Goal: Information Seeking & Learning: Learn about a topic

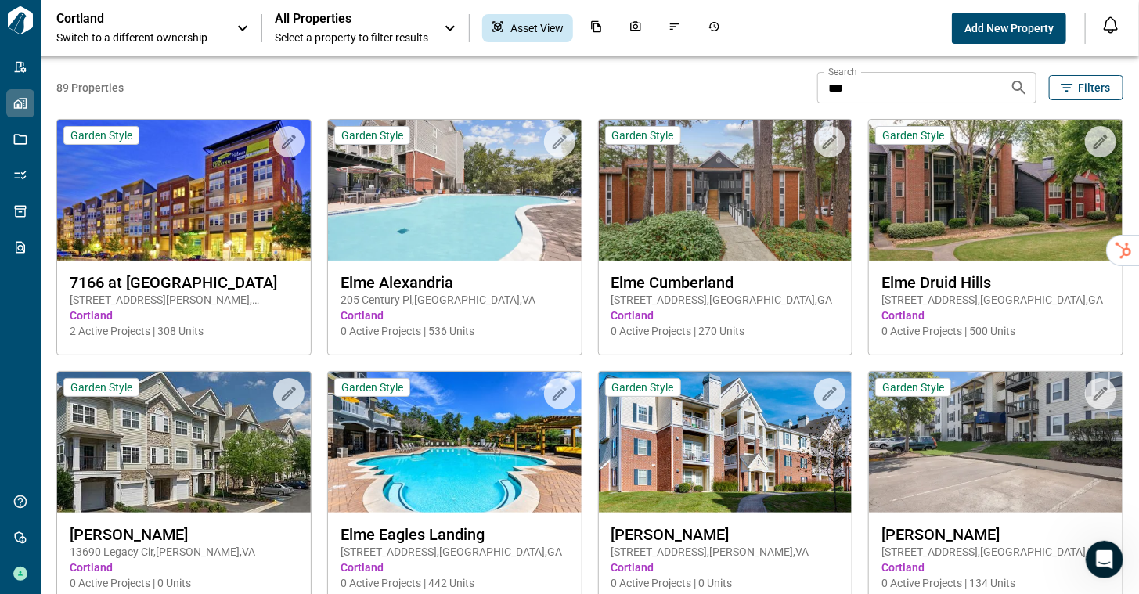
click at [103, 30] on span "Switch to a different ownership" at bounding box center [138, 38] width 164 height 16
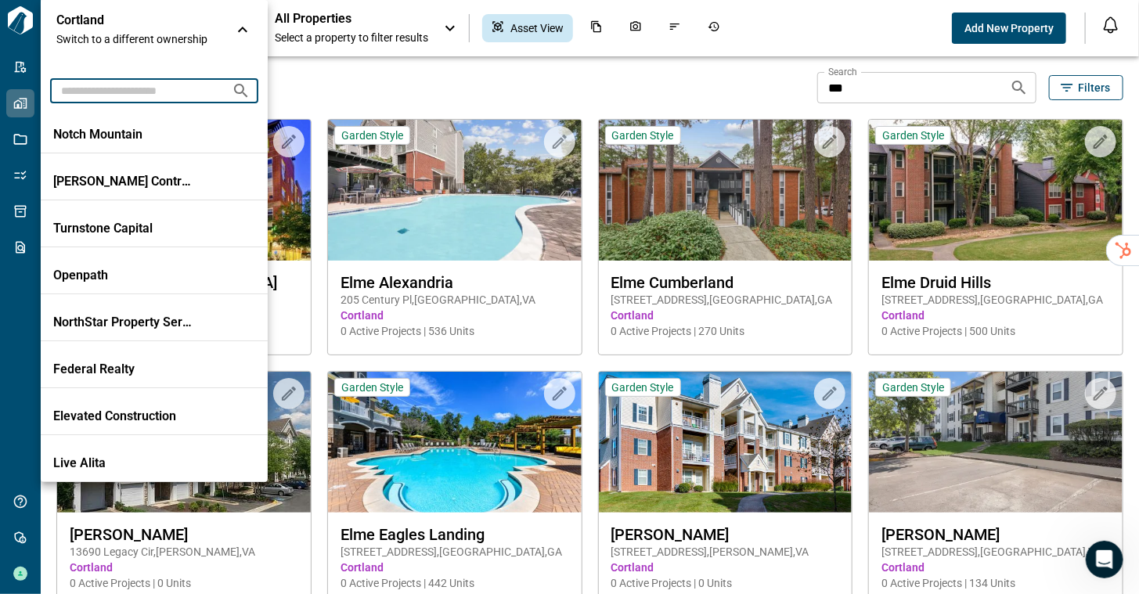
click at [109, 92] on input "text" at bounding box center [134, 90] width 169 height 29
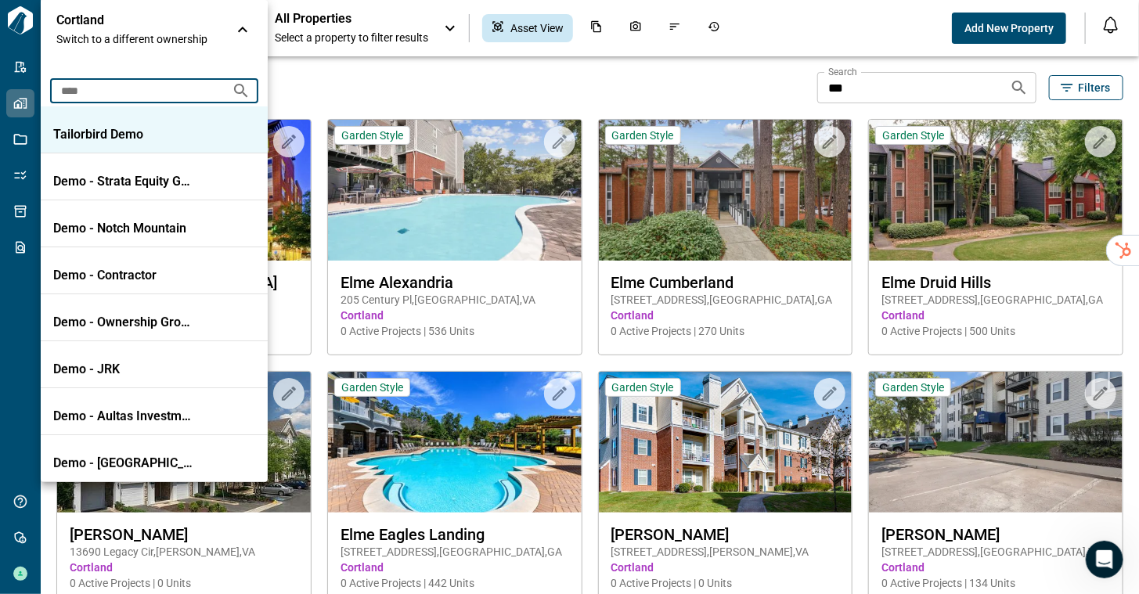
type input "****"
click at [102, 132] on p "Tailorbird Demo" at bounding box center [123, 135] width 141 height 16
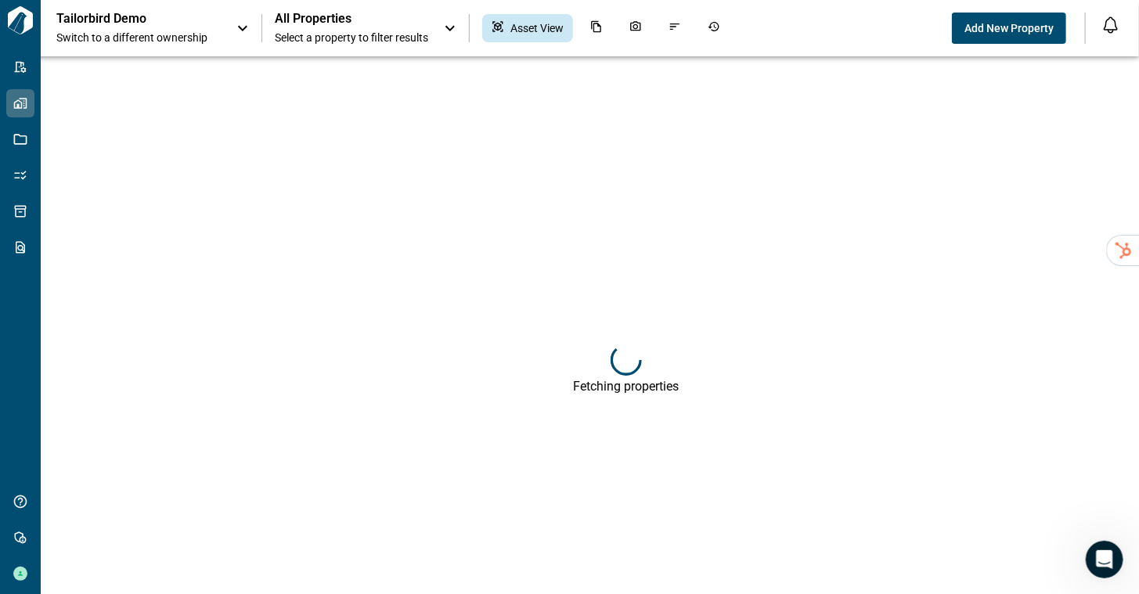
click at [358, 20] on span "All Properties" at bounding box center [351, 19] width 153 height 16
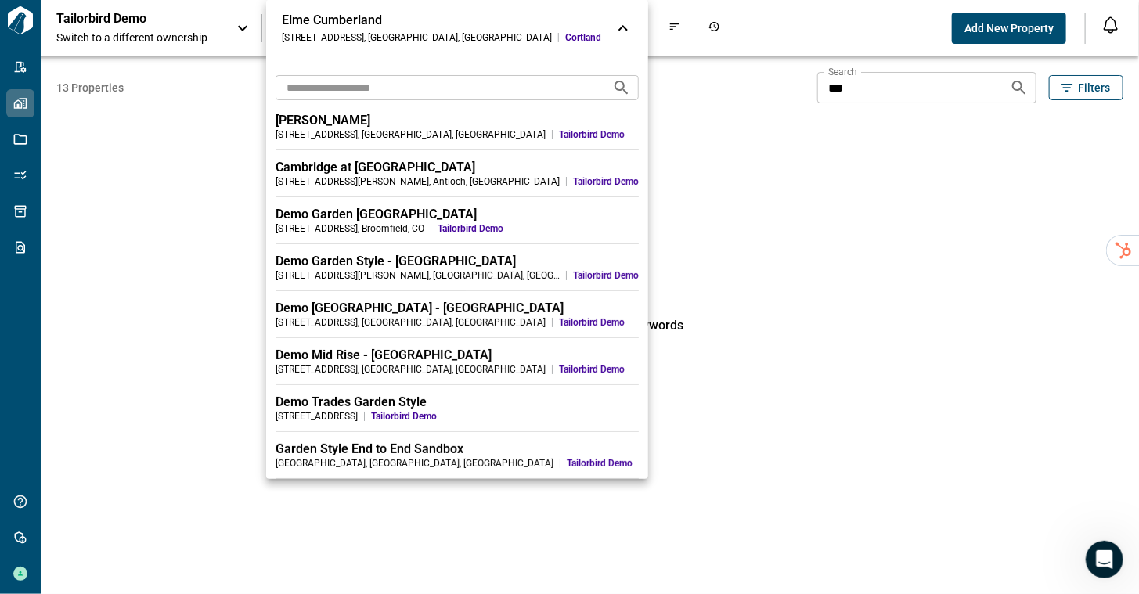
click at [332, 92] on input "text" at bounding box center [438, 87] width 324 height 29
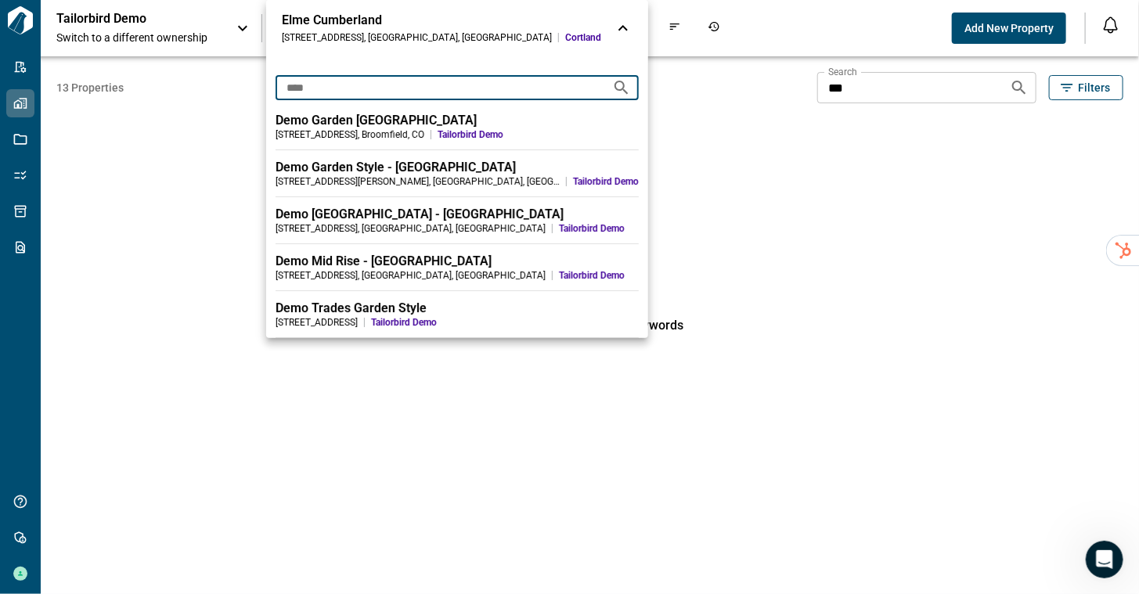
type input "****"
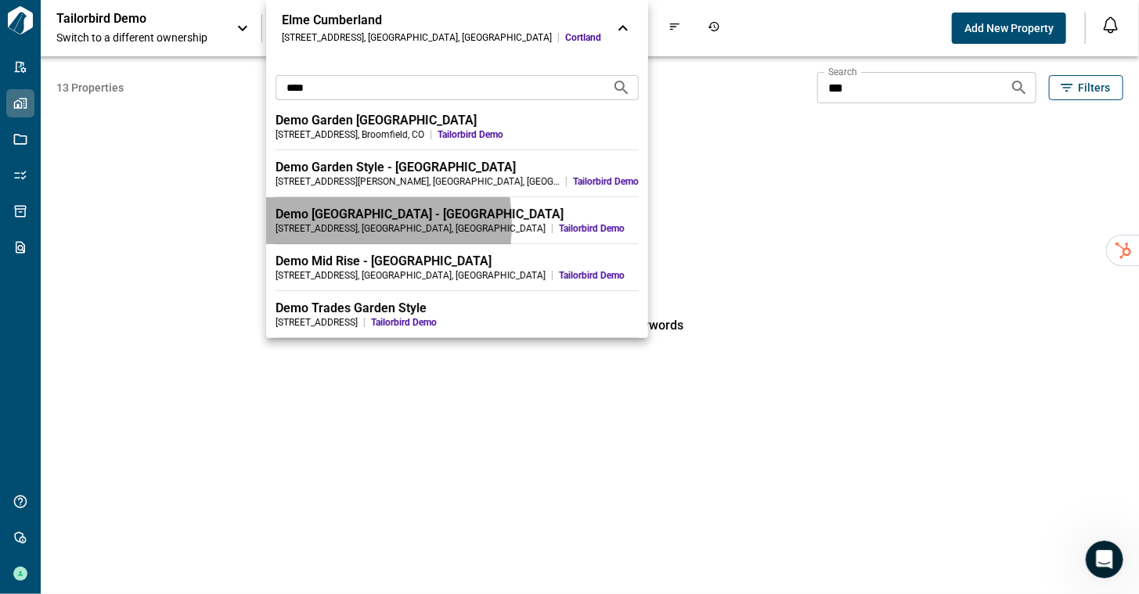
click at [327, 224] on div "123 Elm Street , Springfield , IL" at bounding box center [411, 228] width 270 height 13
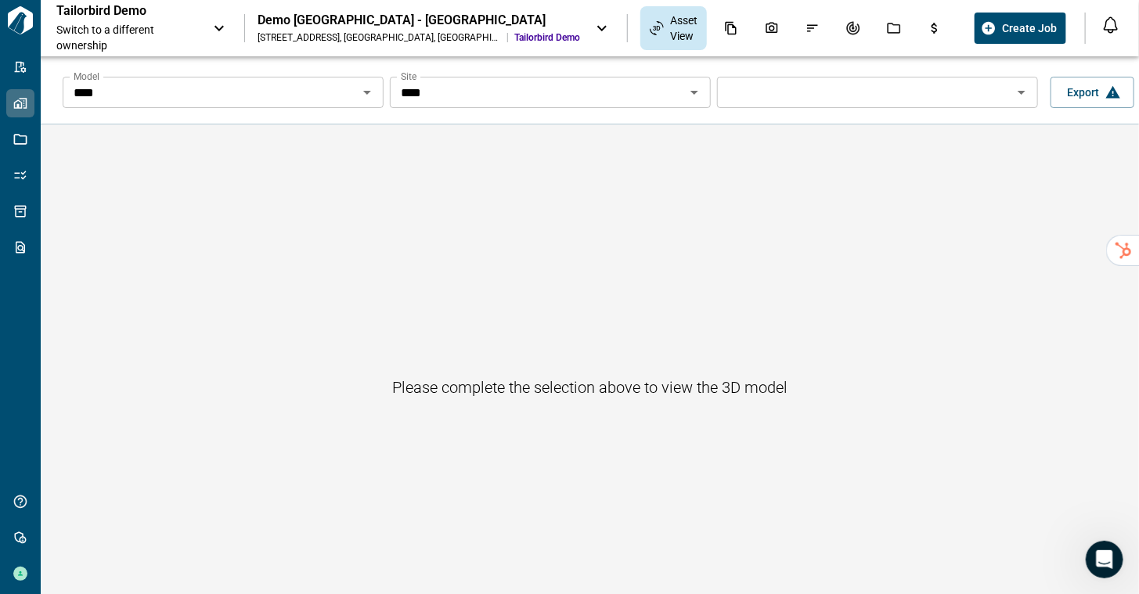
click at [353, 92] on input "****" at bounding box center [210, 92] width 286 height 22
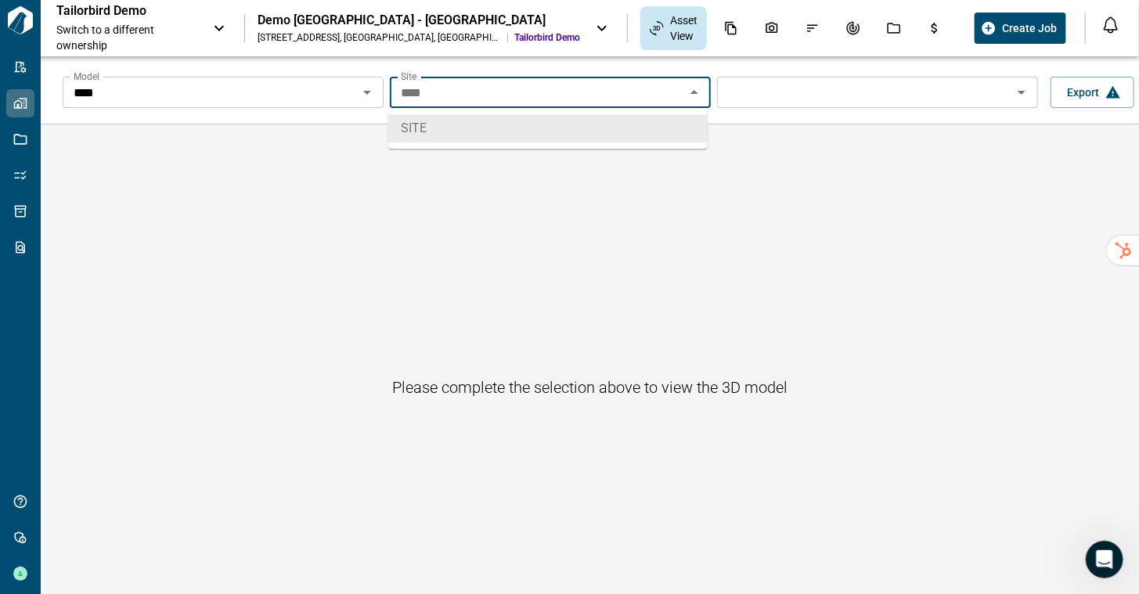
click at [313, 96] on input "****" at bounding box center [210, 92] width 286 height 22
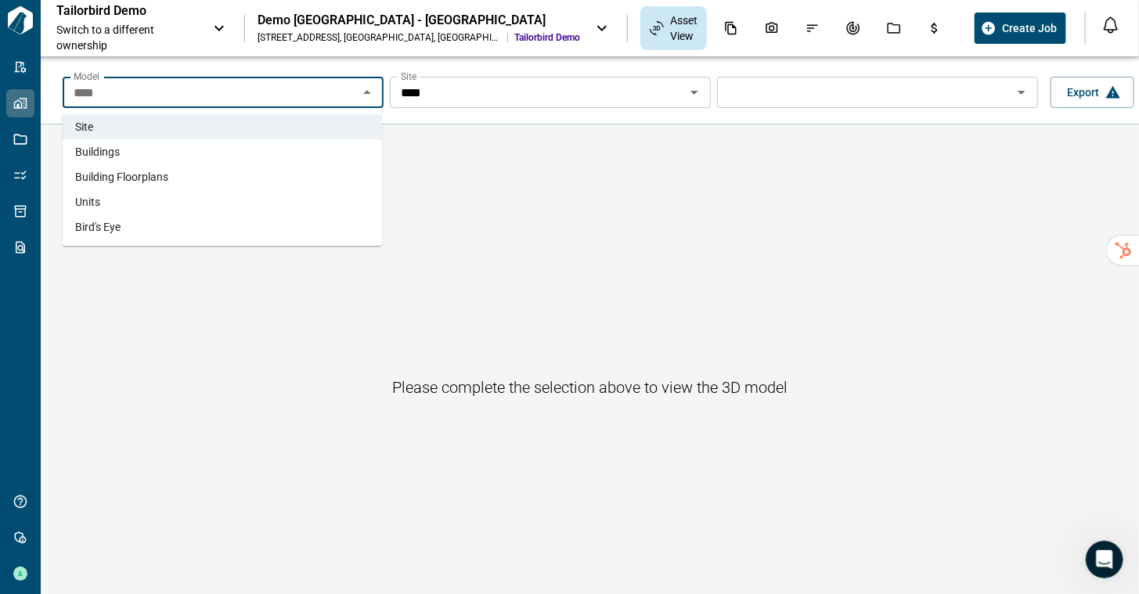
click at [293, 158] on li "Buildings" at bounding box center [222, 151] width 319 height 25
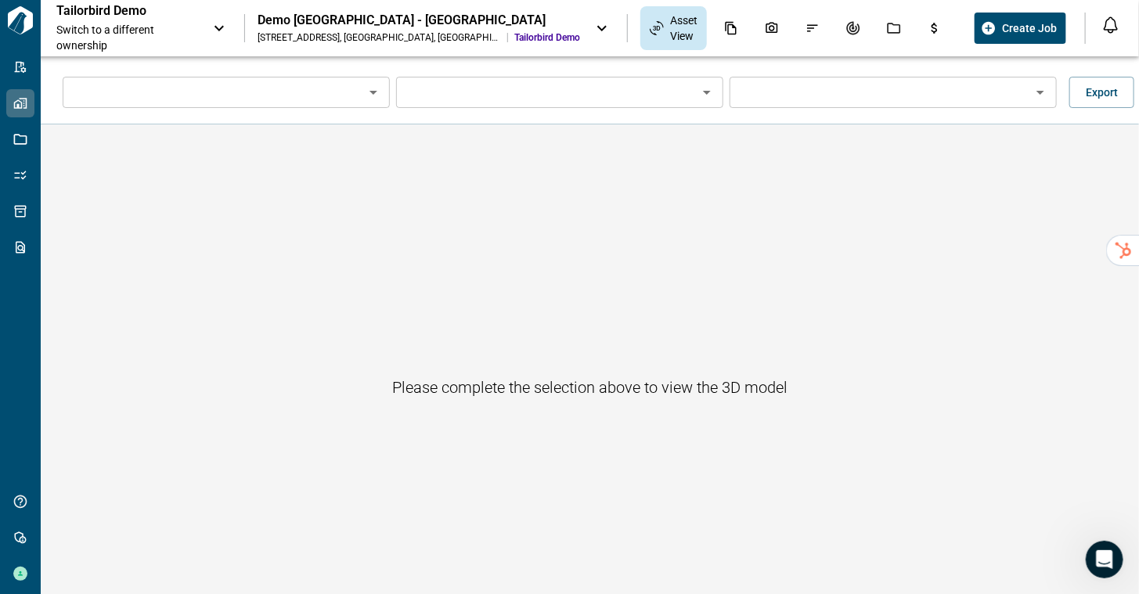
type input "*********"
type input "**********"
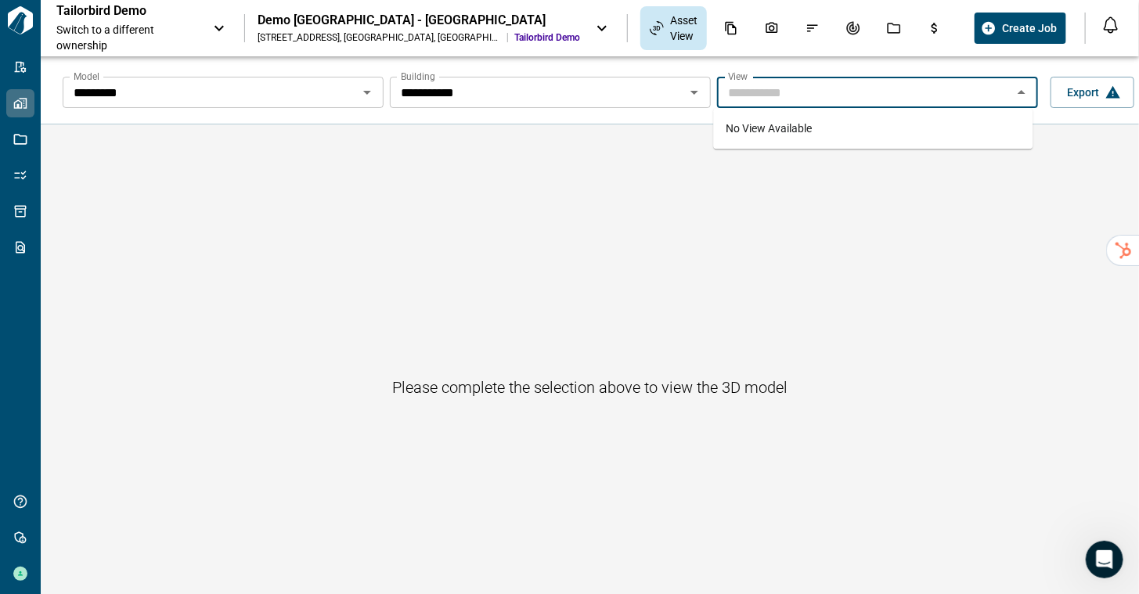
click at [809, 94] on input "Model" at bounding box center [865, 92] width 286 height 22
click at [784, 133] on span "No View Available" at bounding box center [769, 128] width 86 height 13
click at [765, 27] on icon "Photos" at bounding box center [772, 28] width 14 height 14
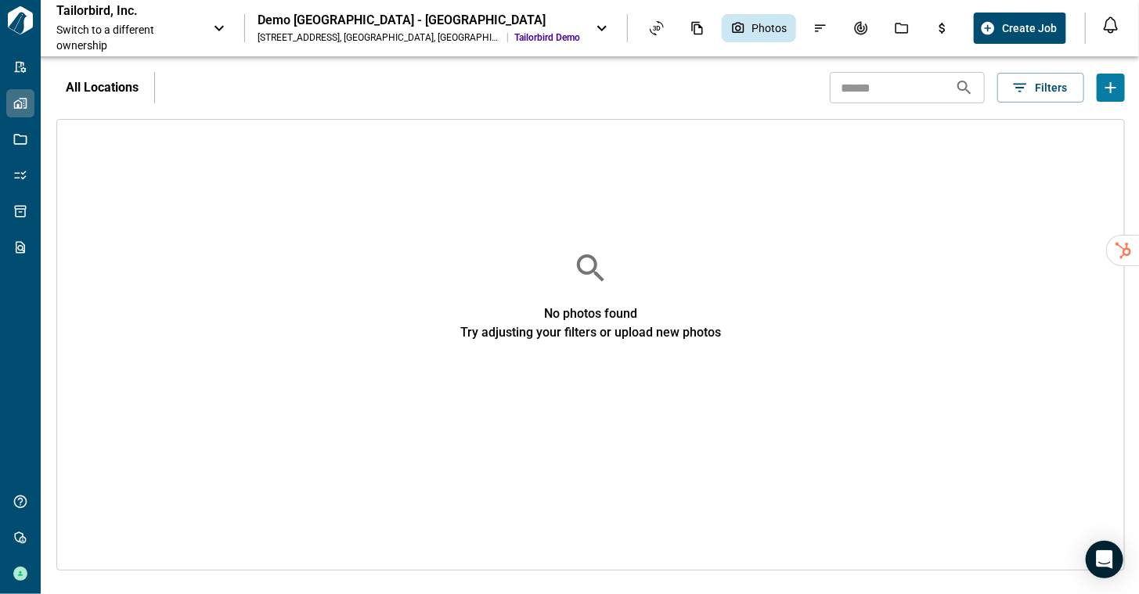
click at [161, 19] on p "Tailorbird, Inc." at bounding box center [126, 11] width 141 height 16
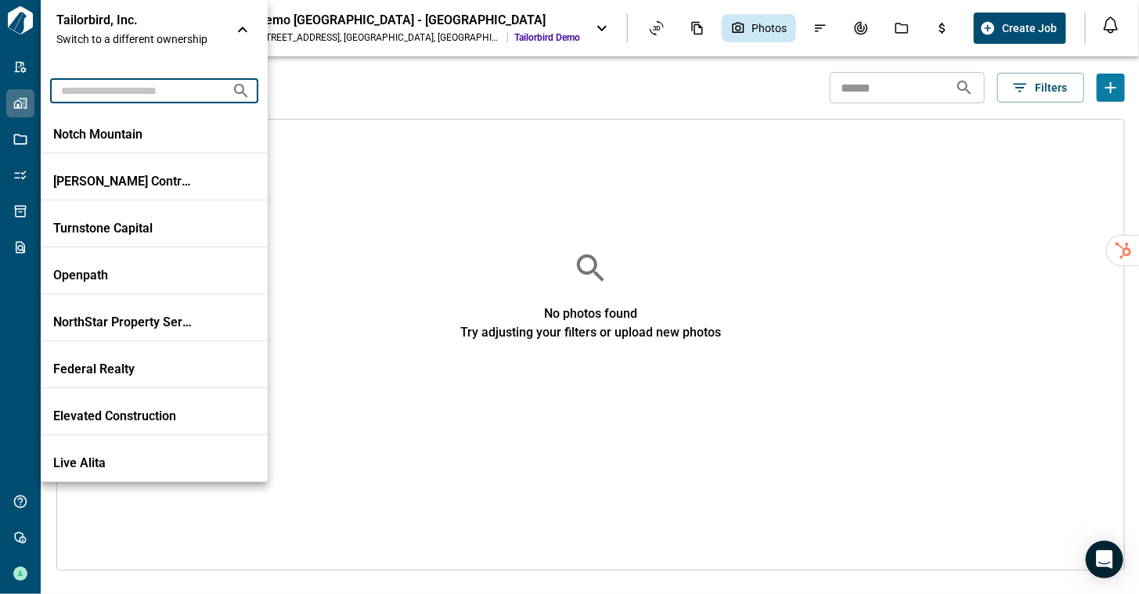
click at [146, 97] on input "text" at bounding box center [134, 90] width 169 height 29
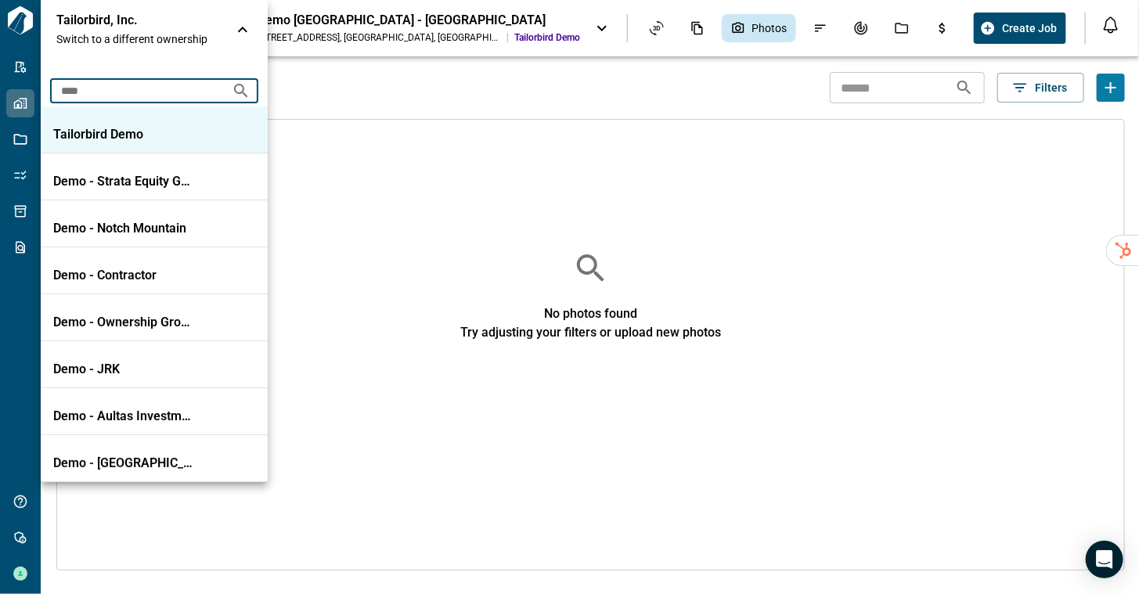
type input "****"
click at [128, 125] on li "Tailorbird Demo" at bounding box center [154, 129] width 227 height 47
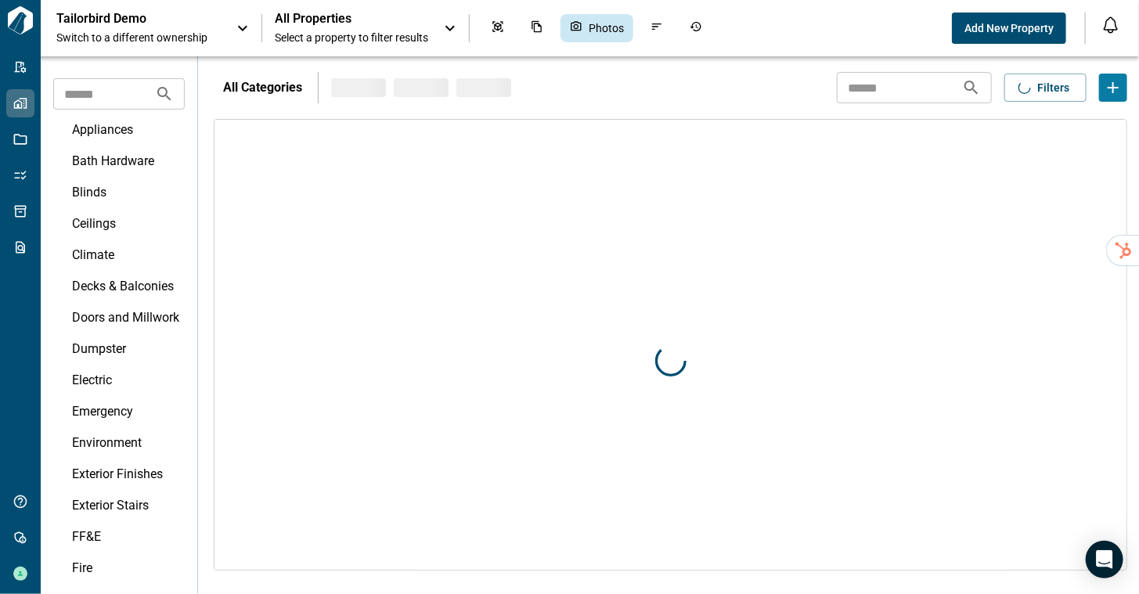
click at [354, 23] on span "All Properties" at bounding box center [351, 19] width 153 height 16
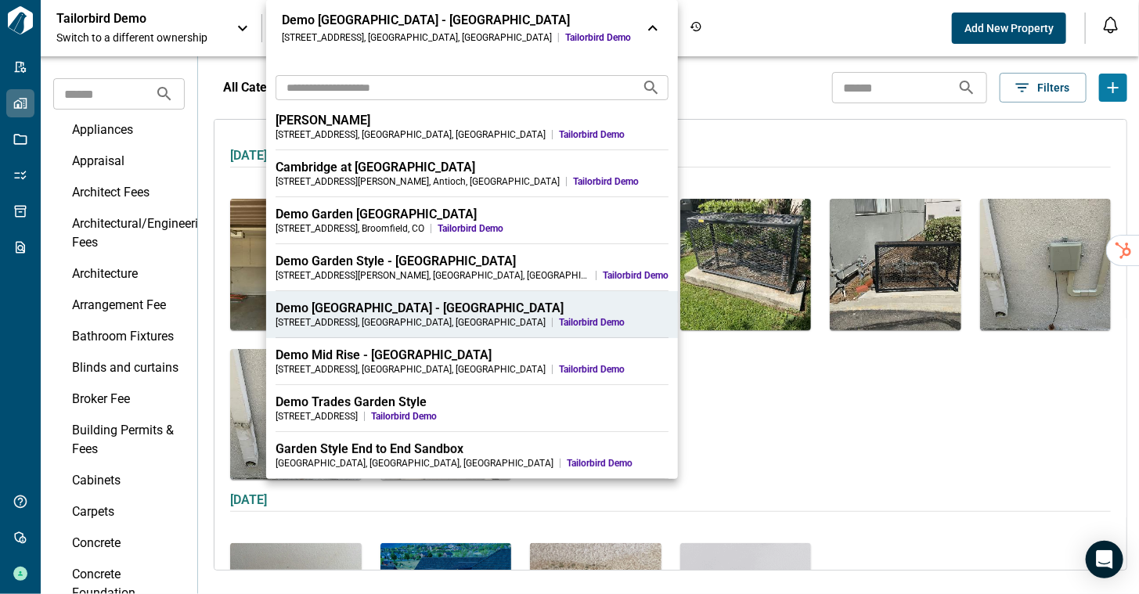
click at [834, 34] on div at bounding box center [569, 297] width 1139 height 594
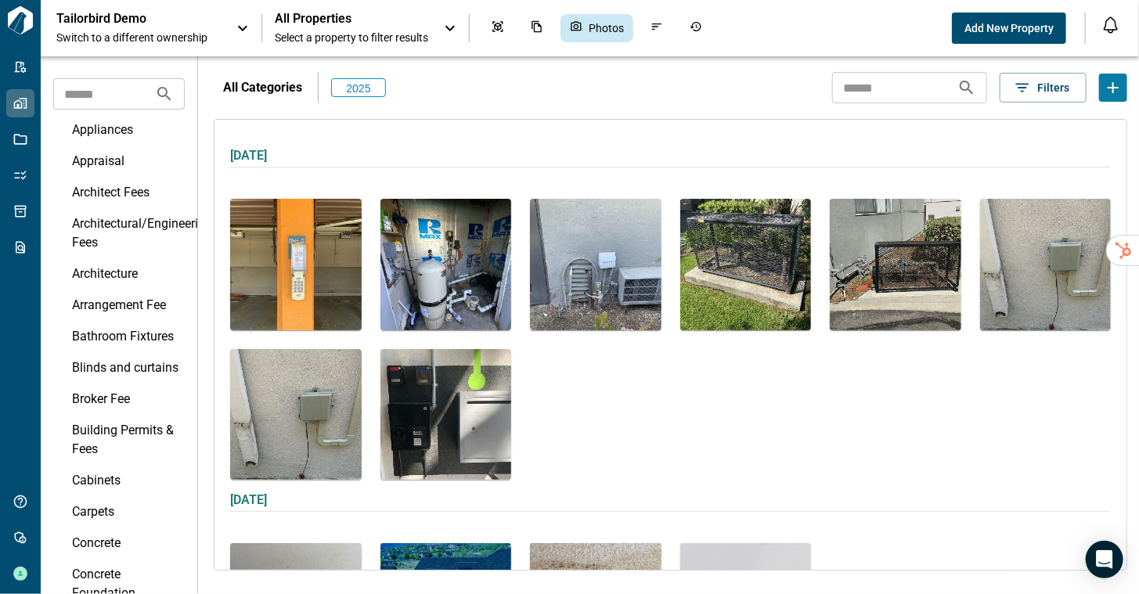
click at [453, 283] on img at bounding box center [446, 265] width 132 height 132
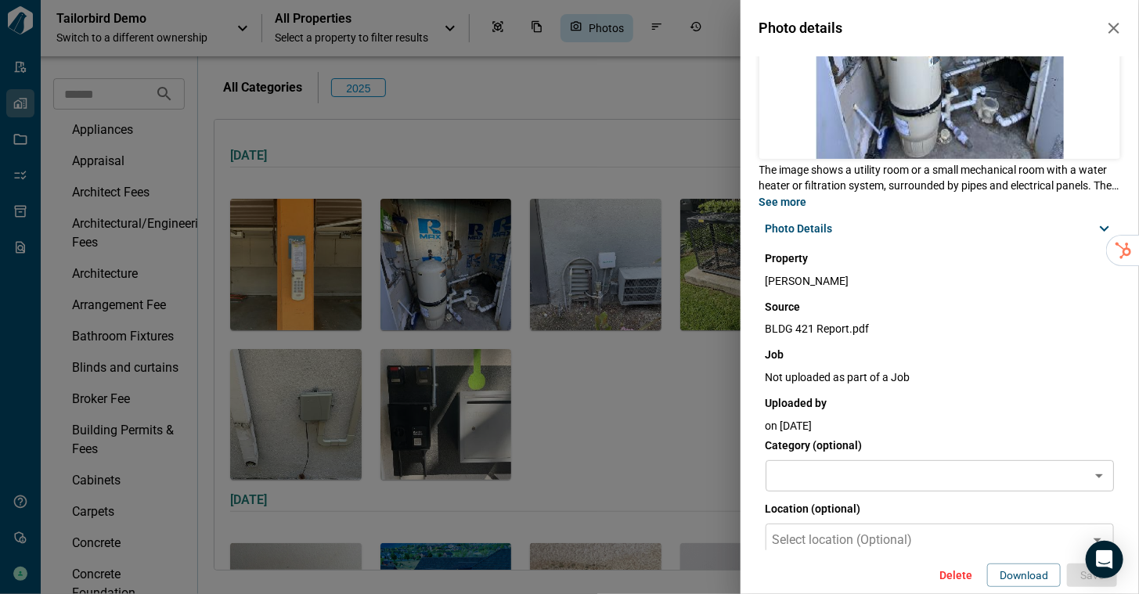
scroll to position [210, 0]
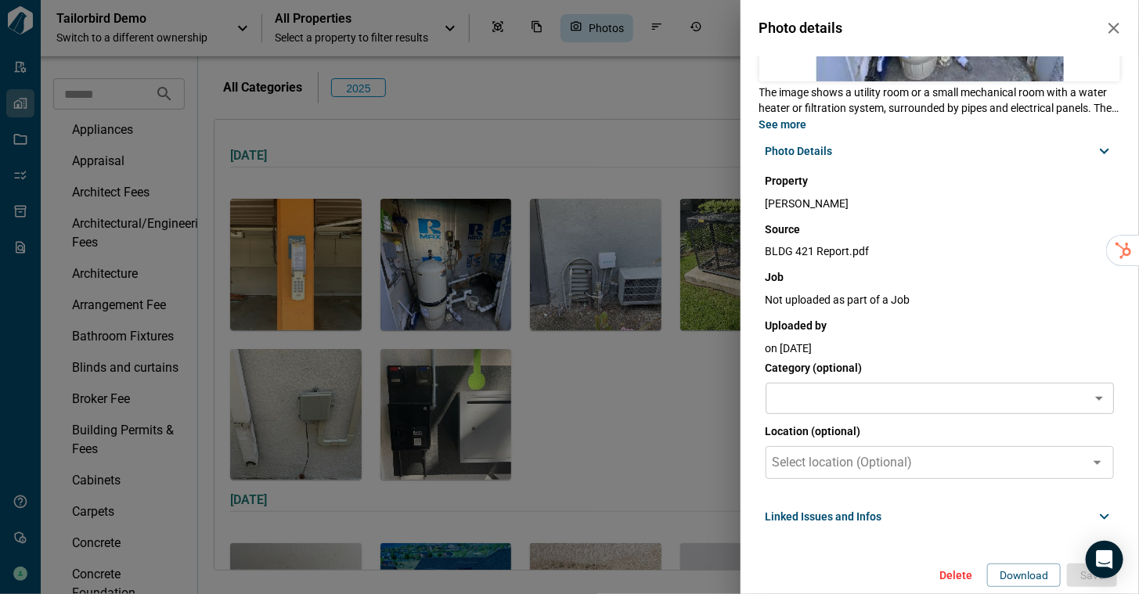
click at [1063, 519] on div "Linked Issues and Infos" at bounding box center [931, 517] width 330 height 16
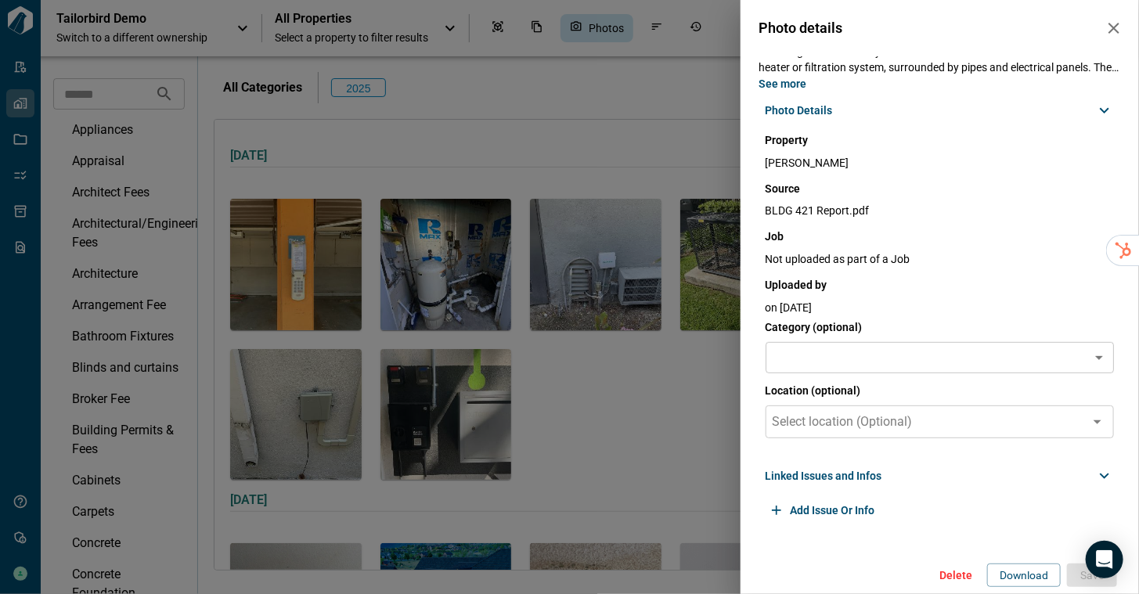
scroll to position [0, 0]
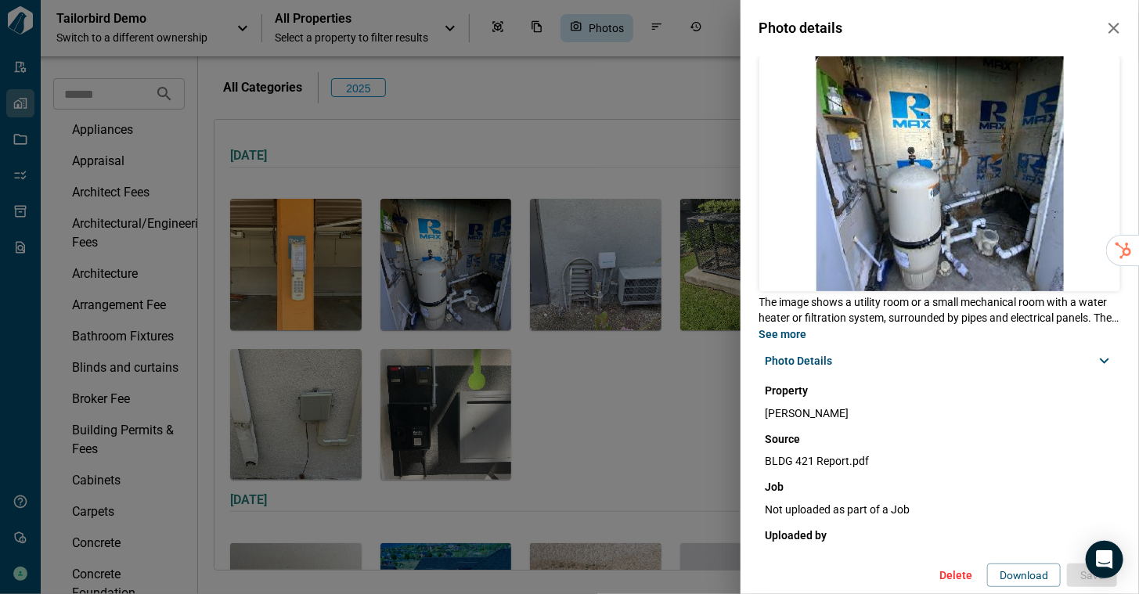
click at [1109, 27] on icon "button" at bounding box center [1114, 28] width 19 height 19
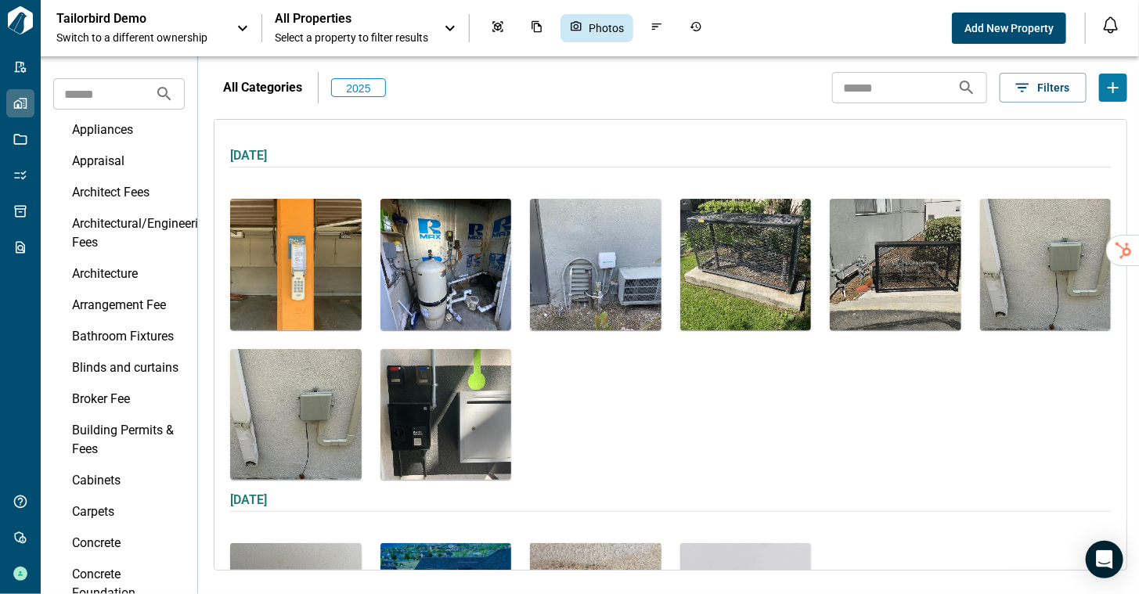
click at [617, 291] on img at bounding box center [596, 265] width 132 height 132
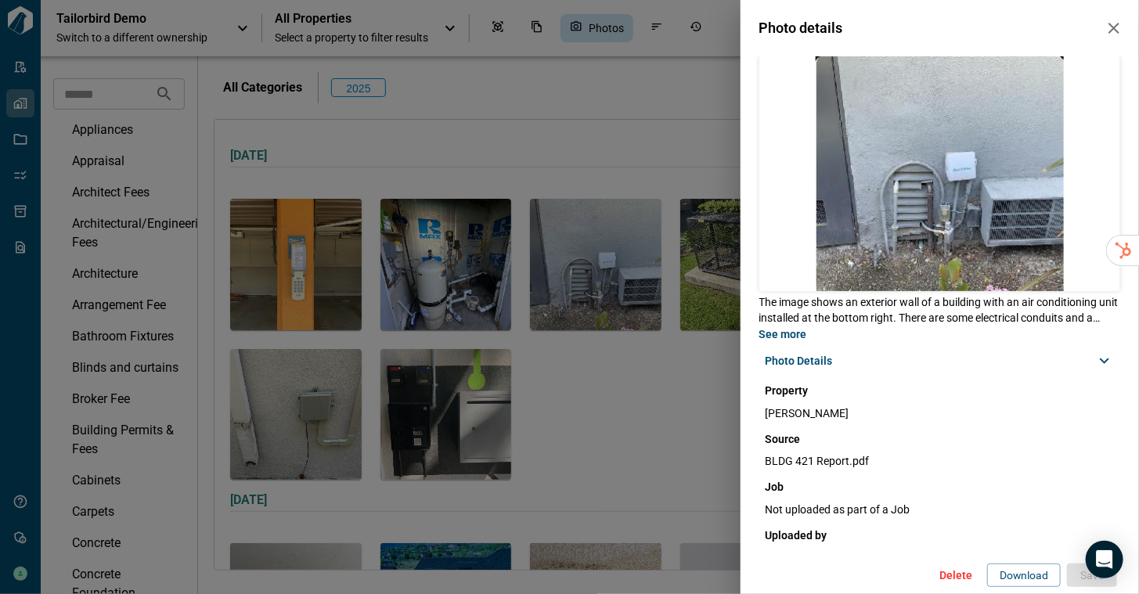
scroll to position [1, 0]
click at [1108, 27] on icon "button" at bounding box center [1114, 28] width 19 height 19
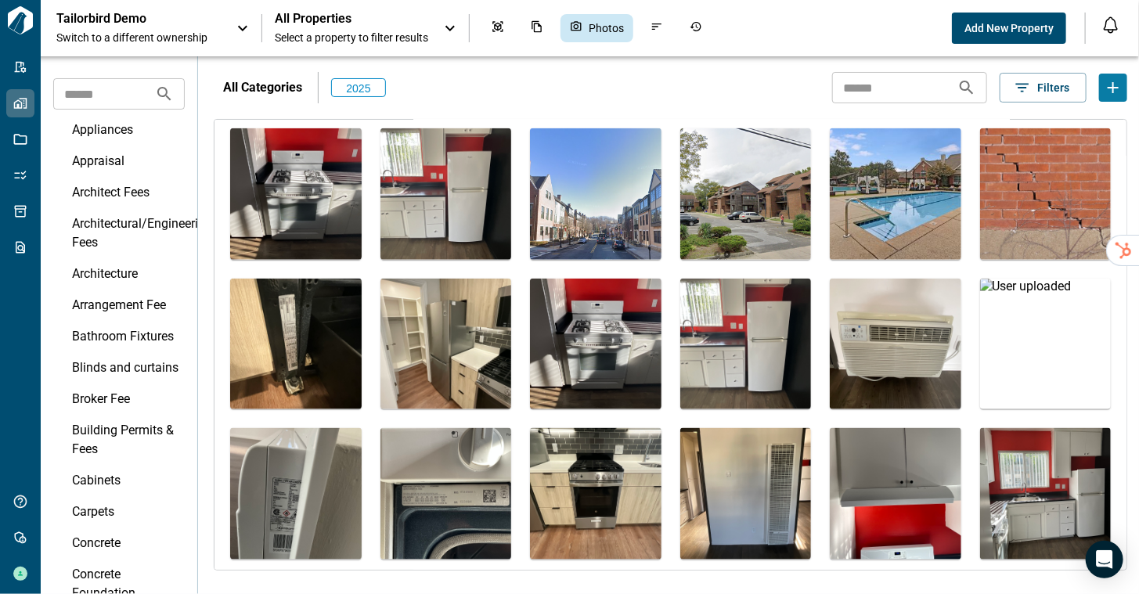
scroll to position [759, 0]
click at [604, 352] on img at bounding box center [596, 345] width 132 height 132
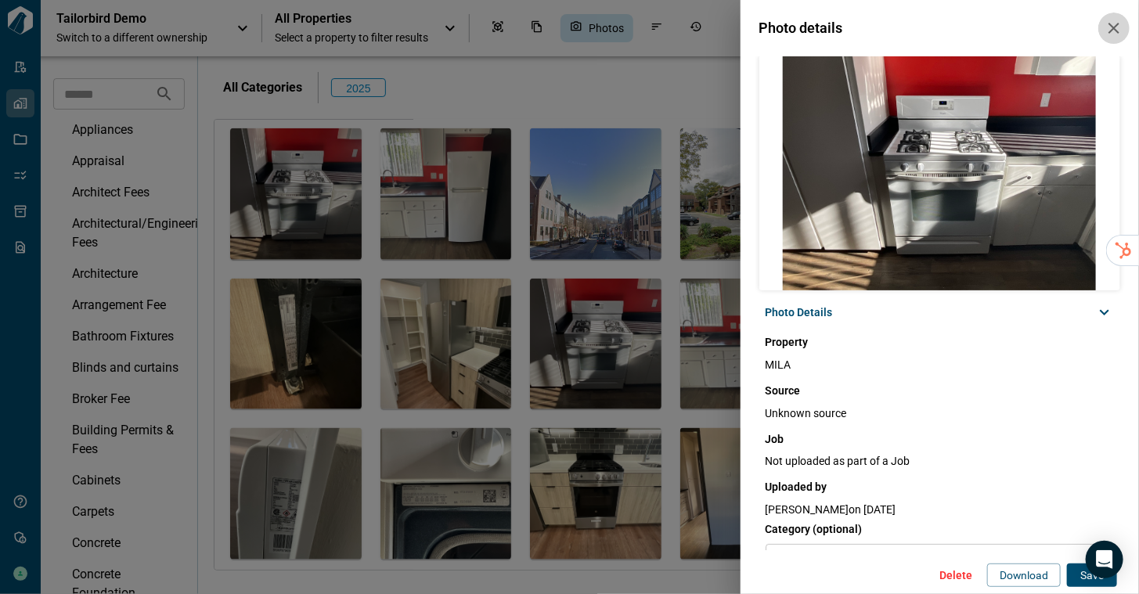
click at [1112, 28] on icon "button" at bounding box center [1114, 28] width 19 height 19
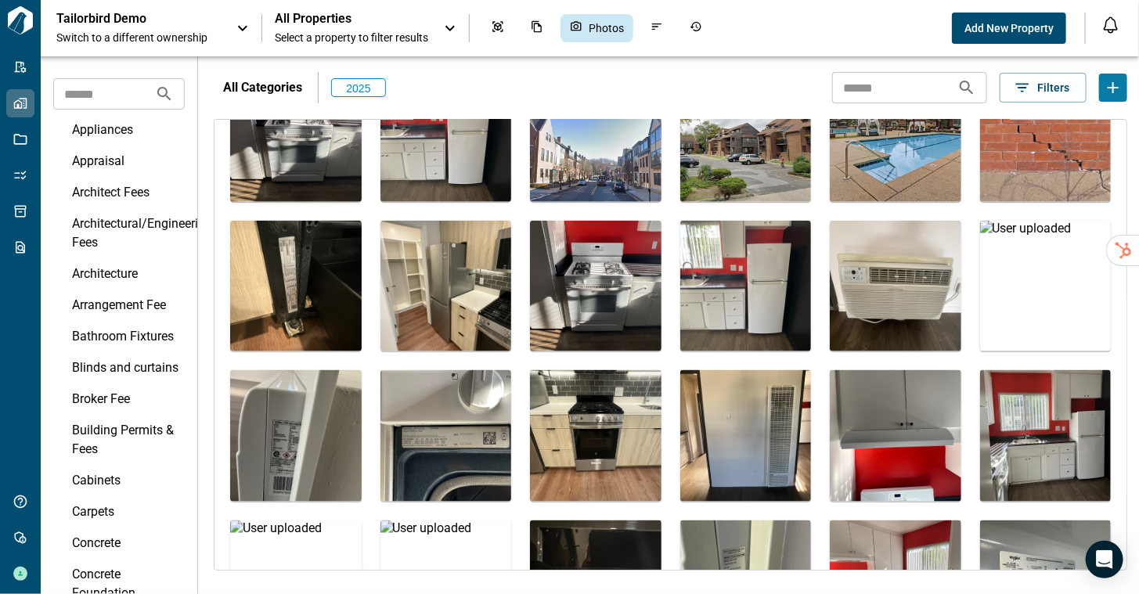
scroll to position [809, 0]
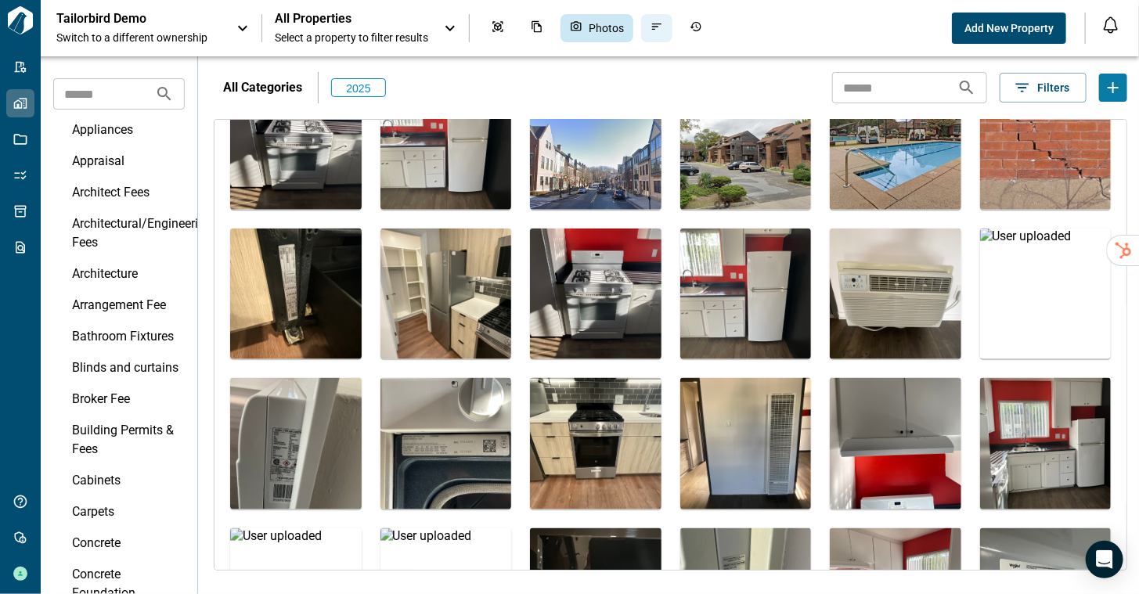
click at [651, 20] on icon "Issues & Info" at bounding box center [657, 26] width 13 height 13
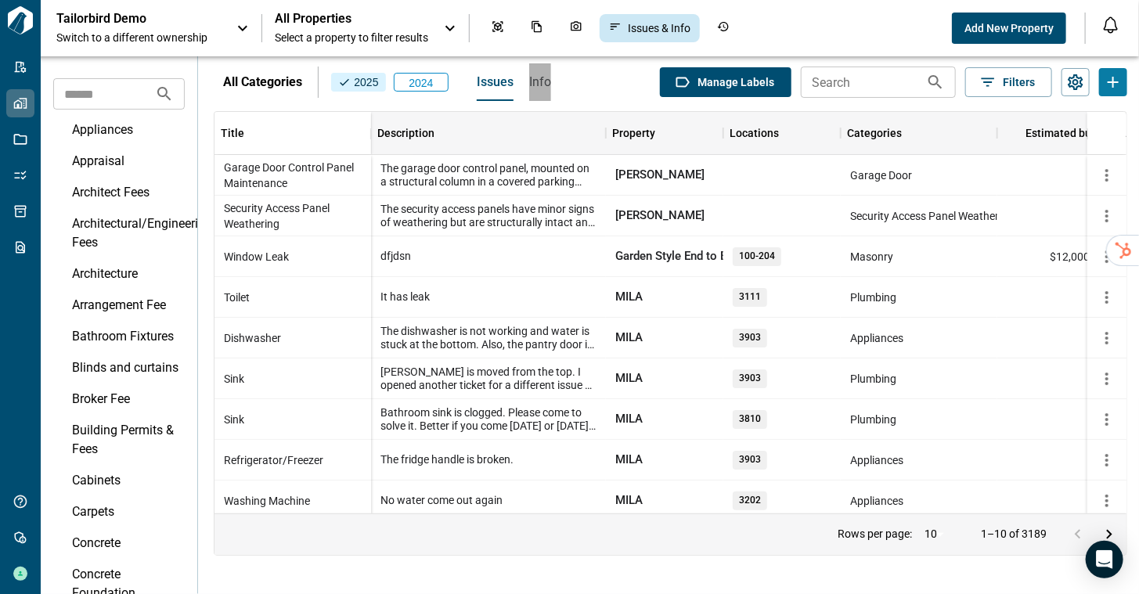
click at [532, 83] on span "Info" at bounding box center [540, 82] width 22 height 16
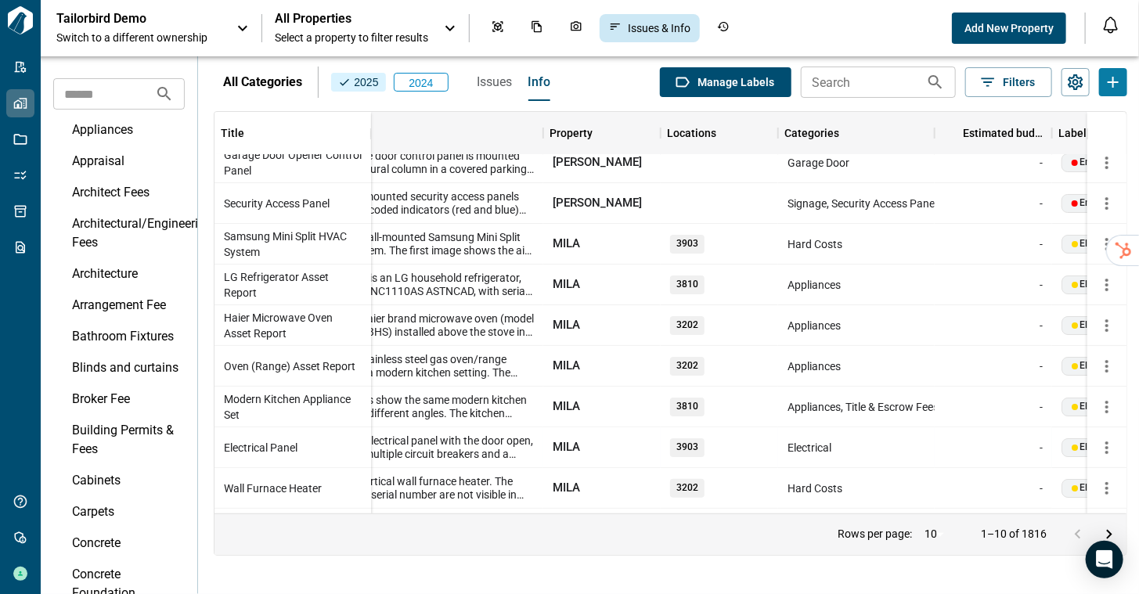
scroll to position [0, 63]
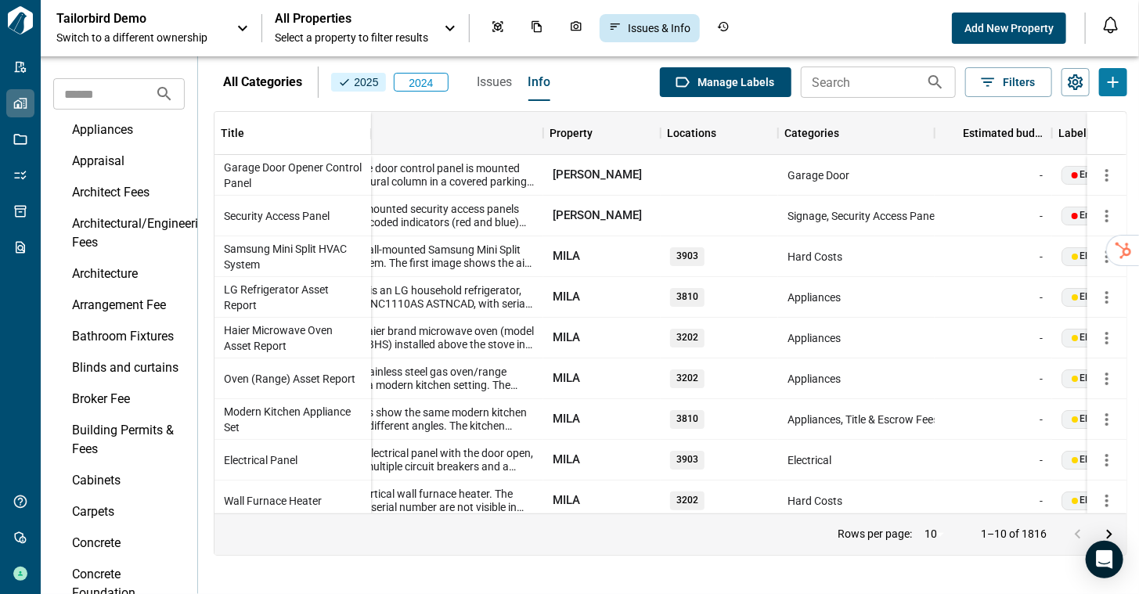
click at [928, 534] on body "Tailorbird Inc Admin-Properties Properties Jobs Scopes Packages Scraper Get Hel…" at bounding box center [569, 297] width 1139 height 594
click at [932, 564] on li "50" at bounding box center [936, 561] width 39 height 28
type input "**"
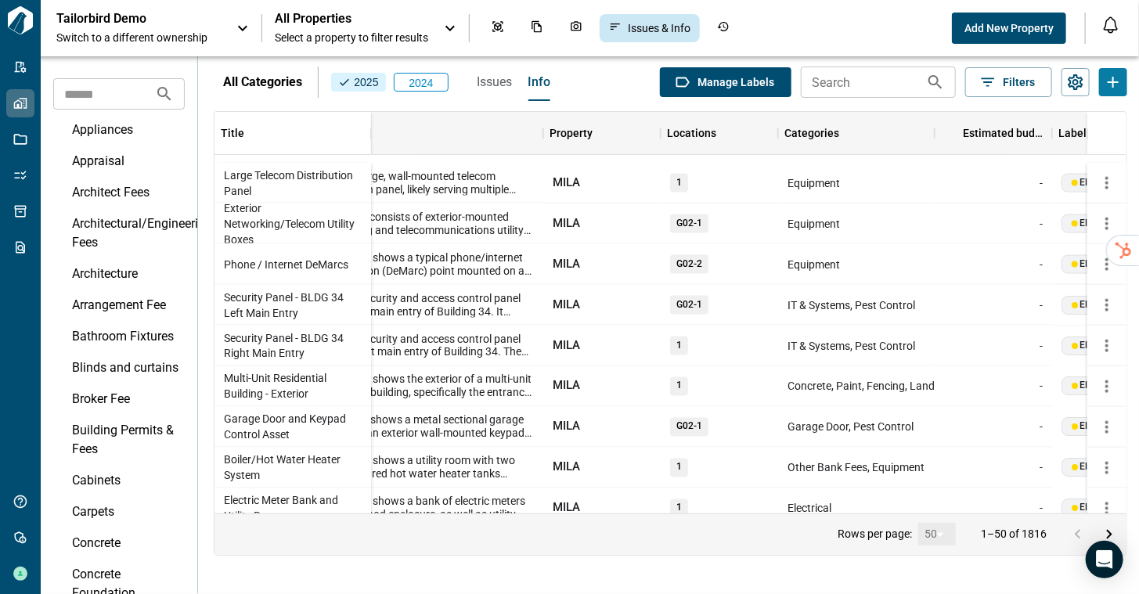
scroll to position [1683, 63]
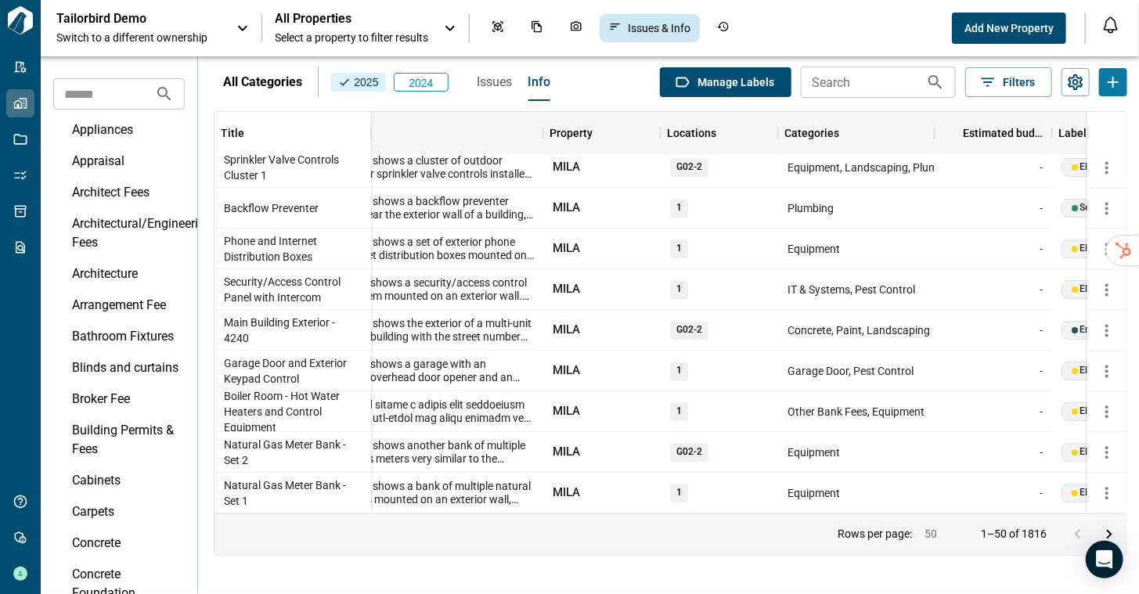
click at [1108, 531] on icon "Go to next page" at bounding box center [1109, 533] width 5 height 9
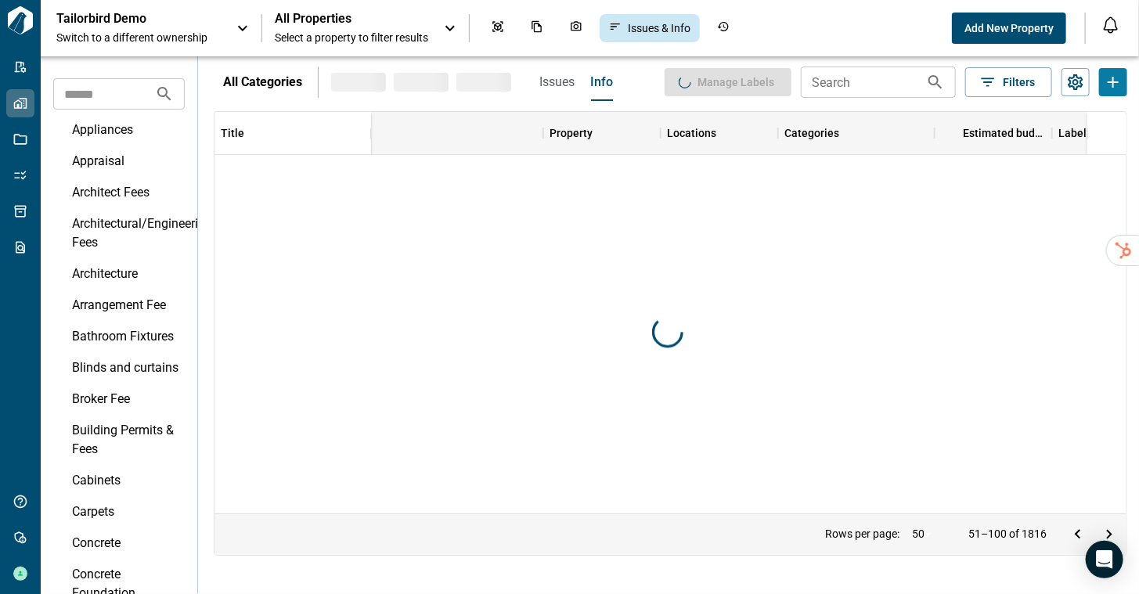
scroll to position [0, 63]
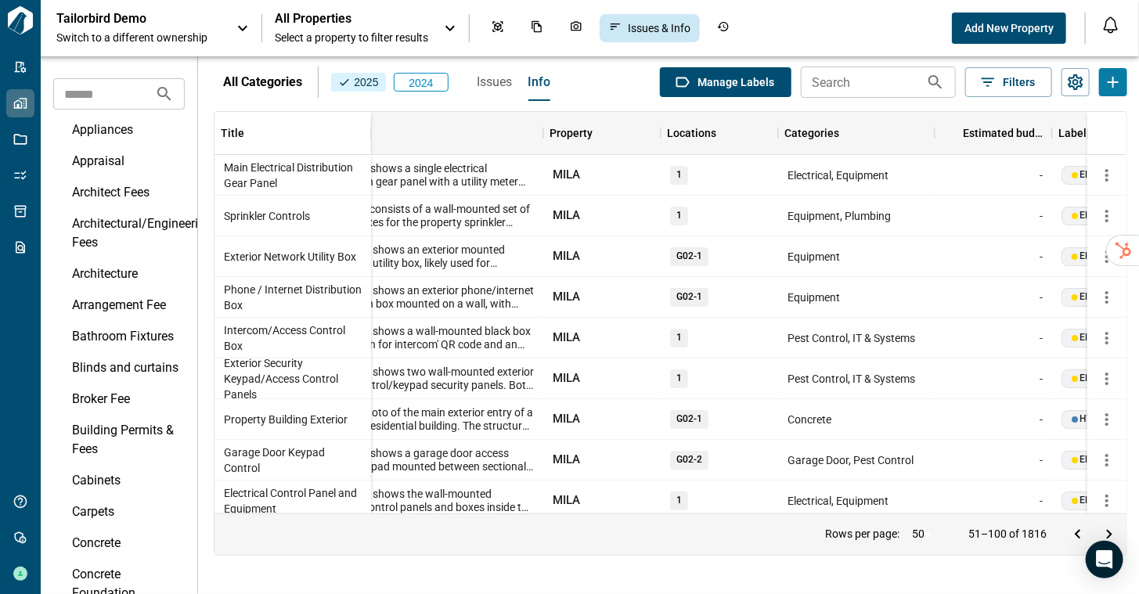
click at [1105, 532] on icon "Go to next page" at bounding box center [1109, 534] width 19 height 19
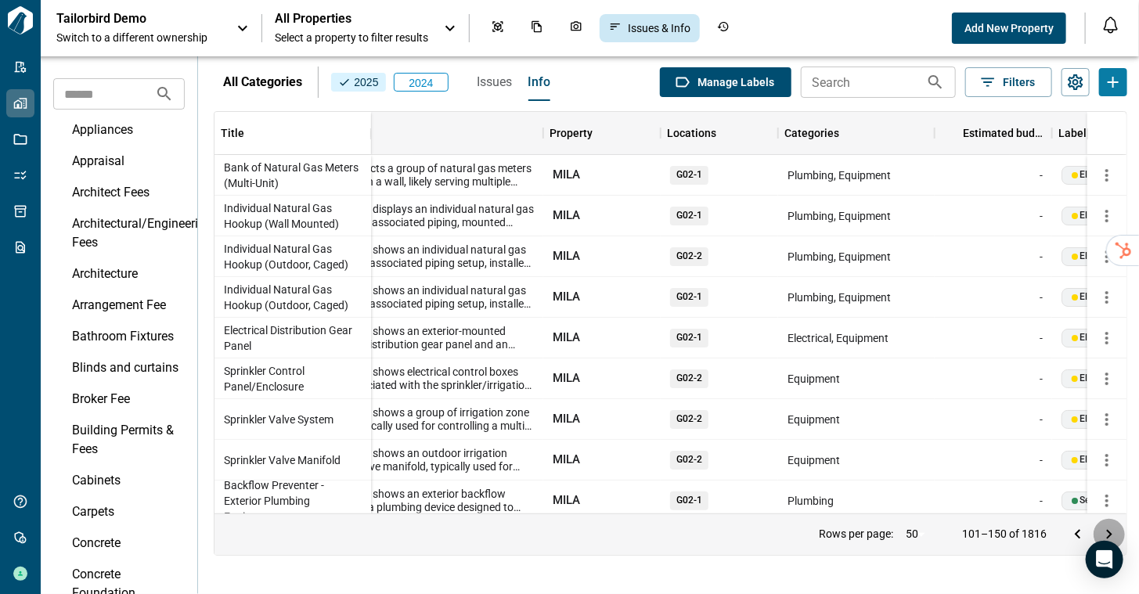
click at [1105, 532] on icon "Go to next page" at bounding box center [1109, 534] width 19 height 19
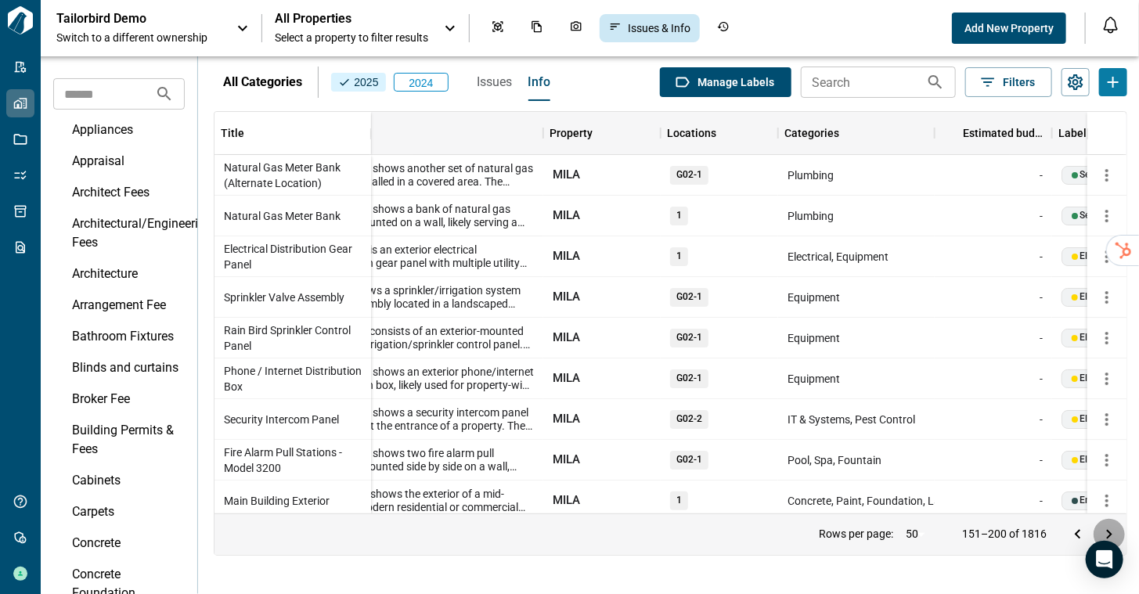
click at [1105, 532] on icon "Go to next page" at bounding box center [1109, 534] width 19 height 19
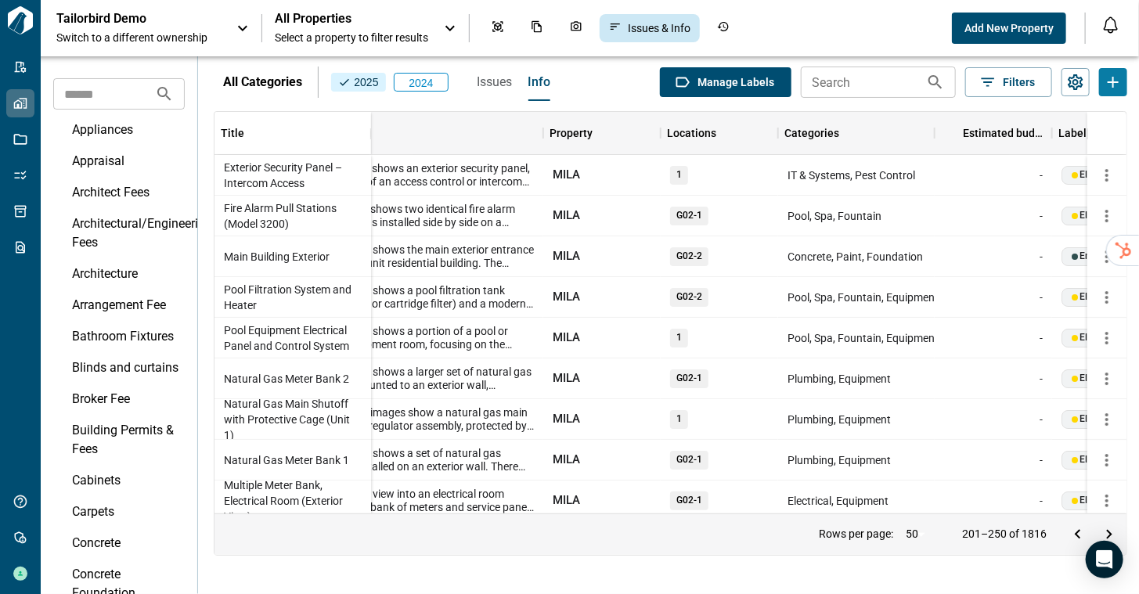
click at [304, 28] on div "All Properties Select a property to filter results" at bounding box center [351, 28] width 153 height 34
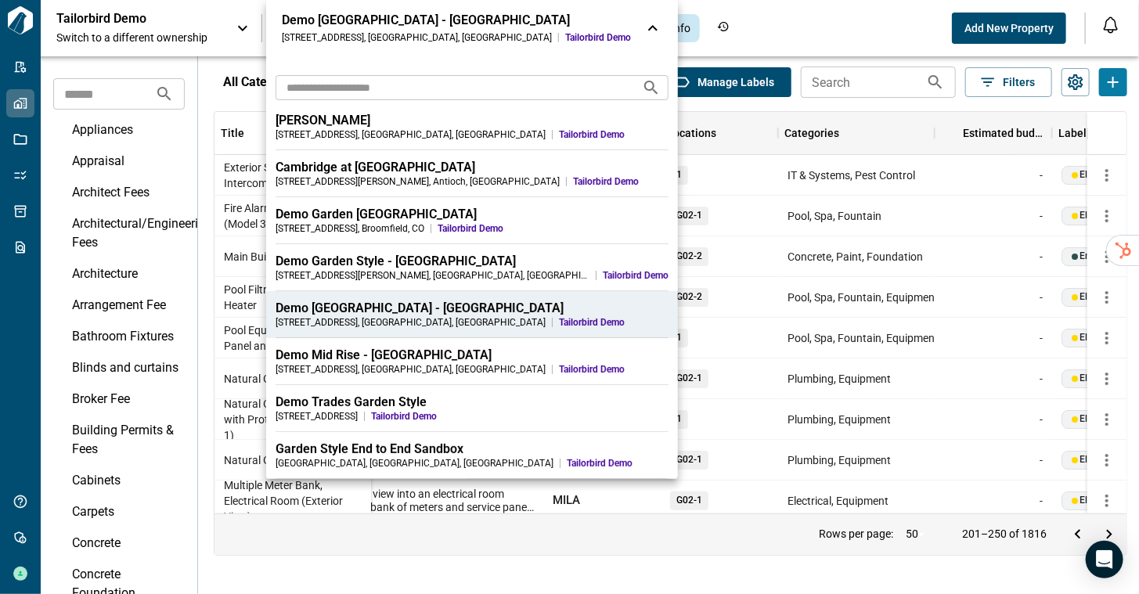
click at [317, 88] on input "text" at bounding box center [453, 87] width 354 height 29
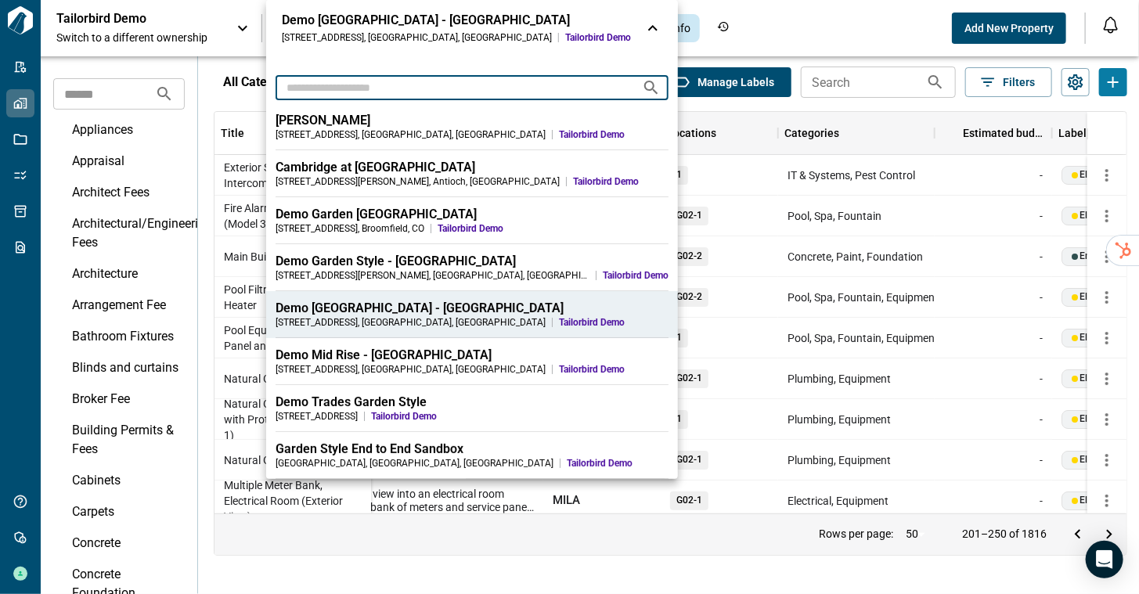
click at [317, 88] on input "text" at bounding box center [453, 87] width 354 height 29
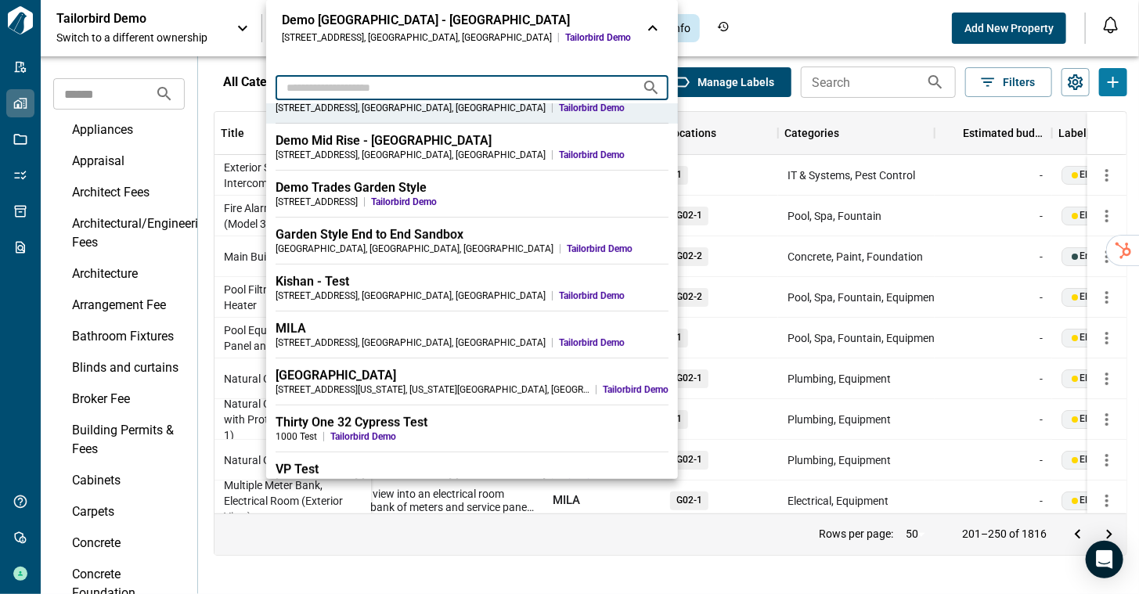
scroll to position [235, 0]
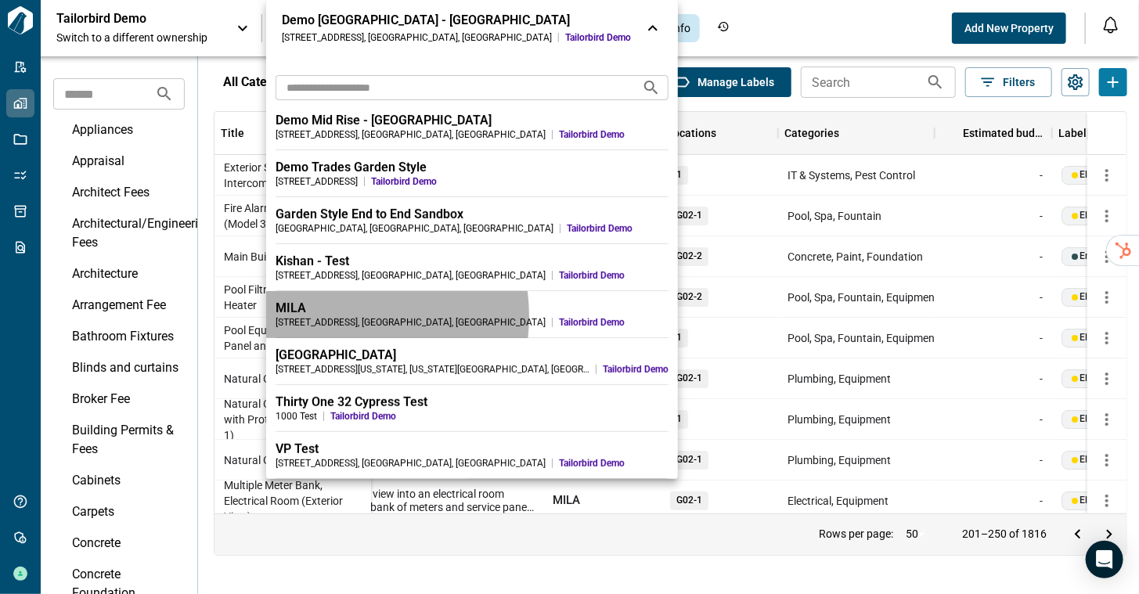
click at [329, 316] on div "201 Garland Ct , Chicago , IL" at bounding box center [411, 322] width 270 height 13
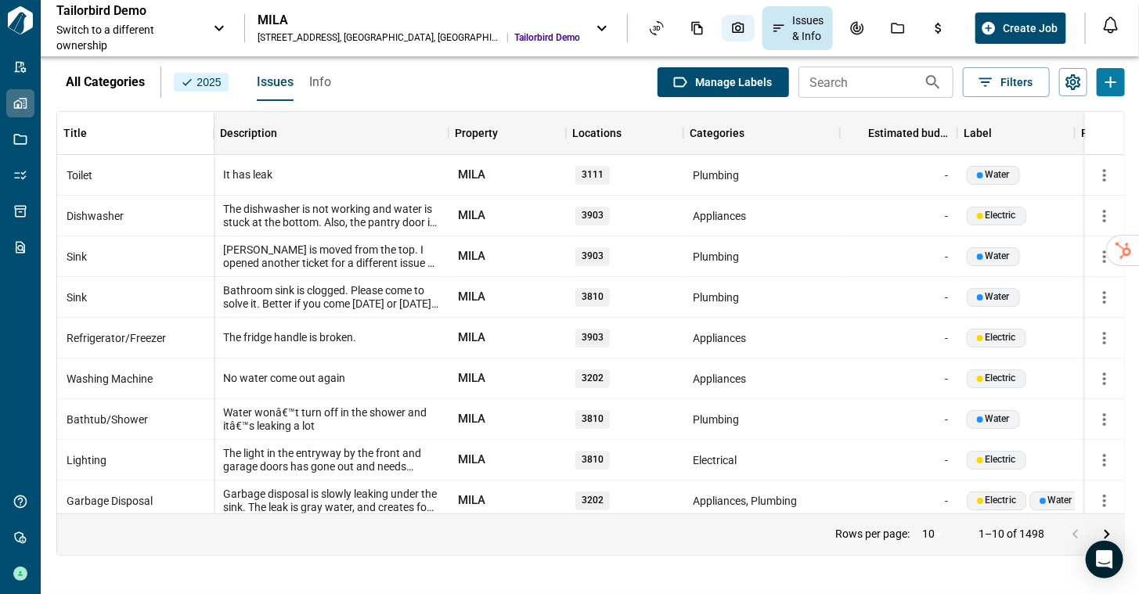
click at [731, 32] on icon "Photos" at bounding box center [738, 28] width 14 height 14
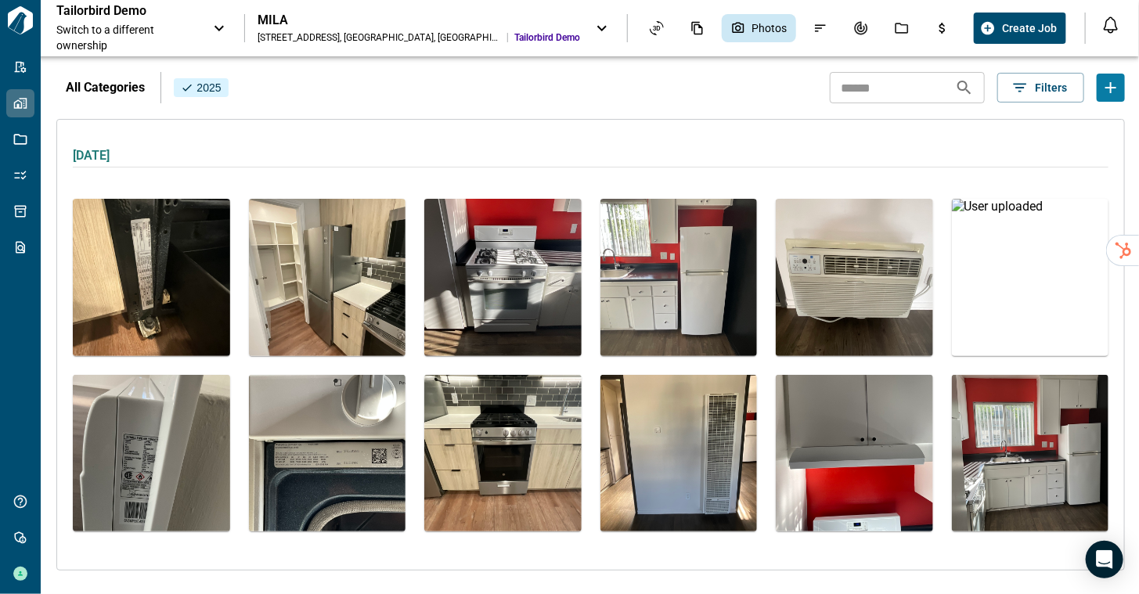
click at [521, 312] on img at bounding box center [502, 277] width 157 height 157
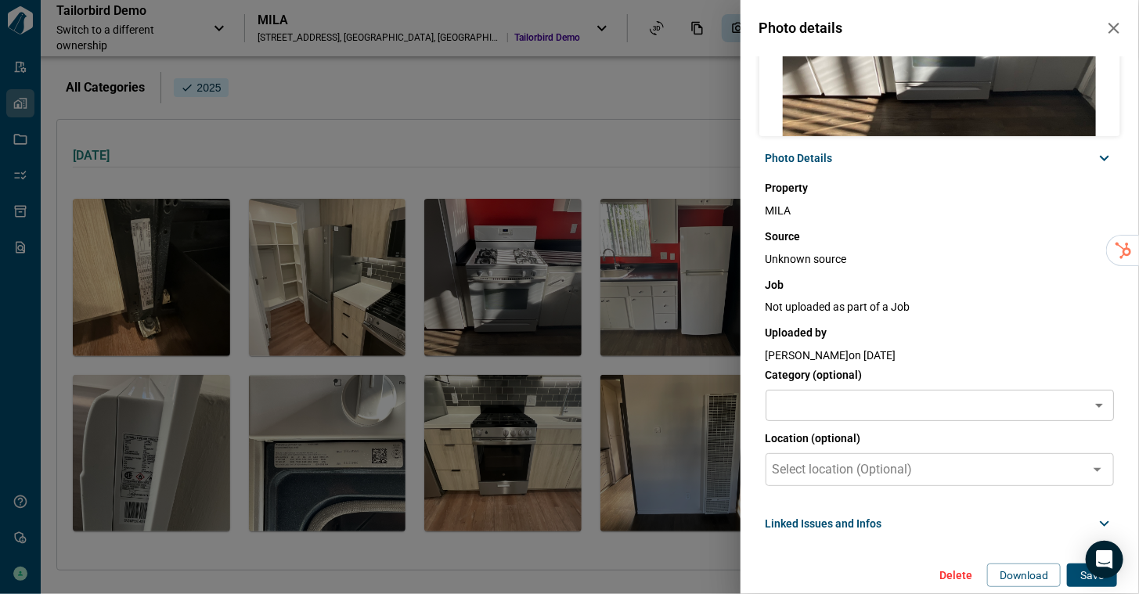
scroll to position [161, 0]
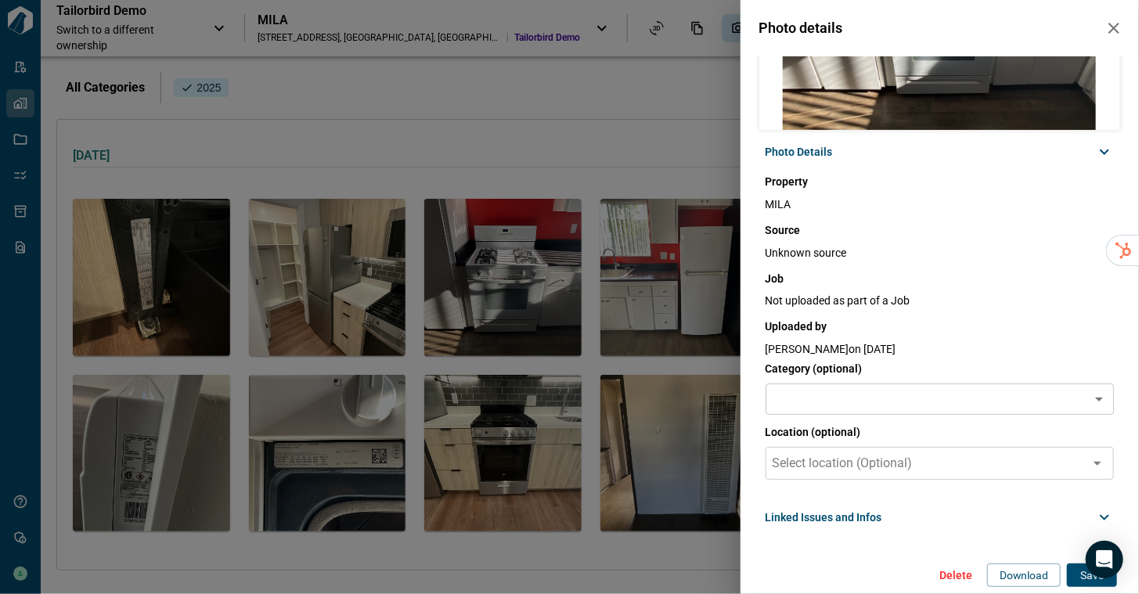
click at [848, 512] on span "Linked Issues and Infos" at bounding box center [824, 518] width 117 height 16
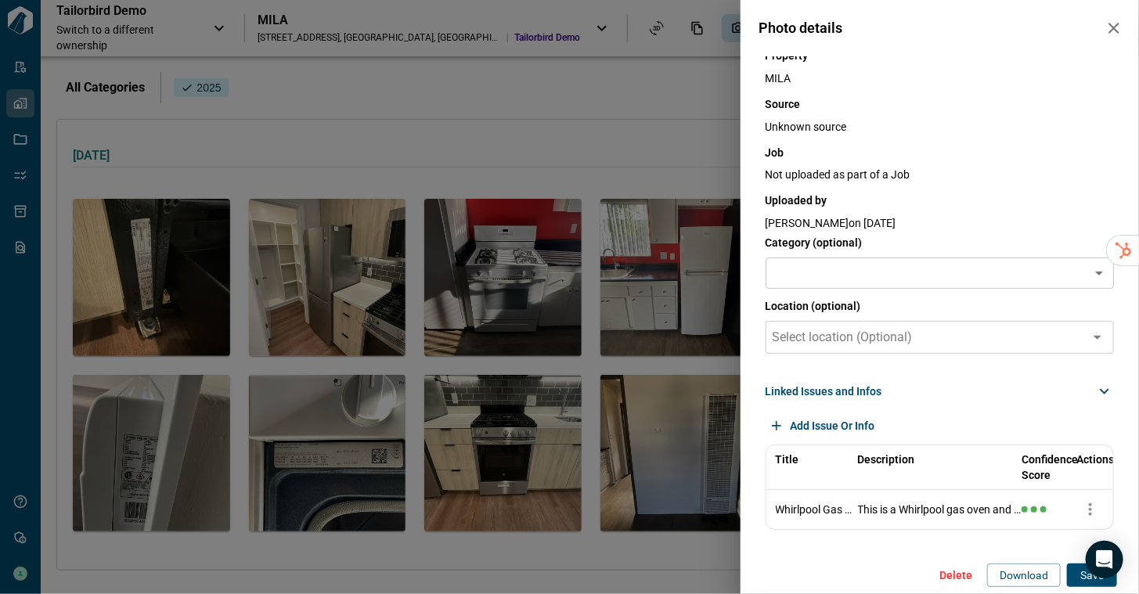
scroll to position [287, 0]
click at [1089, 506] on icon "button" at bounding box center [1090, 510] width 3 height 13
click at [1060, 537] on span "View" at bounding box center [1067, 538] width 23 height 16
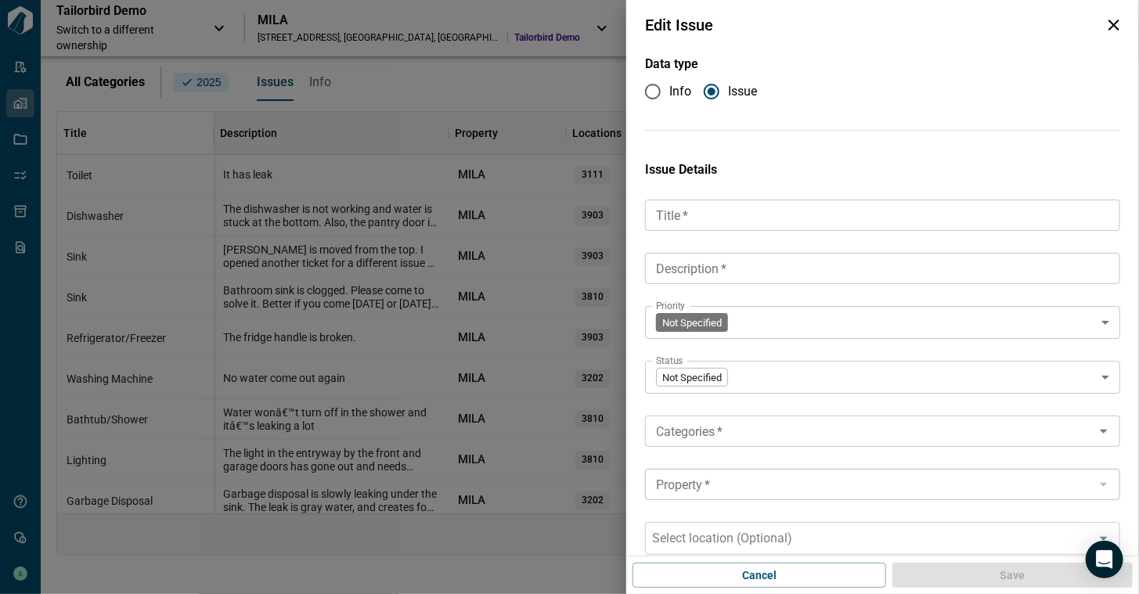
type input "**********"
type textarea "**********"
type input "****"
type input "**********"
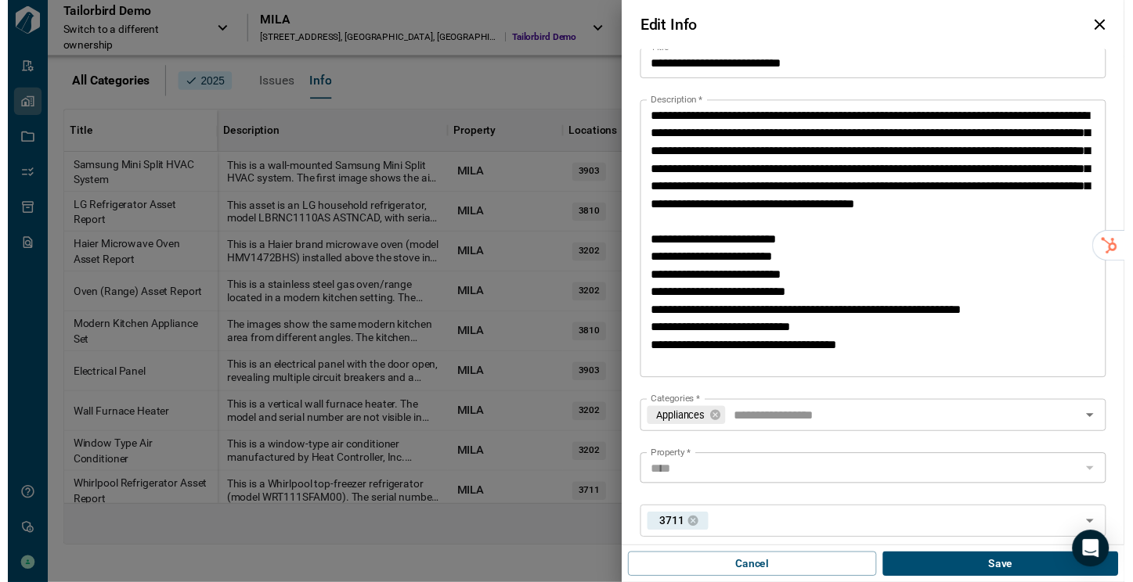
scroll to position [157, 0]
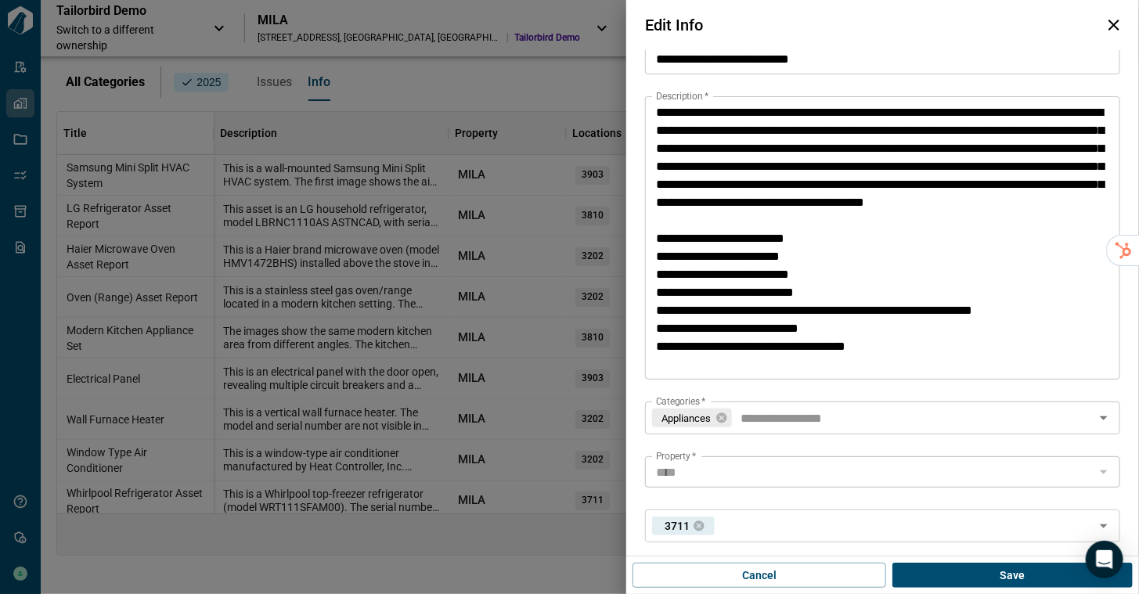
click at [1119, 26] on icon "button" at bounding box center [1114, 25] width 19 height 19
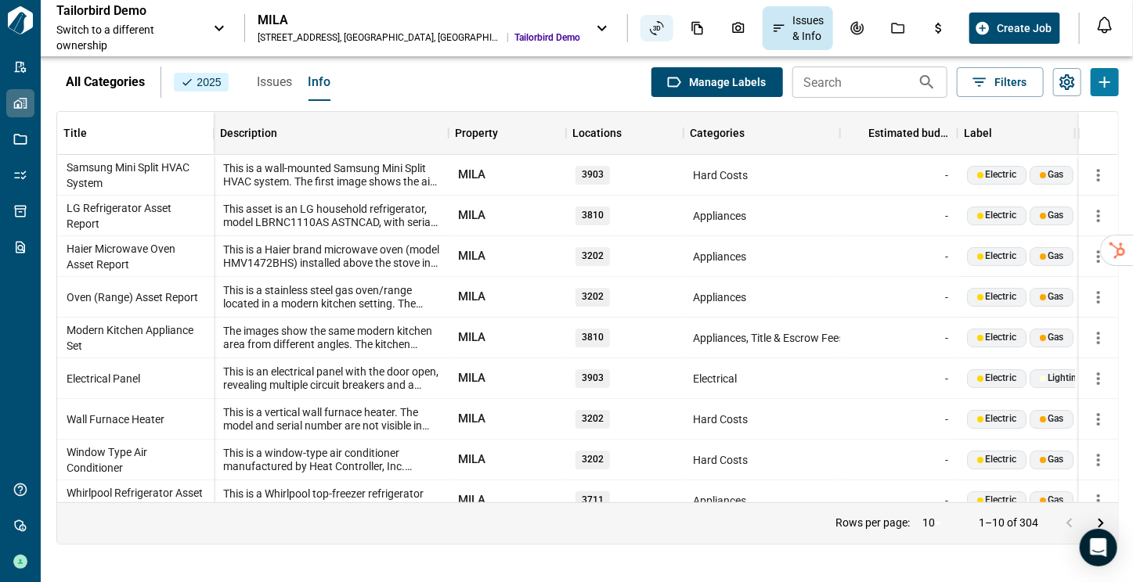
click at [650, 30] on icon "Asset View" at bounding box center [657, 28] width 14 height 14
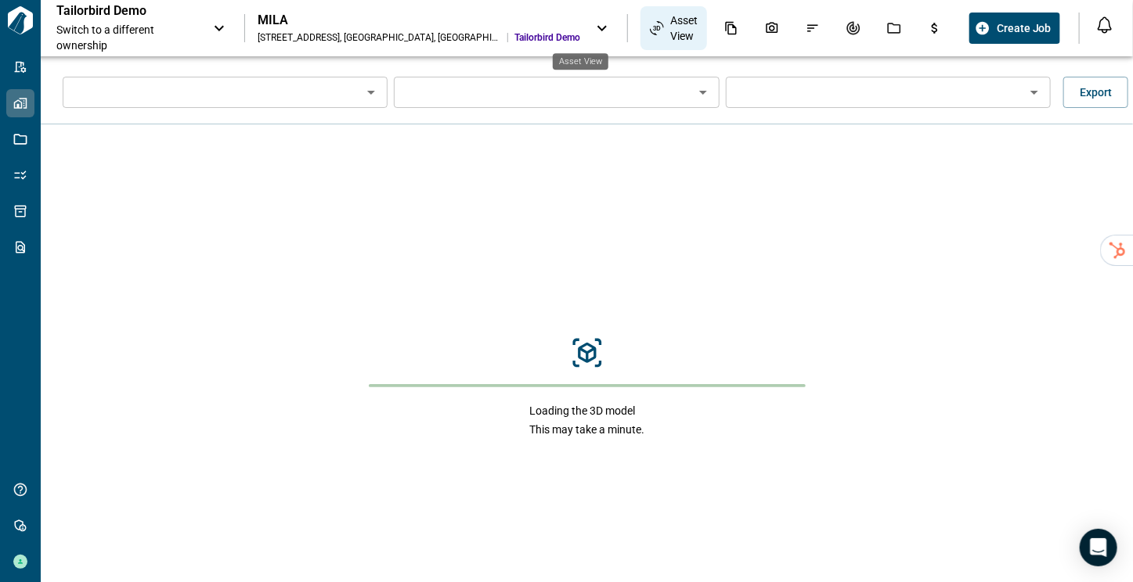
type input "****"
type input "**********"
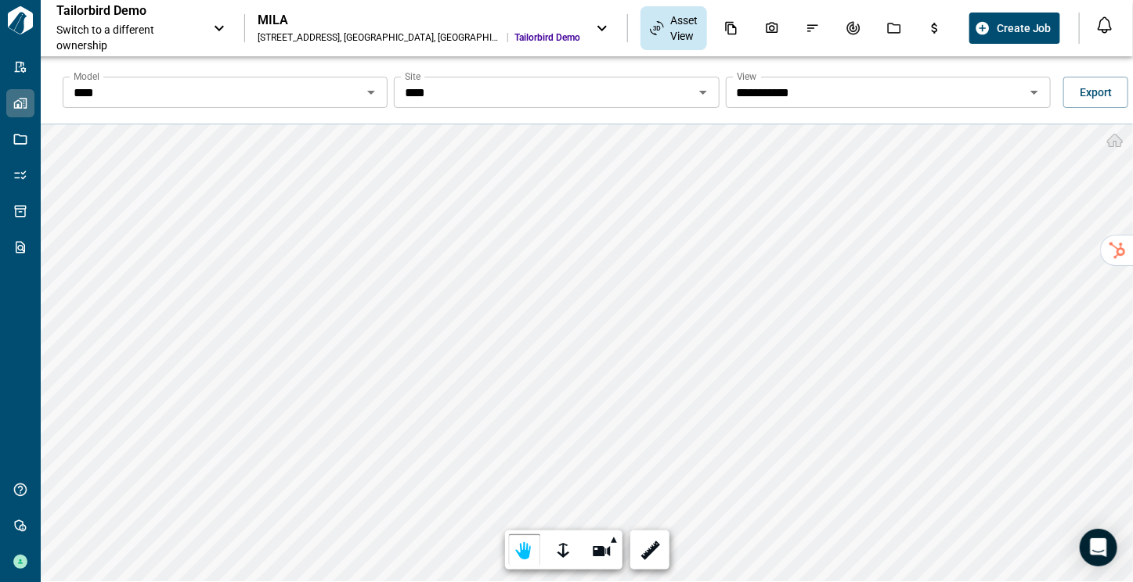
click at [331, 89] on input "****" at bounding box center [212, 92] width 290 height 22
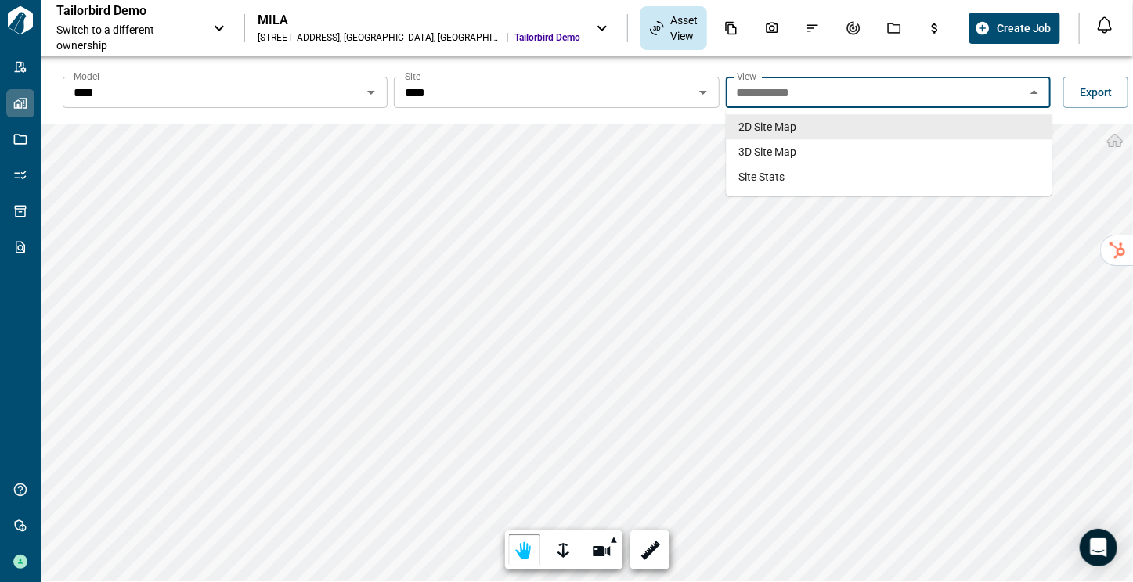
click at [746, 95] on input "**********" at bounding box center [875, 92] width 290 height 22
click at [746, 153] on span "3D Site Map" at bounding box center [767, 152] width 58 height 16
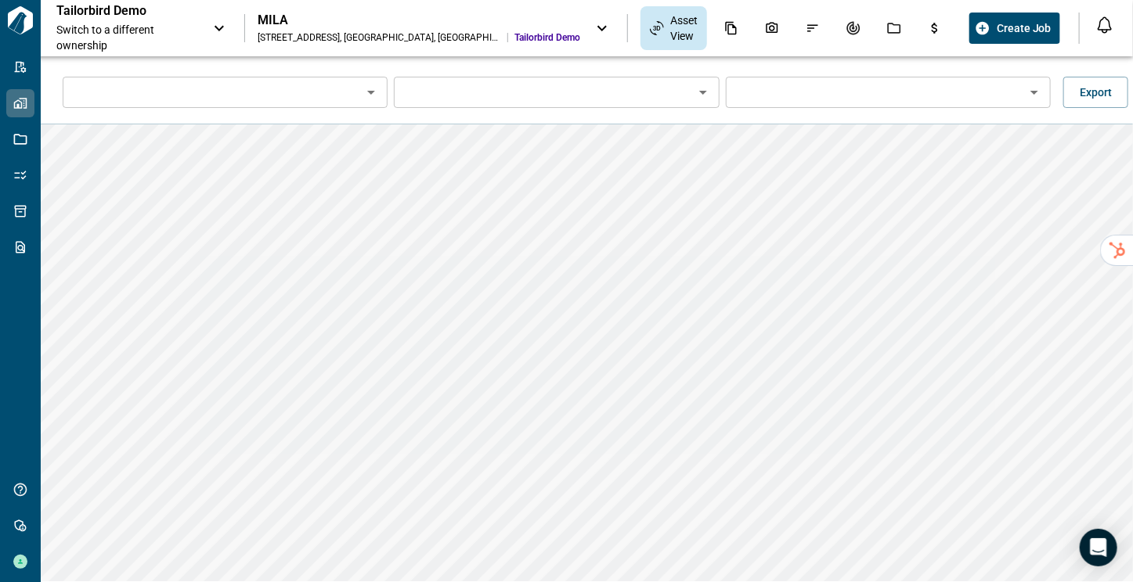
type input "****"
type input "**********"
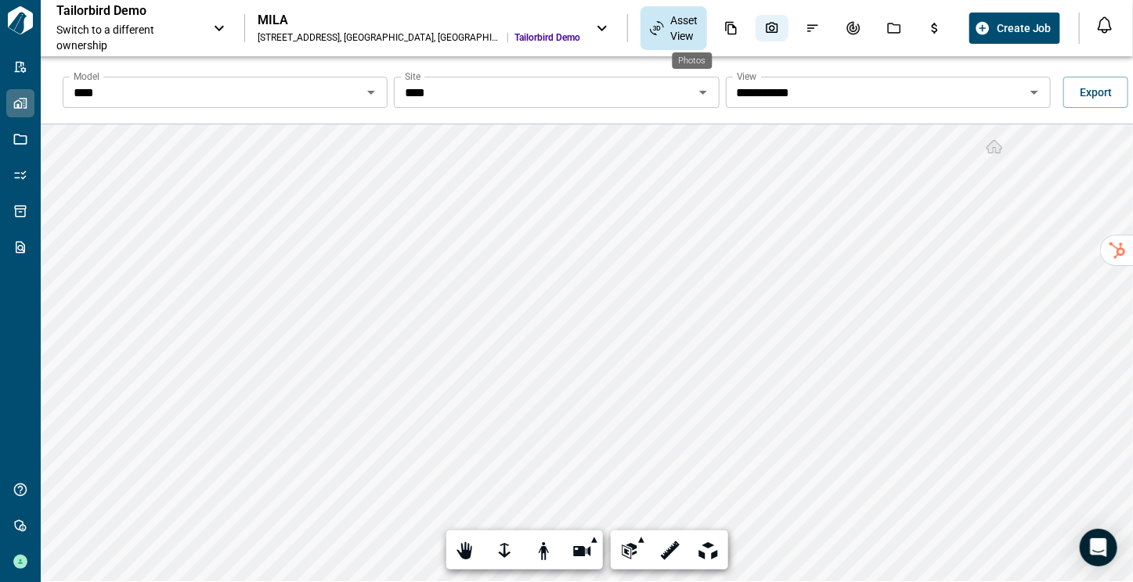
click at [755, 26] on div "Photos" at bounding box center [771, 28] width 33 height 27
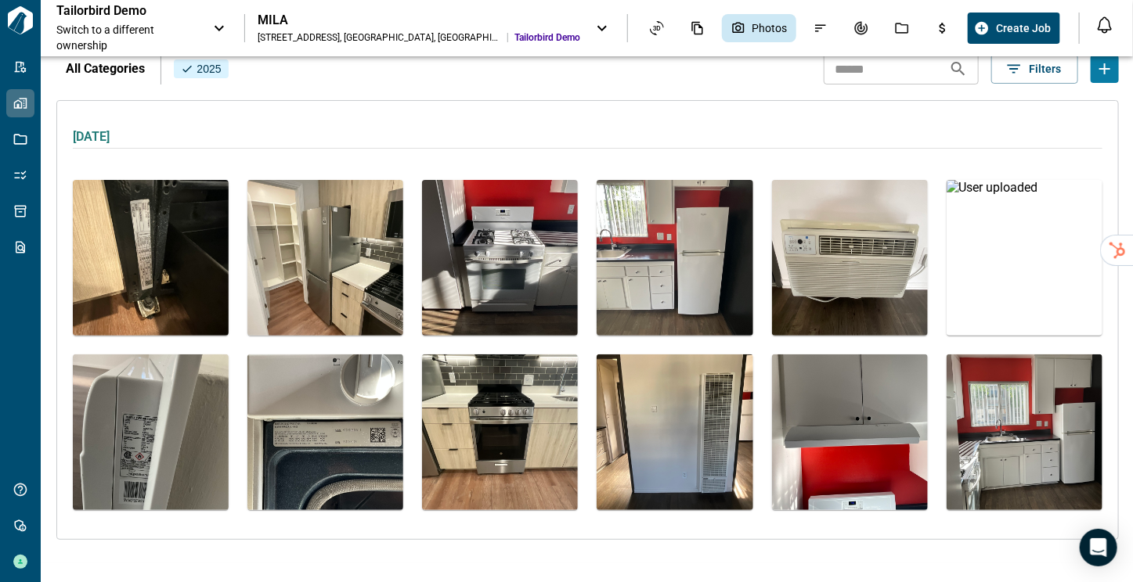
scroll to position [31, 0]
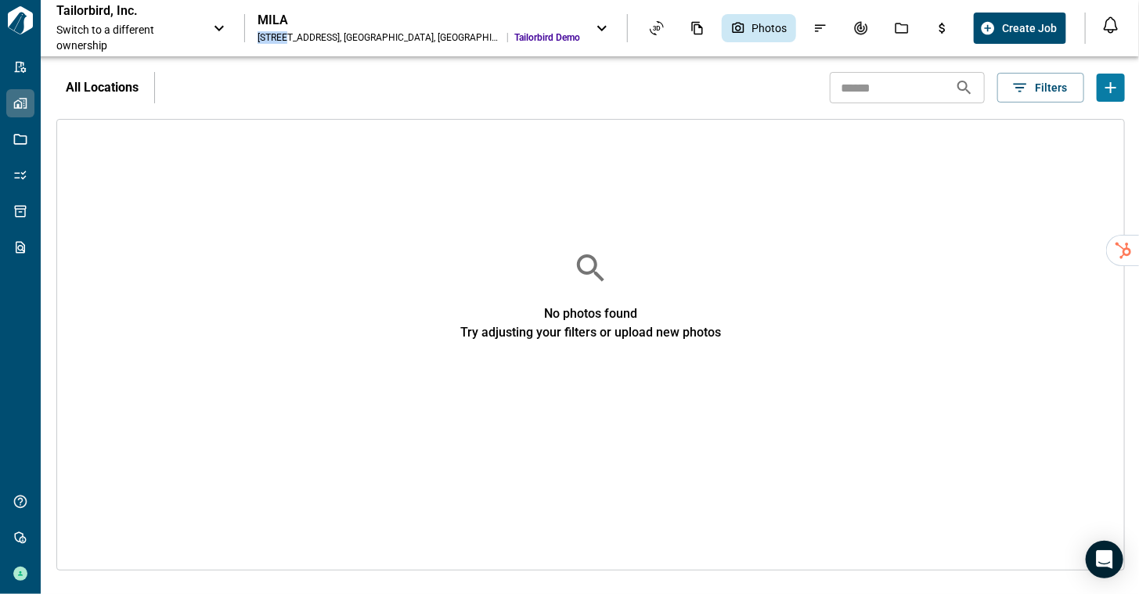
drag, startPoint x: 349, startPoint y: 16, endPoint x: 309, endPoint y: 30, distance: 42.3
click at [309, 30] on div "MILA [STREET_ADDRESS] Tailorbird Demo" at bounding box center [419, 28] width 323 height 31
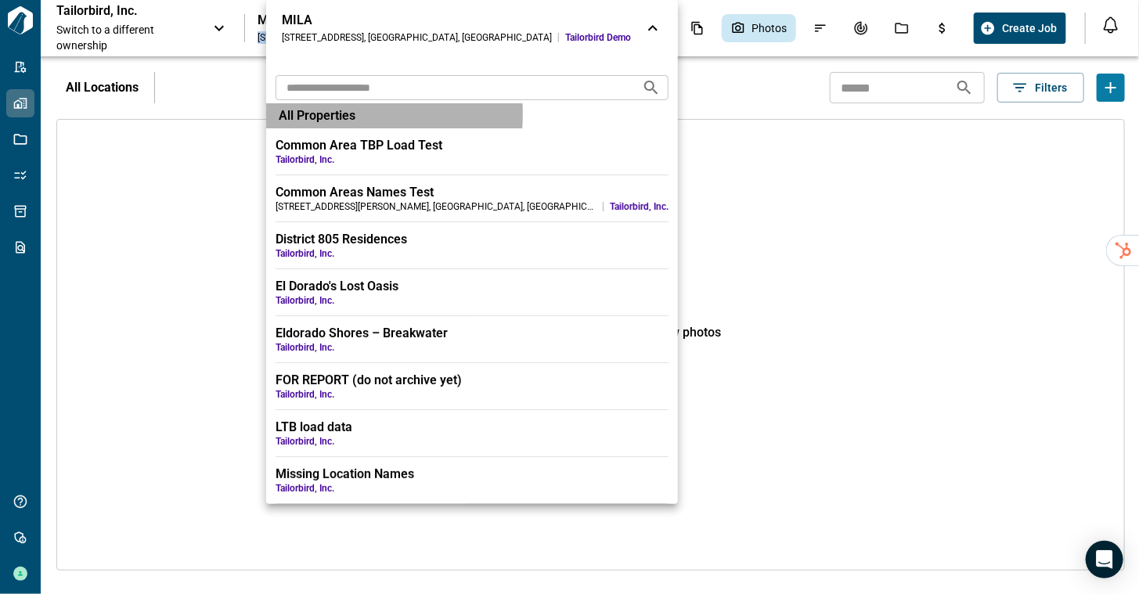
drag, startPoint x: 309, startPoint y: 30, endPoint x: 301, endPoint y: 114, distance: 84.9
click at [301, 114] on span "All Properties" at bounding box center [317, 116] width 77 height 16
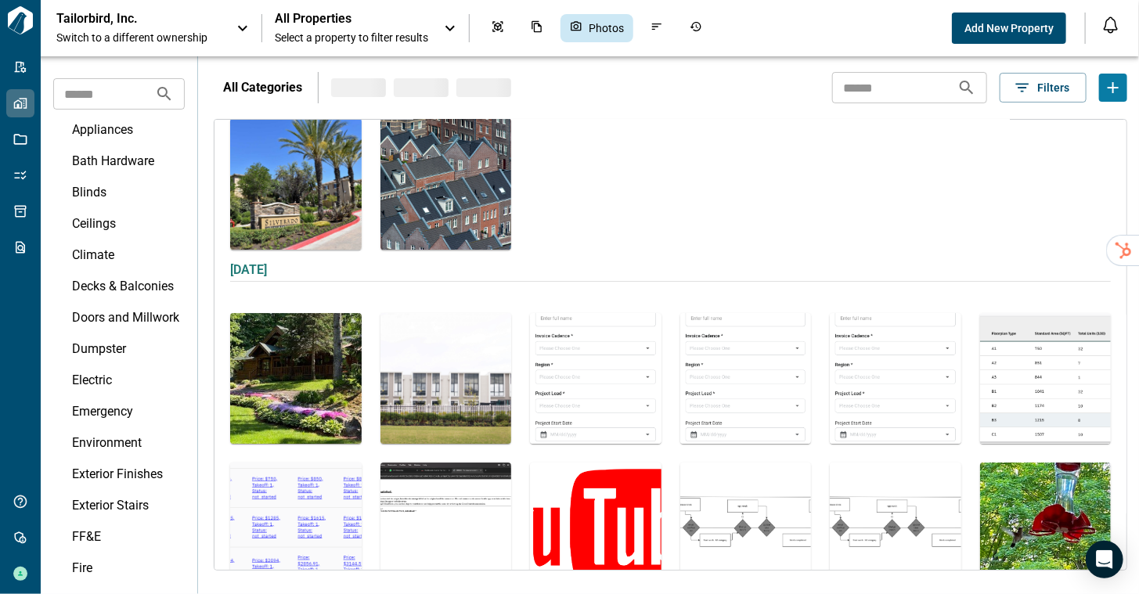
scroll to position [2706, 0]
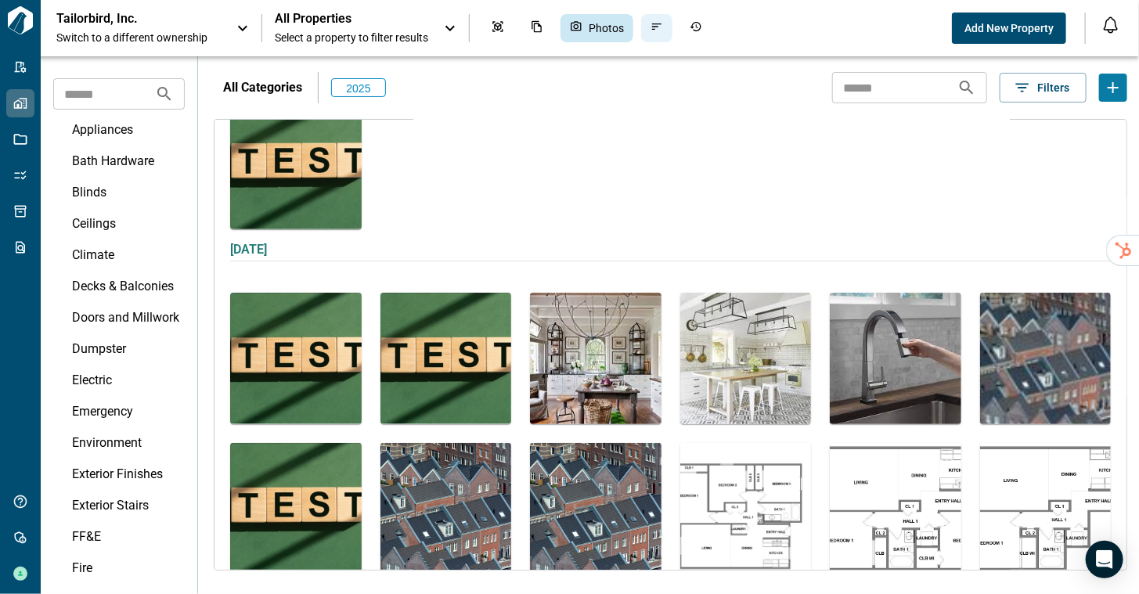
click at [660, 25] on icon "Issues & Info" at bounding box center [657, 26] width 13 height 13
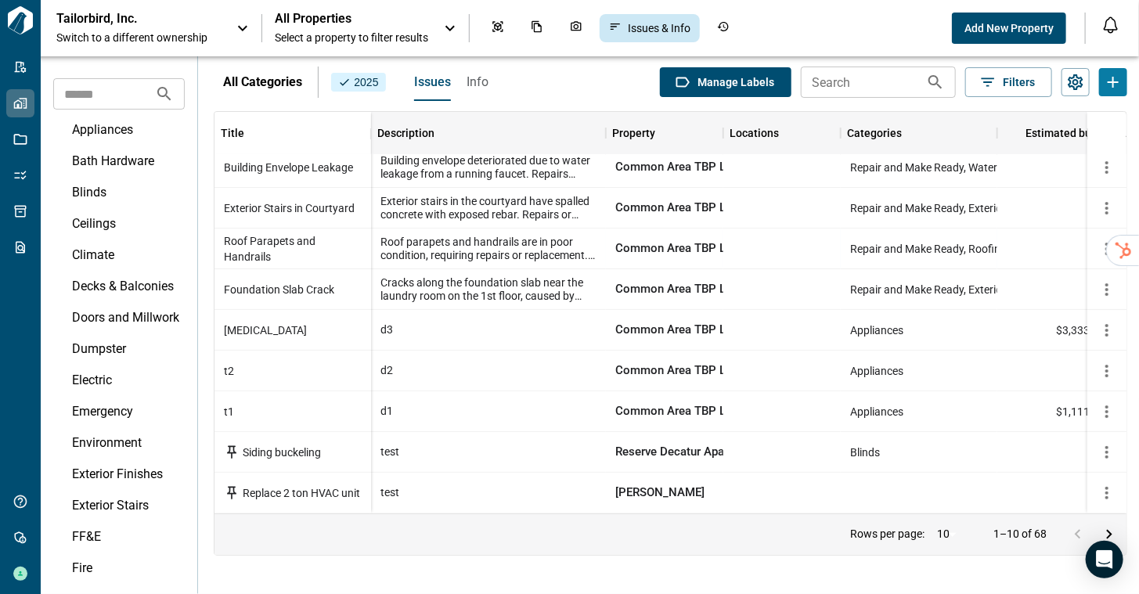
scroll to position [53, 0]
drag, startPoint x: 341, startPoint y: 17, endPoint x: 199, endPoint y: 19, distance: 142.5
click at [199, 19] on div "Tailorbird, Inc. Switch to a different ownership" at bounding box center [138, 28] width 164 height 34
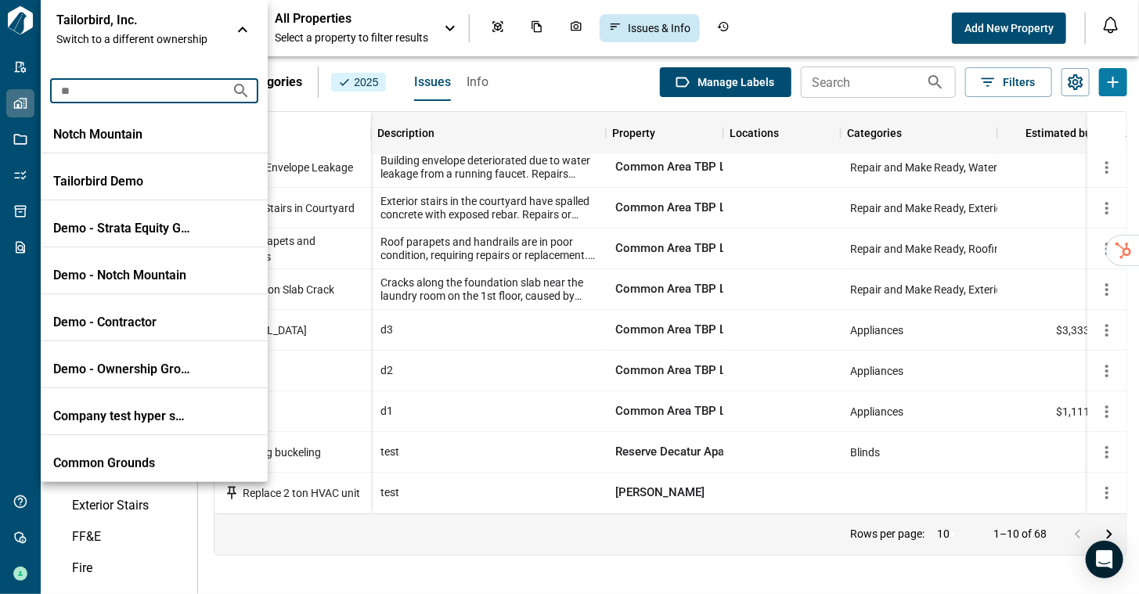
drag, startPoint x: 86, startPoint y: 94, endPoint x: 35, endPoint y: 92, distance: 50.9
click at [35, 92] on div "Tailorbird, Inc. Switch to a different ownership ** ​ Notch Mountain Tailorbird…" at bounding box center [569, 297] width 1139 height 594
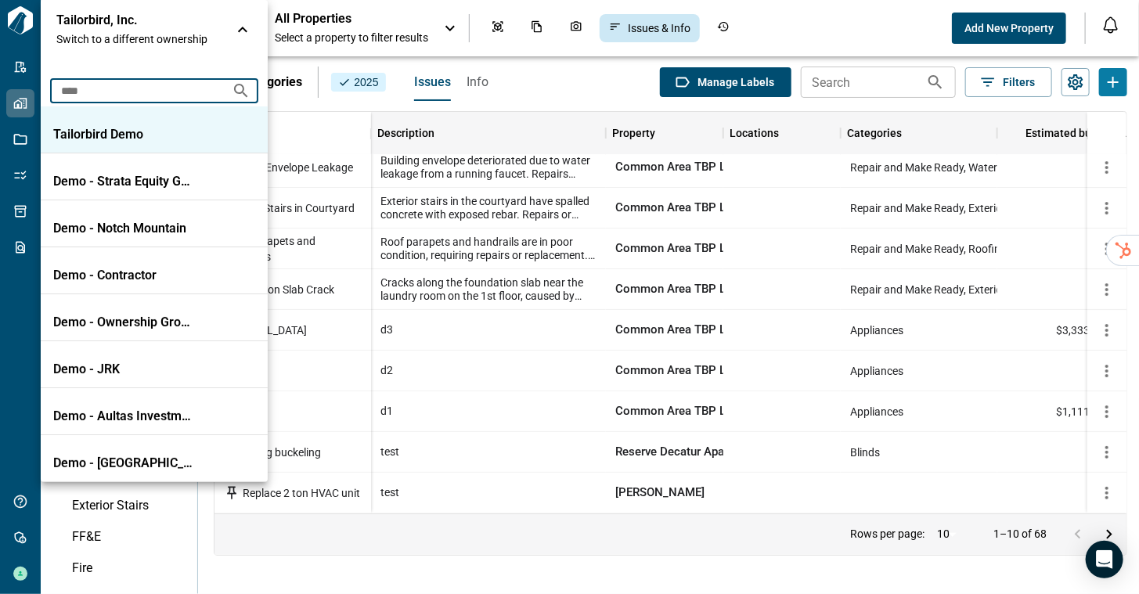
type input "****"
click at [83, 124] on li "Tailorbird Demo" at bounding box center [154, 129] width 227 height 47
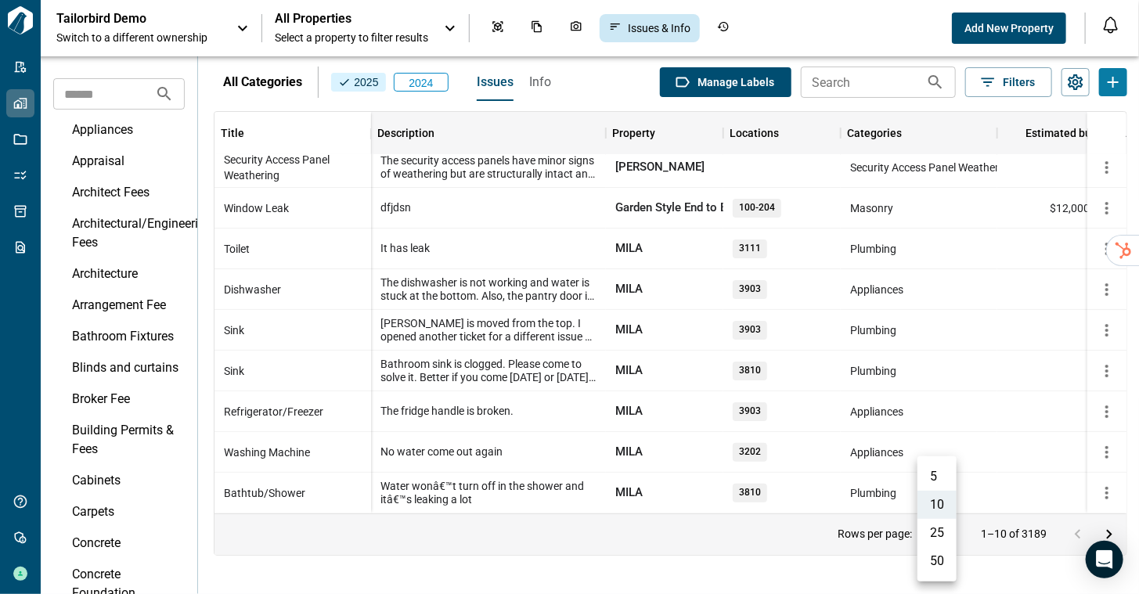
click at [922, 530] on body "Tailorbird Inc Admin-Properties Properties Jobs Scopes Packages Scraper Get Hel…" at bounding box center [569, 297] width 1139 height 594
click at [930, 565] on li "50" at bounding box center [936, 561] width 39 height 28
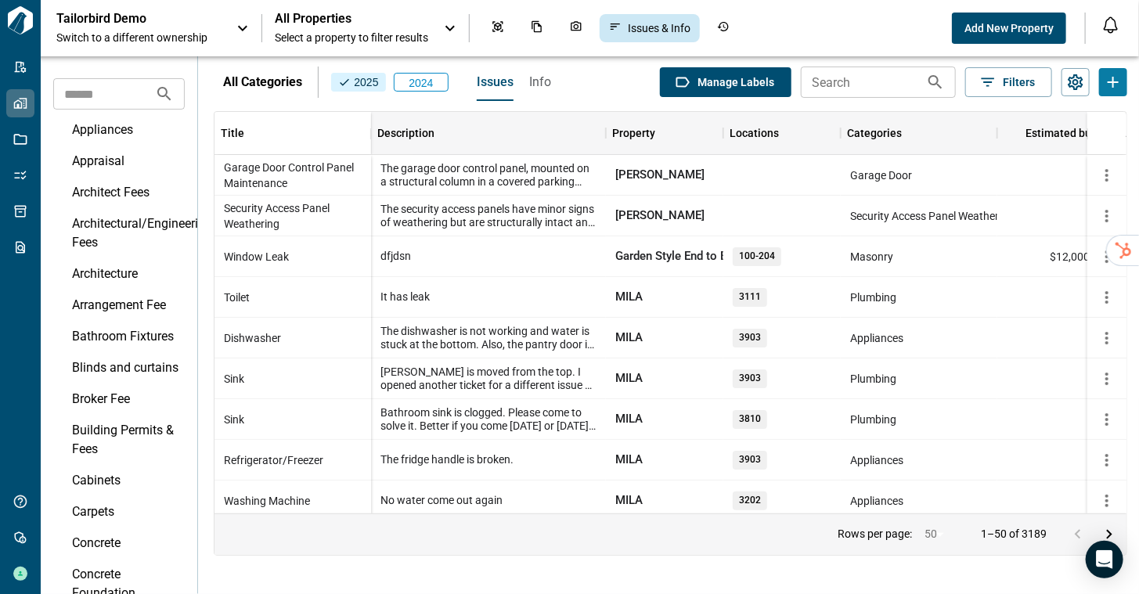
click at [1107, 534] on icon "Go to next page" at bounding box center [1109, 534] width 19 height 19
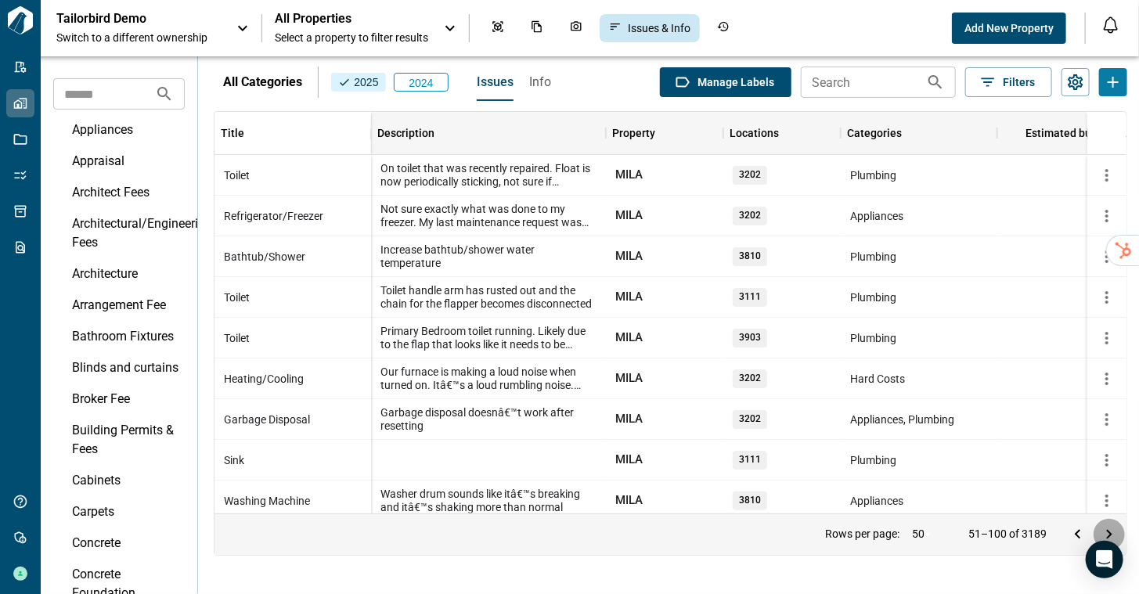
click at [1107, 532] on icon "Go to next page" at bounding box center [1109, 534] width 19 height 19
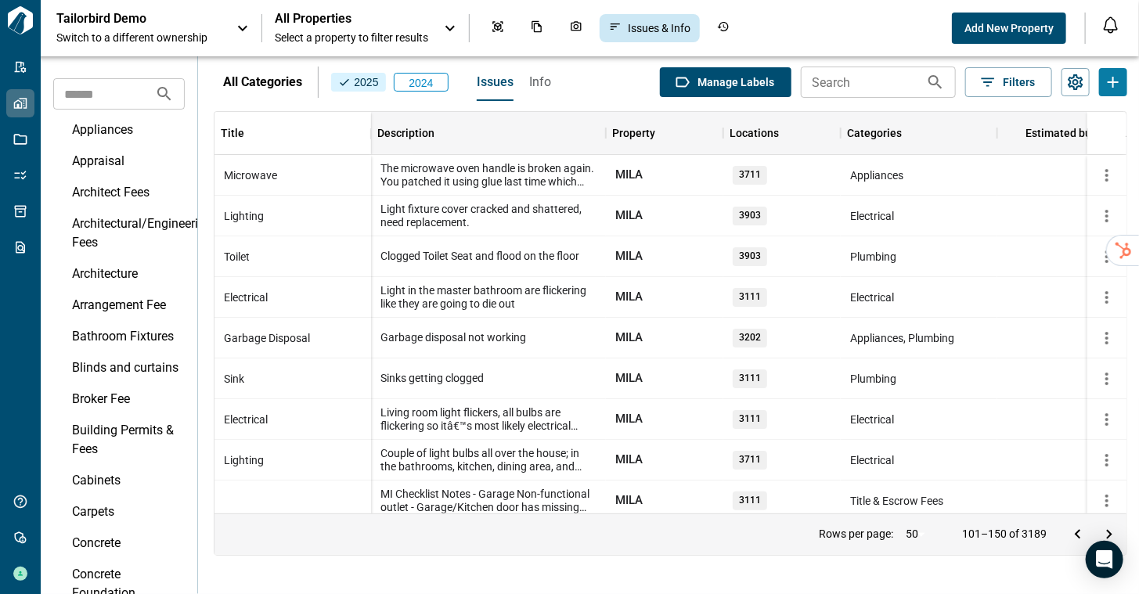
click at [1107, 532] on icon "Go to next page" at bounding box center [1109, 534] width 19 height 19
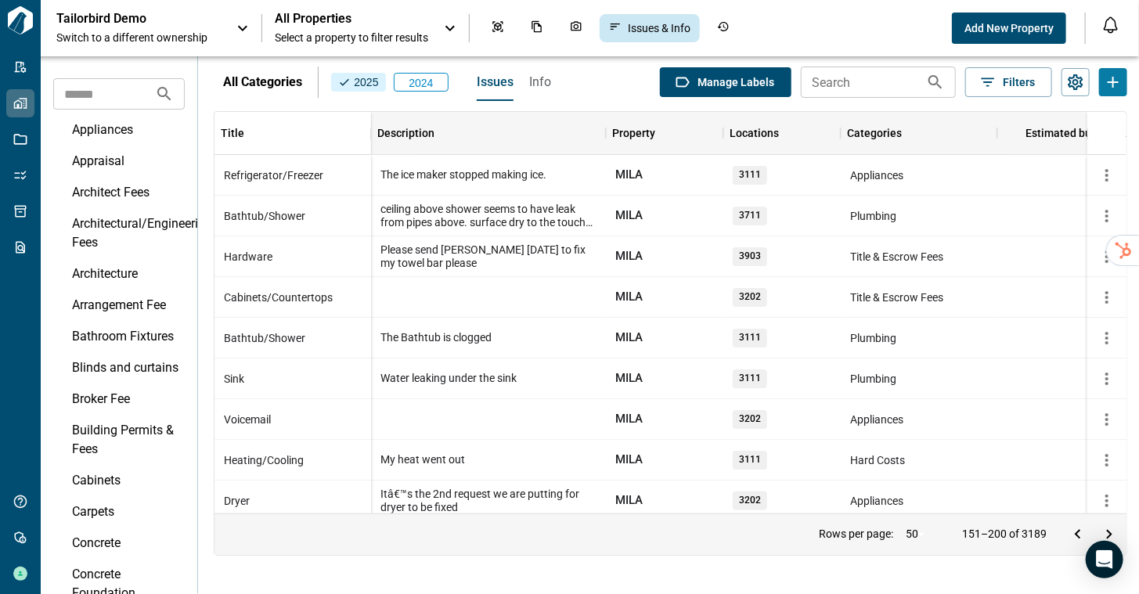
click at [1107, 532] on icon "Go to next page" at bounding box center [1109, 534] width 19 height 19
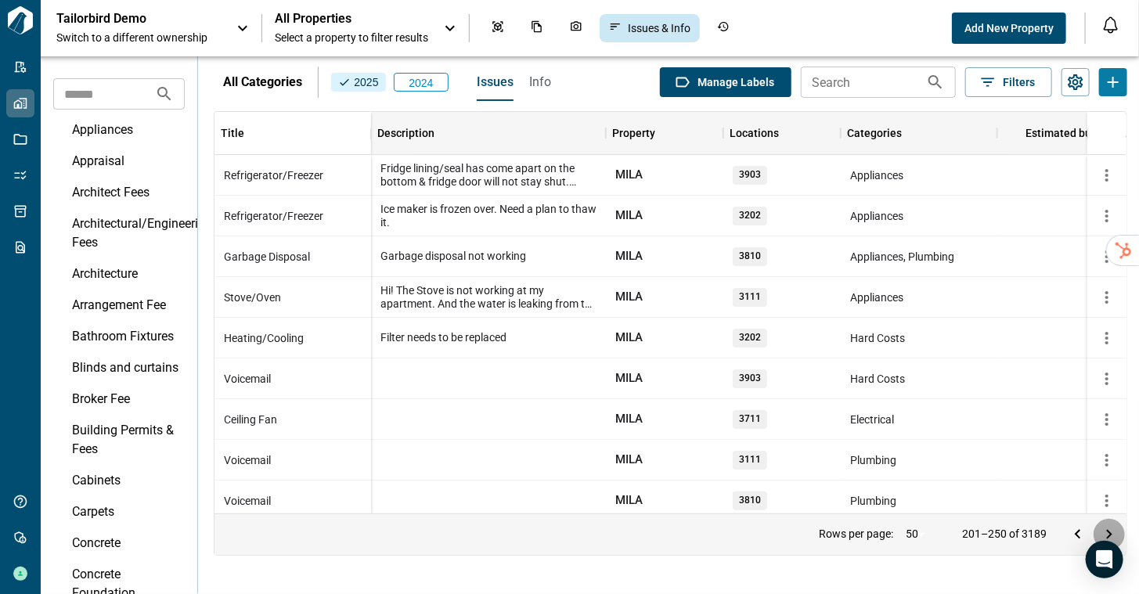
click at [1107, 532] on icon "Go to next page" at bounding box center [1109, 534] width 19 height 19
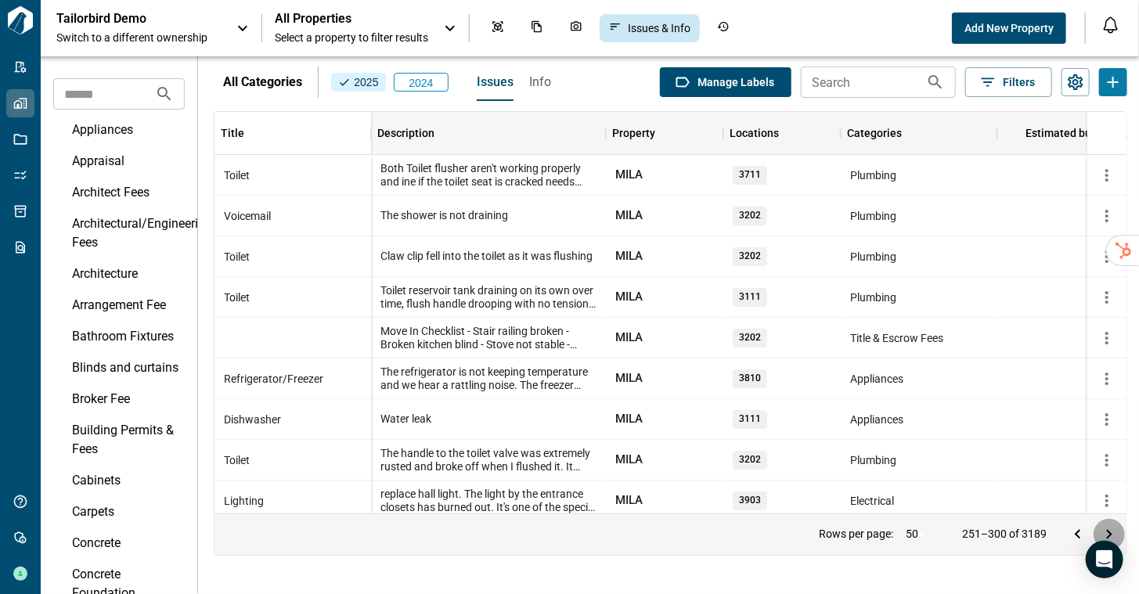
click at [1107, 532] on icon "Go to next page" at bounding box center [1109, 534] width 19 height 19
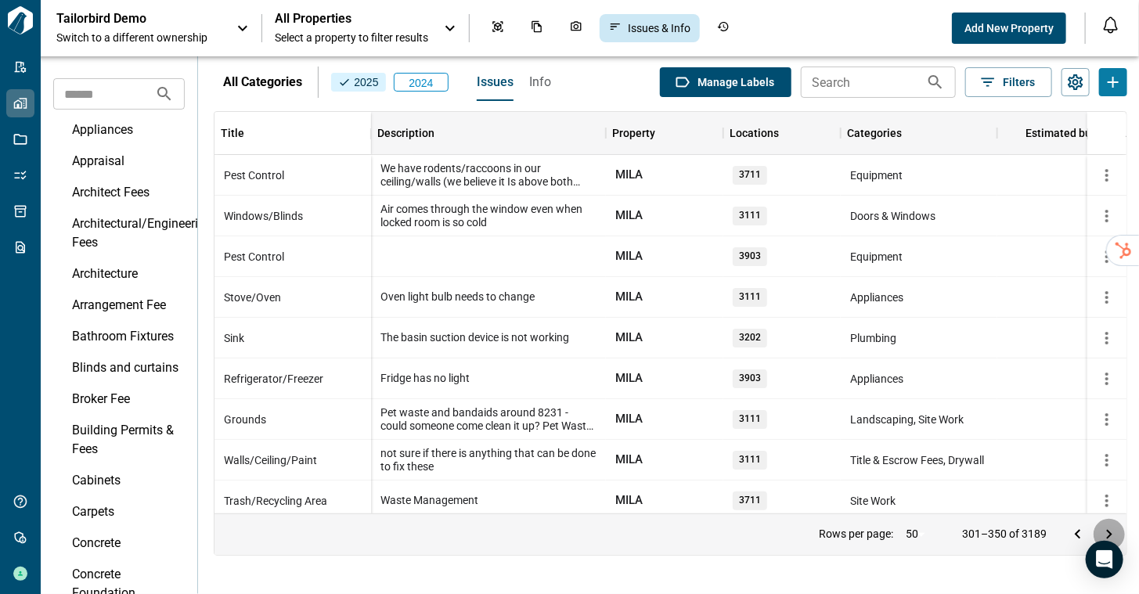
click at [1107, 532] on icon "Go to next page" at bounding box center [1109, 534] width 19 height 19
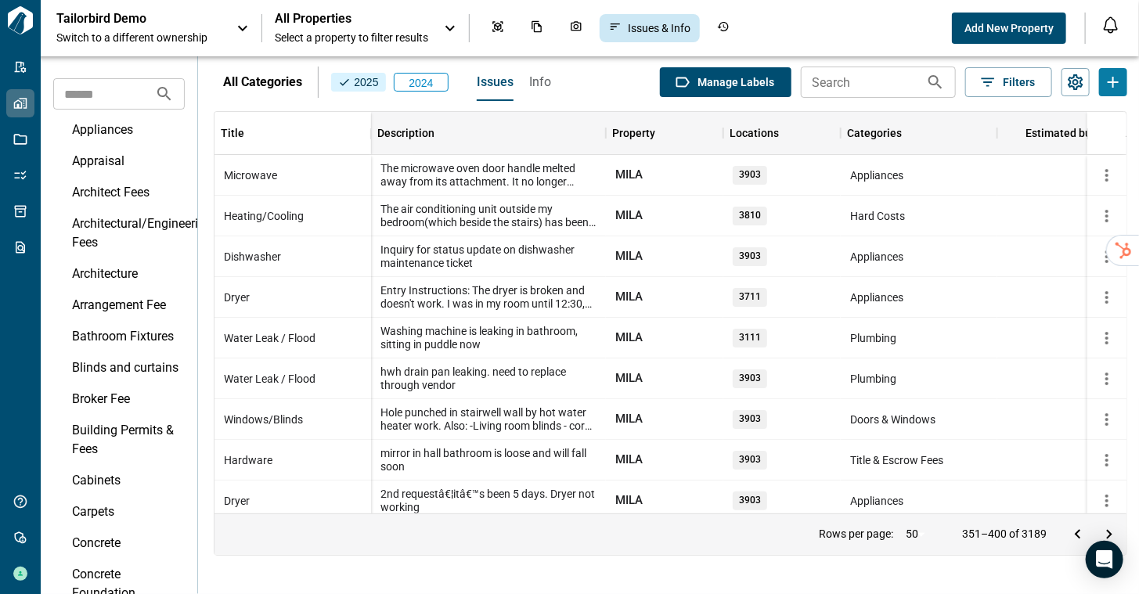
click at [1107, 532] on icon "Go to next page" at bounding box center [1109, 534] width 19 height 19
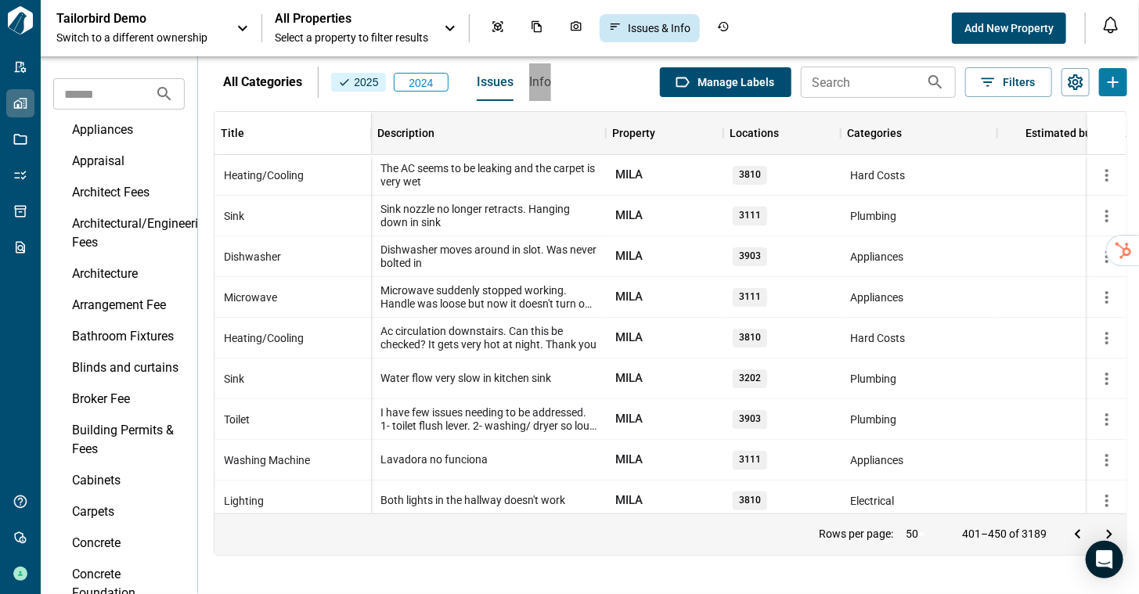
click at [535, 82] on span "Info" at bounding box center [540, 82] width 22 height 16
type input "**"
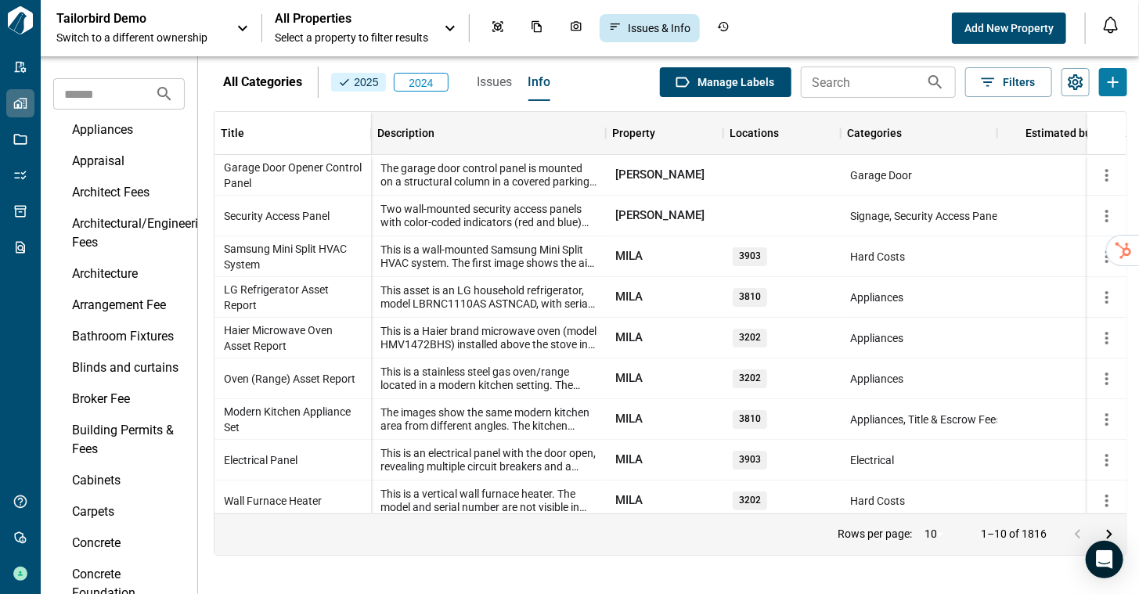
click at [1107, 527] on icon "Go to next page" at bounding box center [1109, 534] width 19 height 19
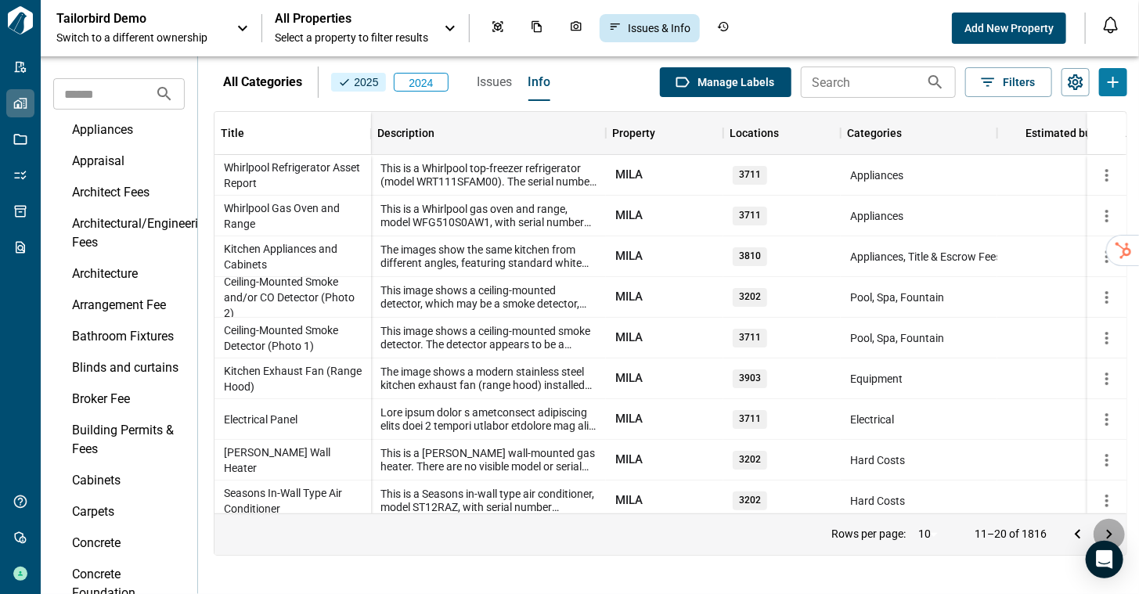
click at [1107, 527] on icon "Go to next page" at bounding box center [1109, 534] width 19 height 19
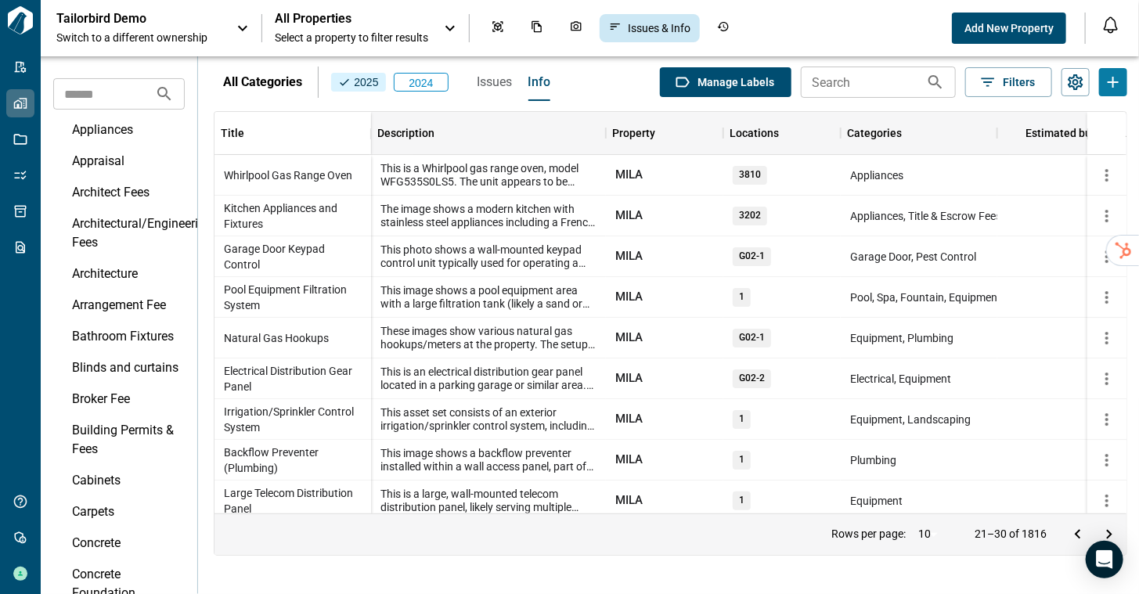
click at [1107, 527] on icon "Go to next page" at bounding box center [1109, 534] width 19 height 19
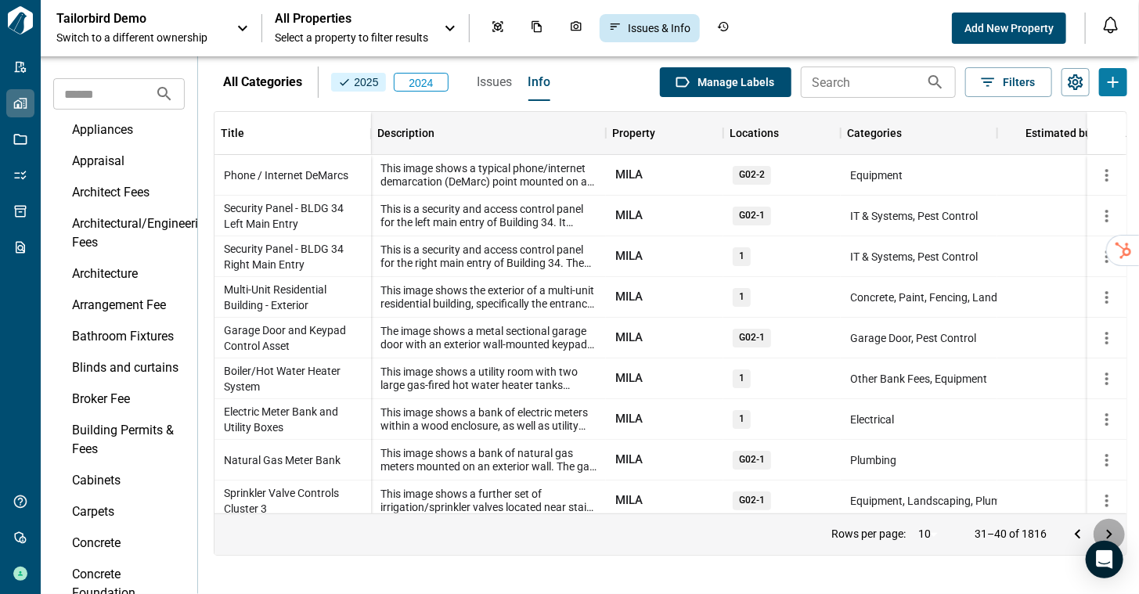
click at [1107, 527] on icon "Go to next page" at bounding box center [1109, 534] width 19 height 19
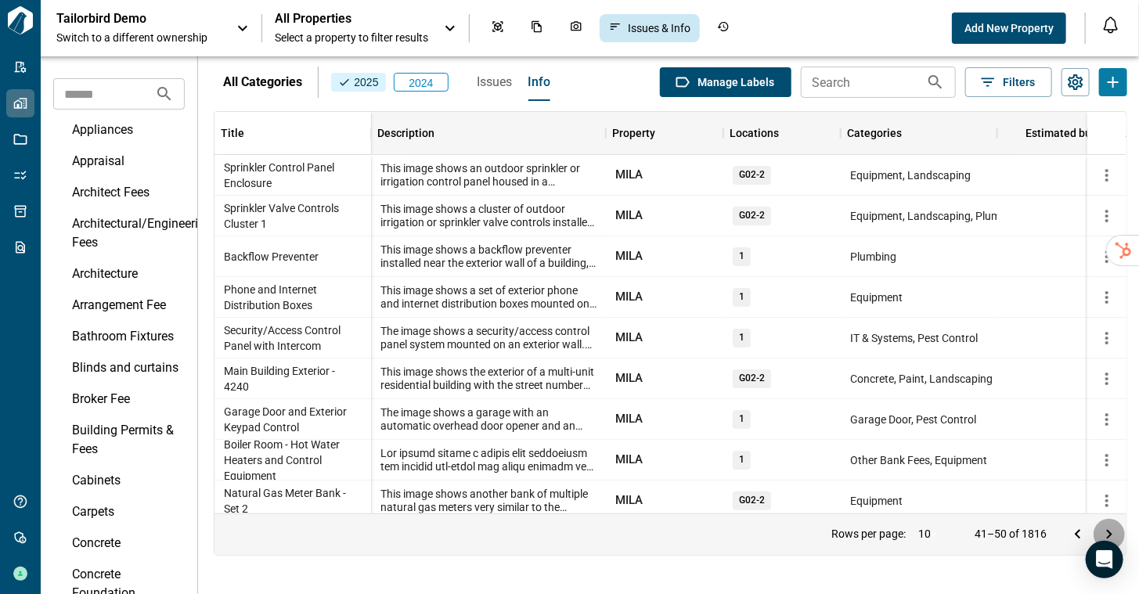
click at [1107, 527] on icon "Go to next page" at bounding box center [1109, 534] width 19 height 19
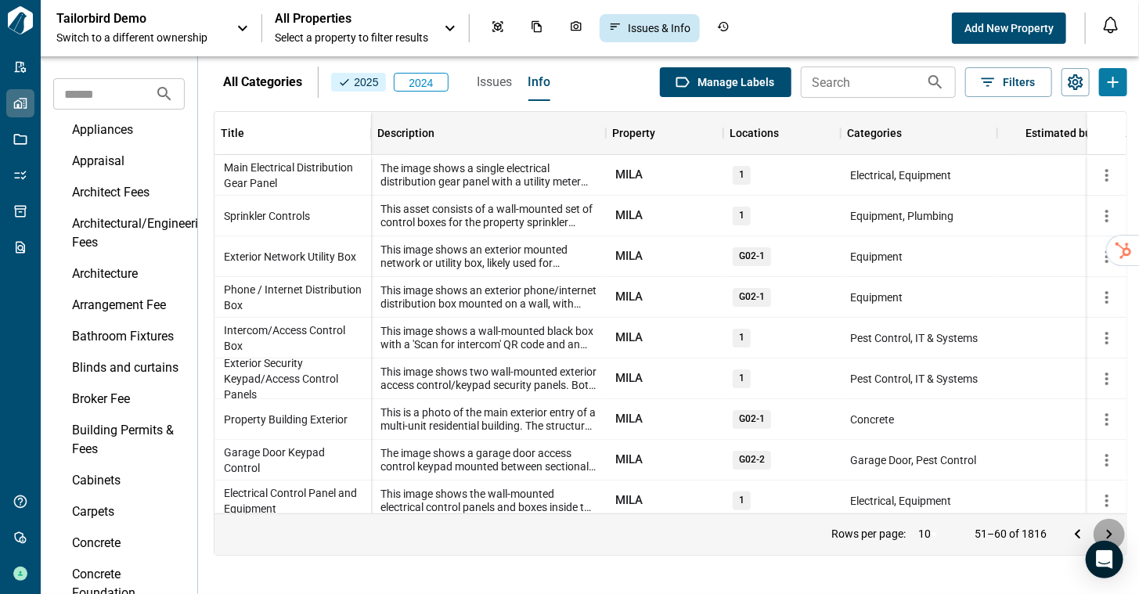
click at [1107, 527] on icon "Go to next page" at bounding box center [1109, 534] width 19 height 19
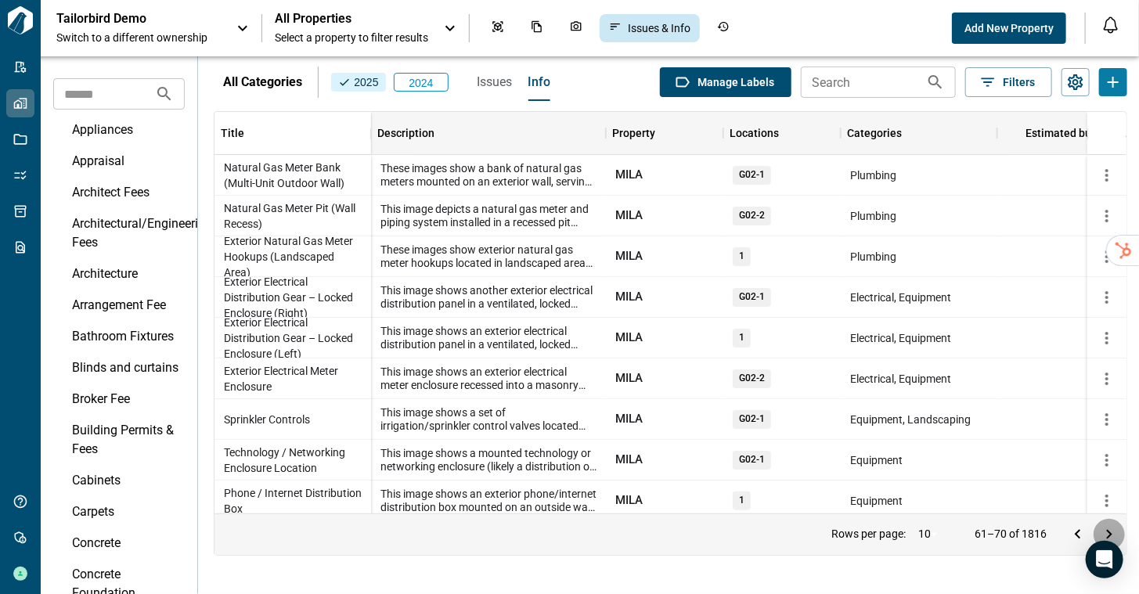
click at [1107, 527] on icon "Go to next page" at bounding box center [1109, 534] width 19 height 19
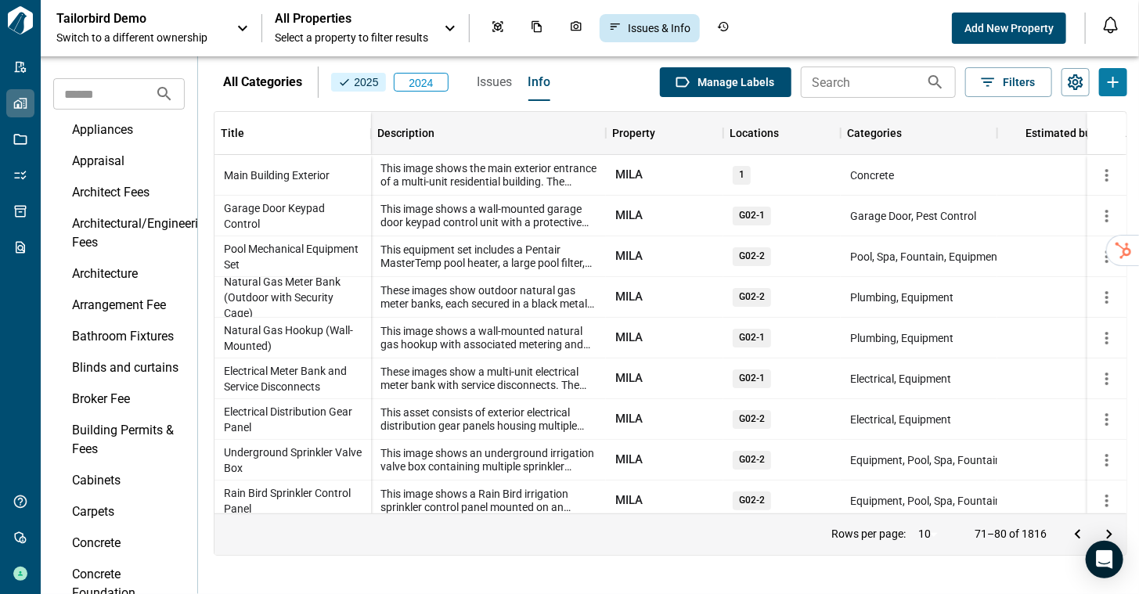
click at [1107, 527] on icon "Go to next page" at bounding box center [1109, 534] width 19 height 19
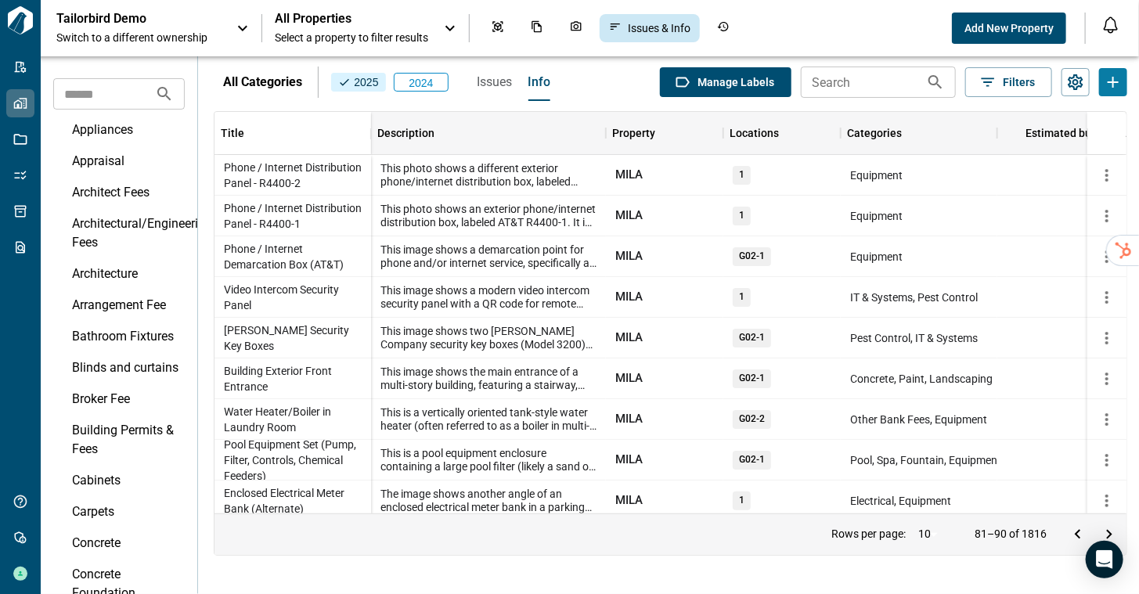
click at [1107, 527] on icon "Go to next page" at bounding box center [1109, 534] width 19 height 19
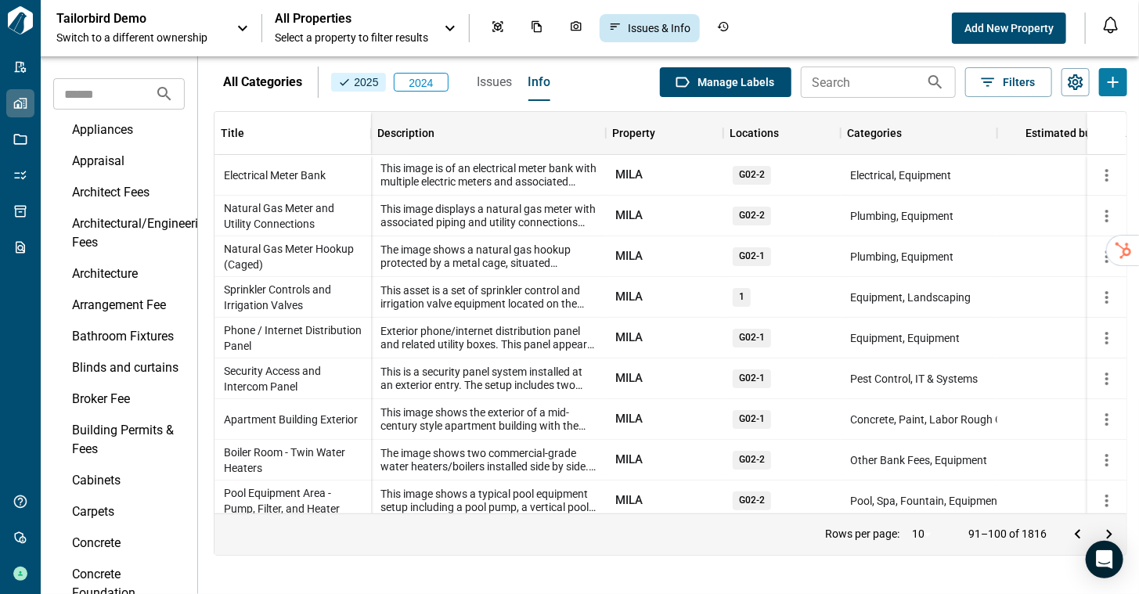
click at [1107, 527] on icon "Go to next page" at bounding box center [1109, 534] width 19 height 19
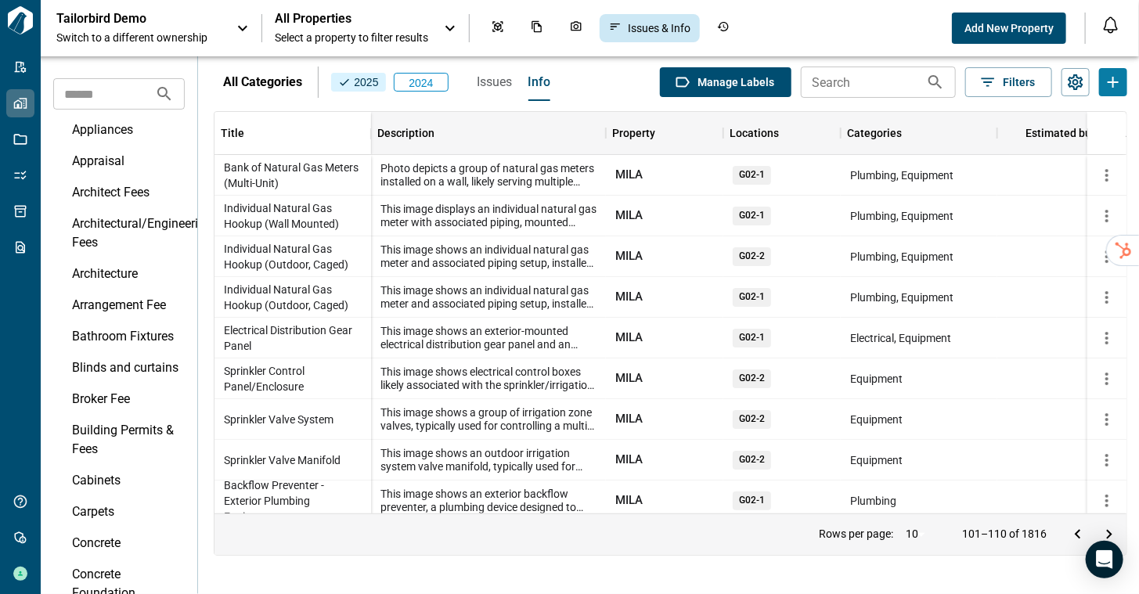
click at [1107, 527] on icon "Go to next page" at bounding box center [1109, 534] width 19 height 19
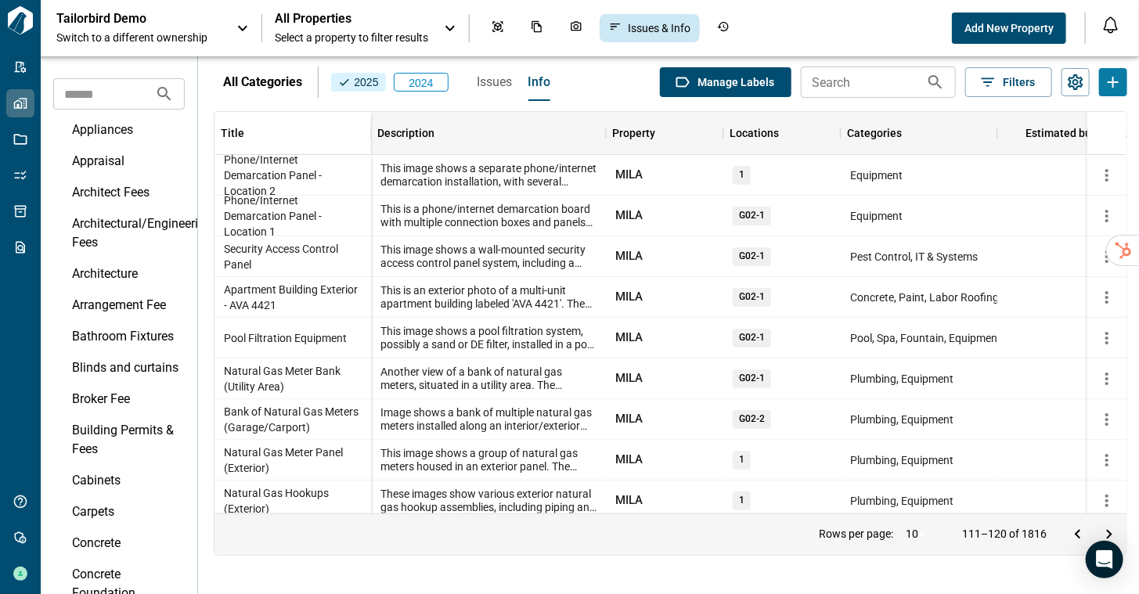
click at [1107, 527] on icon "Go to next page" at bounding box center [1109, 534] width 19 height 19
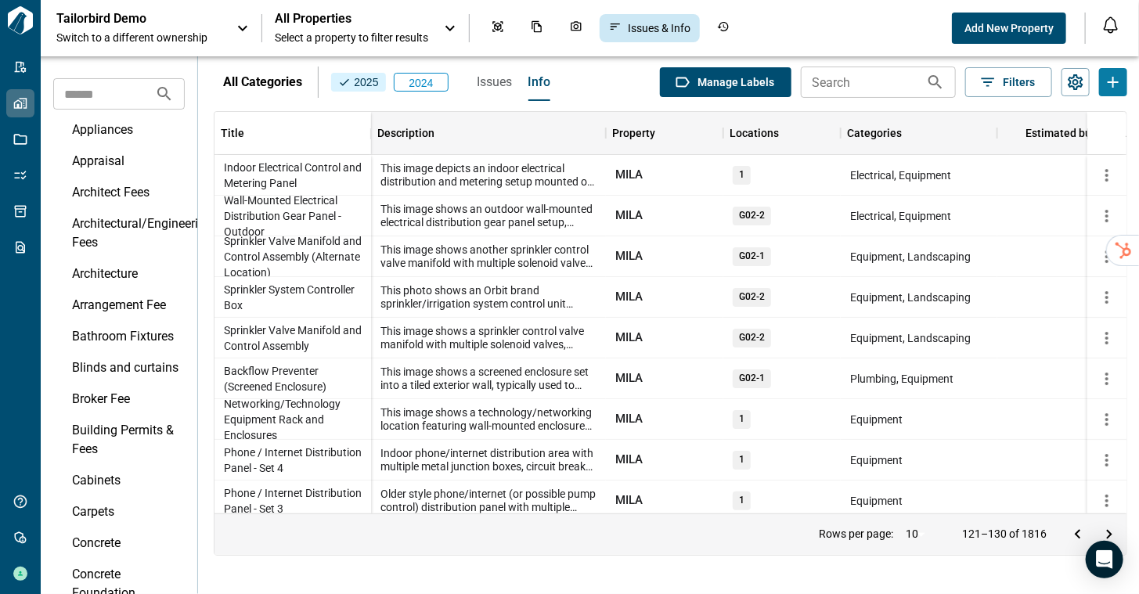
click at [1107, 527] on icon "Go to next page" at bounding box center [1109, 534] width 19 height 19
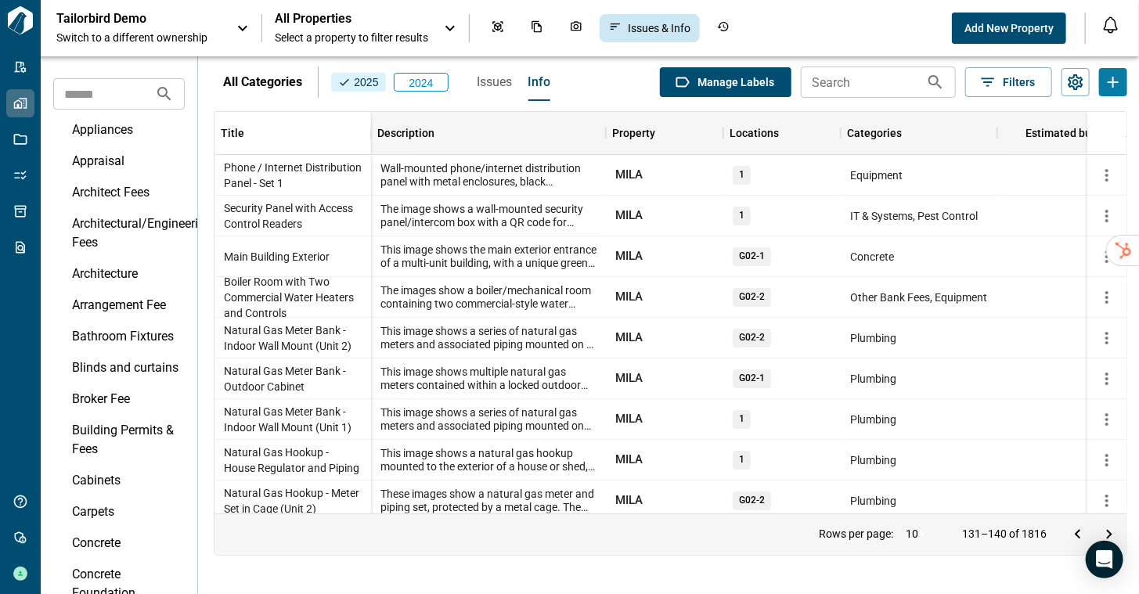
click at [1107, 527] on icon "Go to next page" at bounding box center [1109, 534] width 19 height 19
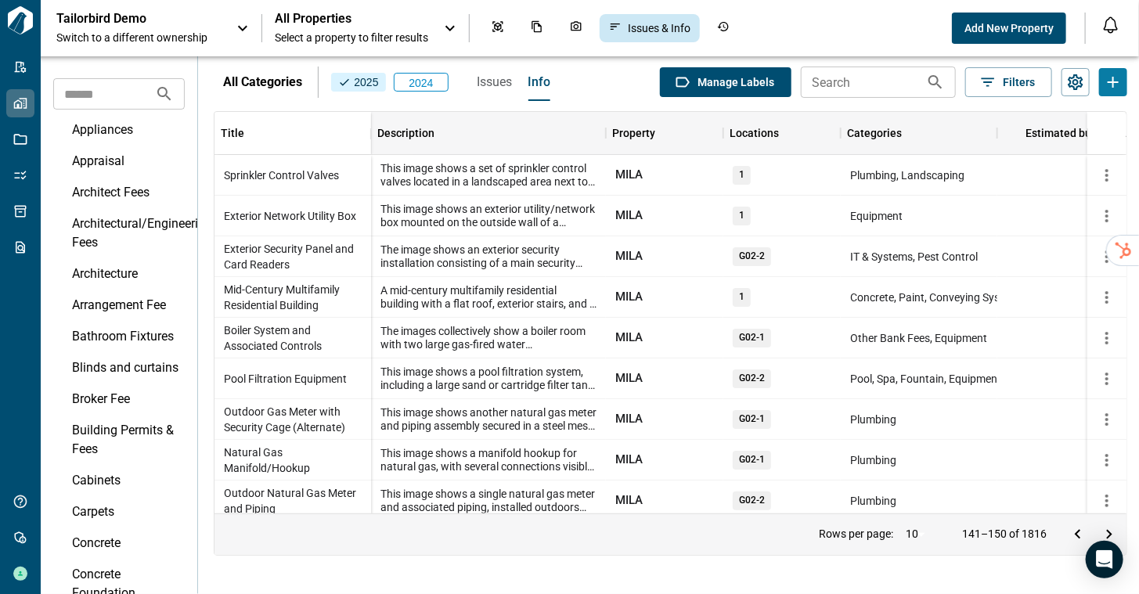
click at [1107, 527] on icon "Go to next page" at bounding box center [1109, 534] width 19 height 19
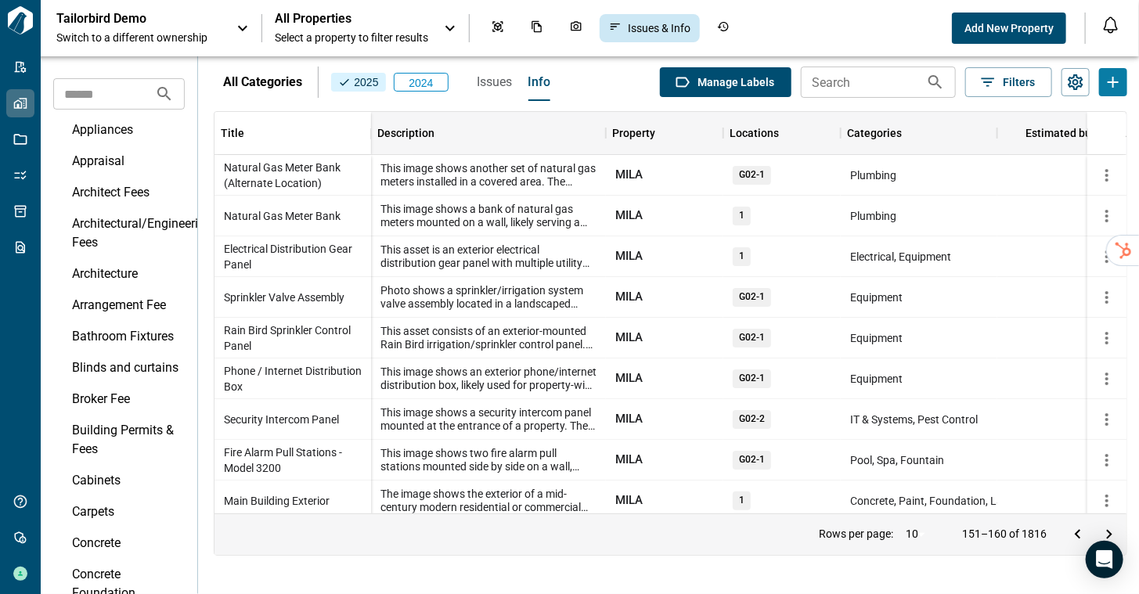
click at [346, 20] on span "All Properties" at bounding box center [351, 19] width 153 height 16
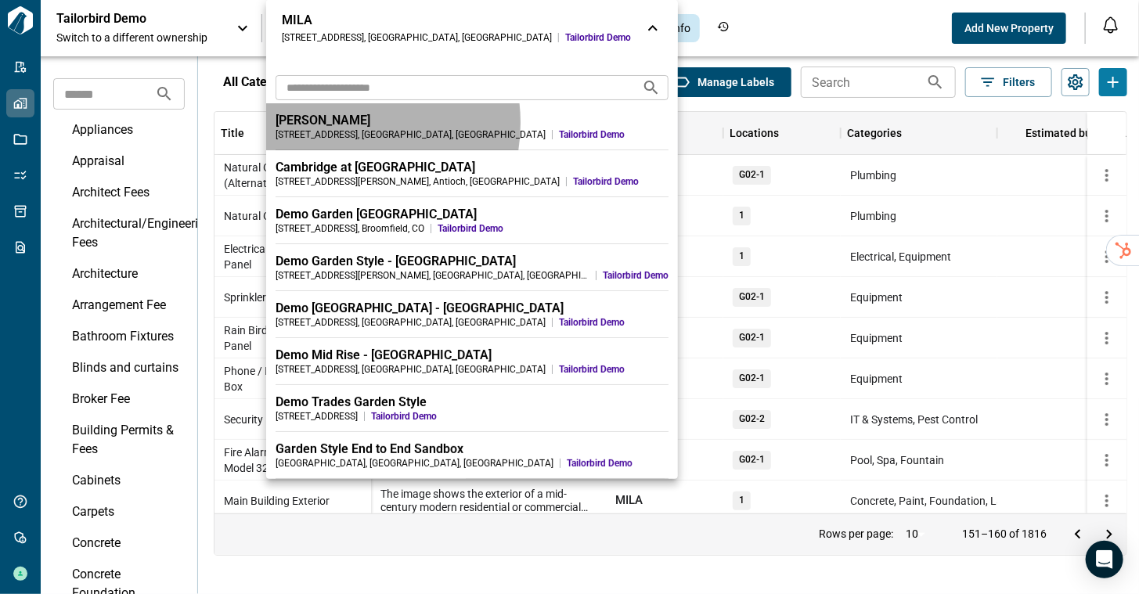
click at [344, 123] on div "AVA Burbank" at bounding box center [472, 121] width 393 height 16
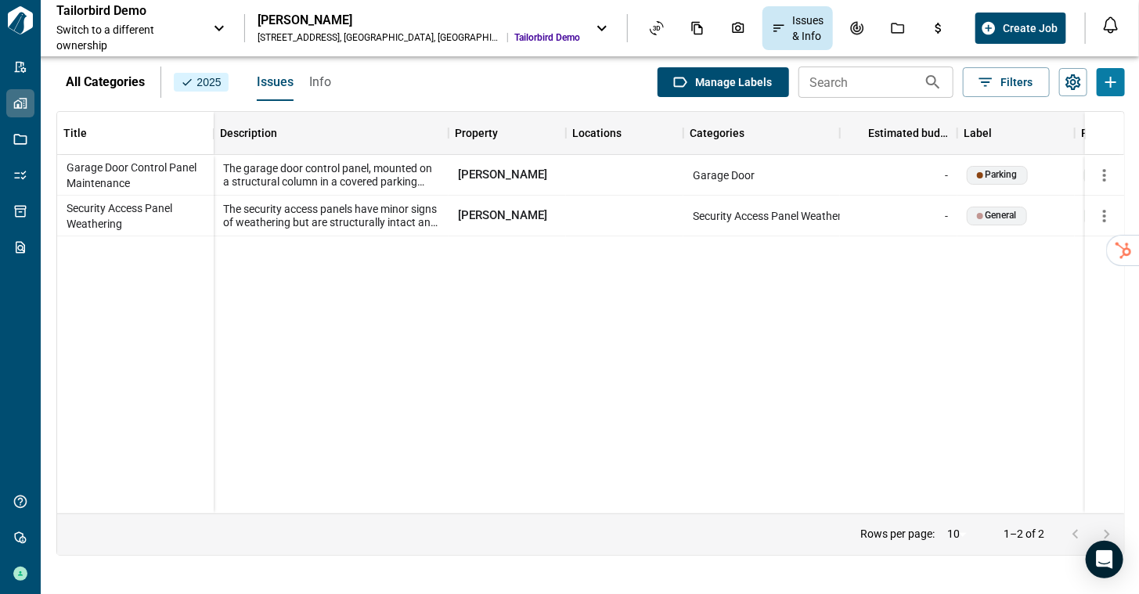
click at [314, 86] on span "Info" at bounding box center [320, 82] width 22 height 16
click at [336, 23] on div "AVA Burbank" at bounding box center [419, 21] width 323 height 16
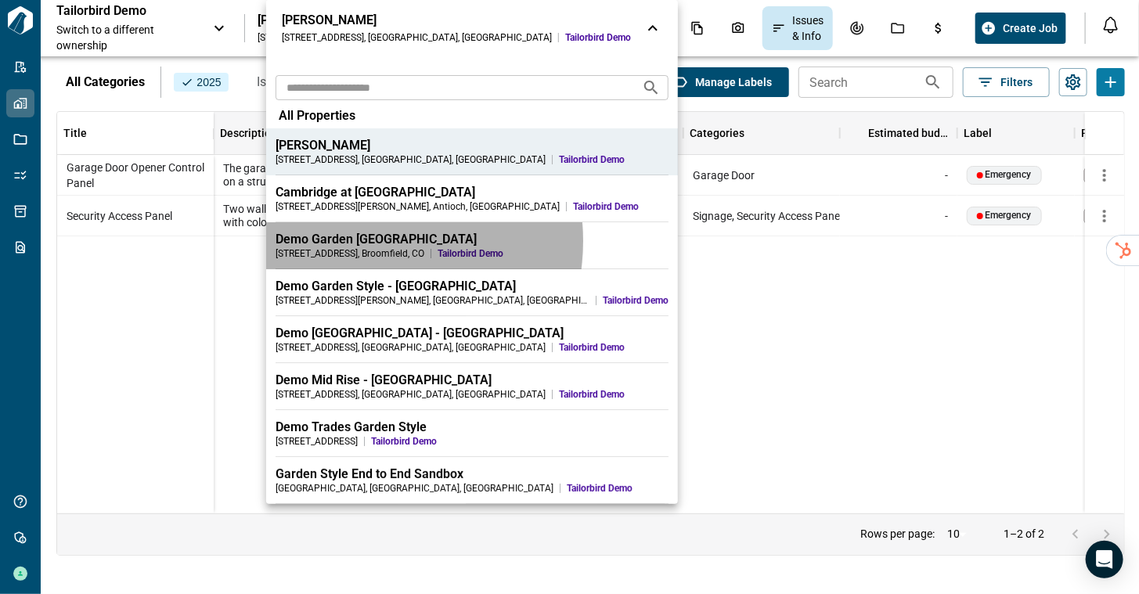
click at [365, 241] on div "Demo Garden Style - City Center Complex" at bounding box center [472, 240] width 393 height 16
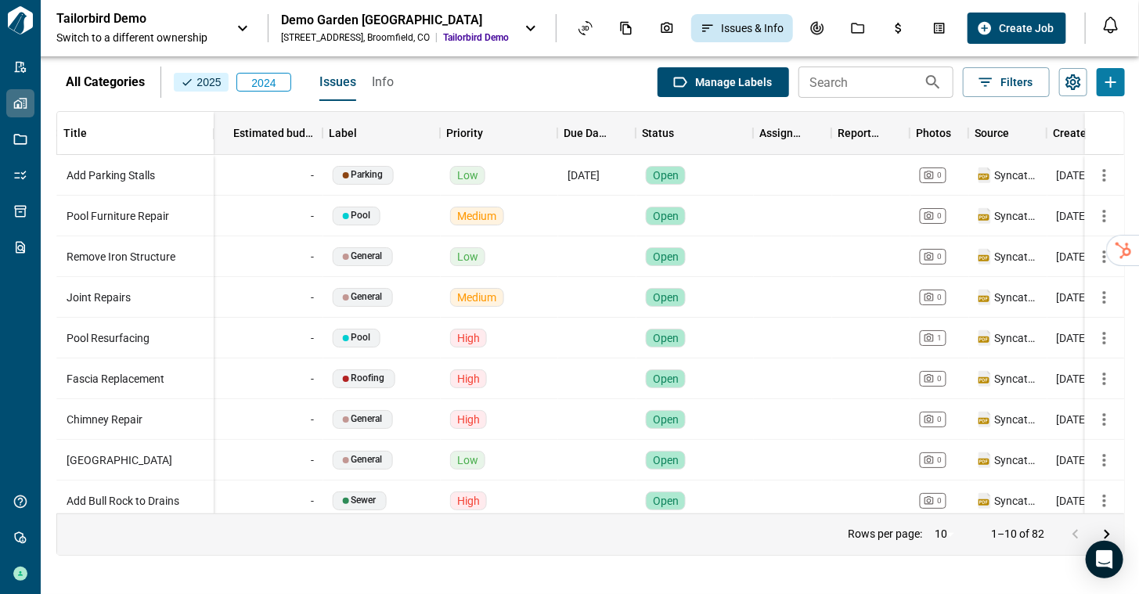
scroll to position [0, 636]
click at [381, 87] on span "Info" at bounding box center [383, 82] width 22 height 16
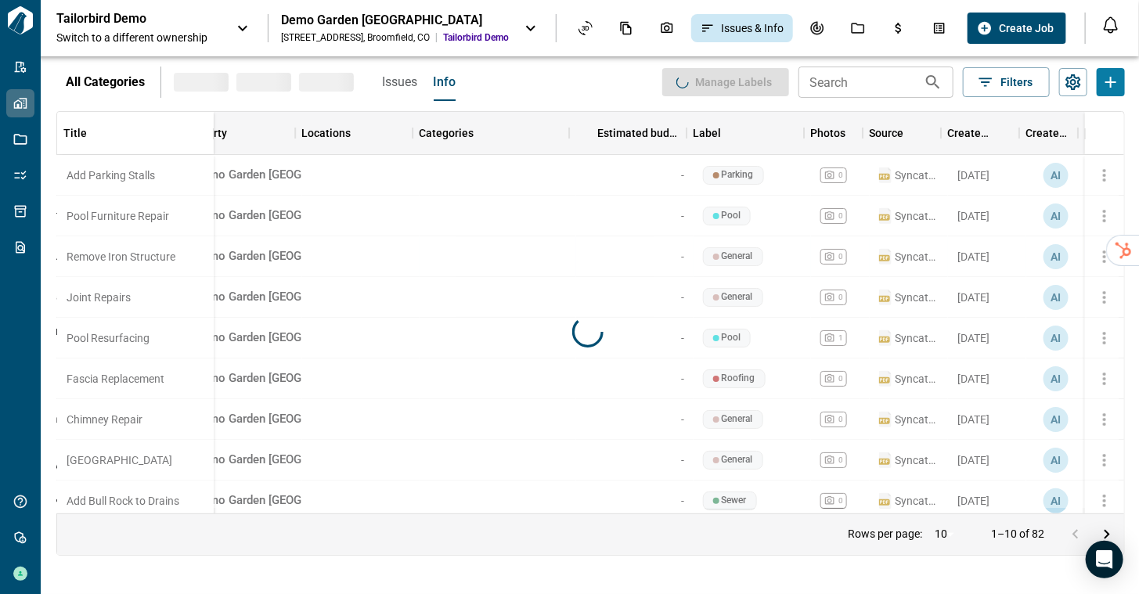
scroll to position [0, 270]
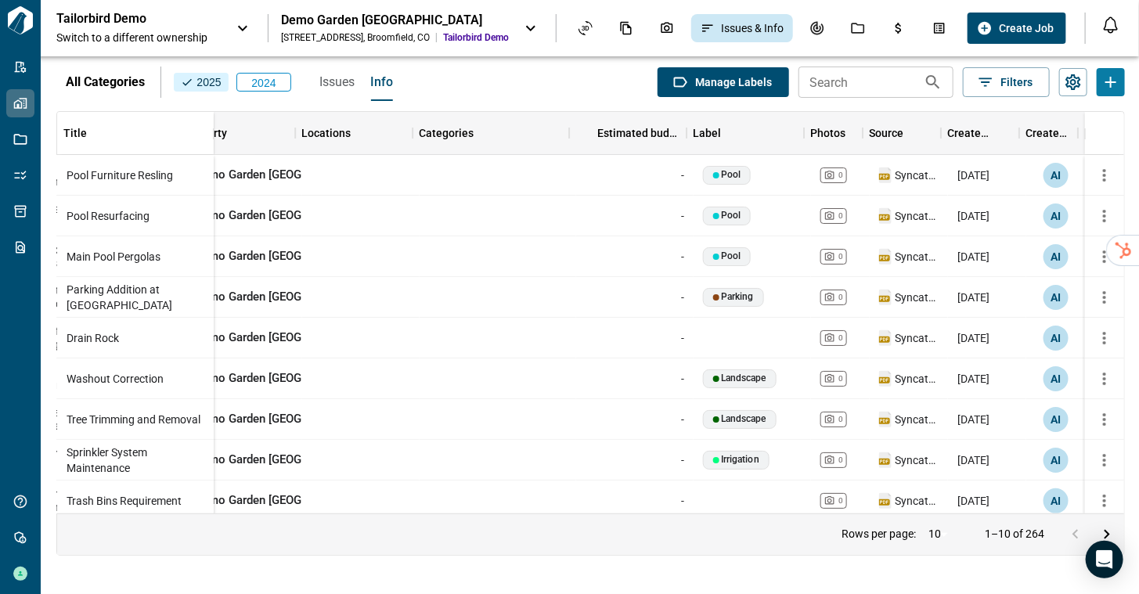
click at [380, 22] on div "Demo Garden Style - City Center Complex" at bounding box center [395, 21] width 228 height 16
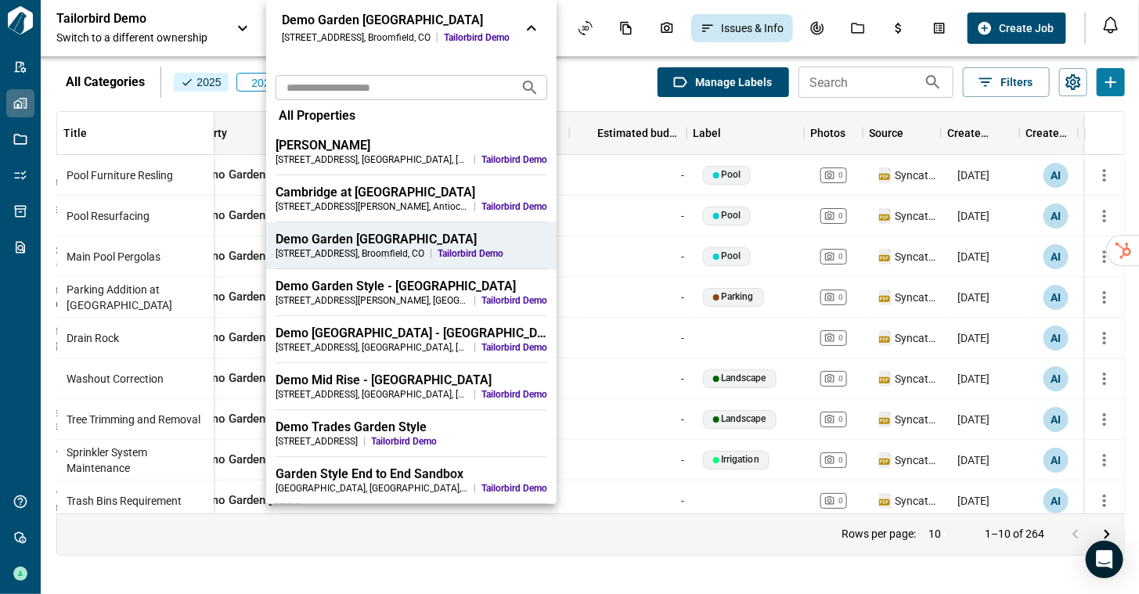
click at [487, 298] on span "Tailorbird Demo" at bounding box center [514, 300] width 66 height 13
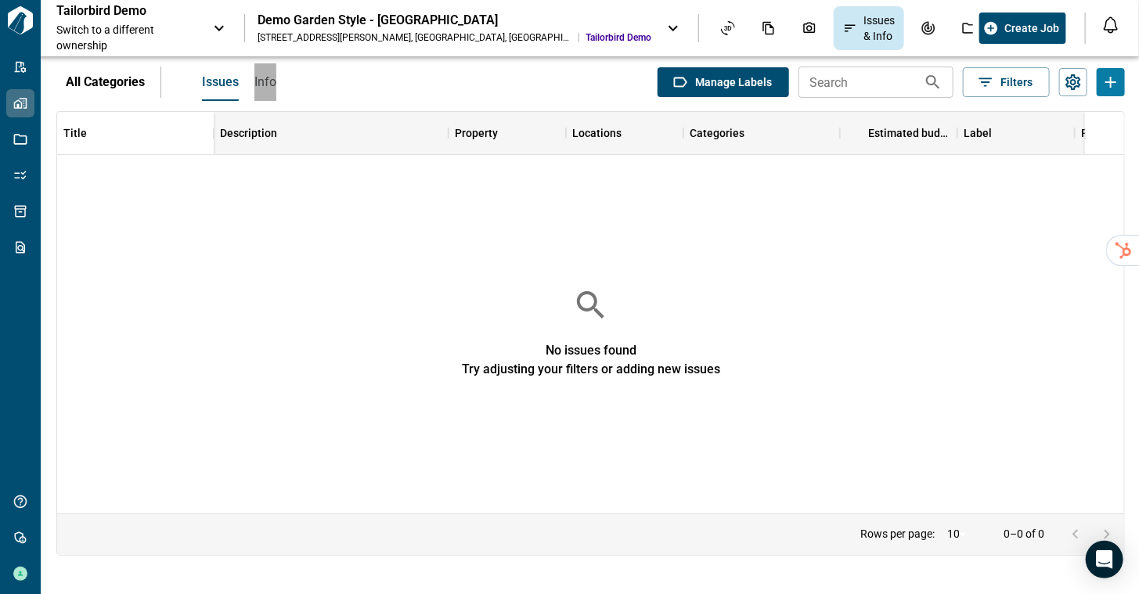
click at [270, 85] on span "Info" at bounding box center [265, 82] width 22 height 16
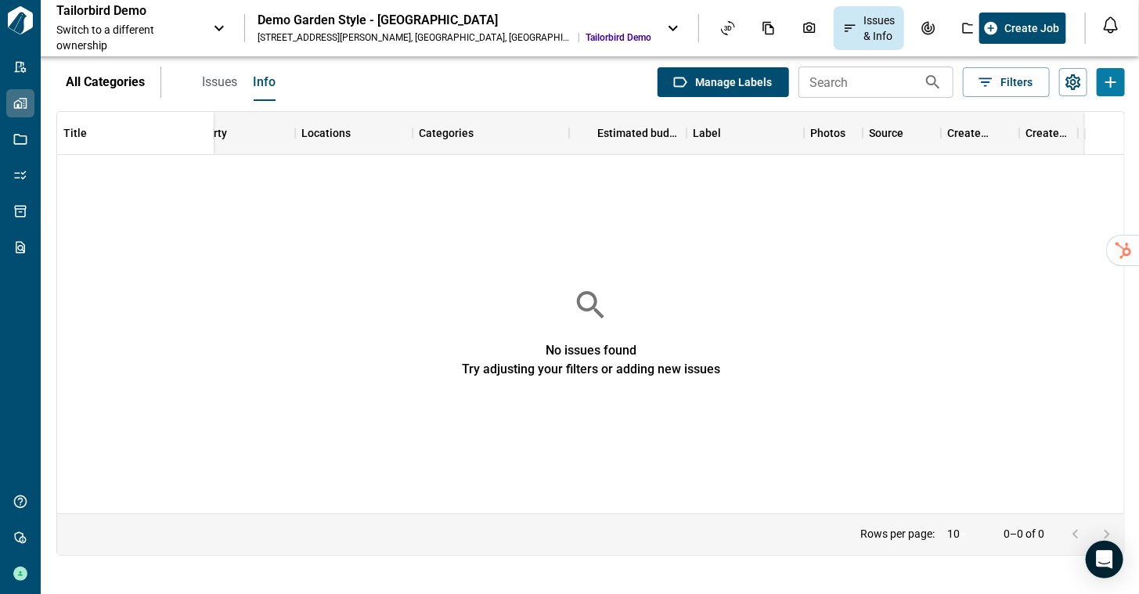
scroll to position [0, 269]
click at [368, 32] on div "1425 McKinley Ave , Atlantic City , NJ" at bounding box center [415, 37] width 315 height 13
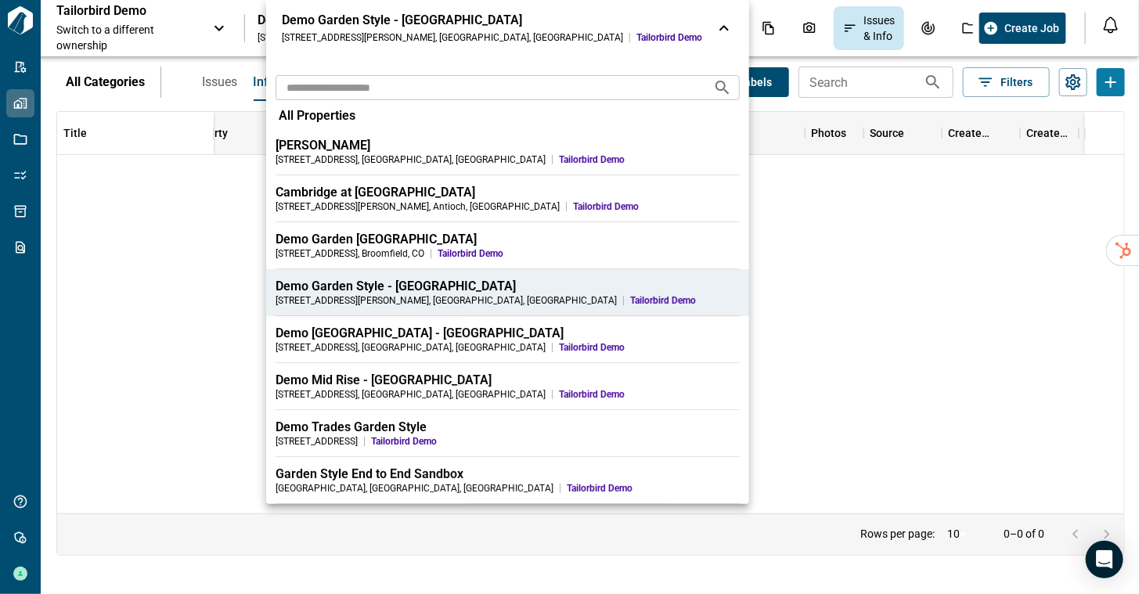
click at [366, 378] on div "Demo Mid Rise - Riverside Market" at bounding box center [508, 381] width 464 height 16
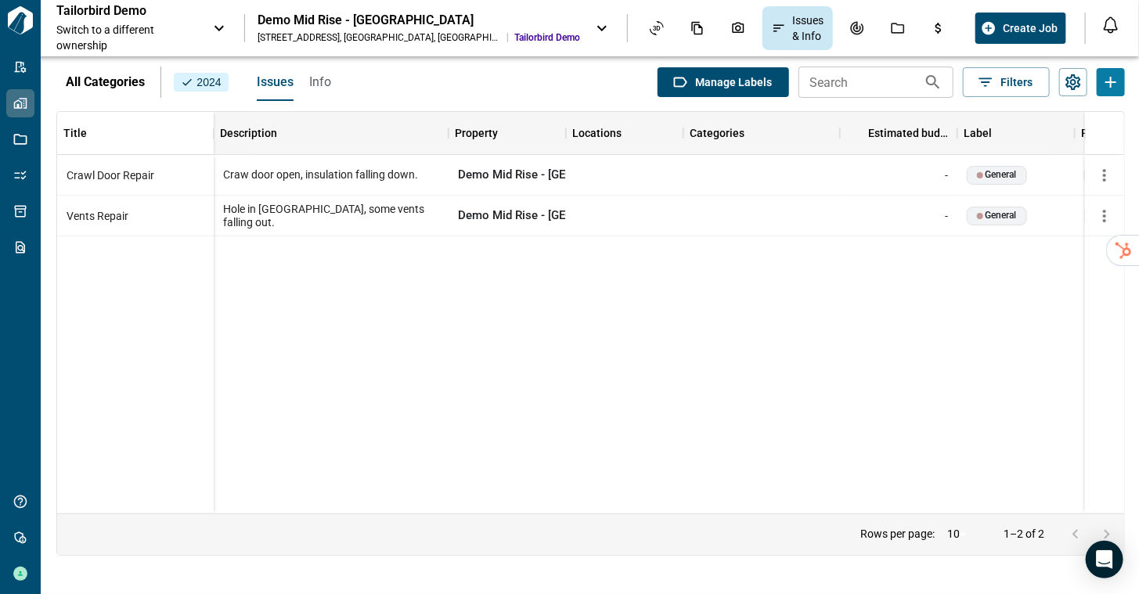
click at [316, 78] on span "Info" at bounding box center [320, 82] width 22 height 16
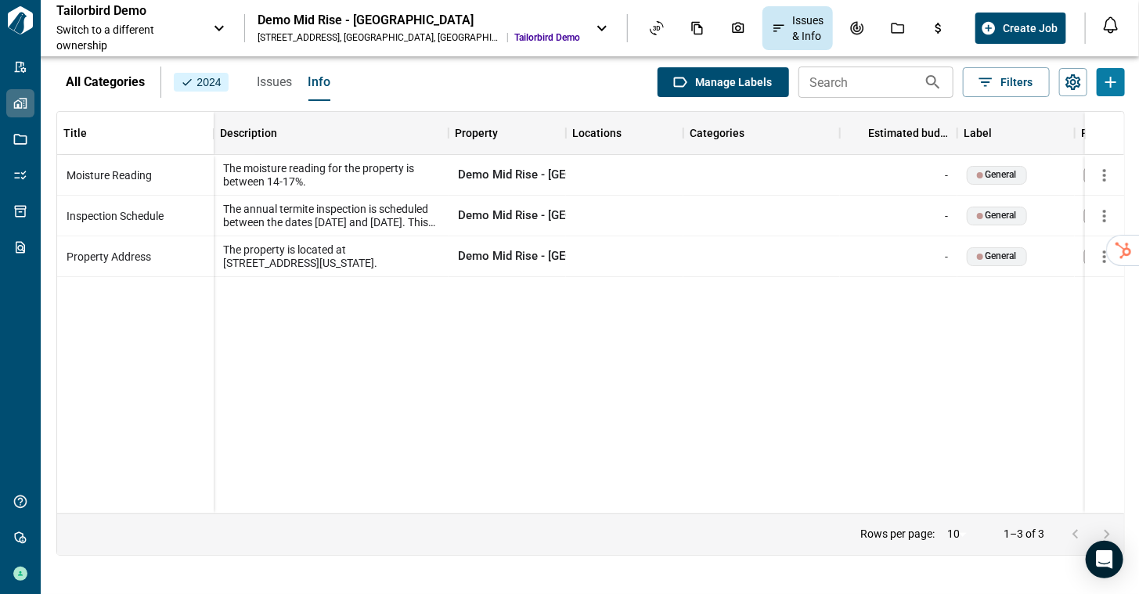
scroll to position [0, 262]
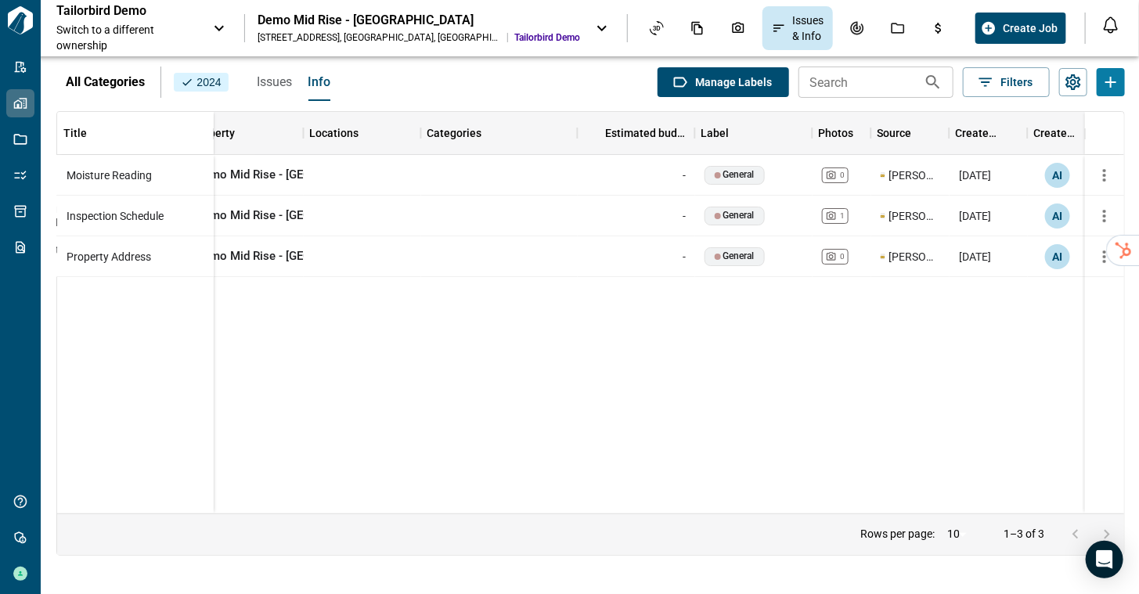
click at [424, 27] on div "Demo Mid Rise - Riverside Market" at bounding box center [419, 21] width 323 height 16
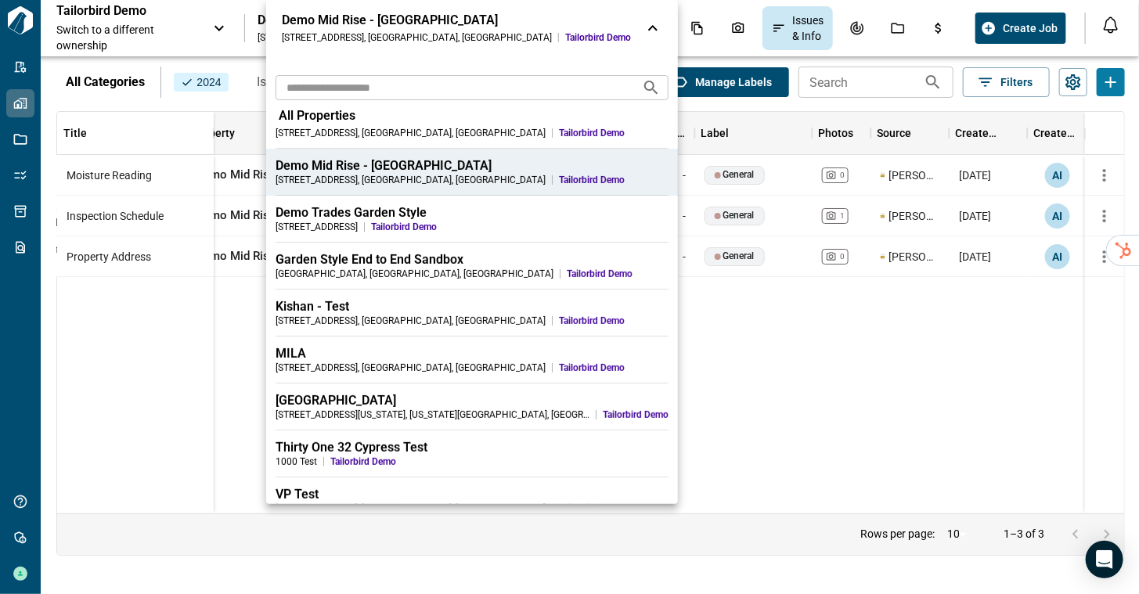
scroll to position [235, 0]
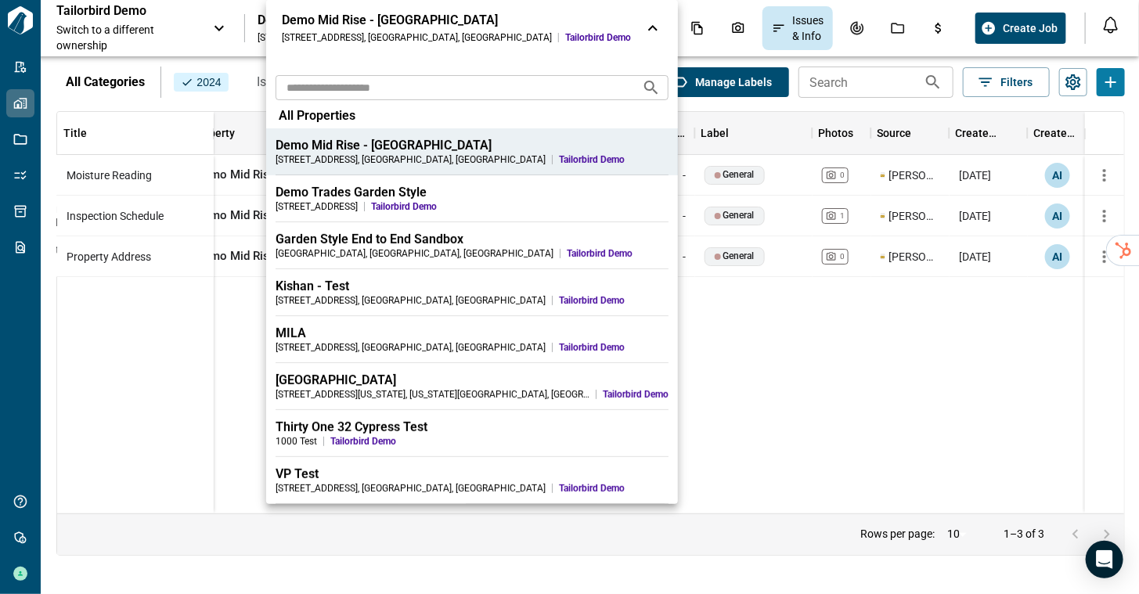
click at [448, 445] on span "Tailorbird Demo" at bounding box center [499, 441] width 338 height 13
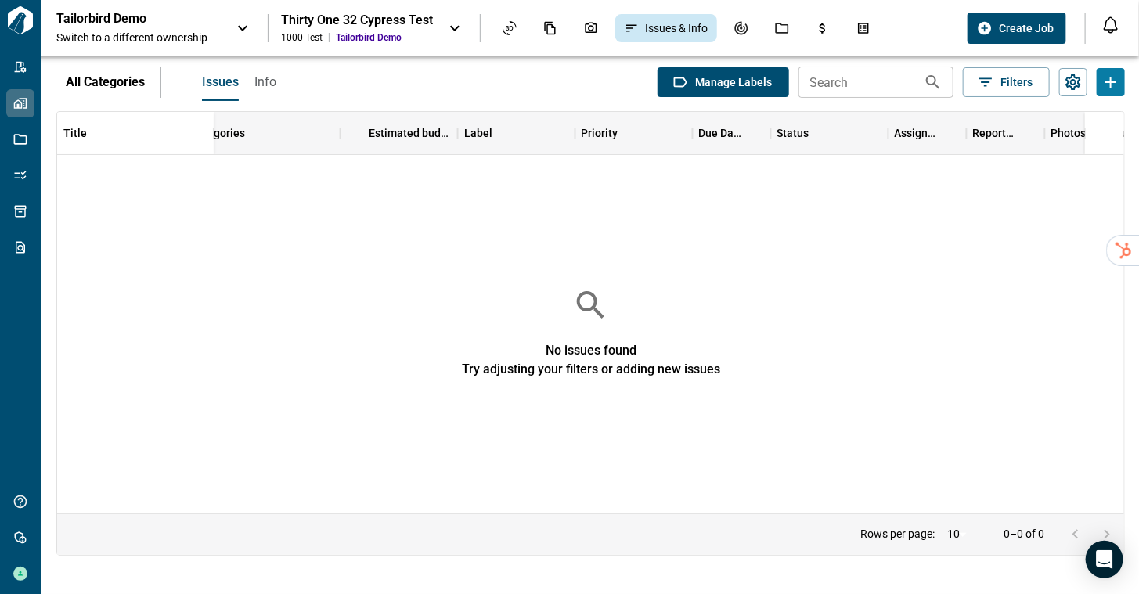
scroll to position [0, 499]
click at [266, 85] on span "Info" at bounding box center [265, 82] width 22 height 16
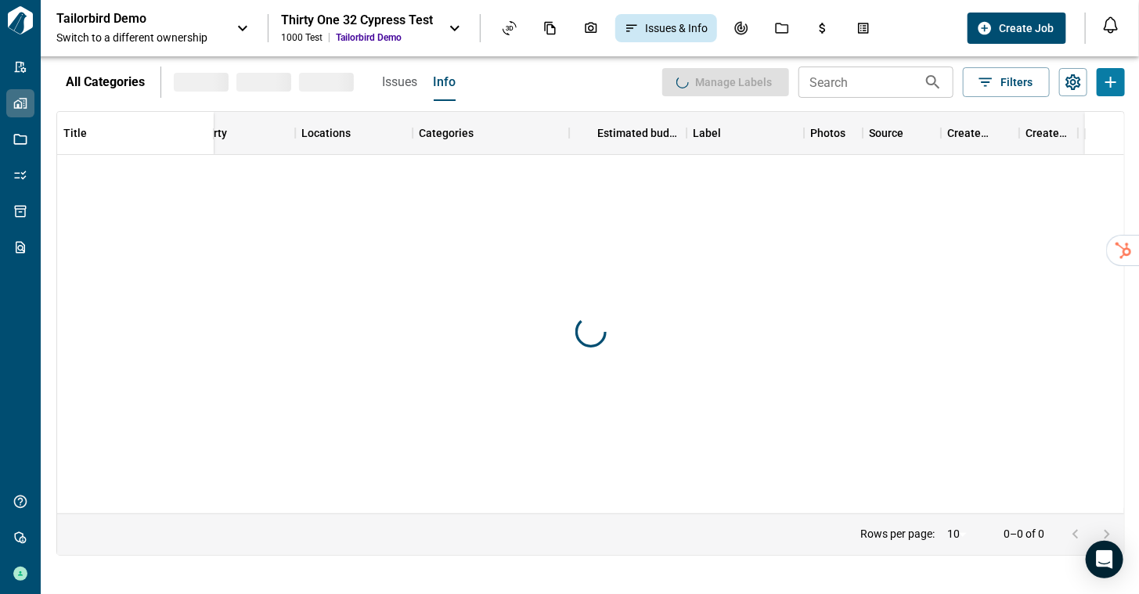
scroll to position [0, 270]
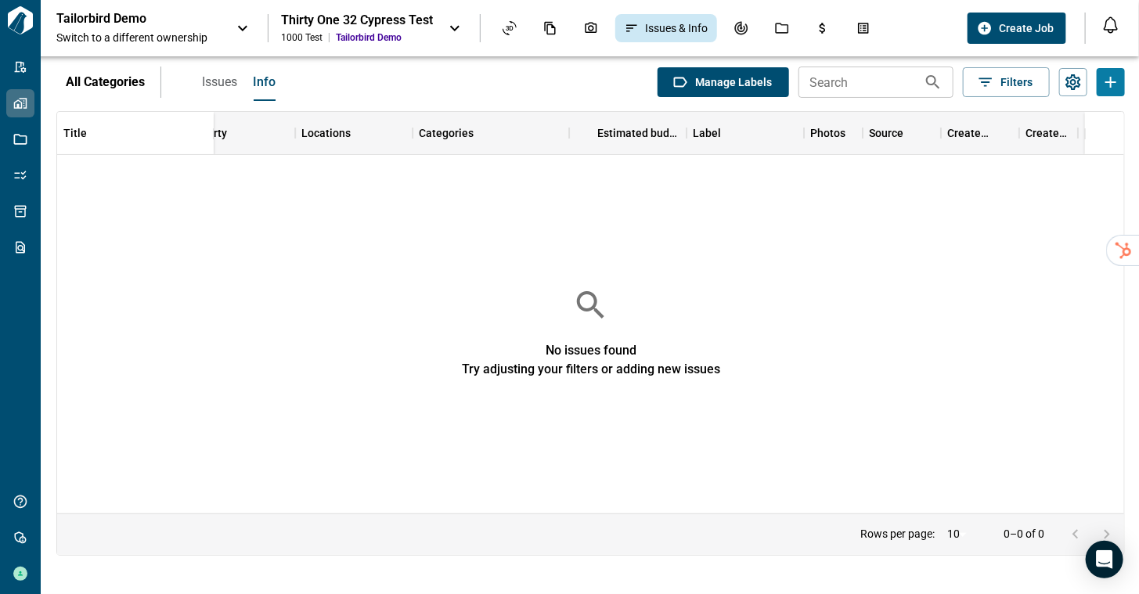
click at [377, 23] on div "Thirty One 32 Cypress Test" at bounding box center [357, 21] width 152 height 16
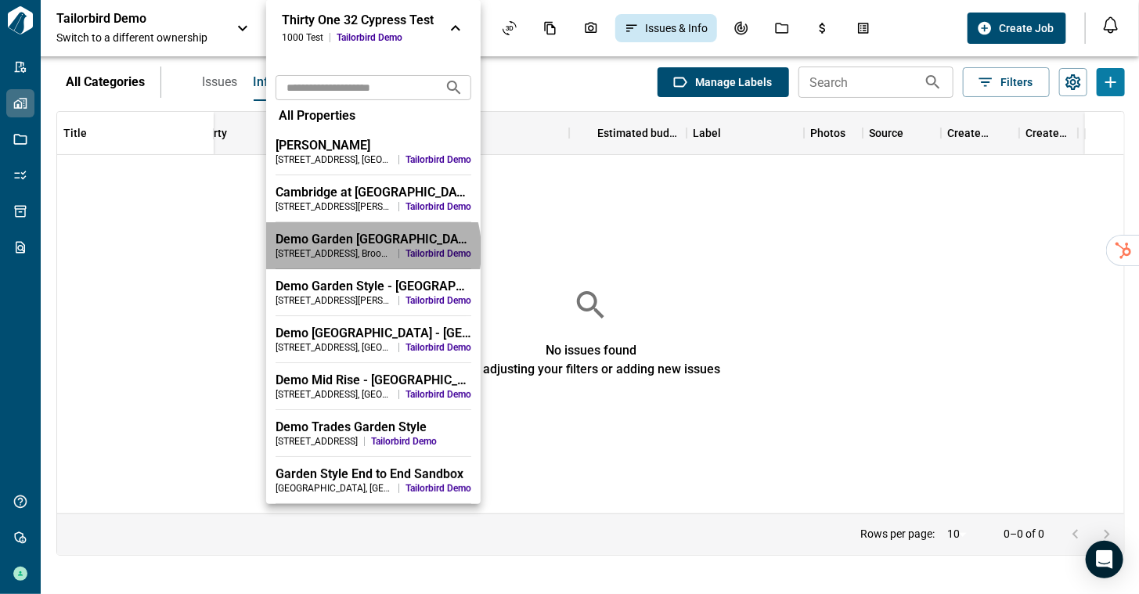
click at [359, 251] on div "789 Main Avenue , Broomfield , CO" at bounding box center [334, 253] width 117 height 13
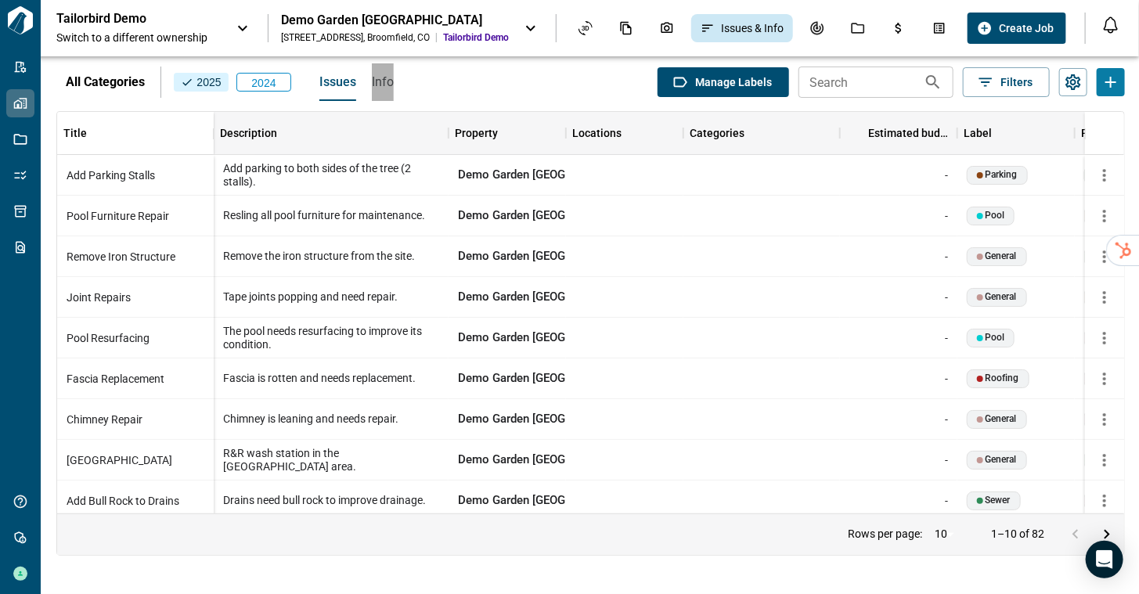
click at [377, 81] on span "Info" at bounding box center [383, 82] width 22 height 16
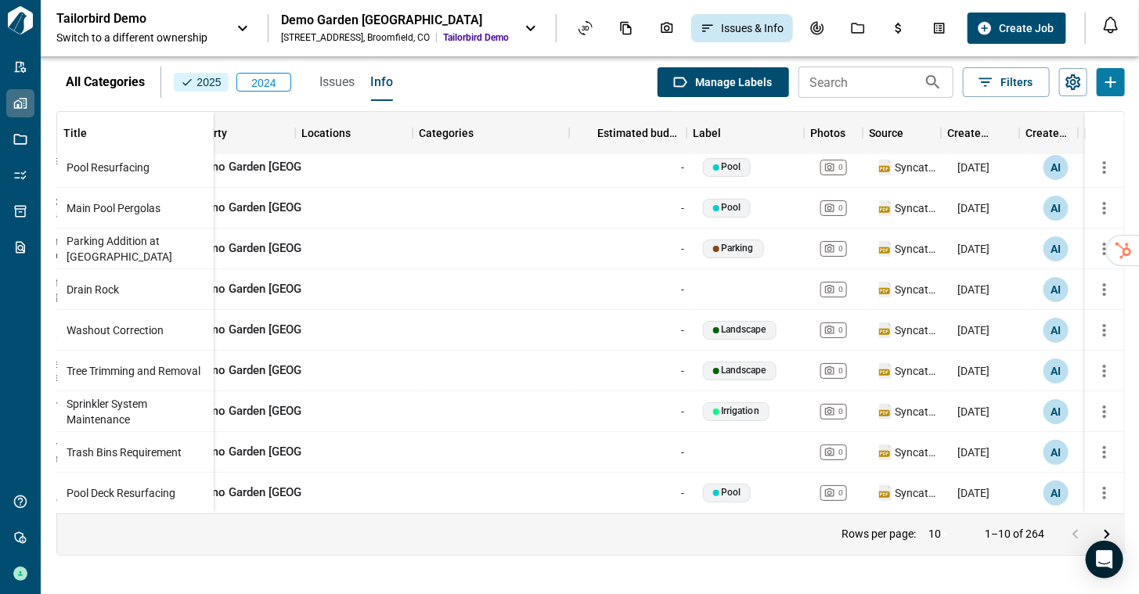
scroll to position [0, 270]
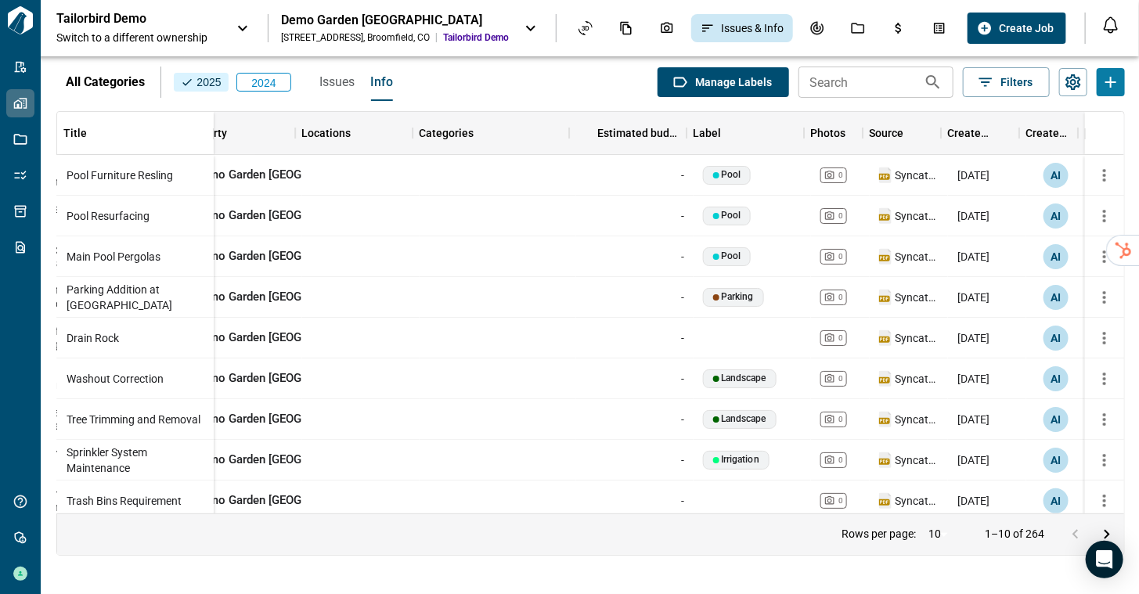
drag, startPoint x: 417, startPoint y: 21, endPoint x: 363, endPoint y: 34, distance: 55.6
drag, startPoint x: 363, startPoint y: 34, endPoint x: 351, endPoint y: 16, distance: 22.6
click at [351, 16] on div "Demo Garden Style - City Center Complex" at bounding box center [395, 21] width 228 height 16
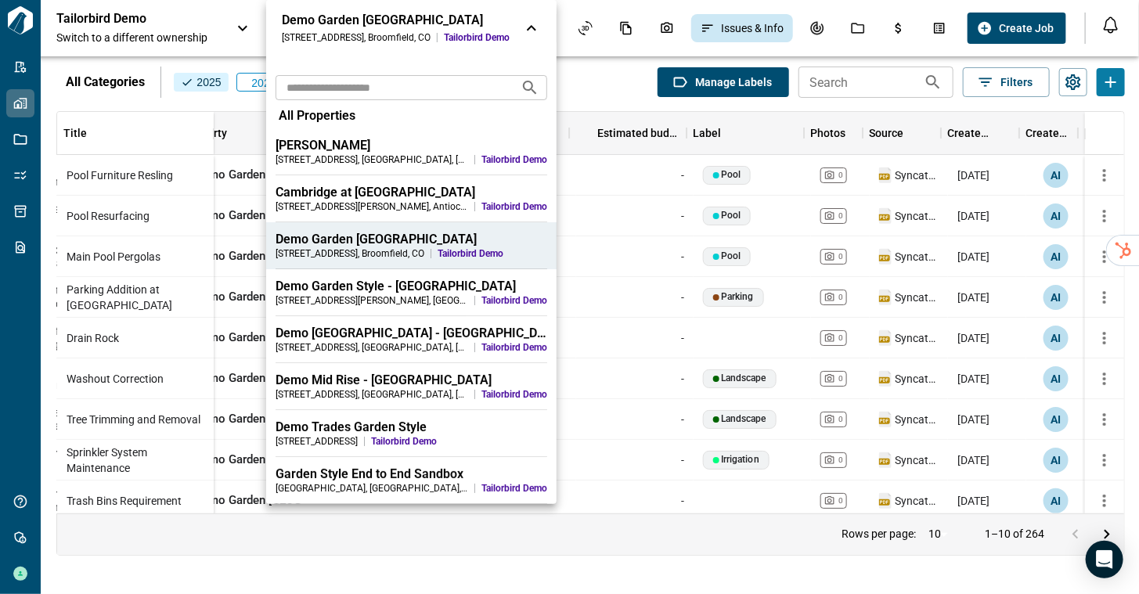
click at [342, 294] on div "1425 McKinley Ave , Atlantic City , NJ" at bounding box center [372, 300] width 193 height 13
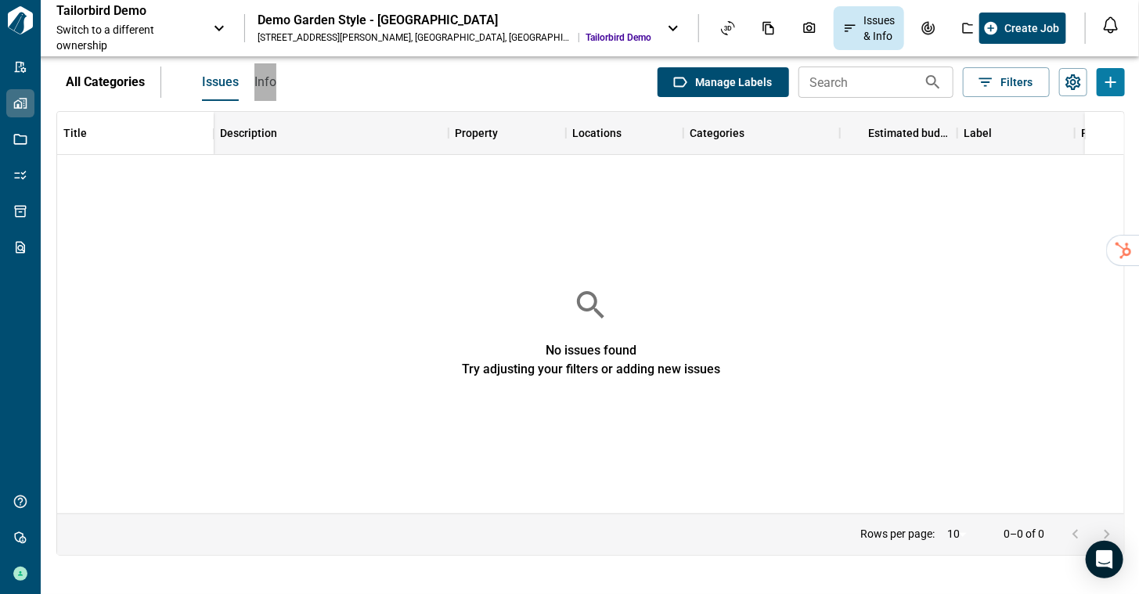
click at [258, 79] on span "Info" at bounding box center [265, 82] width 22 height 16
click at [430, 23] on div "Demo Garden Style - Haven Gardens" at bounding box center [455, 21] width 394 height 16
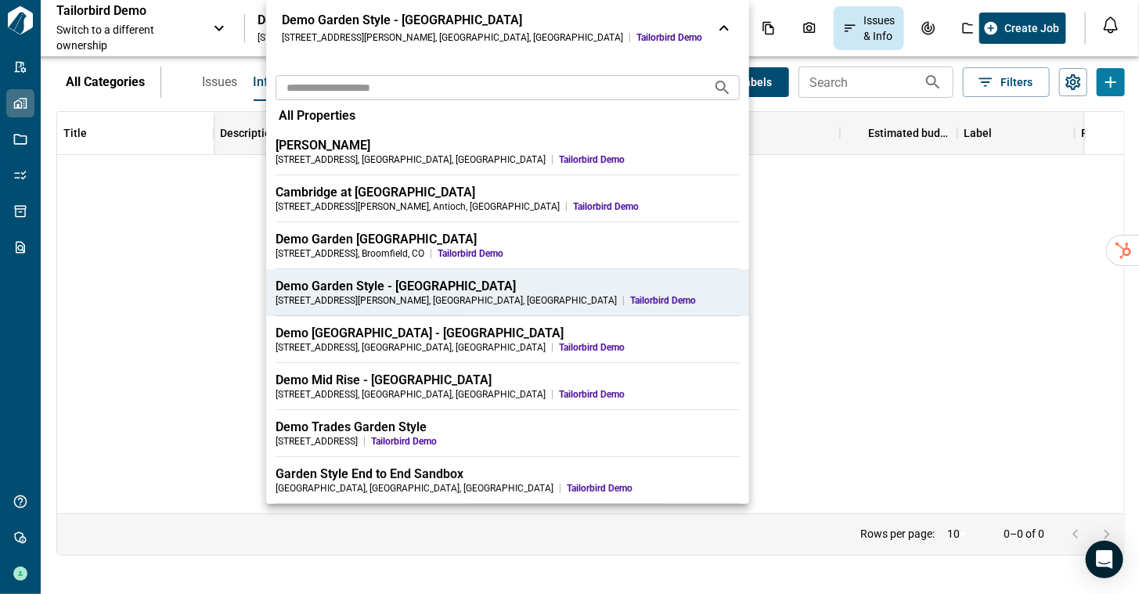
click at [344, 384] on div "Demo Mid Rise - Riverside Market" at bounding box center [508, 381] width 464 height 16
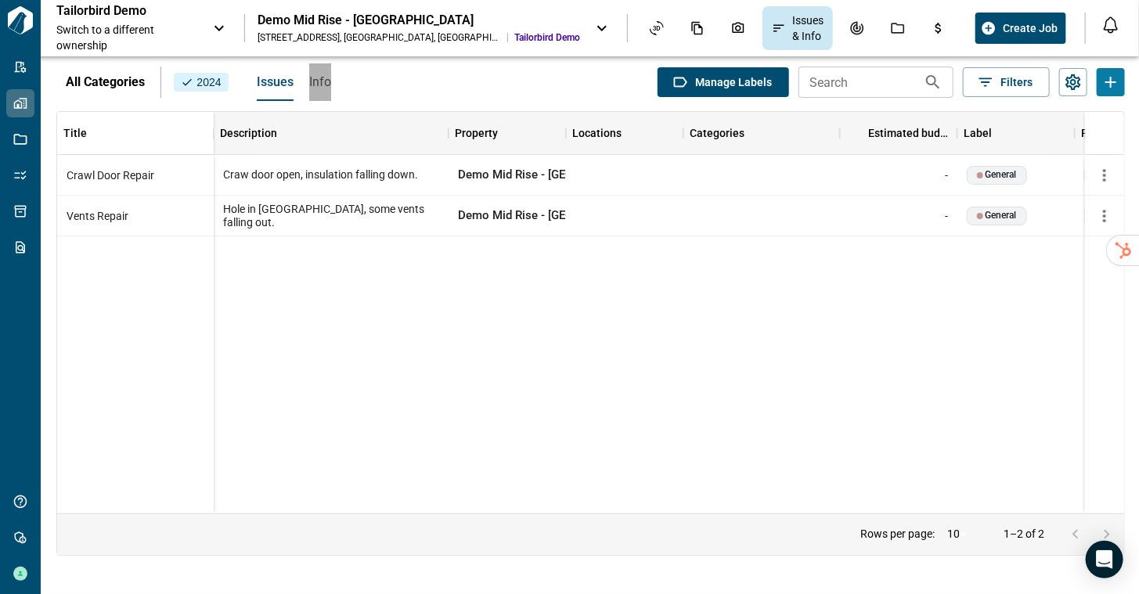
click at [325, 86] on span "Info" at bounding box center [320, 82] width 22 height 16
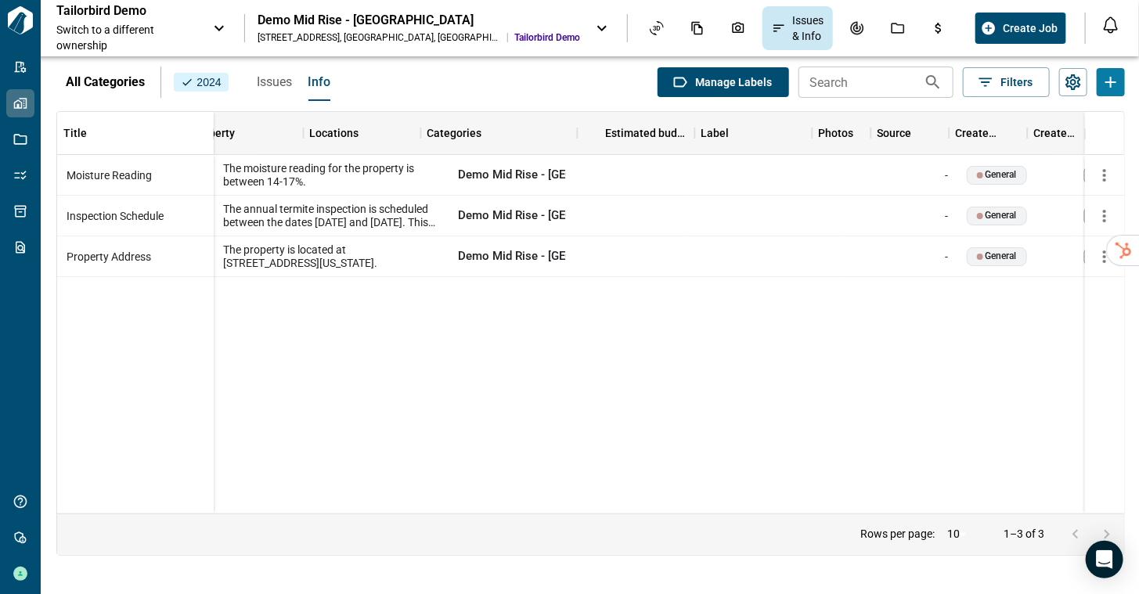
scroll to position [0, 262]
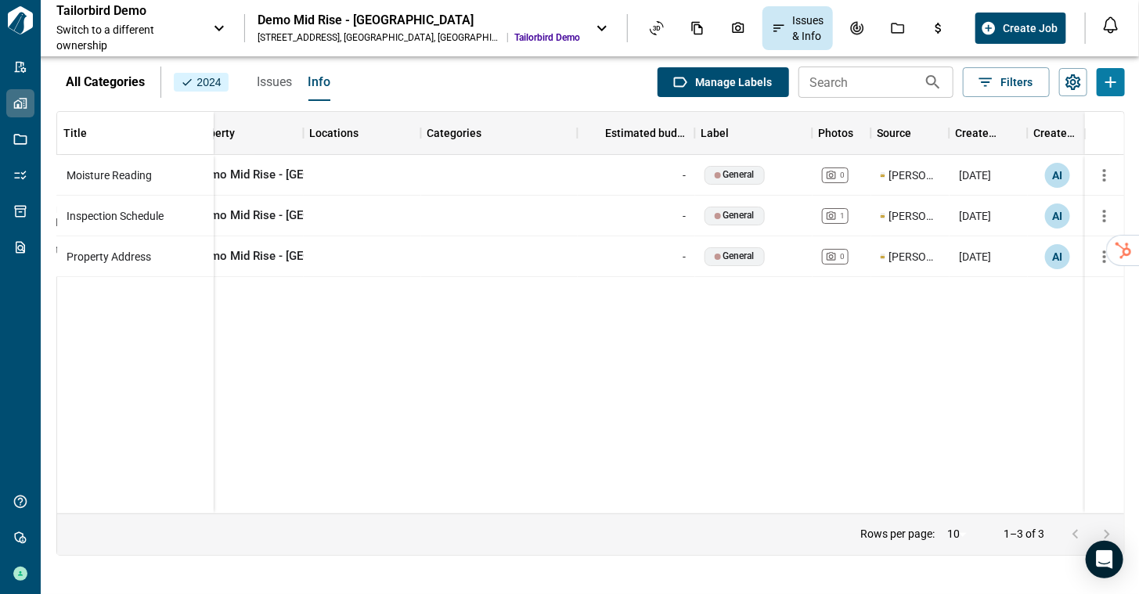
click at [384, 18] on div "Demo Mid Rise - Riverside Market" at bounding box center [419, 21] width 323 height 16
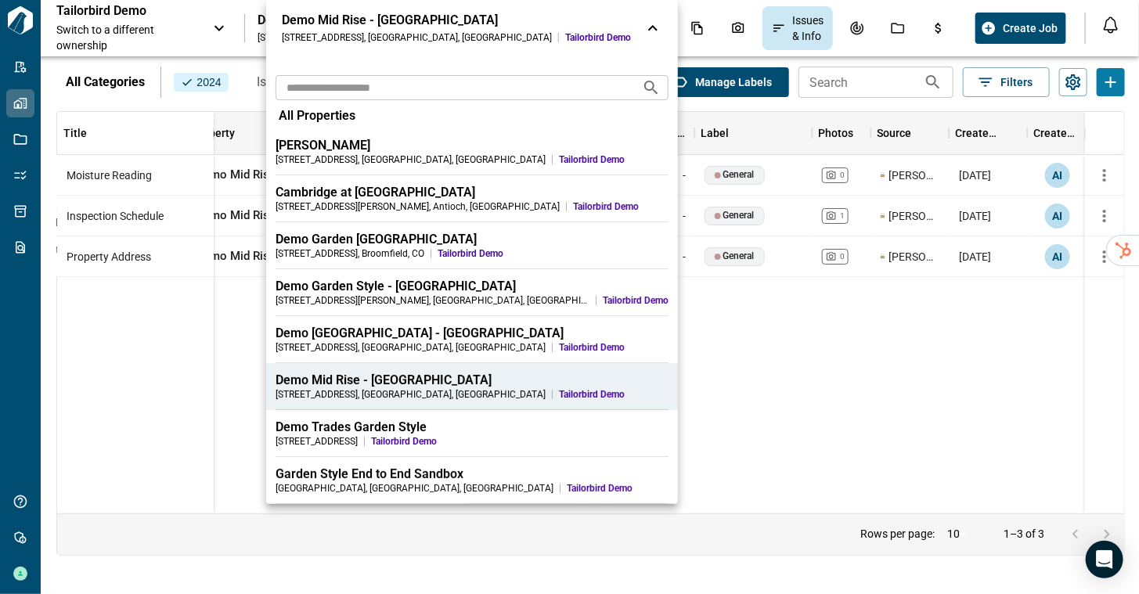
click at [319, 332] on div "Demo High Rise - Greenfield Plaza" at bounding box center [472, 334] width 393 height 16
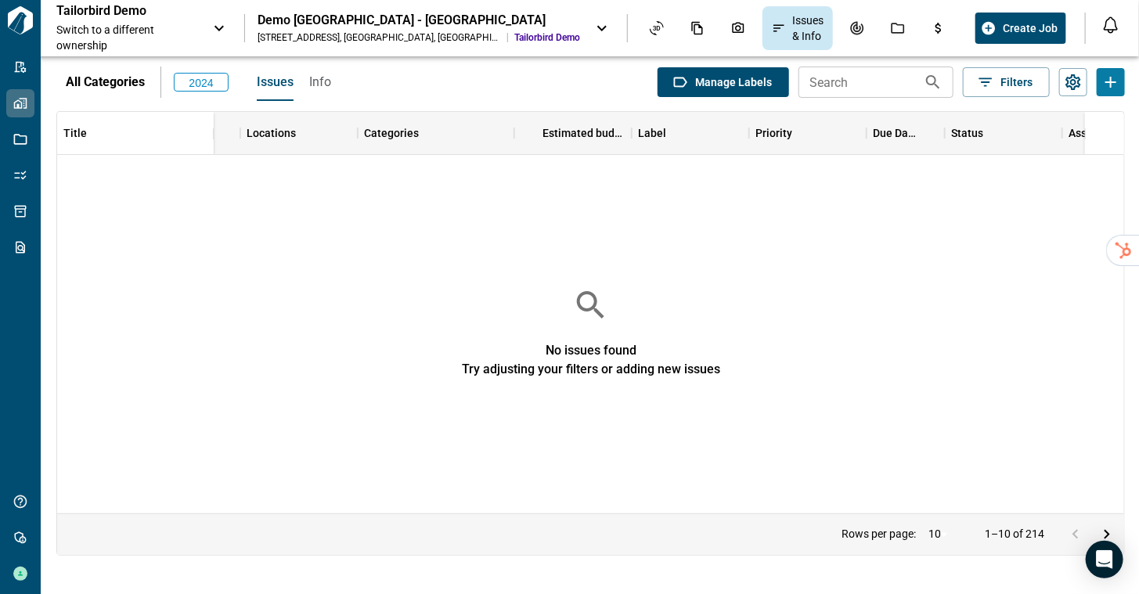
click at [315, 89] on span "Info" at bounding box center [320, 82] width 22 height 16
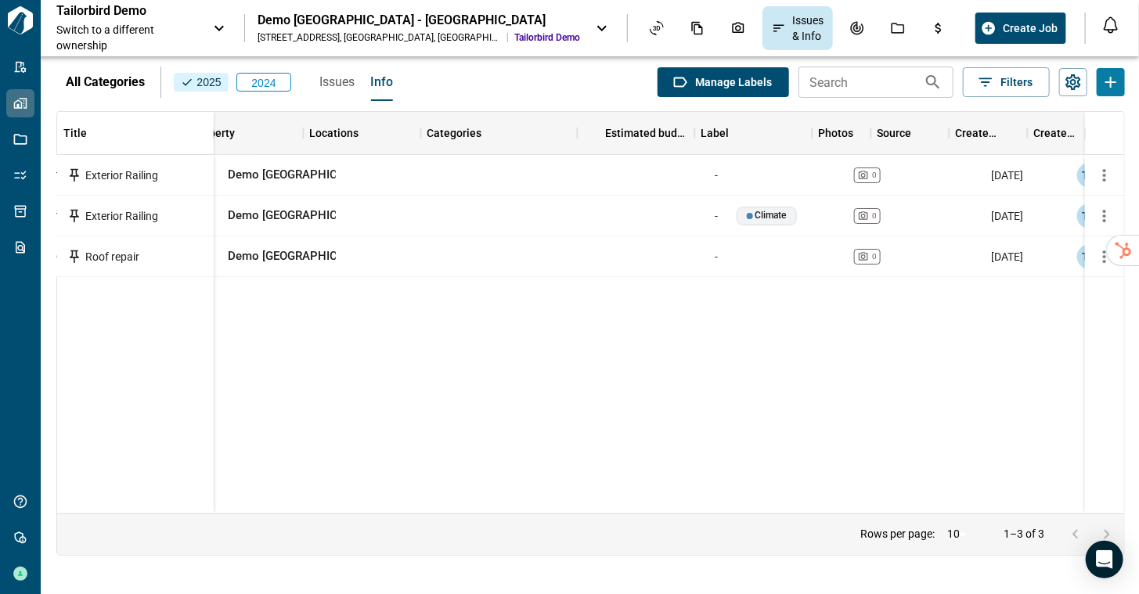
scroll to position [0, 262]
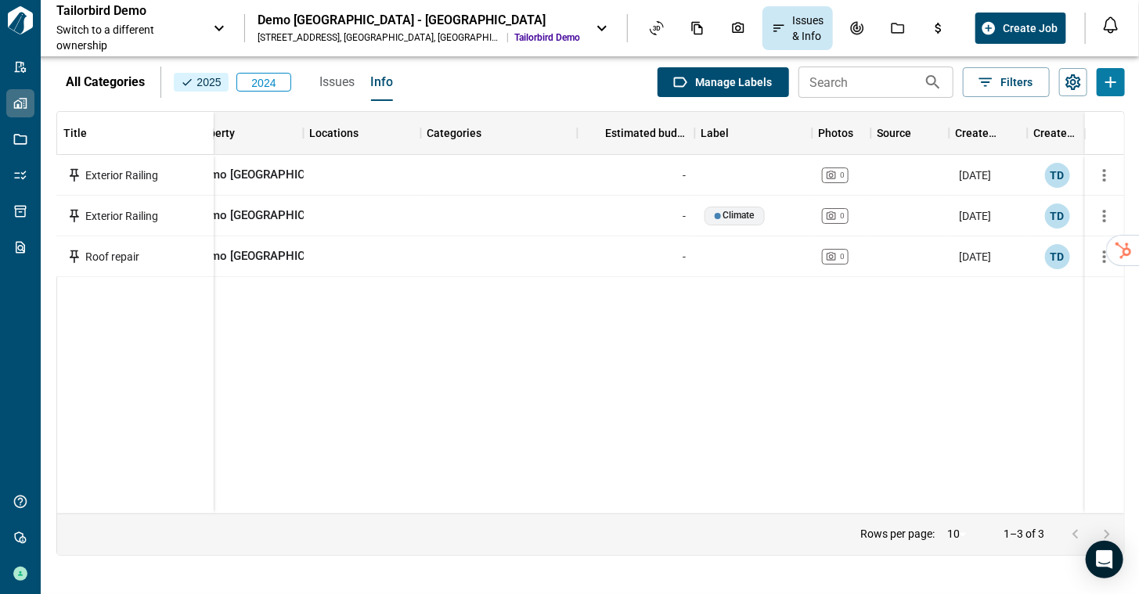
click at [420, 19] on div "Demo High Rise - Greenfield Plaza" at bounding box center [419, 21] width 323 height 16
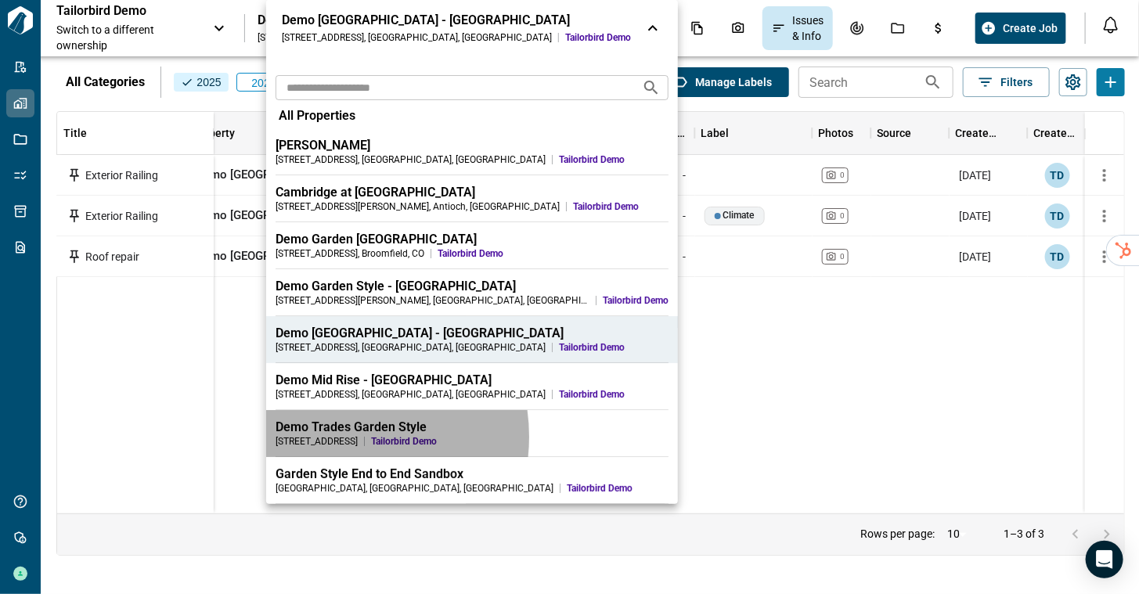
click at [334, 437] on div "4 Riverhurst Rd" at bounding box center [317, 441] width 82 height 13
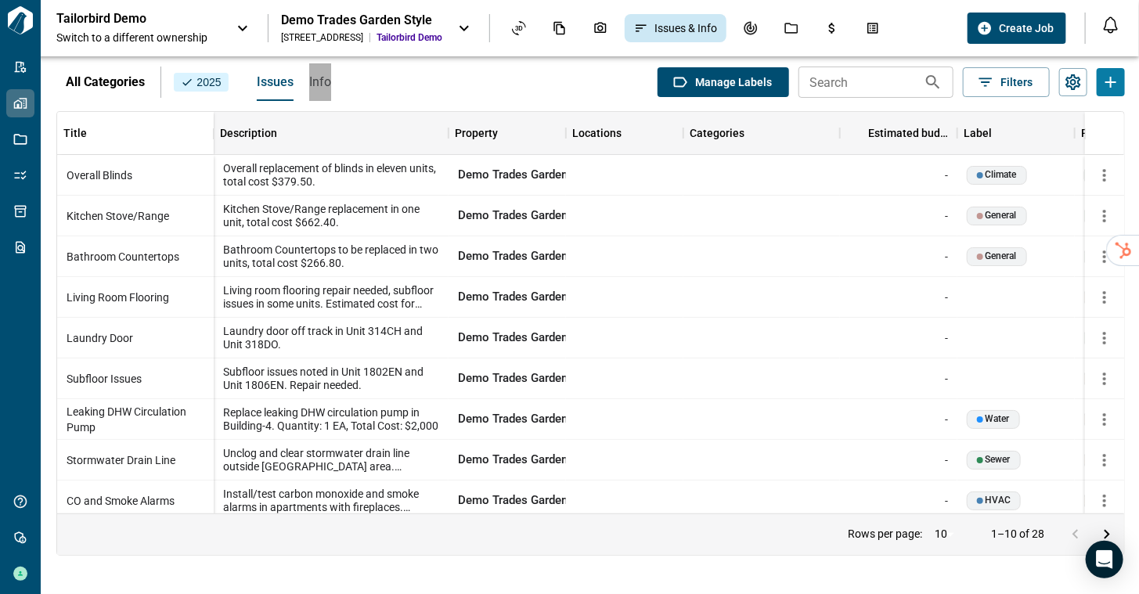
click at [313, 81] on span "Info" at bounding box center [320, 82] width 22 height 16
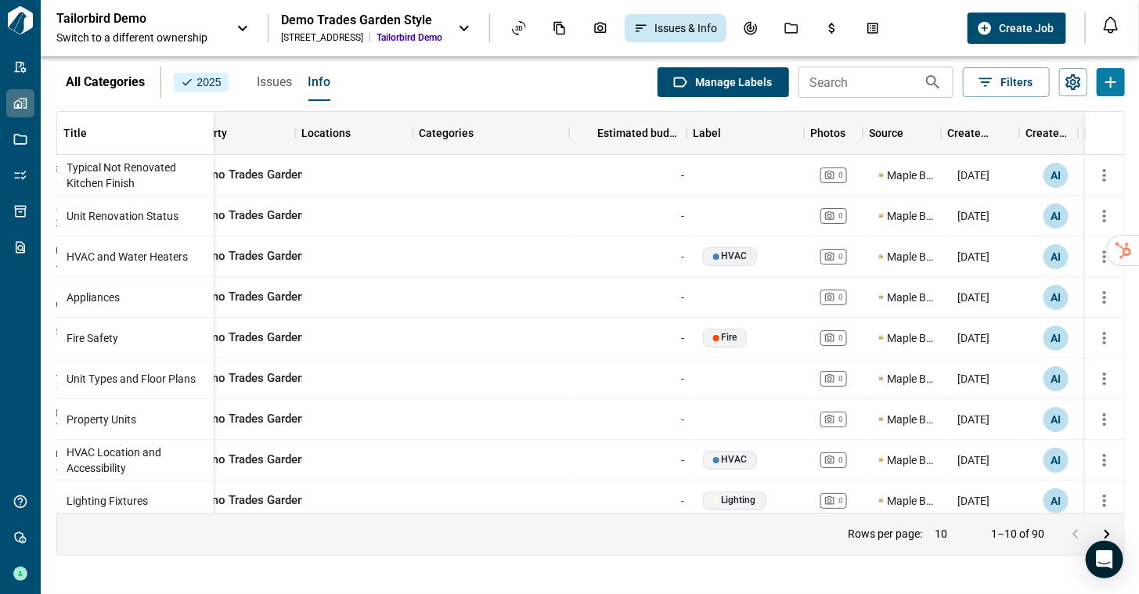
scroll to position [55, 270]
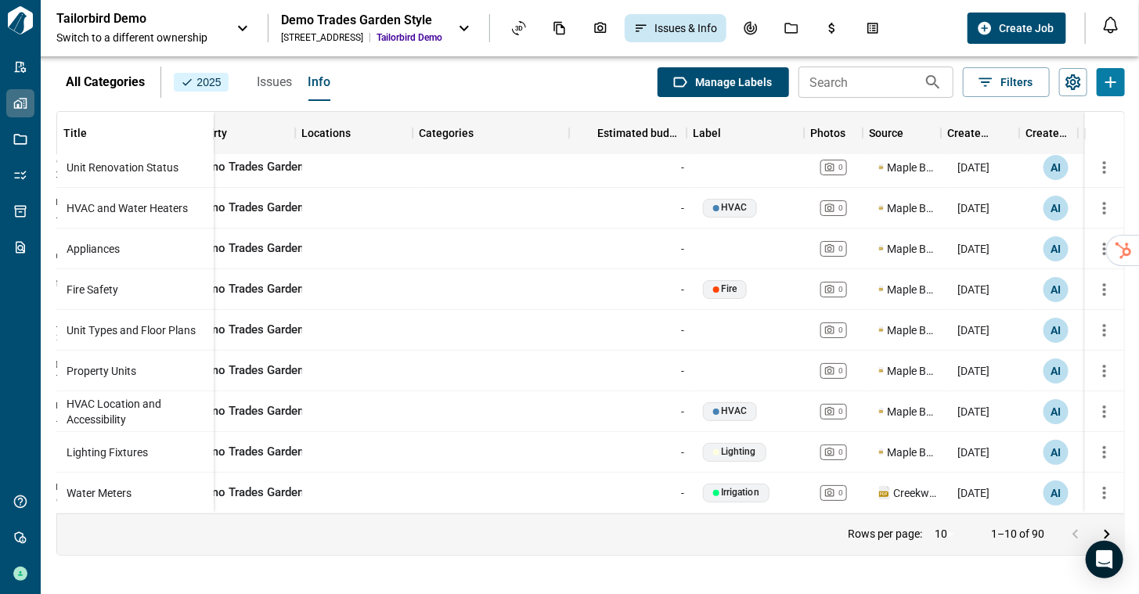
click at [355, 2] on div "Tailorbird Demo Switch to a different ownership Demo Trades Garden Style 4 Rive…" at bounding box center [569, 28] width 1139 height 56
click at [333, 20] on div "Demo Trades Garden Style" at bounding box center [361, 21] width 161 height 16
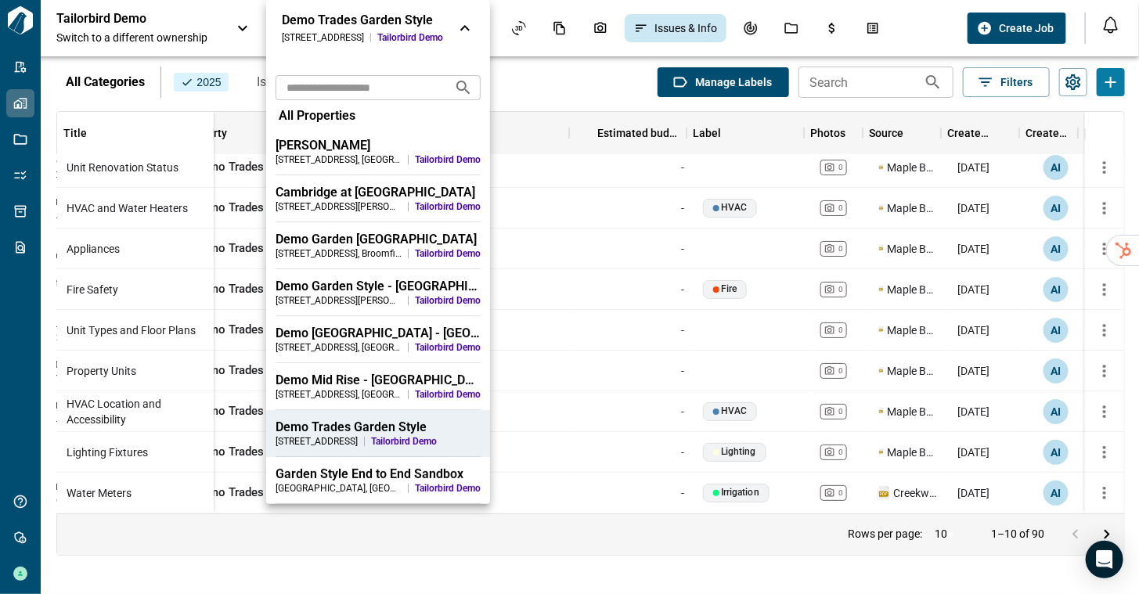
click at [315, 119] on span "All Properties" at bounding box center [317, 116] width 77 height 16
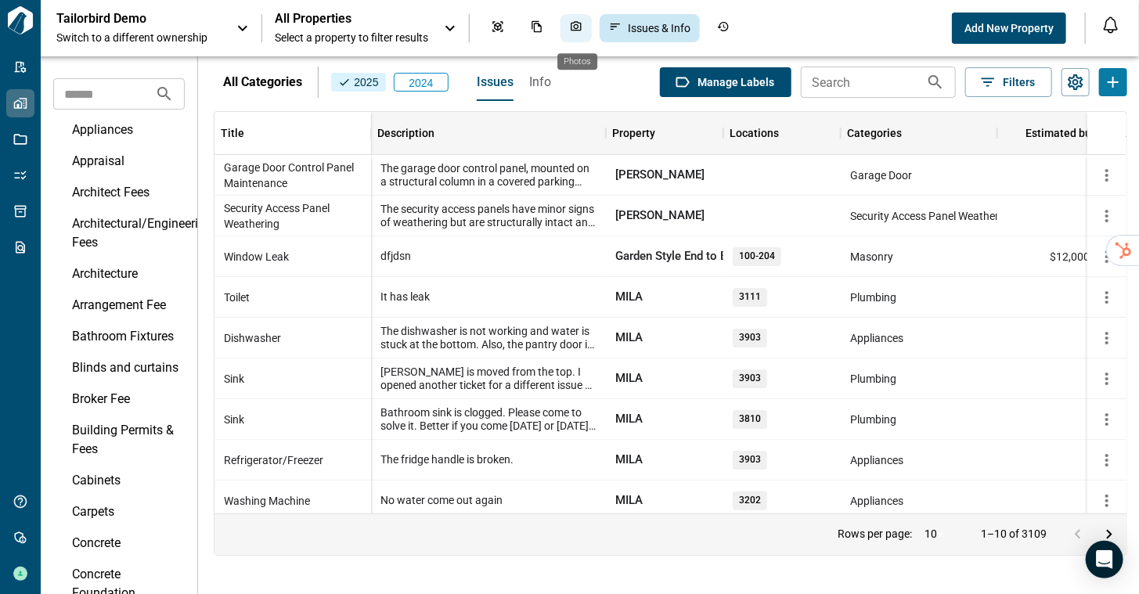
click at [577, 31] on icon "Photos" at bounding box center [576, 26] width 13 height 13
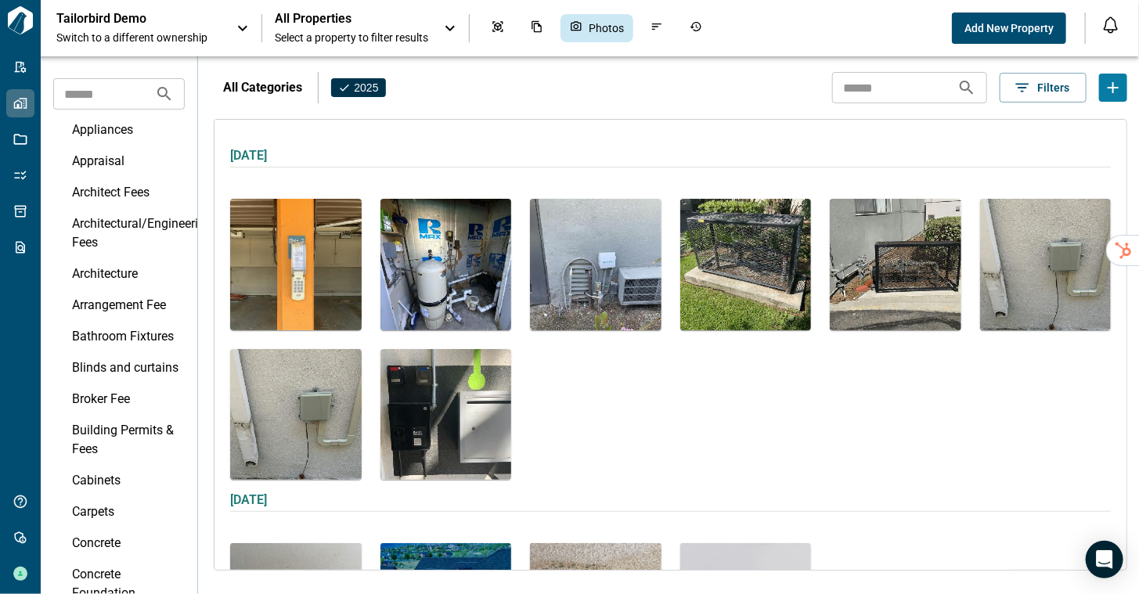
click at [357, 87] on span "2025" at bounding box center [358, 88] width 42 height 16
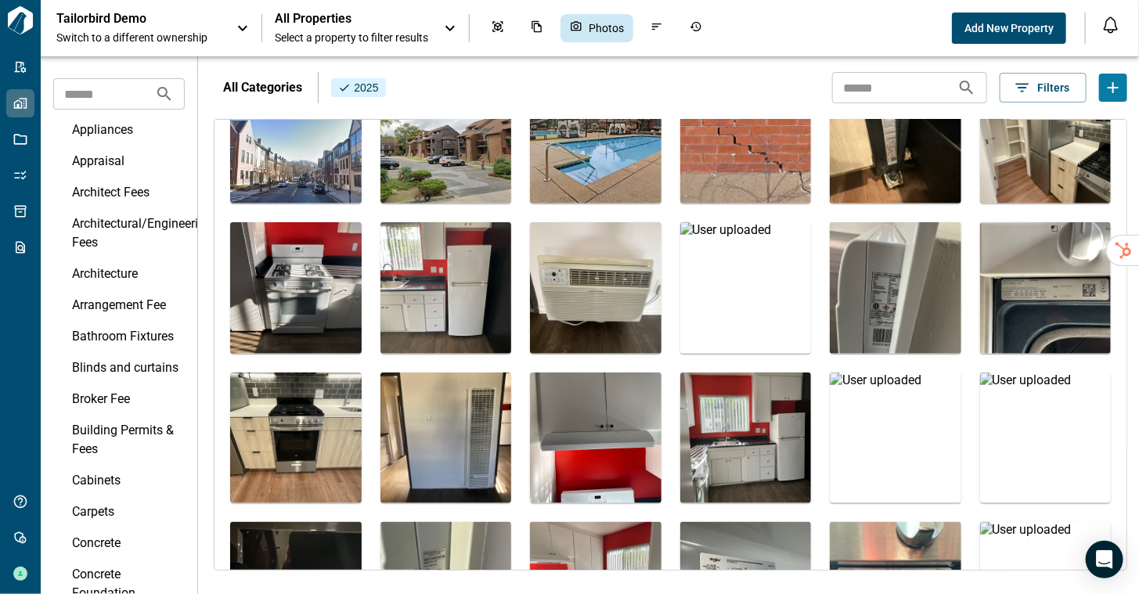
scroll to position [672, 0]
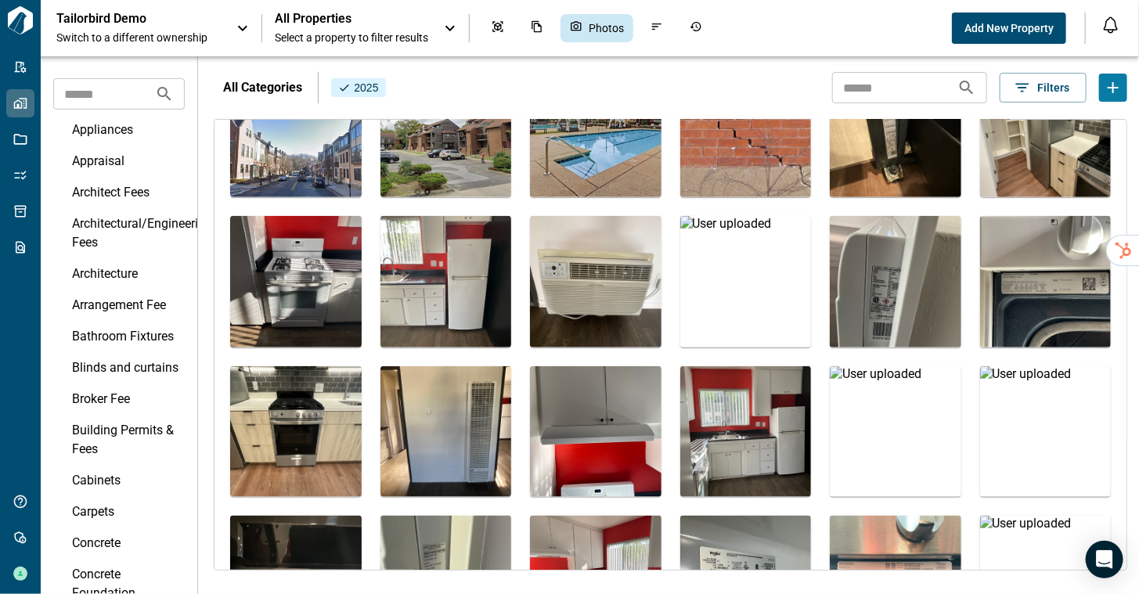
click at [456, 298] on img at bounding box center [446, 282] width 132 height 132
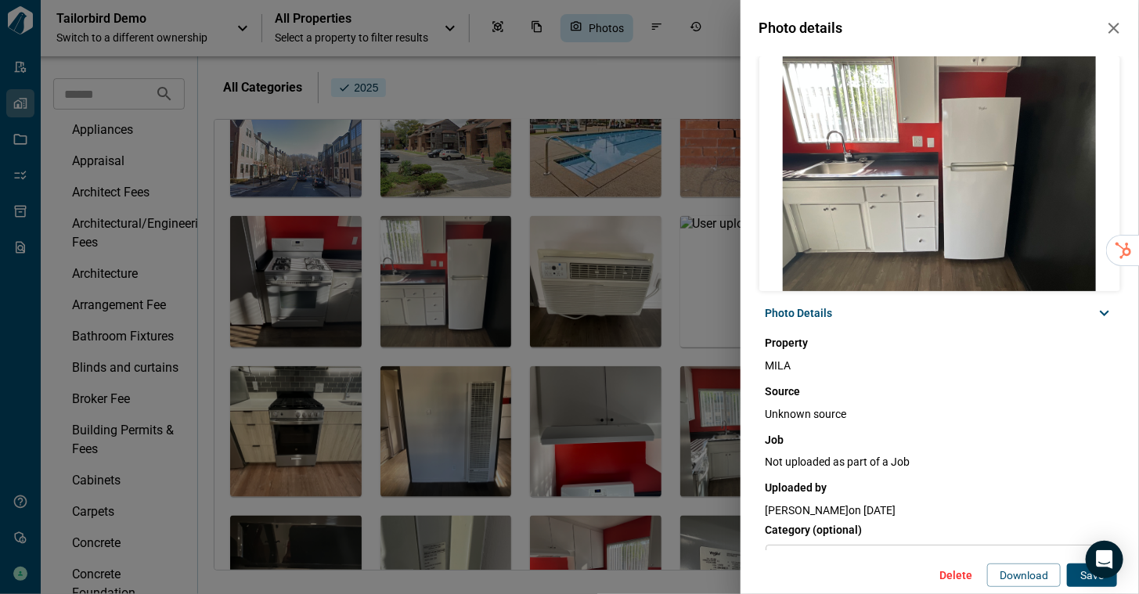
click at [288, 274] on div "Photo details Photo Details Property MILA Source Unknown source Job Not uploade…" at bounding box center [569, 297] width 1139 height 594
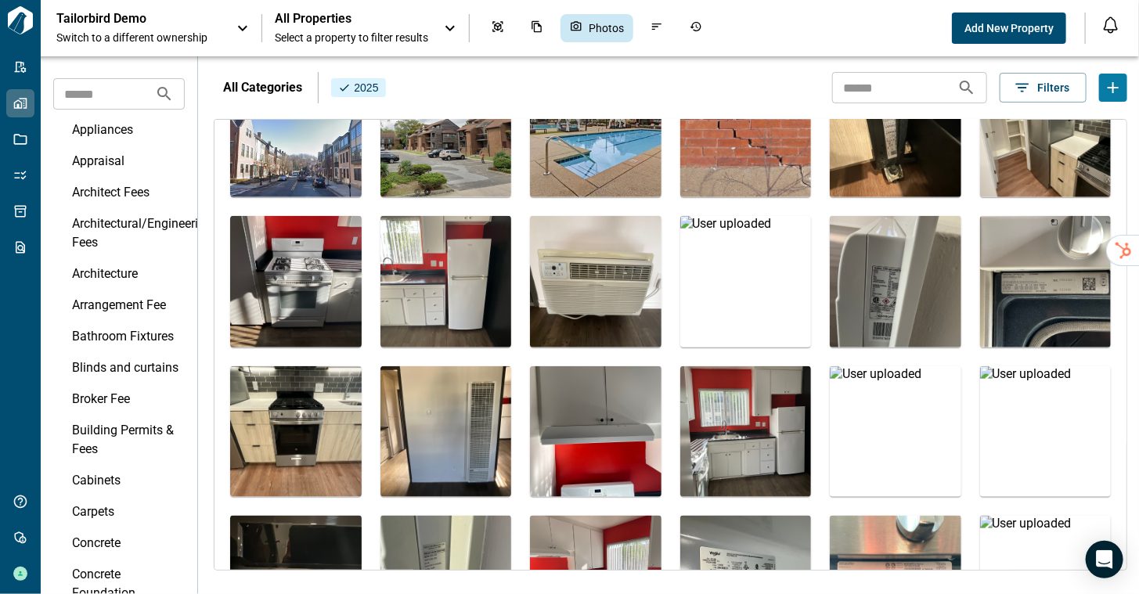
click at [289, 277] on img at bounding box center [296, 282] width 132 height 132
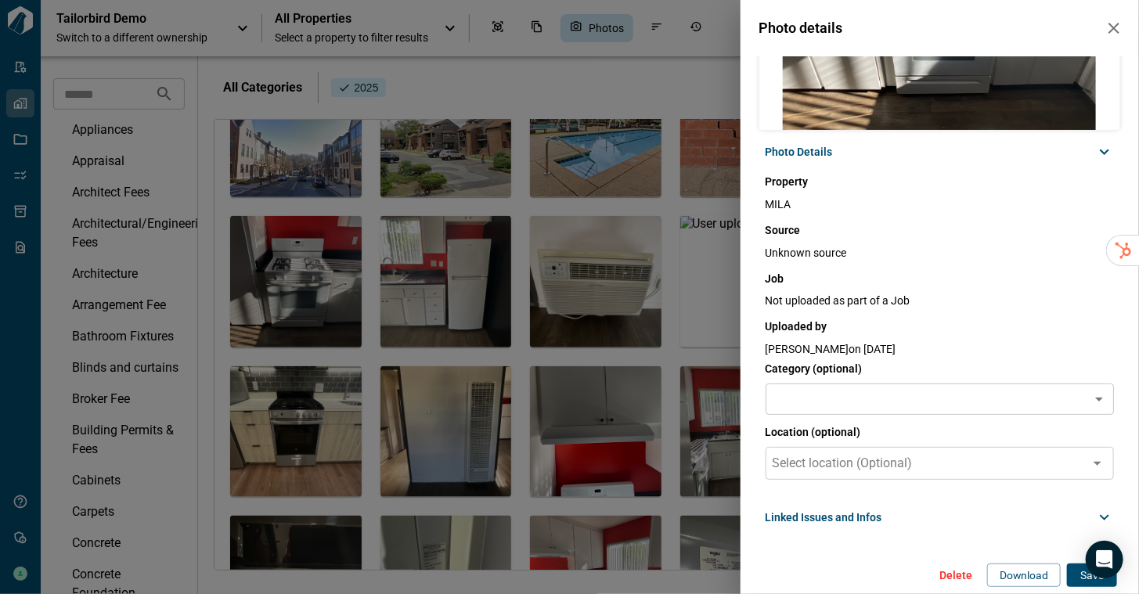
scroll to position [160, 0]
click at [864, 517] on span "Linked Issues and Infos" at bounding box center [824, 518] width 117 height 16
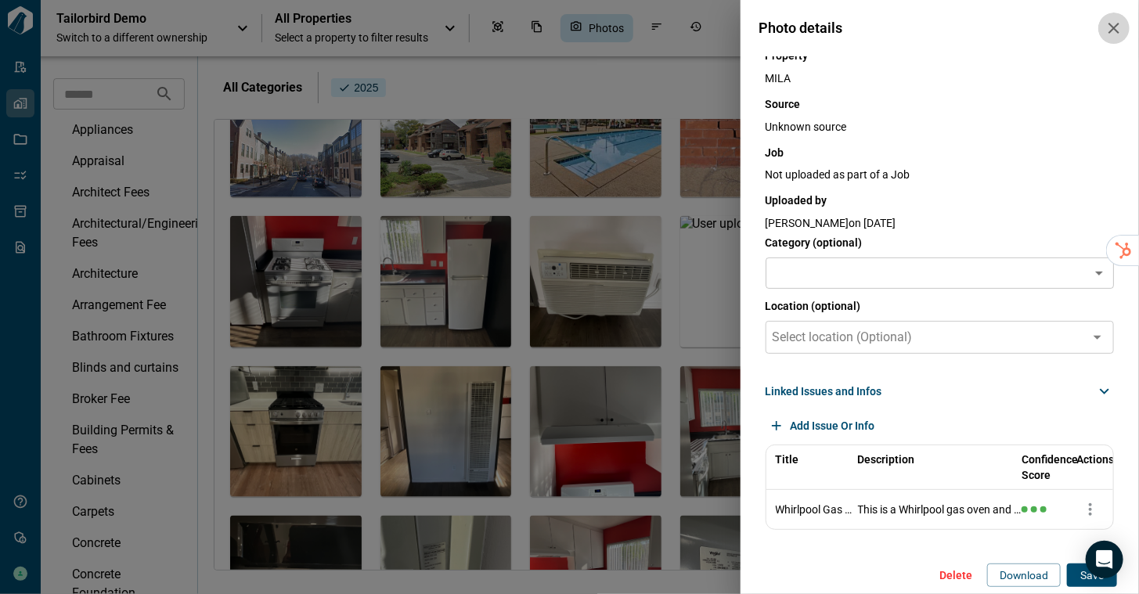
click at [1113, 32] on icon "button" at bounding box center [1114, 28] width 19 height 19
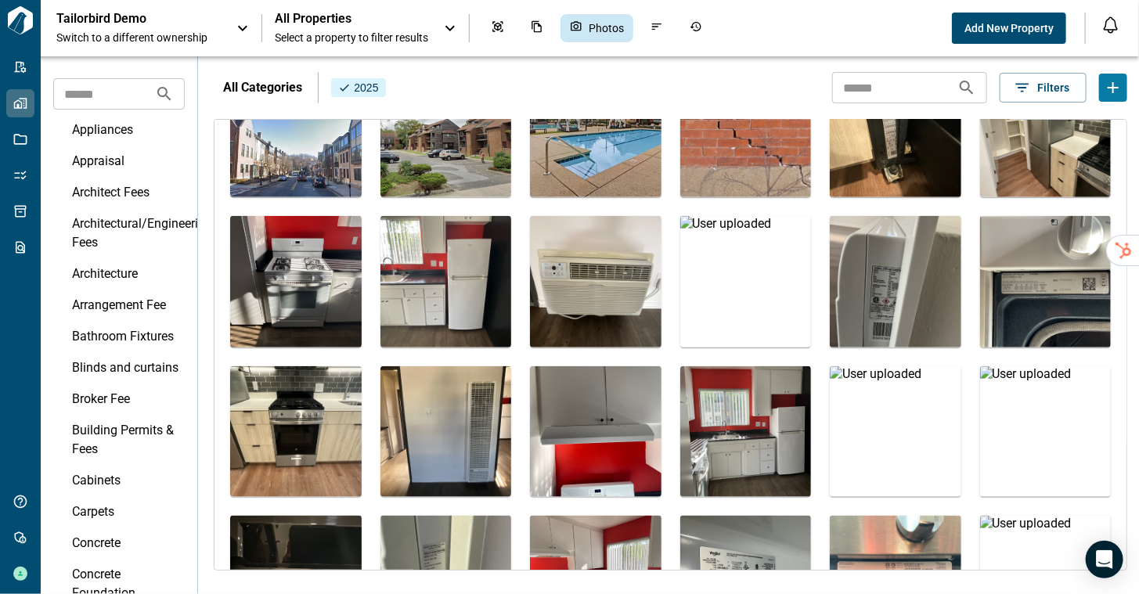
click at [326, 26] on span "All Properties" at bounding box center [351, 19] width 153 height 16
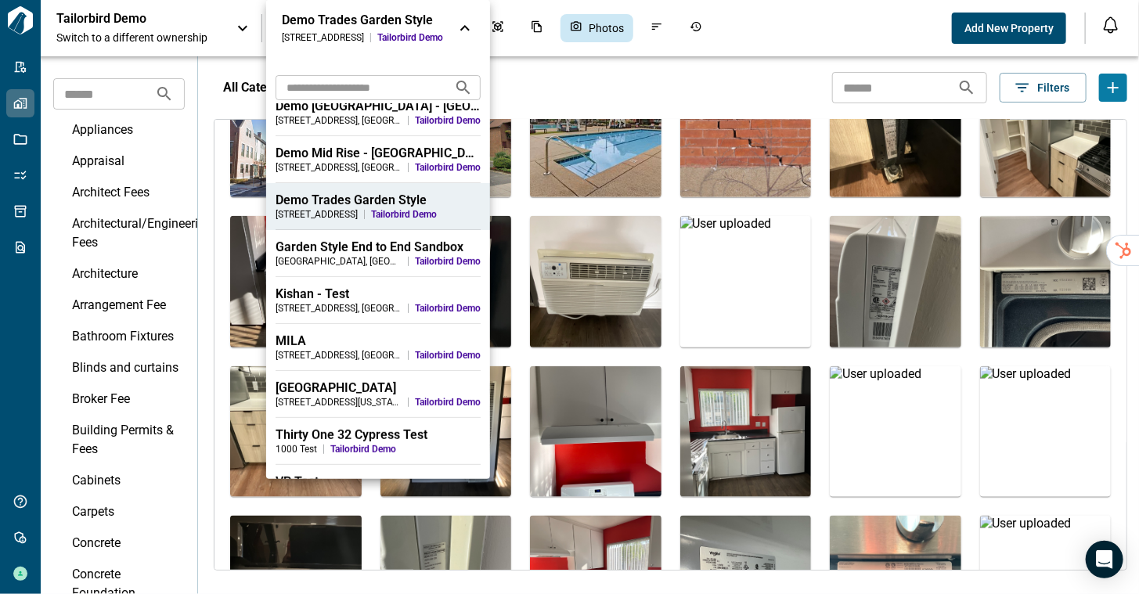
scroll to position [204, 0]
click at [311, 344] on div "MILA" at bounding box center [378, 340] width 205 height 16
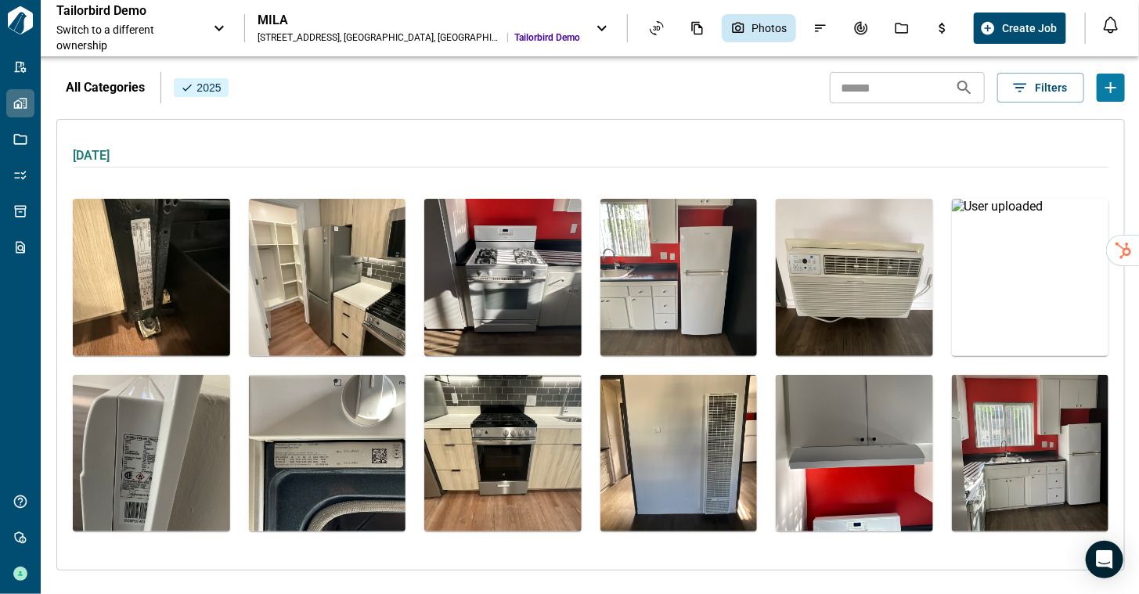
click at [317, 31] on div "MILA 201 Garland Ct , Chicago , IL Tailorbird Demo" at bounding box center [419, 28] width 323 height 31
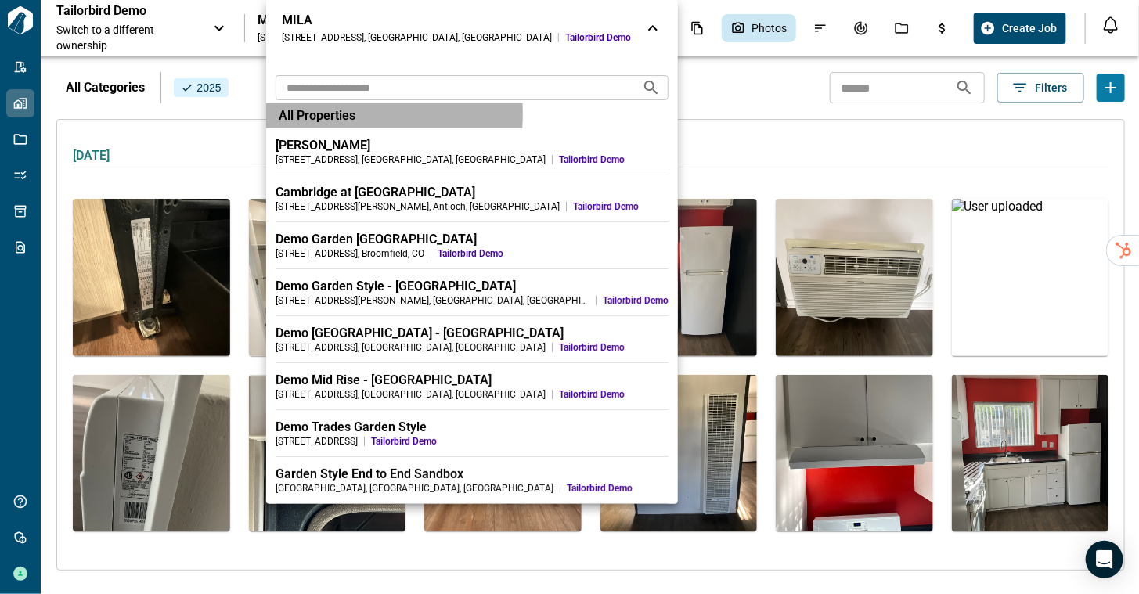
click at [306, 114] on span "All Properties" at bounding box center [317, 116] width 77 height 16
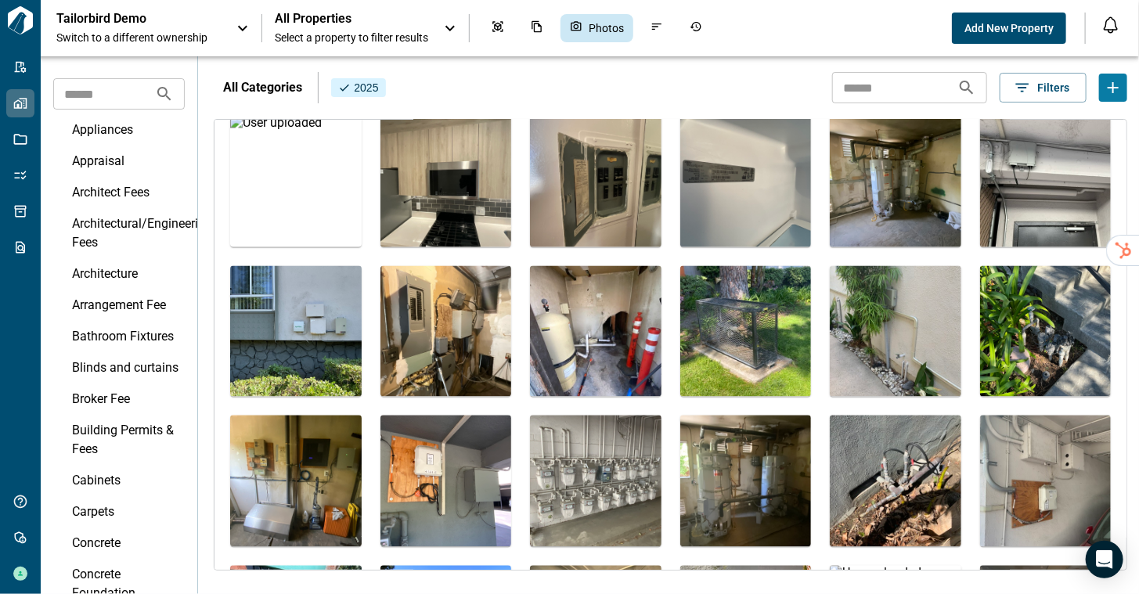
scroll to position [1372, 0]
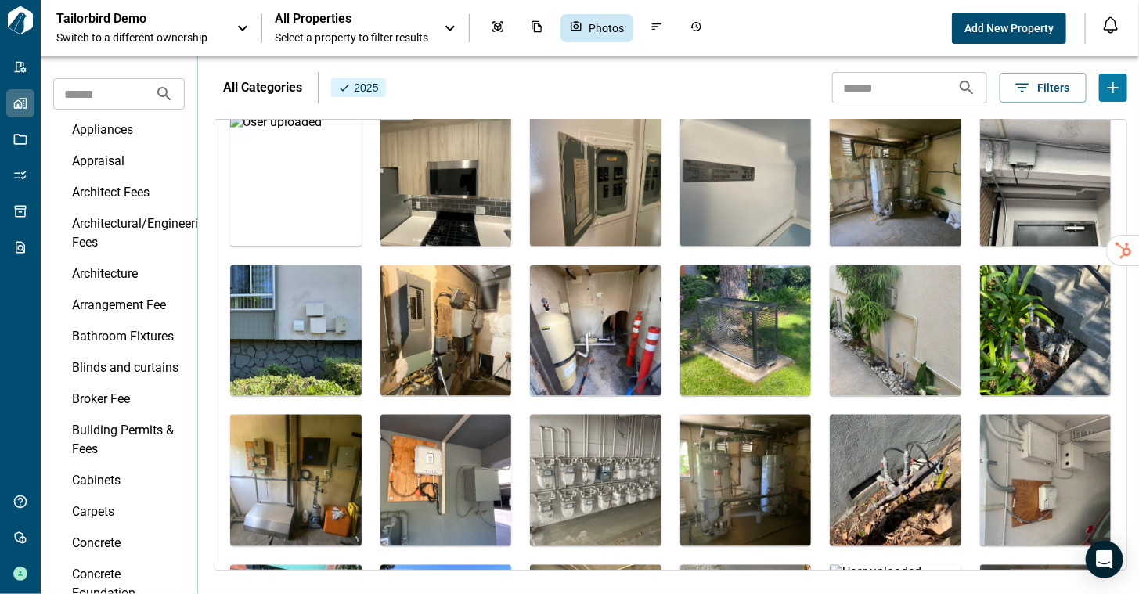
click at [573, 345] on img at bounding box center [596, 331] width 132 height 132
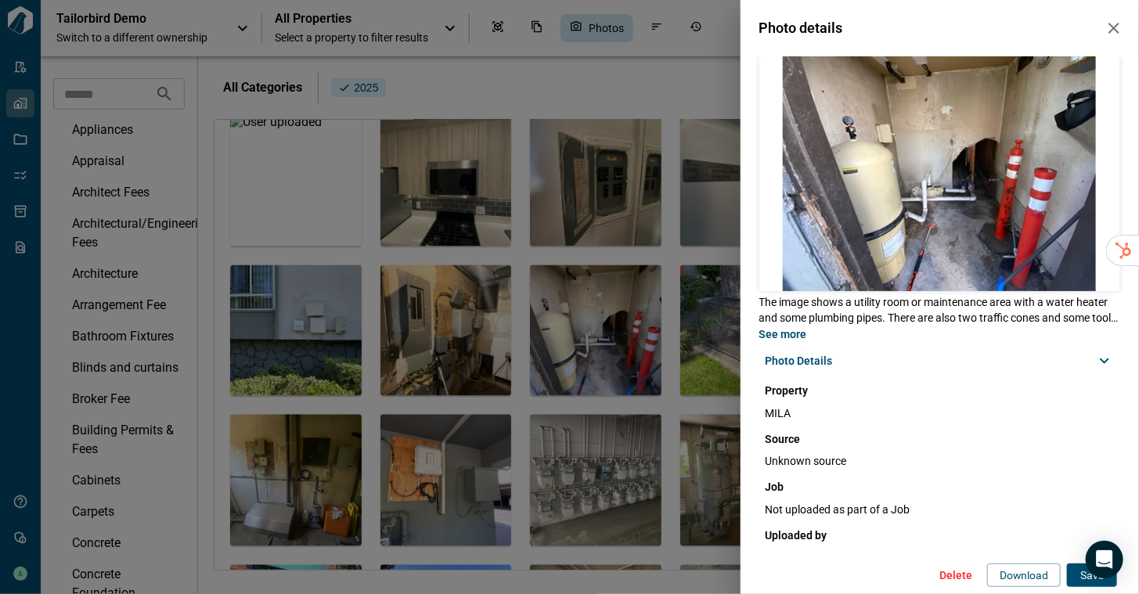
scroll to position [210, 0]
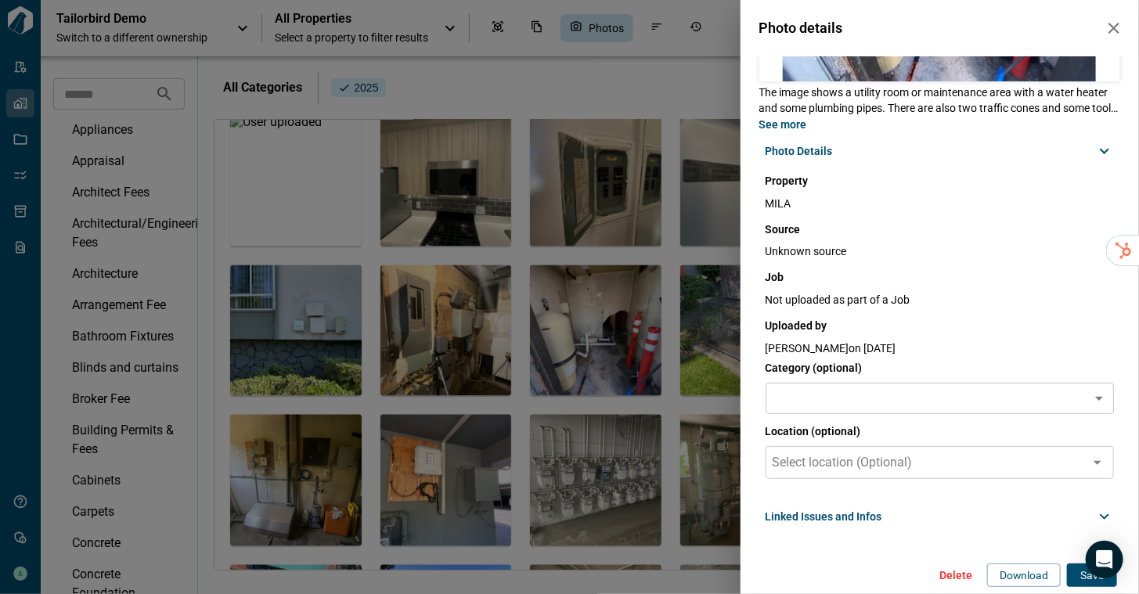
click at [853, 514] on span "Linked Issues and Infos" at bounding box center [824, 517] width 117 height 16
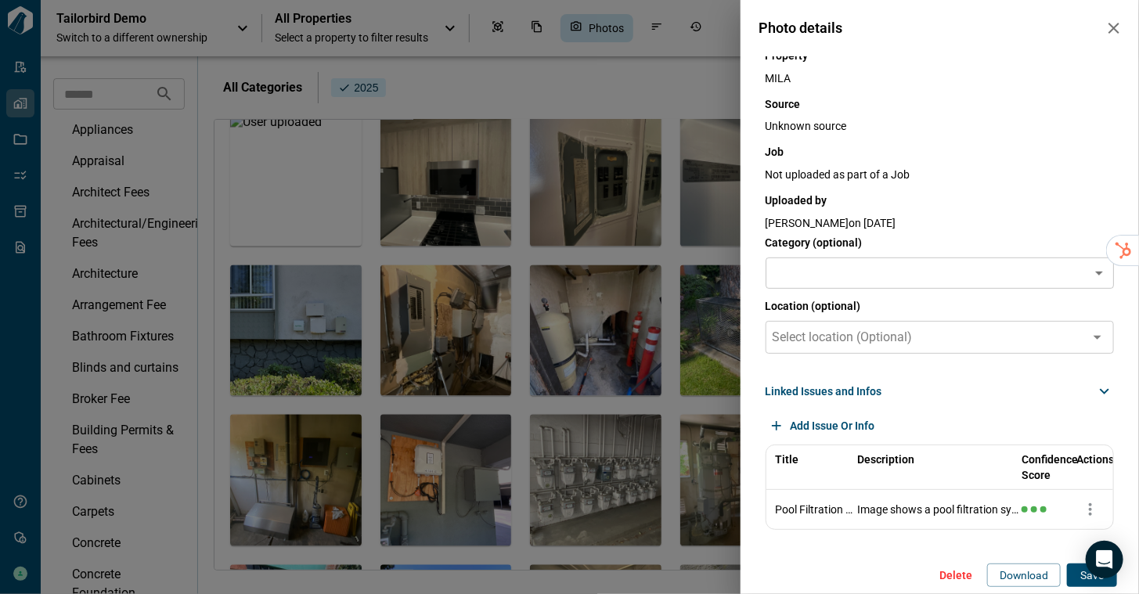
scroll to position [0, 0]
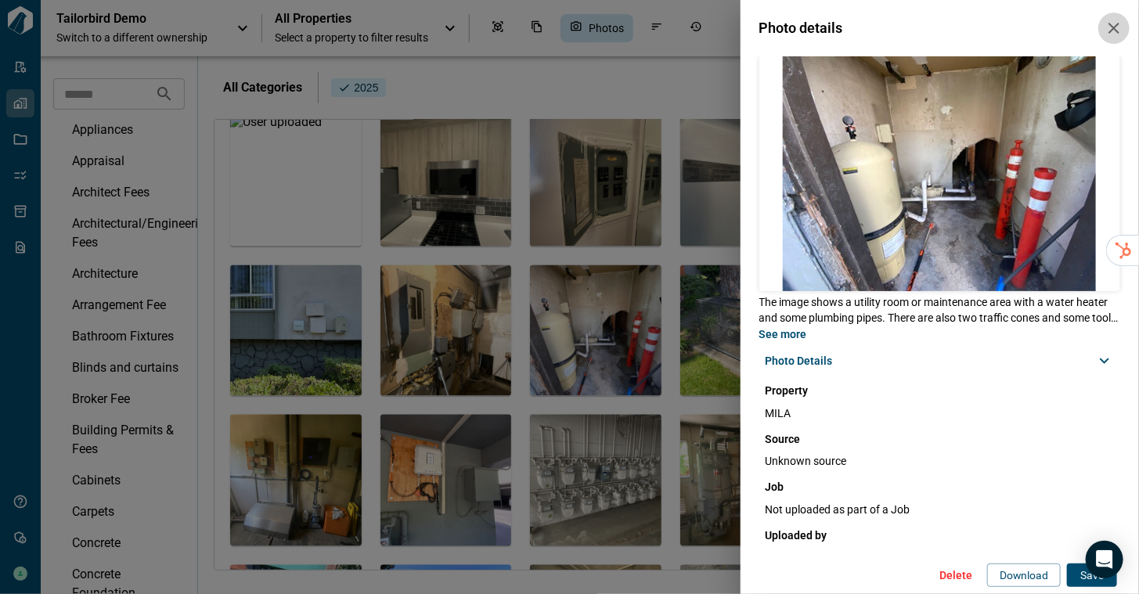
click at [1107, 34] on icon "button" at bounding box center [1114, 28] width 19 height 19
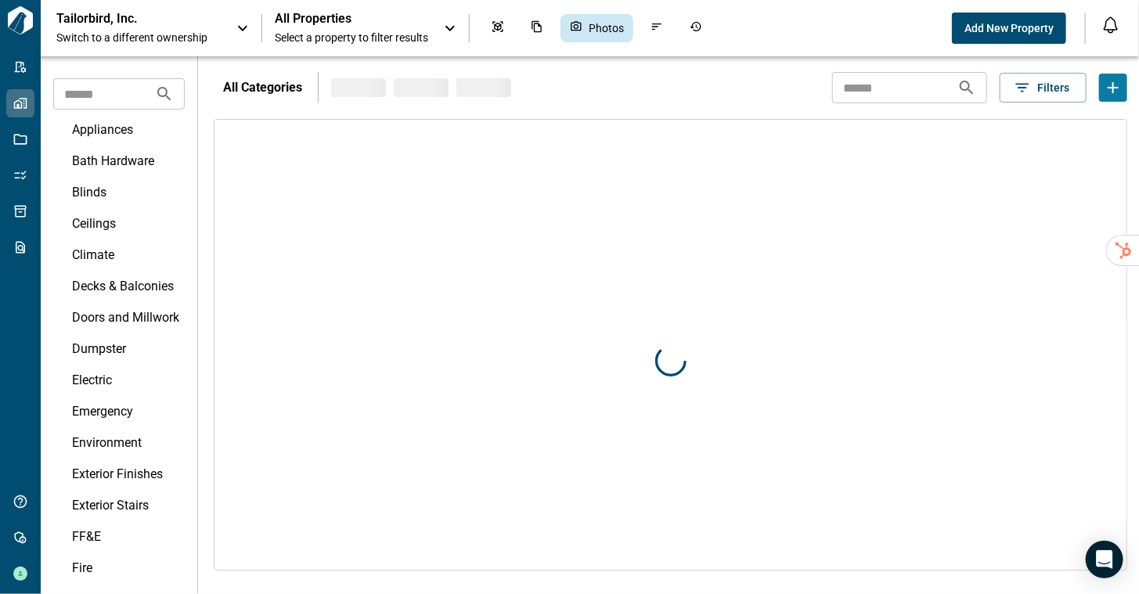
click at [956, 0] on div "Tailorbird, Inc. Switch to a different ownership All Properties Select a proper…" at bounding box center [569, 28] width 1139 height 56
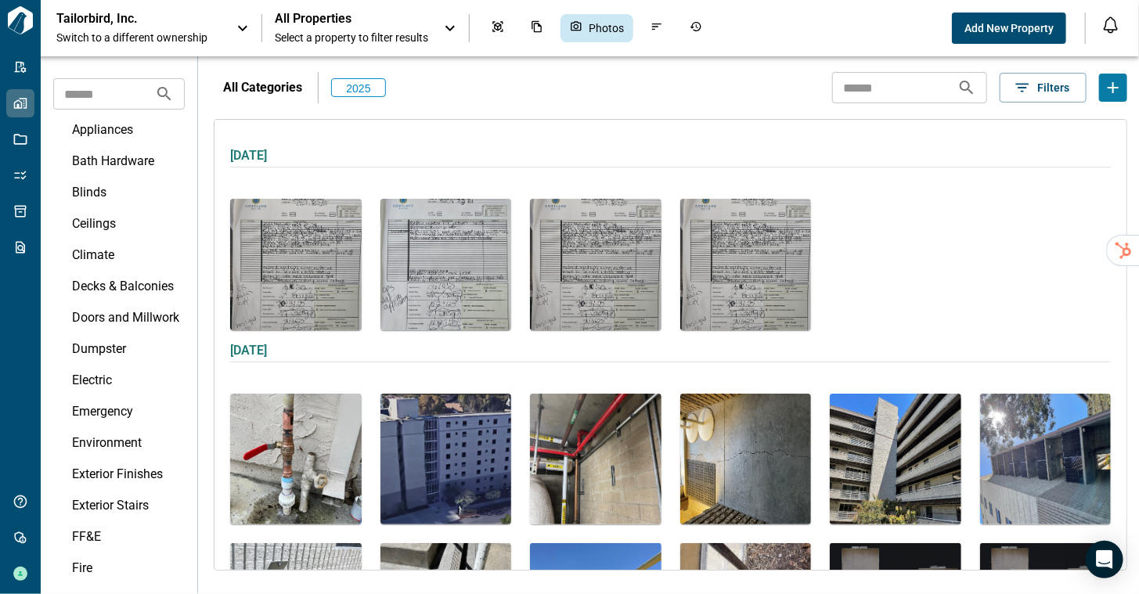
click at [337, 35] on span "Select a property to filter results" at bounding box center [351, 38] width 153 height 16
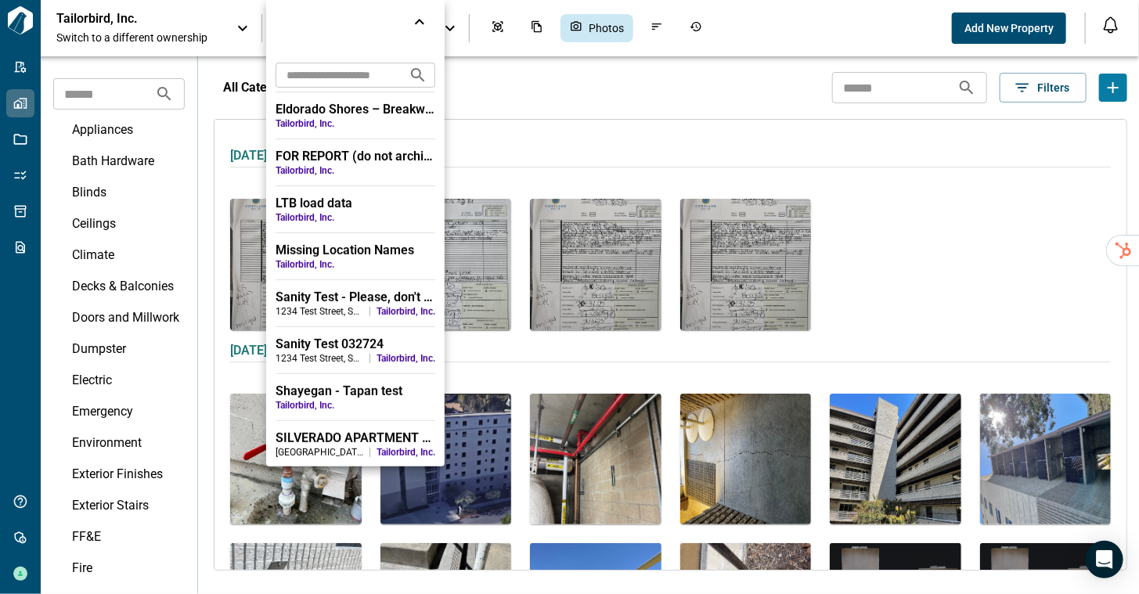
scroll to position [188, 0]
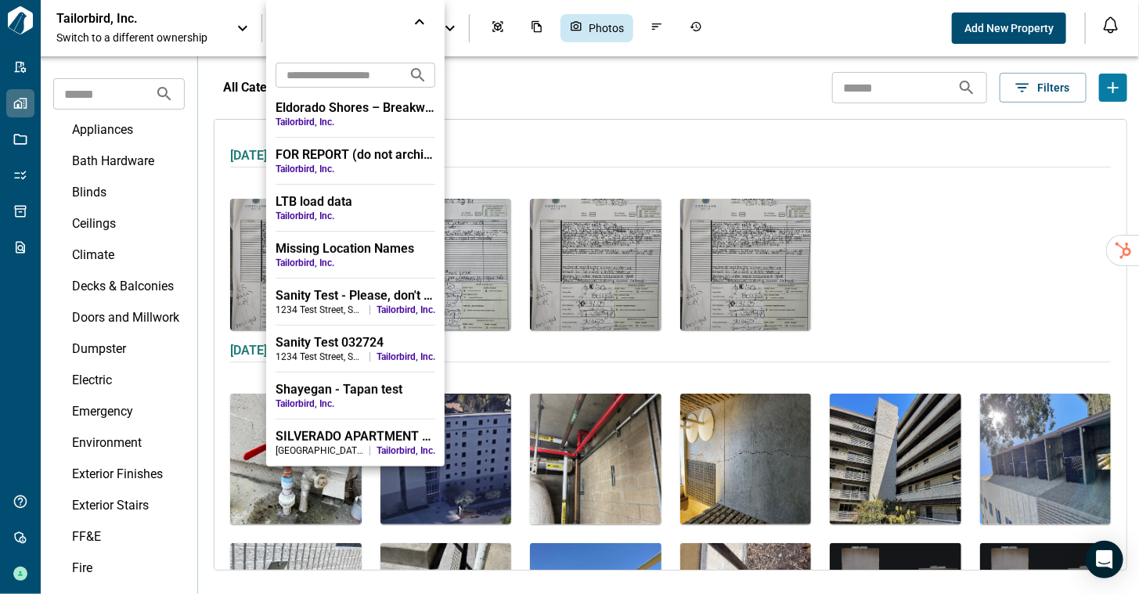
click at [135, 29] on div at bounding box center [569, 297] width 1139 height 594
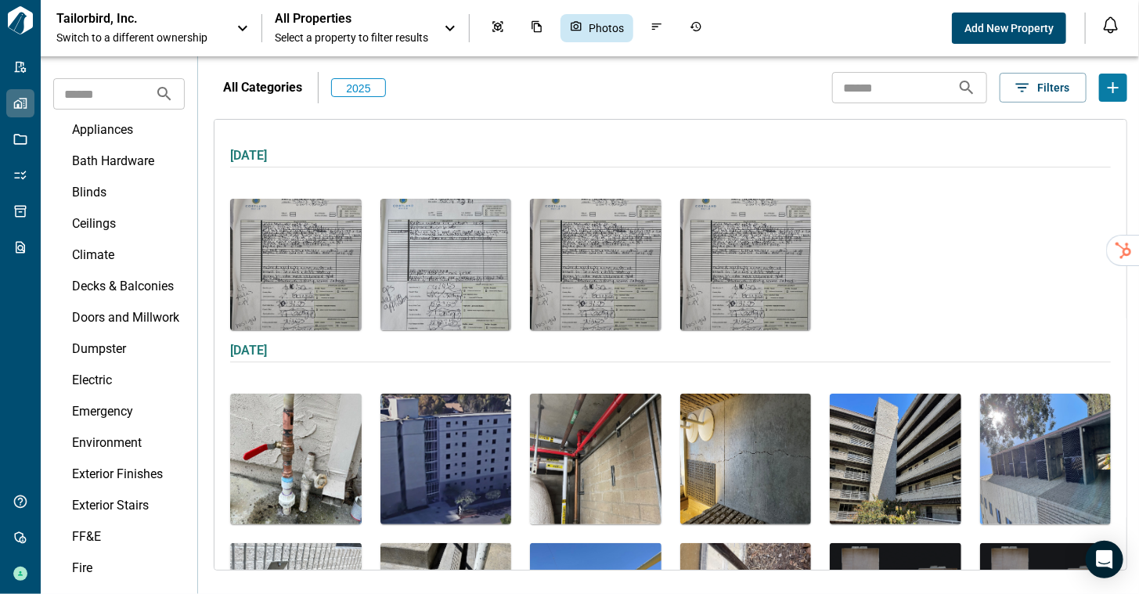
click at [341, 36] on span "Select a property to filter results" at bounding box center [351, 38] width 153 height 16
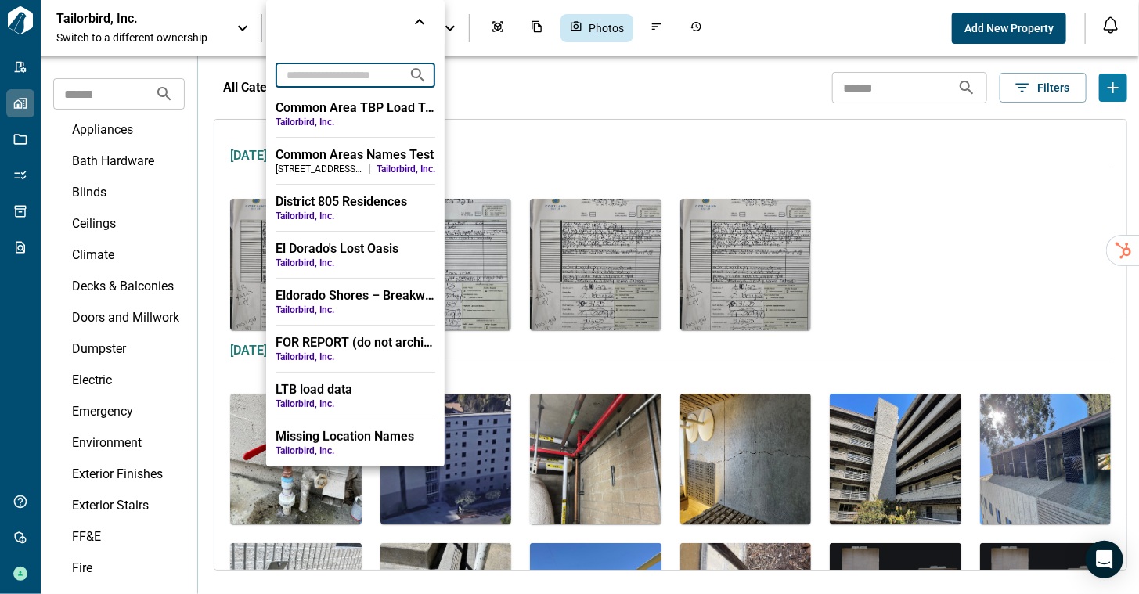
click at [330, 76] on input "text" at bounding box center [336, 74] width 121 height 29
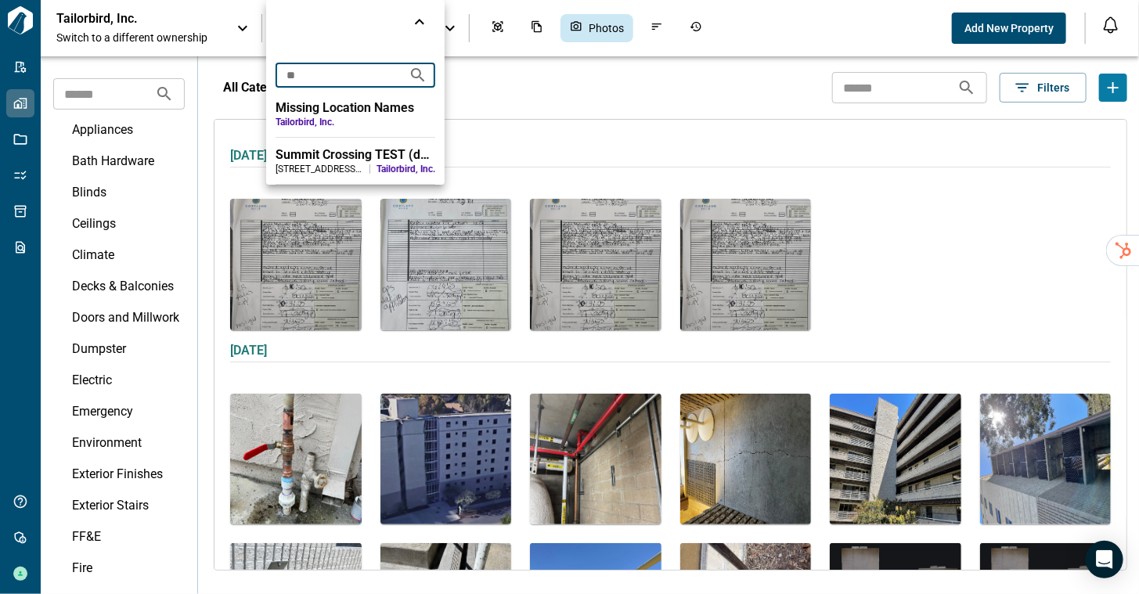
type input "*"
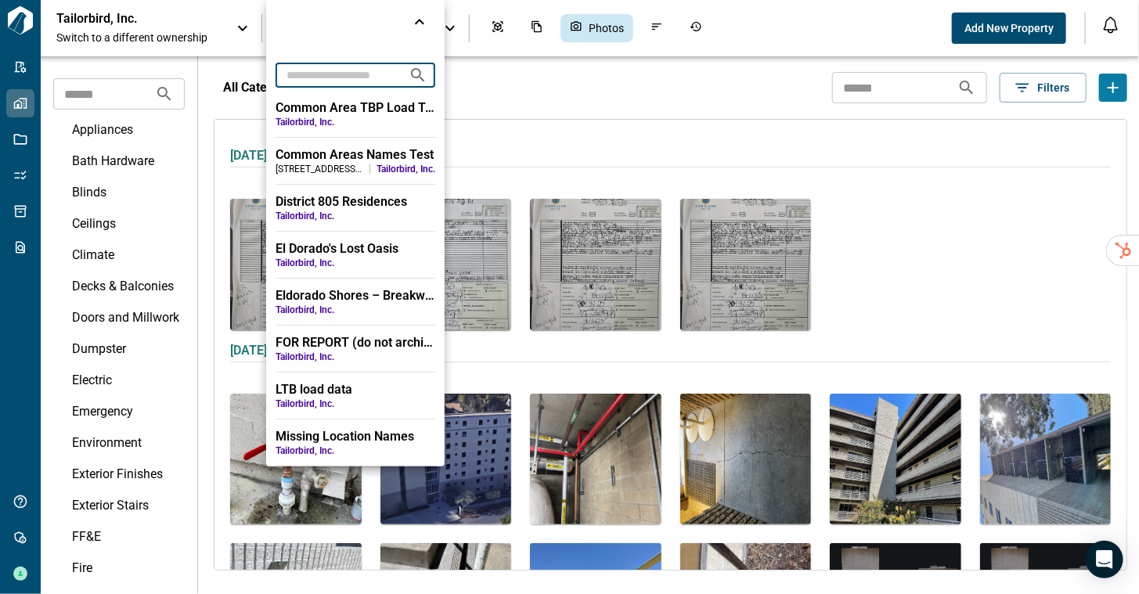
click at [101, 26] on div at bounding box center [569, 297] width 1139 height 594
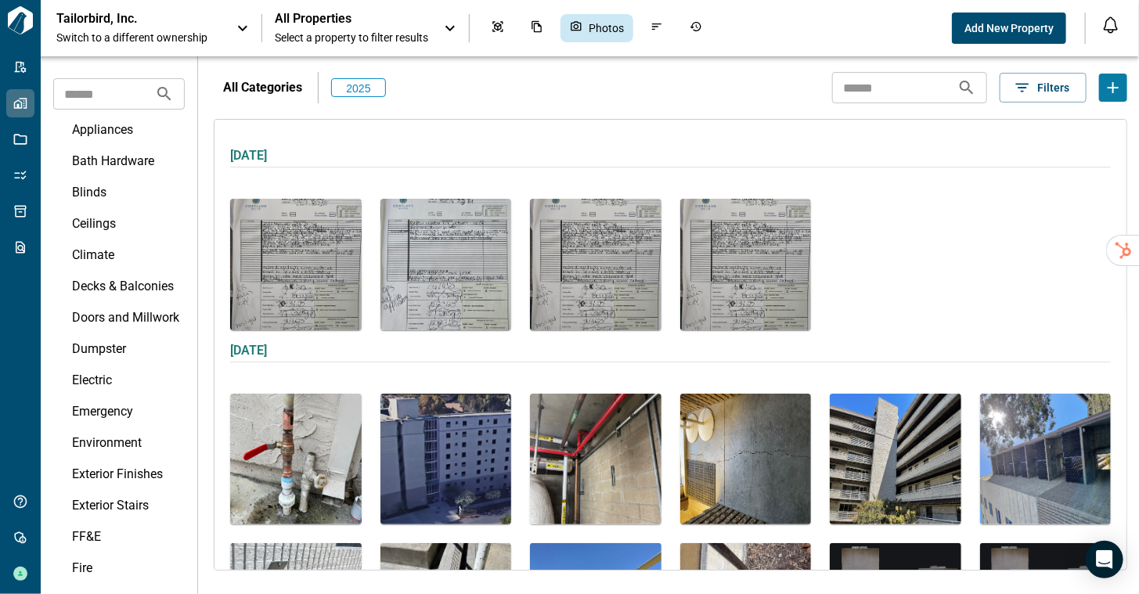
click at [101, 26] on p "Tailorbird, Inc." at bounding box center [126, 19] width 141 height 16
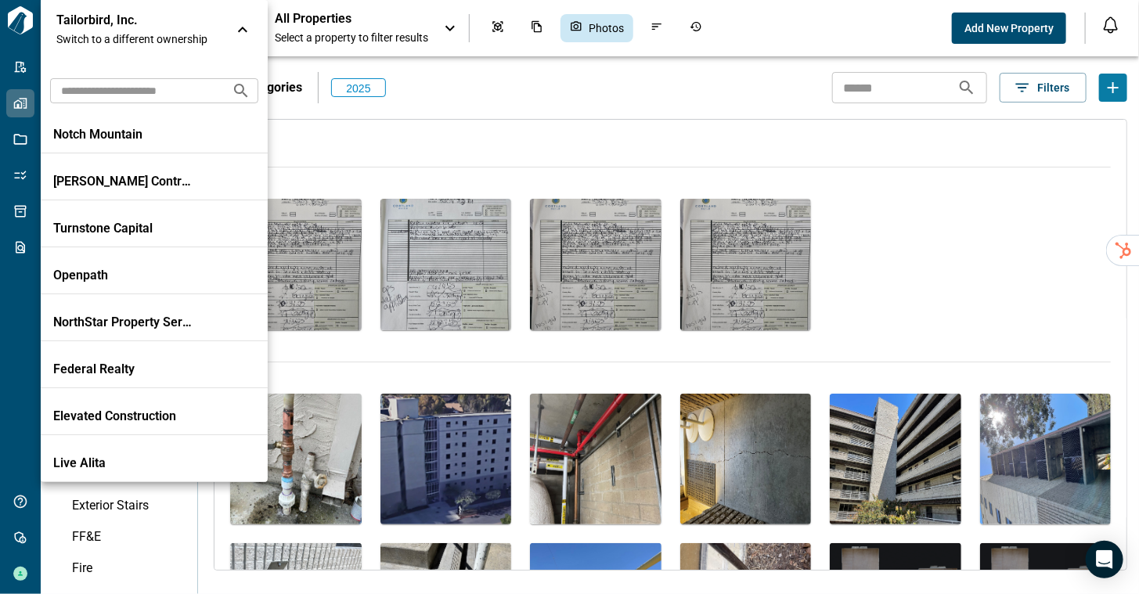
click at [94, 97] on input "text" at bounding box center [134, 90] width 169 height 29
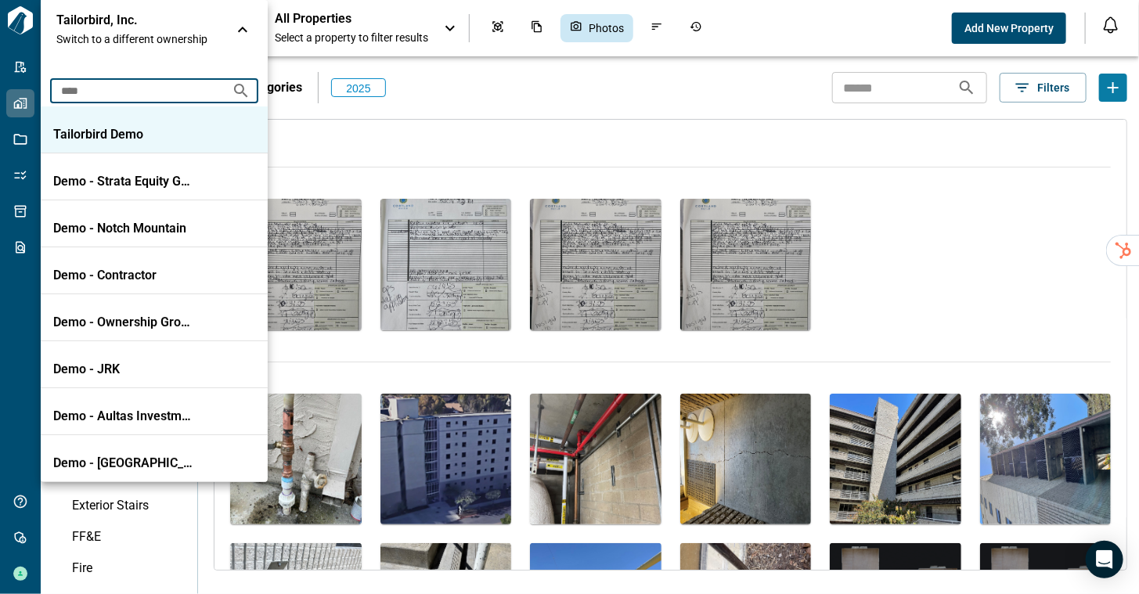
type input "****"
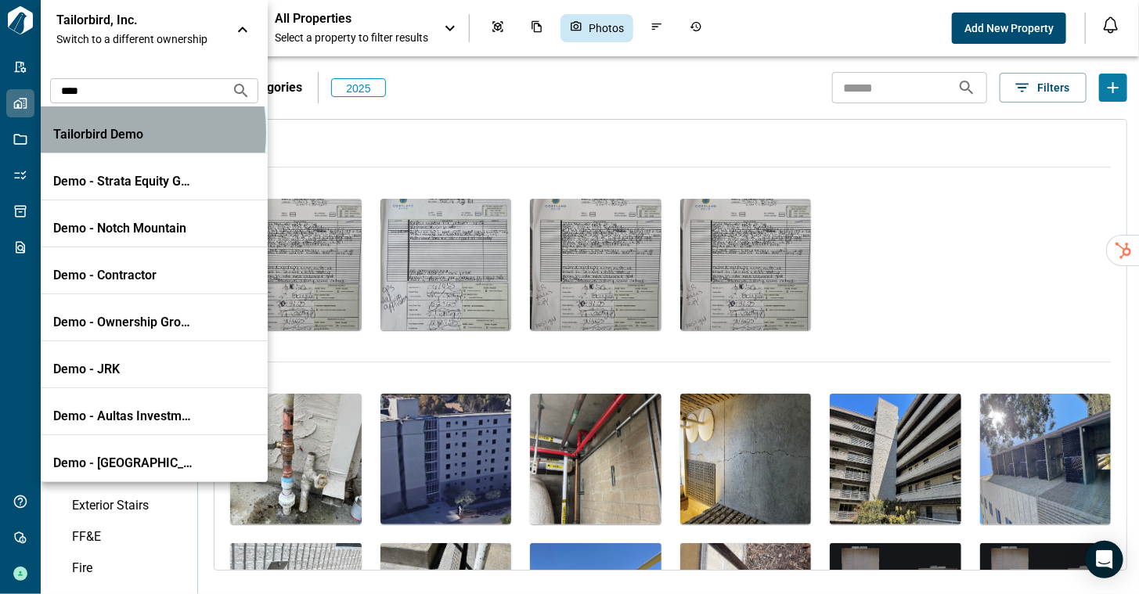
click at [82, 132] on p "Tailorbird Demo" at bounding box center [123, 135] width 141 height 16
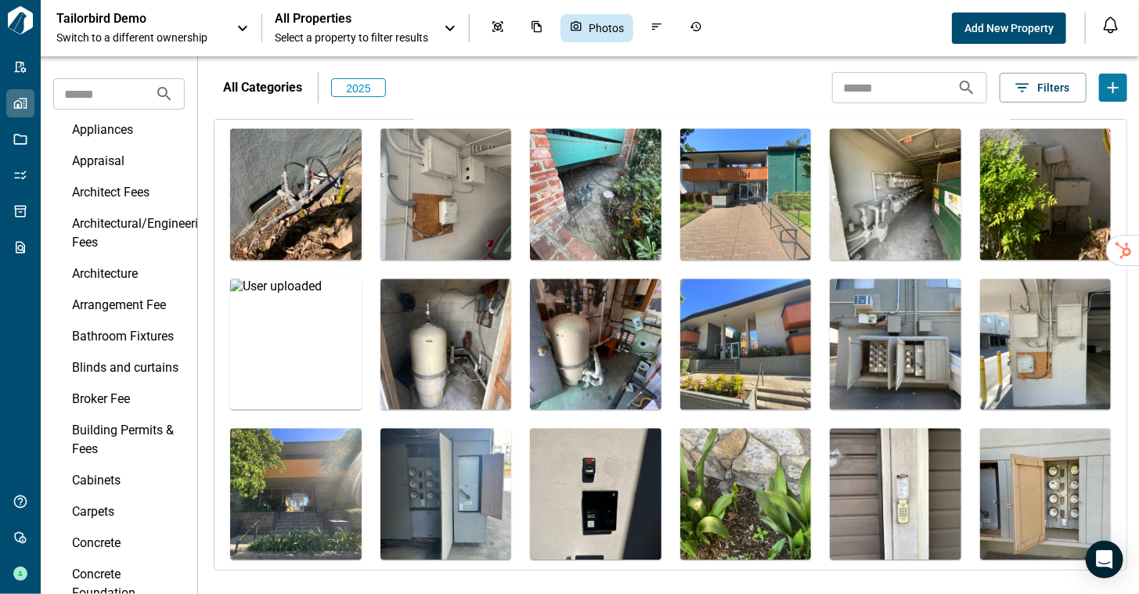
scroll to position [1960, 0]
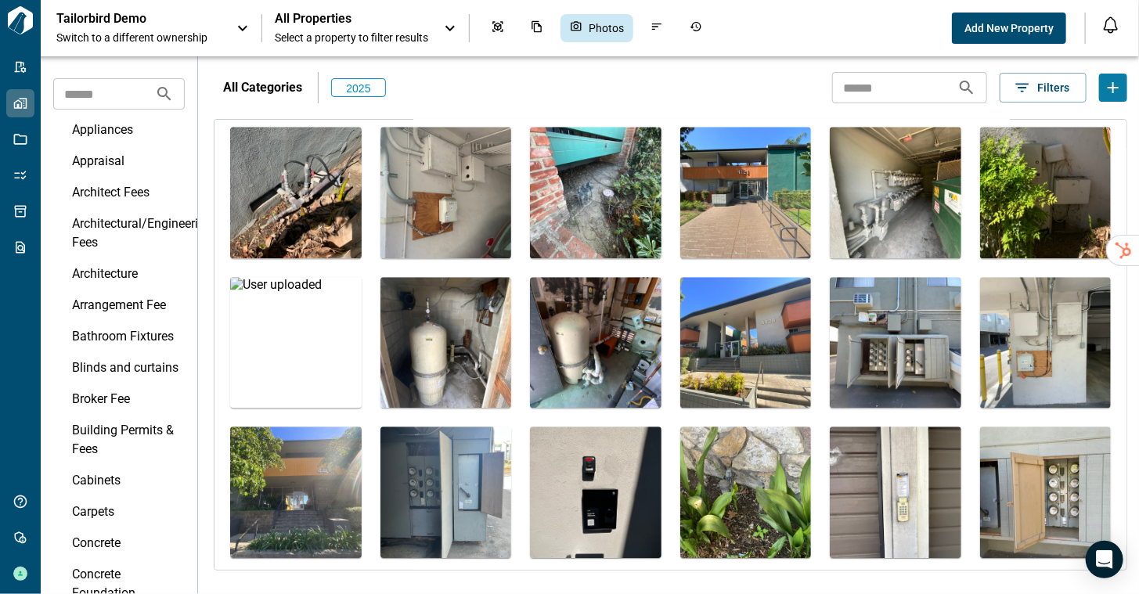
click at [355, 25] on span "All Properties" at bounding box center [351, 19] width 153 height 16
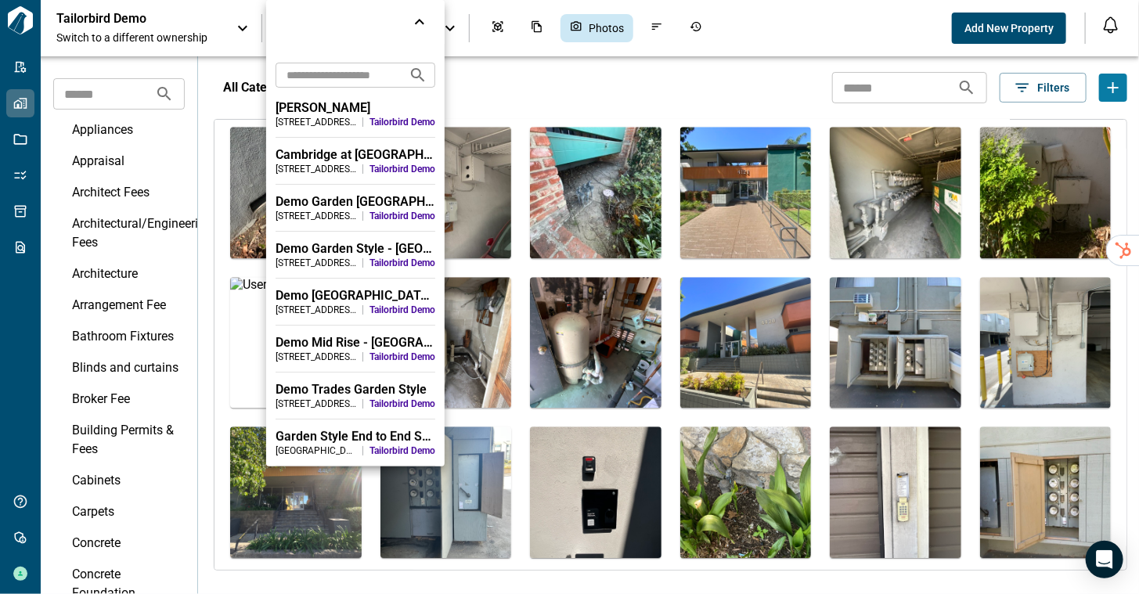
scroll to position [235, 0]
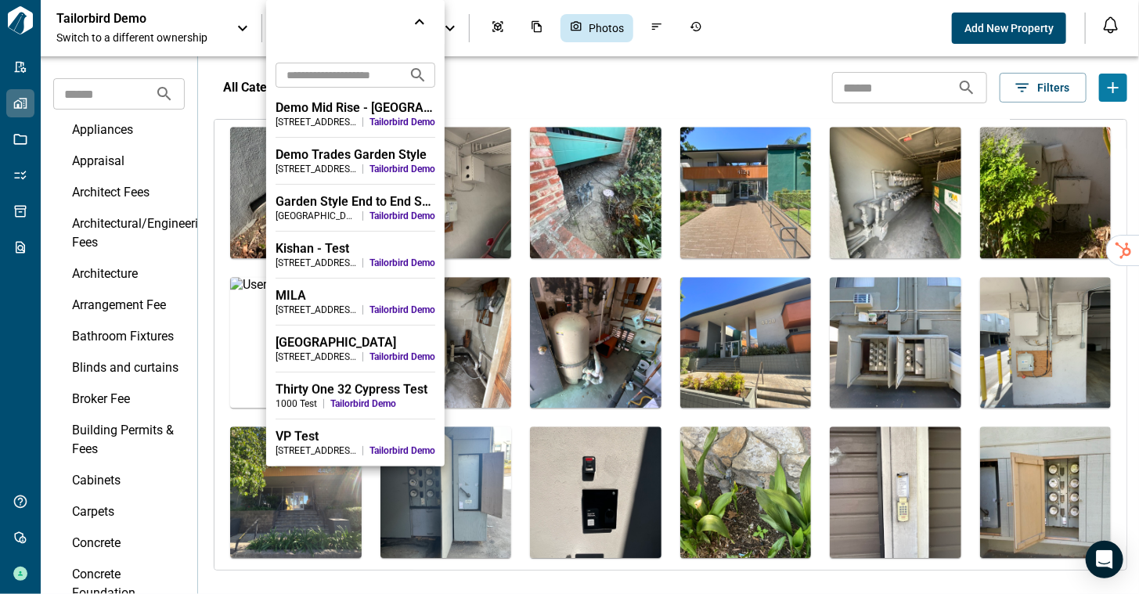
click at [341, 294] on div "MILA" at bounding box center [356, 296] width 160 height 16
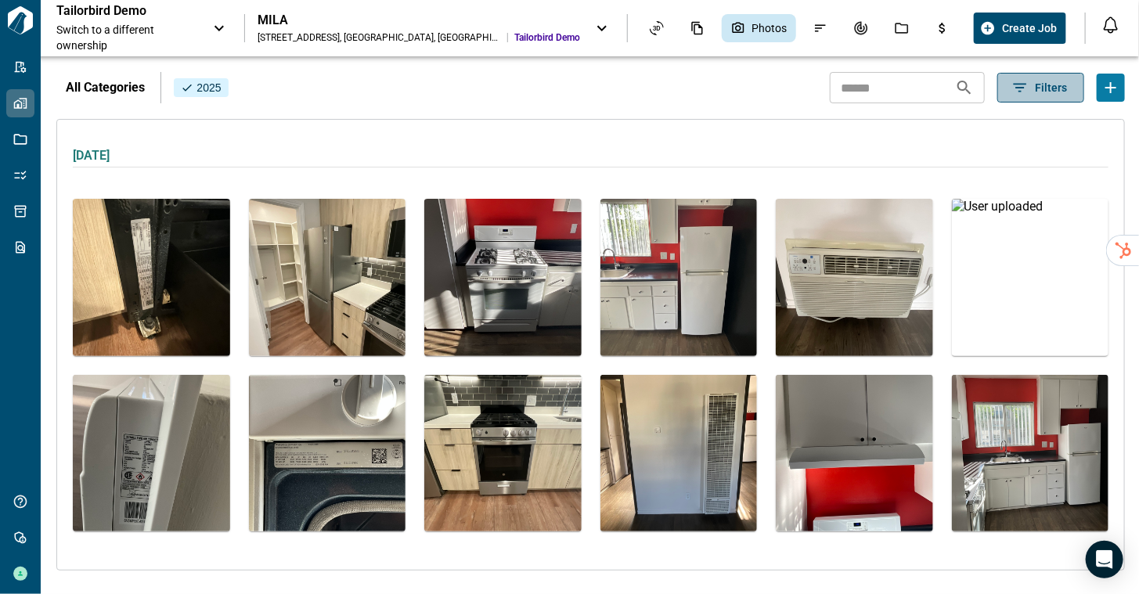
click at [1040, 95] on span "Filters" at bounding box center [1051, 88] width 32 height 16
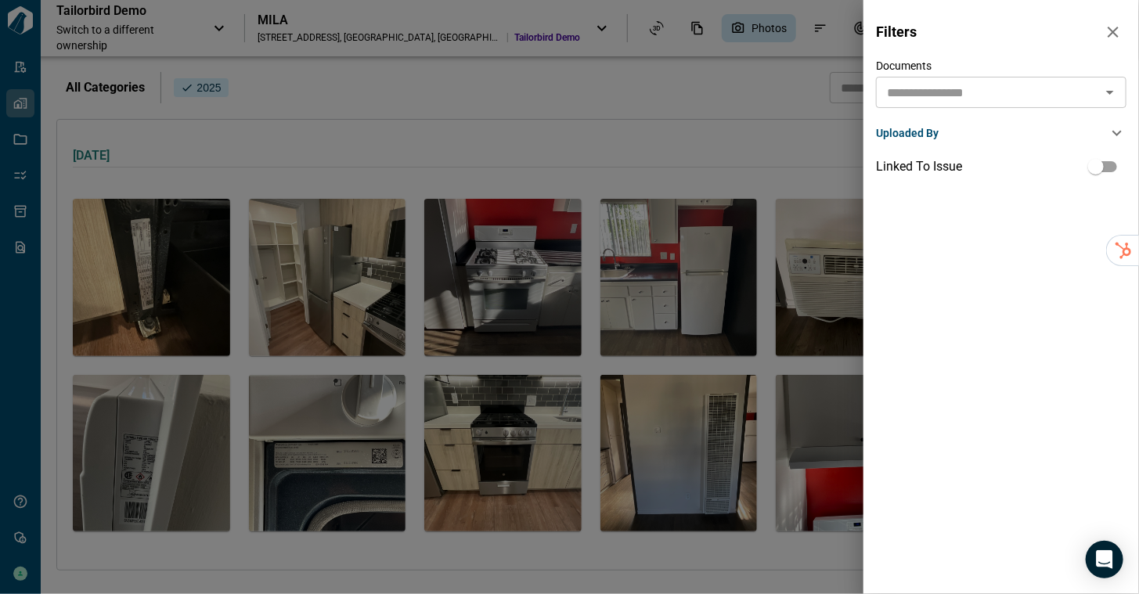
click at [913, 127] on span "Uploaded By" at bounding box center [907, 133] width 63 height 16
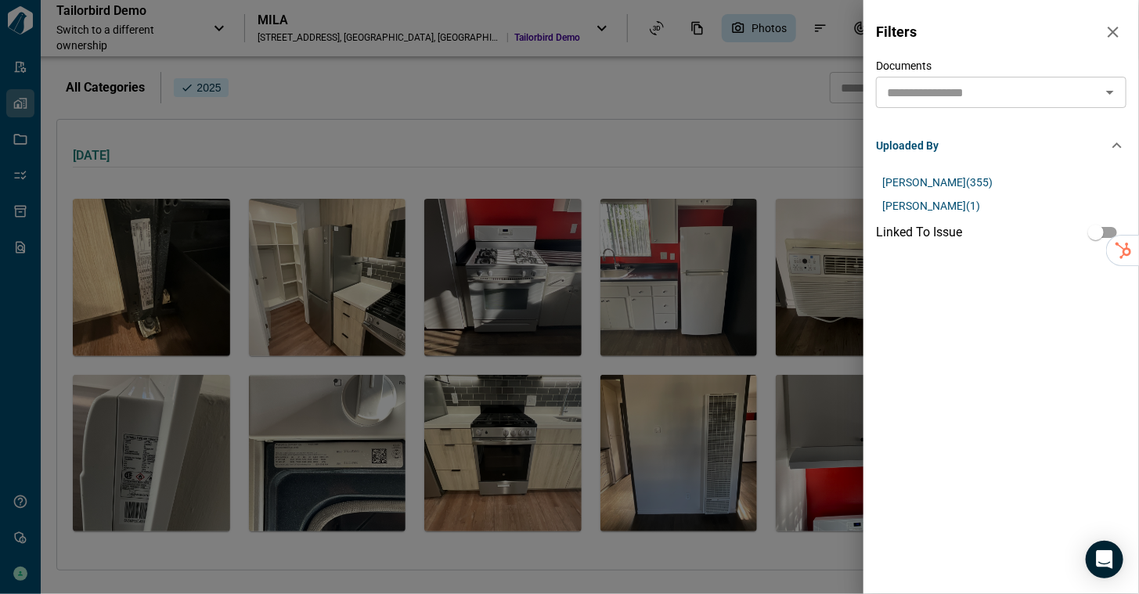
click at [907, 181] on button "Sourish ( 355 )" at bounding box center [937, 182] width 123 height 23
click at [734, 77] on div at bounding box center [569, 297] width 1139 height 594
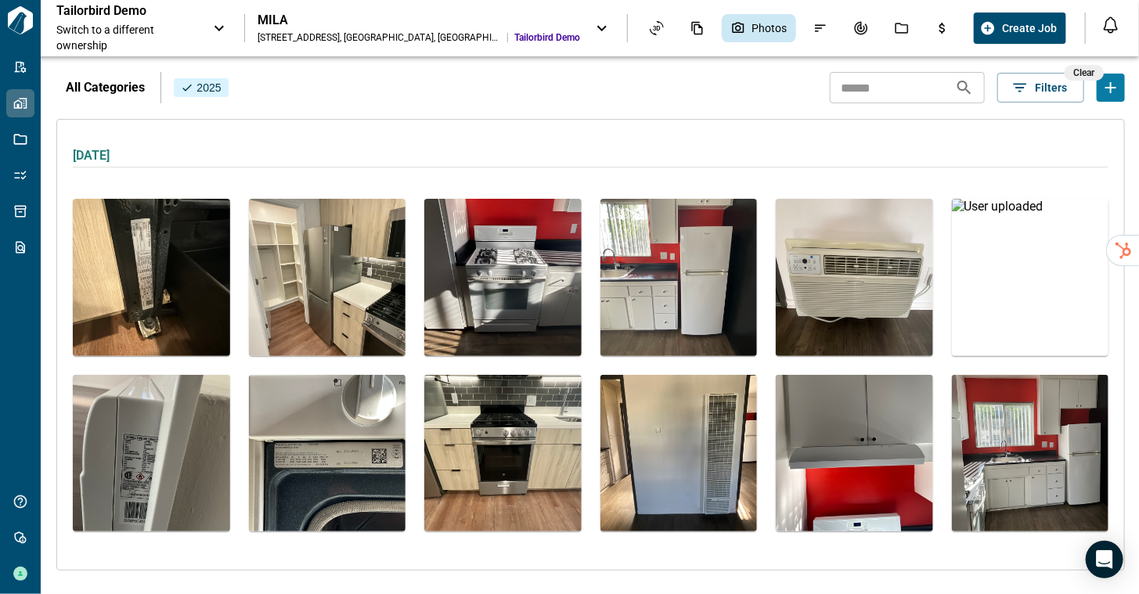
click at [304, 12] on div "Tailorbird Demo Switch to a different ownership MILA 201 Garland Ct , Chicago ,…" at bounding box center [511, 28] width 911 height 50
click at [301, 14] on div "MILA" at bounding box center [419, 21] width 323 height 16
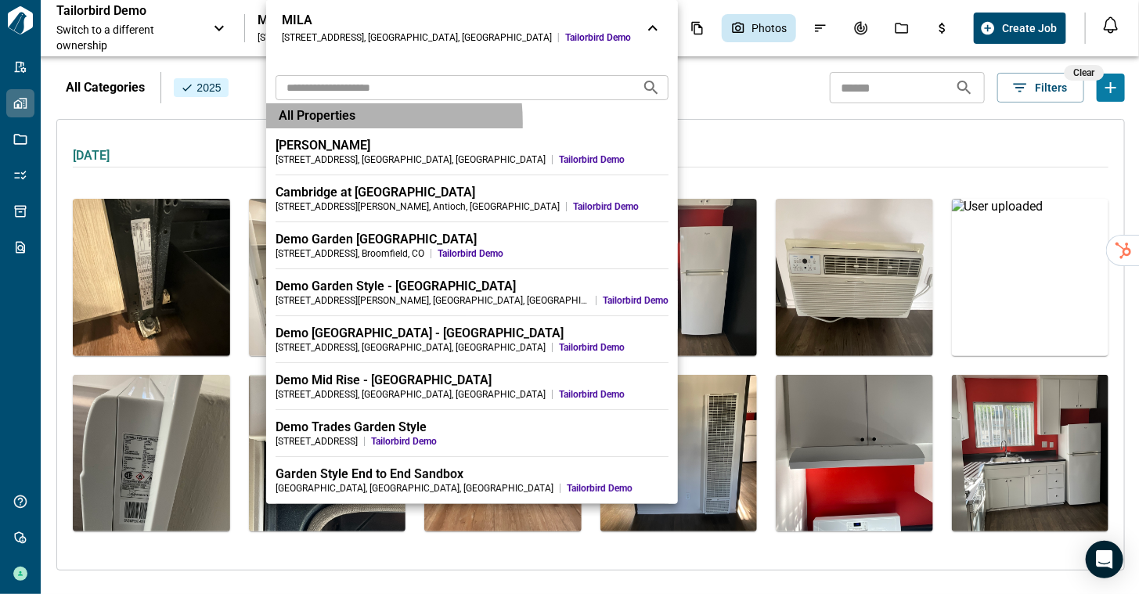
click at [311, 123] on span "All Properties" at bounding box center [317, 116] width 77 height 16
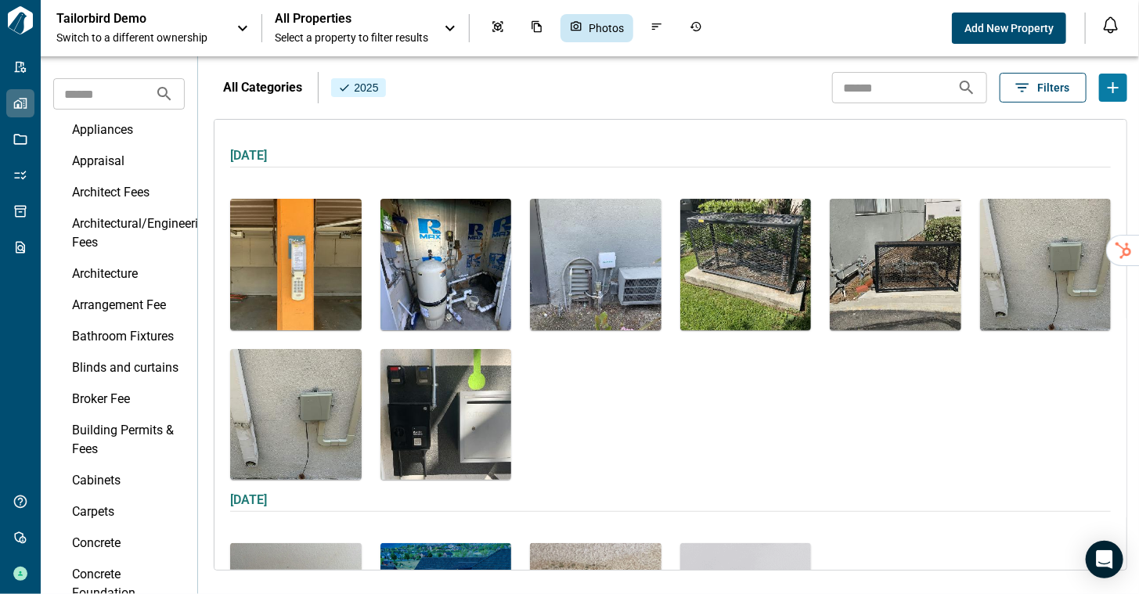
click at [1047, 96] on button "Filters" at bounding box center [1043, 88] width 87 height 30
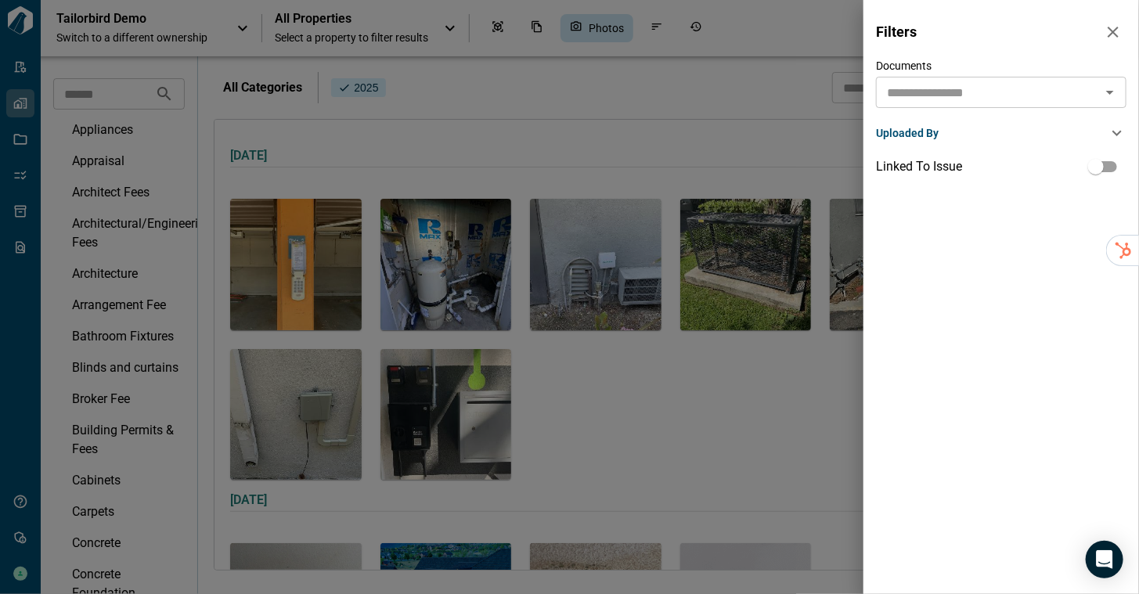
click at [956, 135] on div "Uploaded By" at bounding box center [992, 133] width 232 height 16
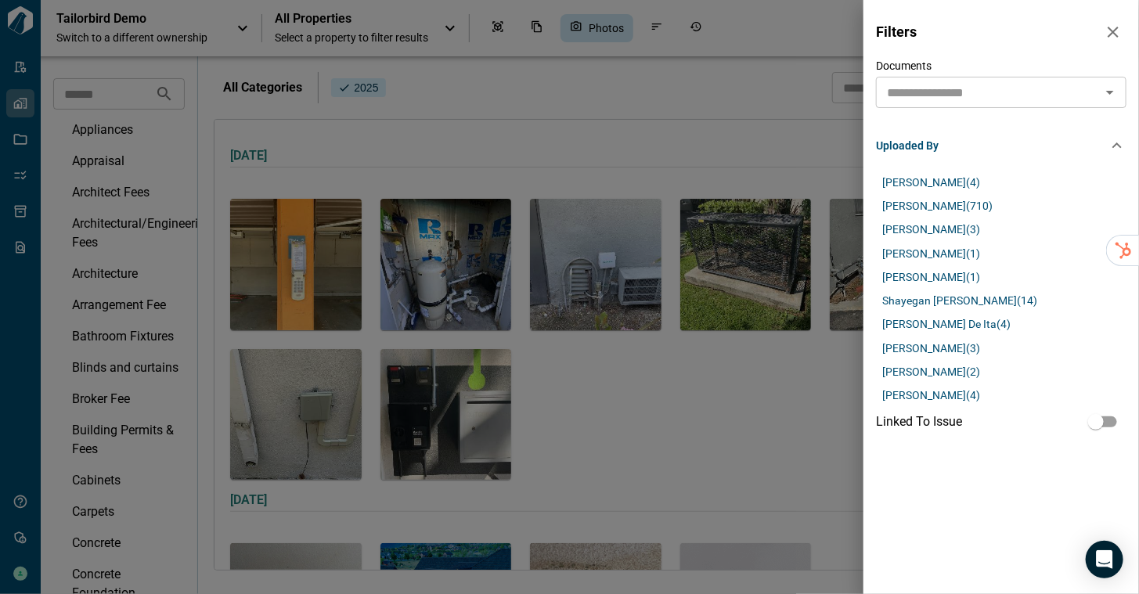
click at [956, 135] on div "Uploaded By" at bounding box center [1001, 146] width 251 height 50
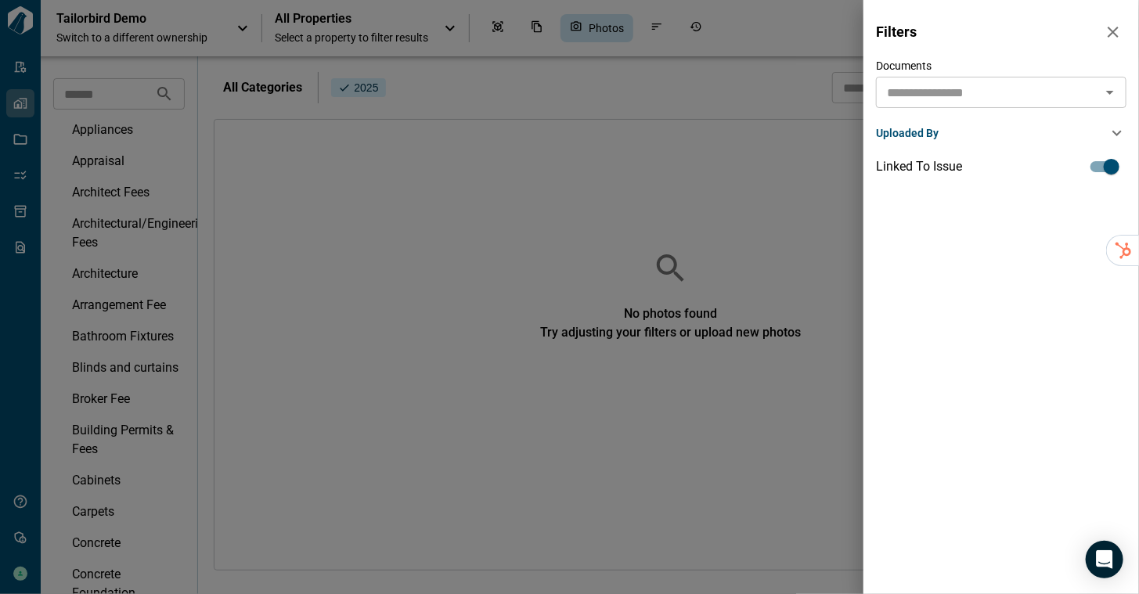
click at [597, 103] on div at bounding box center [569, 297] width 1139 height 594
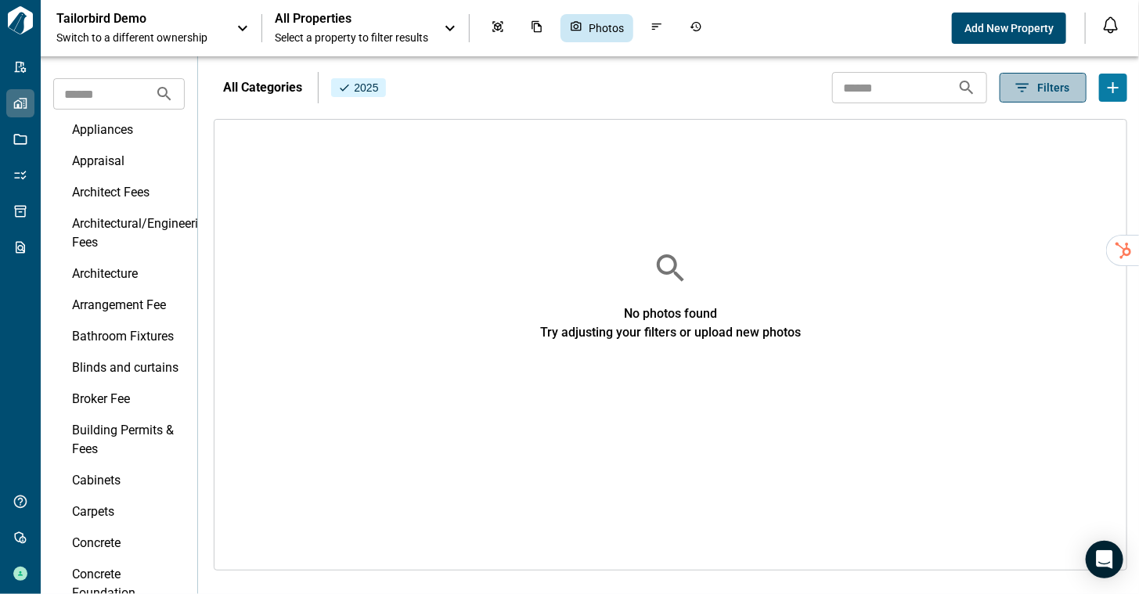
click at [1059, 91] on span "Filters" at bounding box center [1053, 88] width 32 height 16
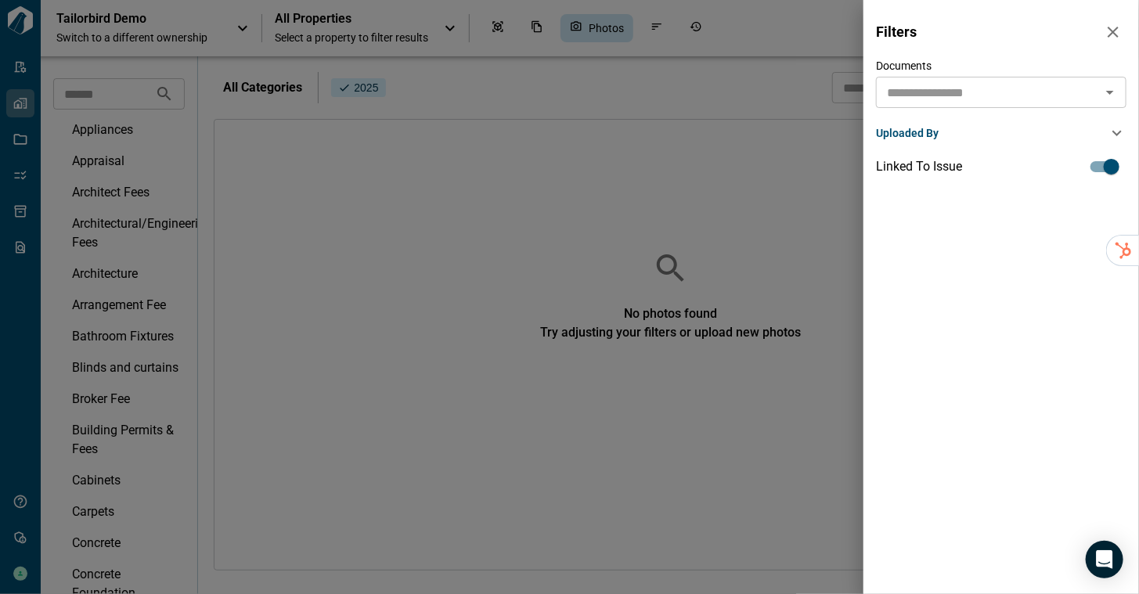
click at [1000, 166] on div "Linked To Issue" at bounding box center [1001, 167] width 251 height 30
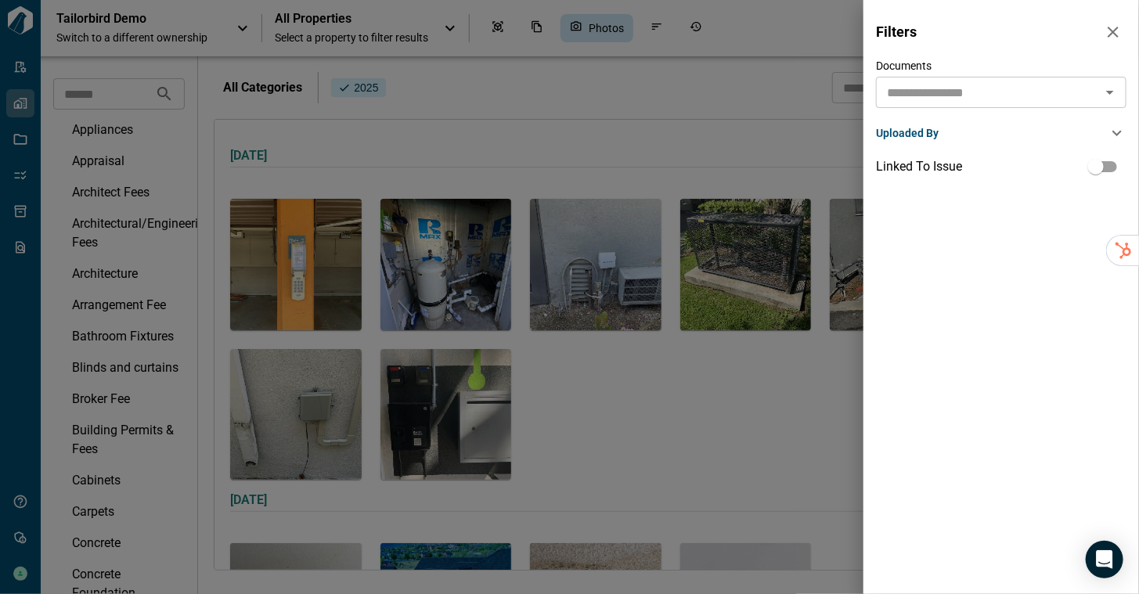
click at [650, 92] on div at bounding box center [569, 297] width 1139 height 594
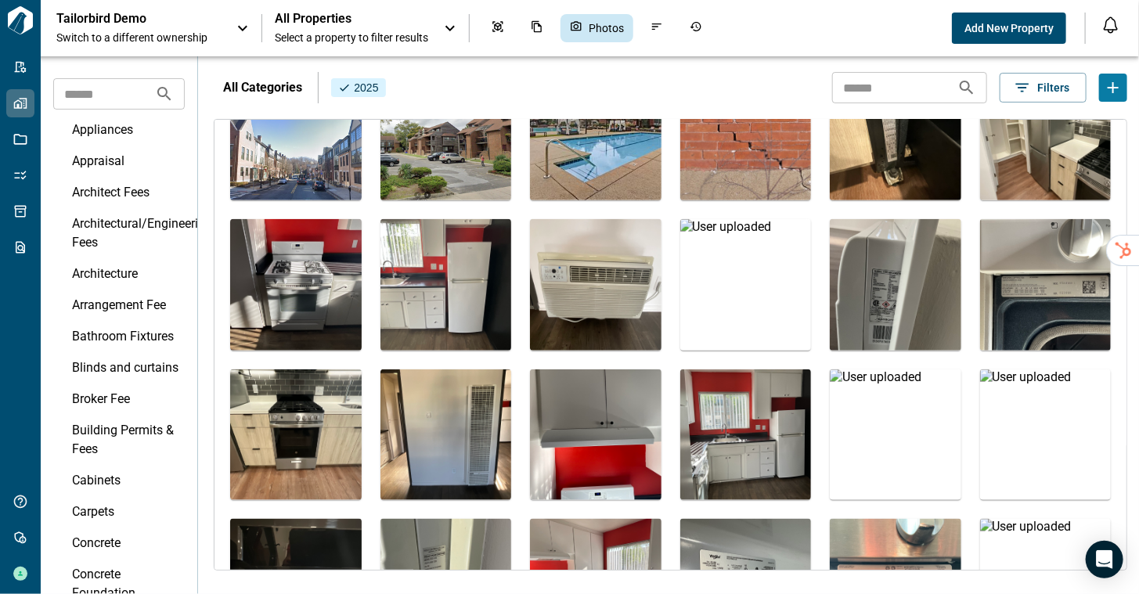
scroll to position [669, 0]
click at [327, 277] on img at bounding box center [296, 285] width 132 height 132
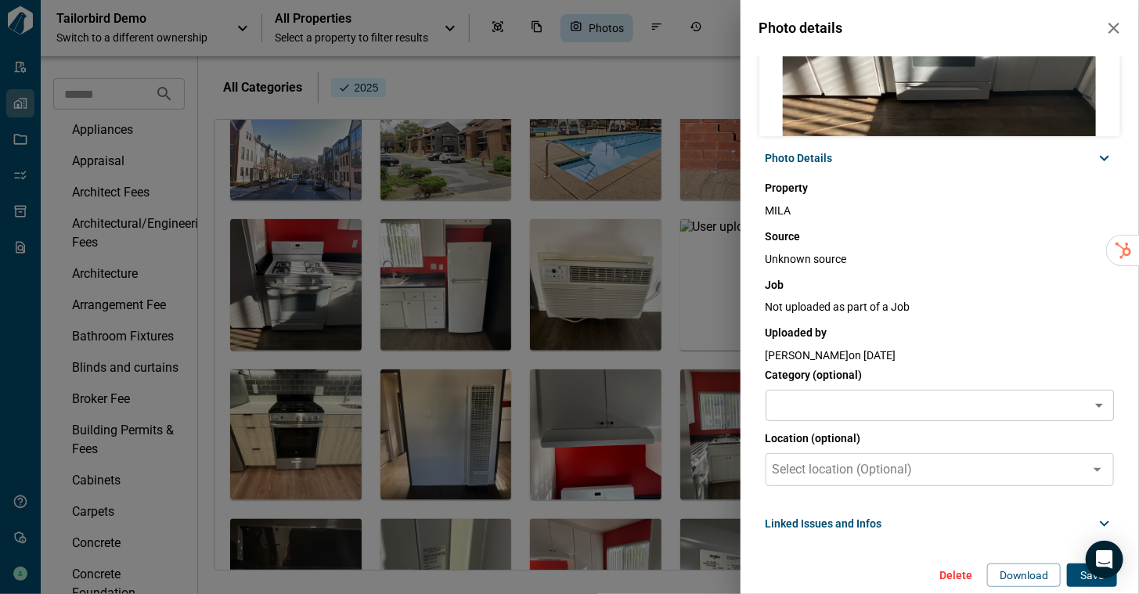
scroll to position [161, 0]
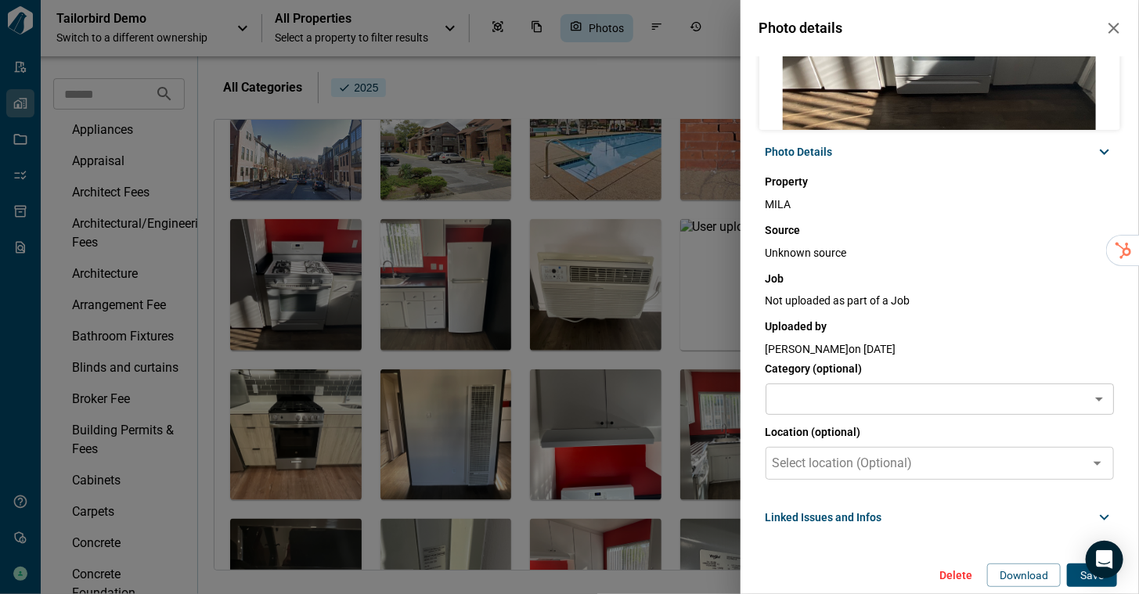
click at [858, 518] on span "Linked Issues and Infos" at bounding box center [824, 518] width 117 height 16
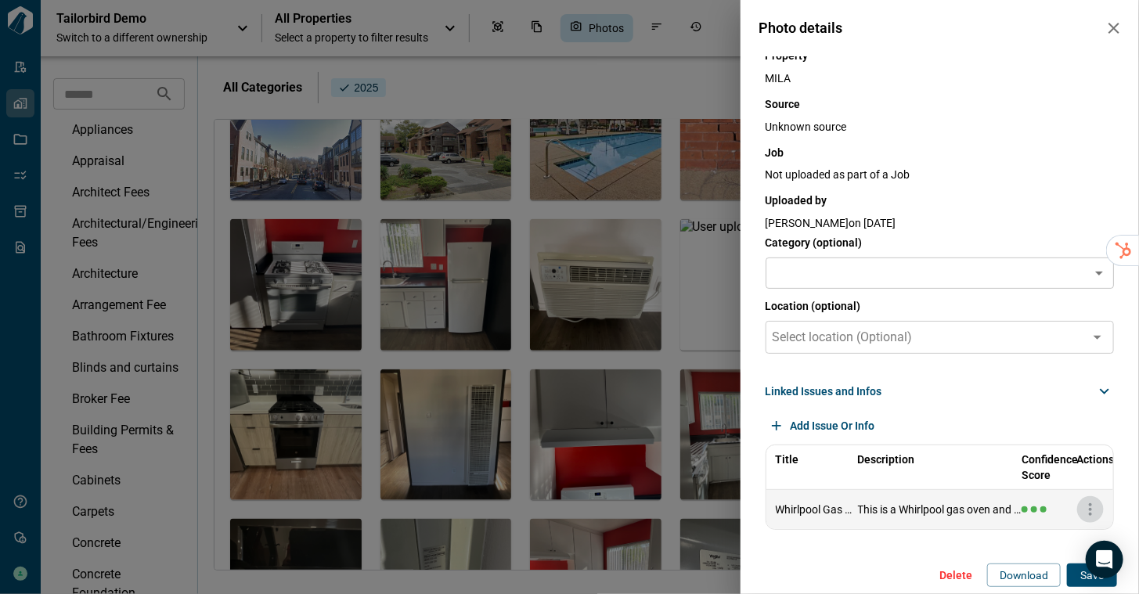
click at [1087, 509] on icon "button" at bounding box center [1090, 509] width 19 height 19
click at [1064, 543] on span "View" at bounding box center [1067, 538] width 23 height 16
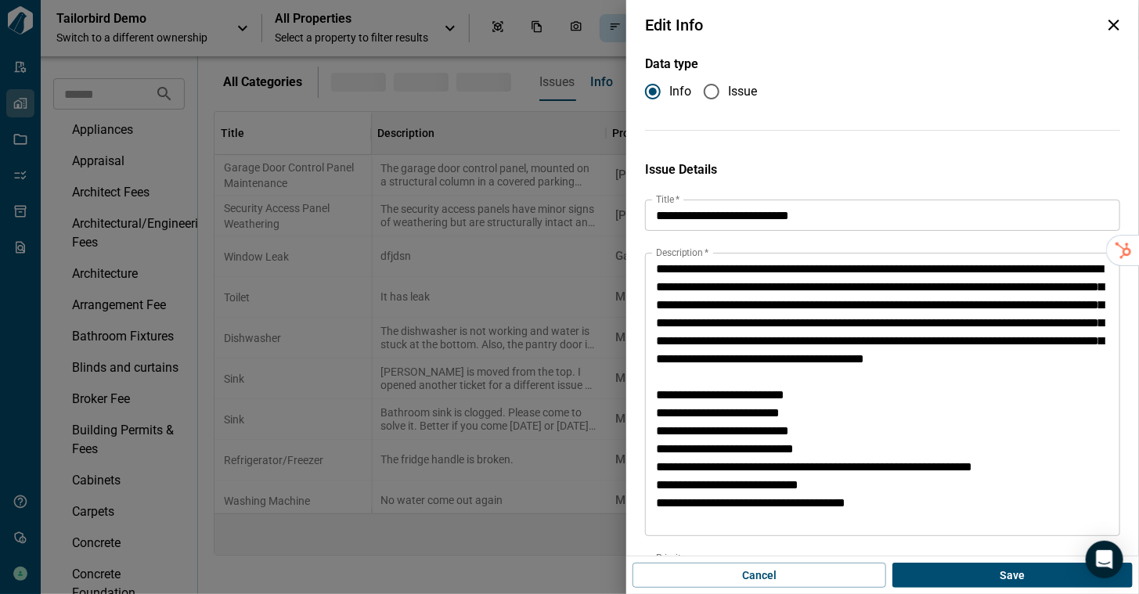
type input "**********"
type textarea "**********"
type input "**********"
type input "****"
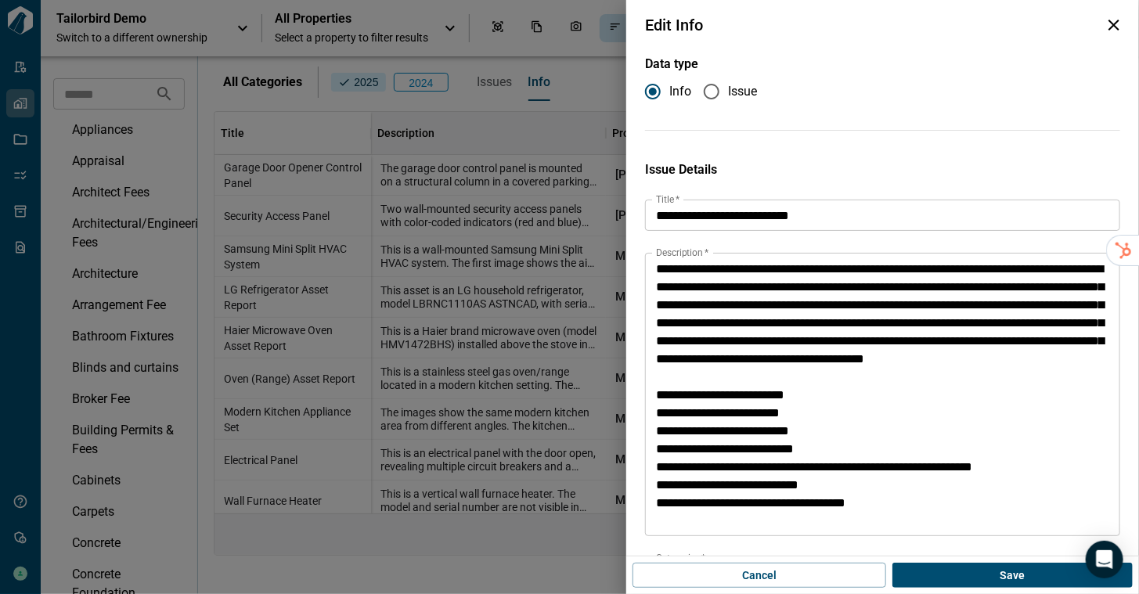
click at [1116, 23] on icon "button" at bounding box center [1114, 25] width 19 height 19
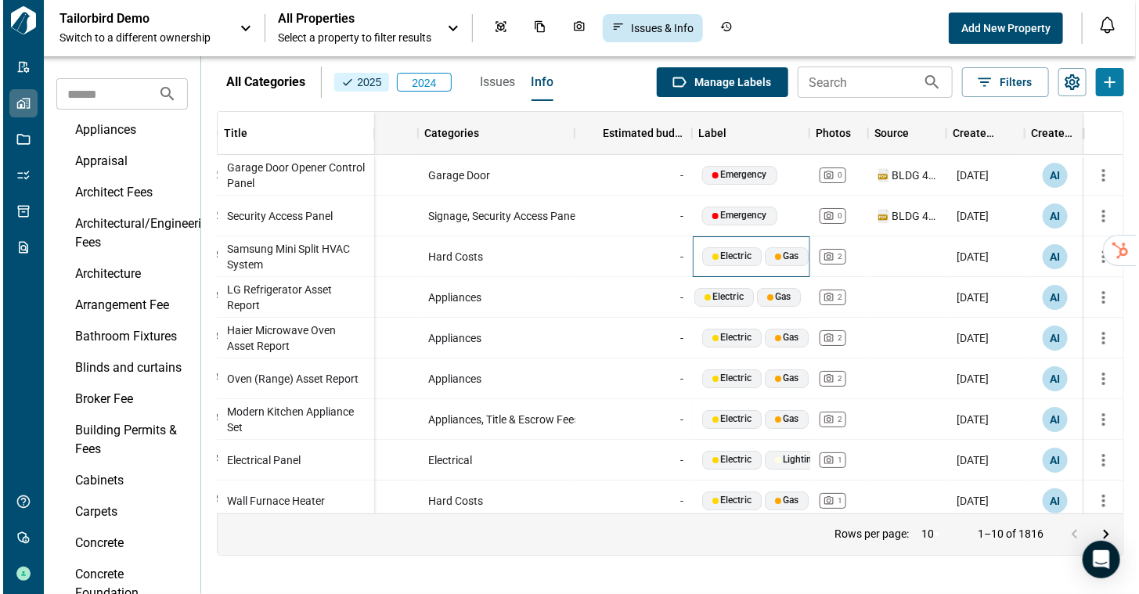
scroll to position [55, 426]
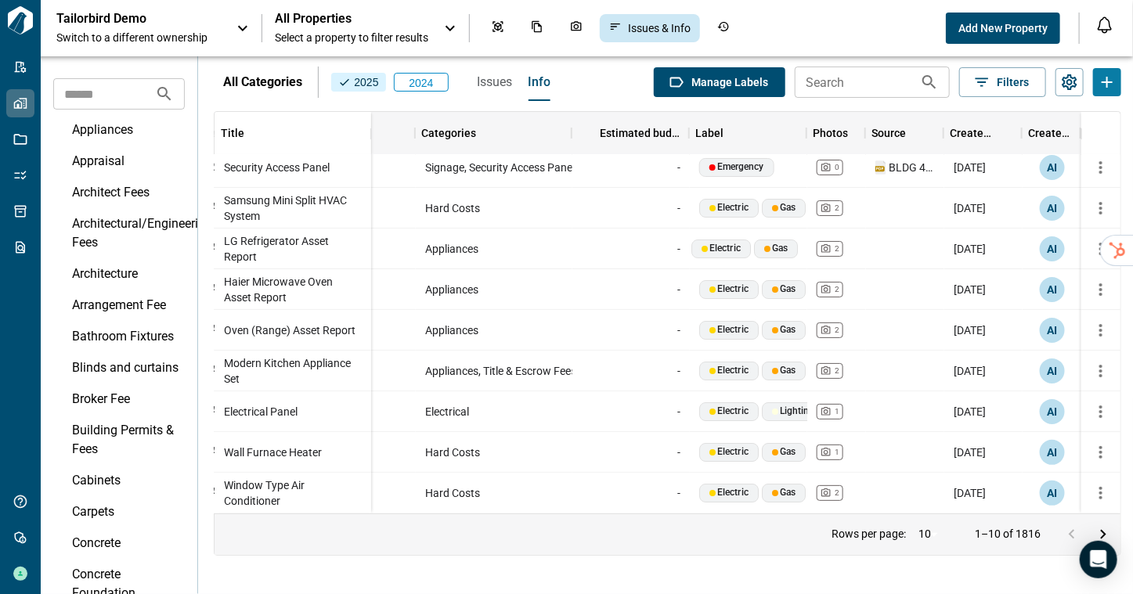
click at [319, 23] on span "All Properties" at bounding box center [351, 19] width 153 height 16
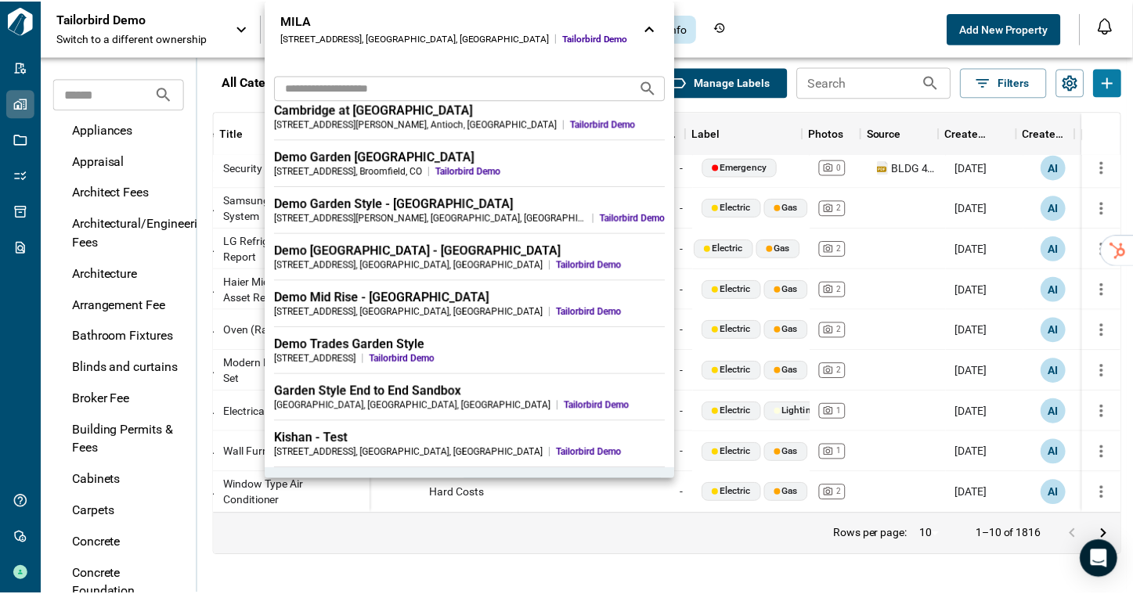
scroll to position [59, 0]
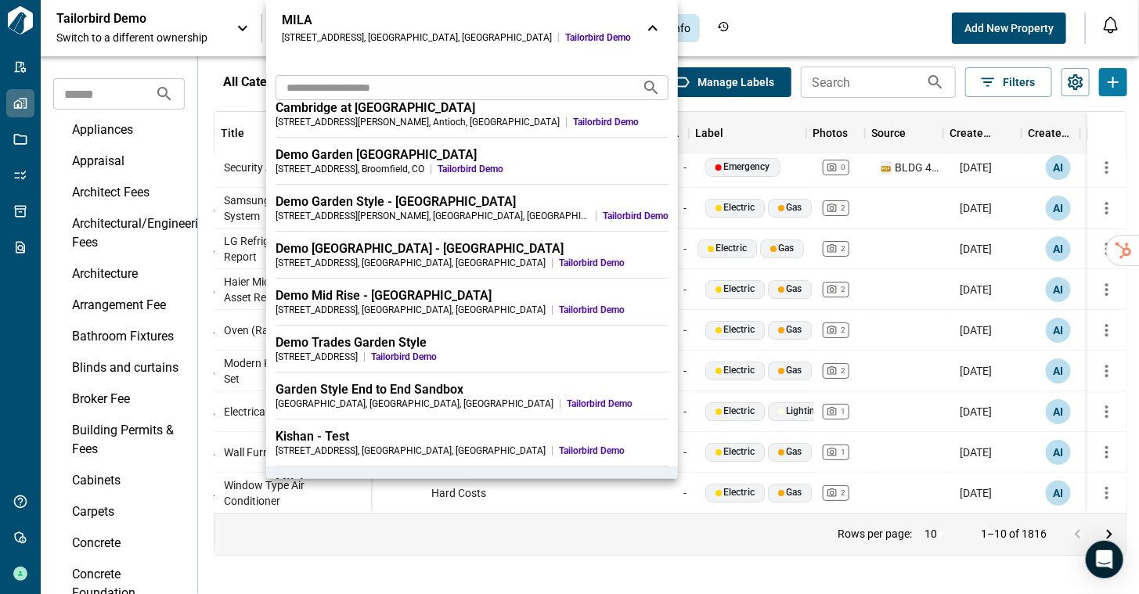
click at [1010, 88] on div at bounding box center [569, 297] width 1139 height 594
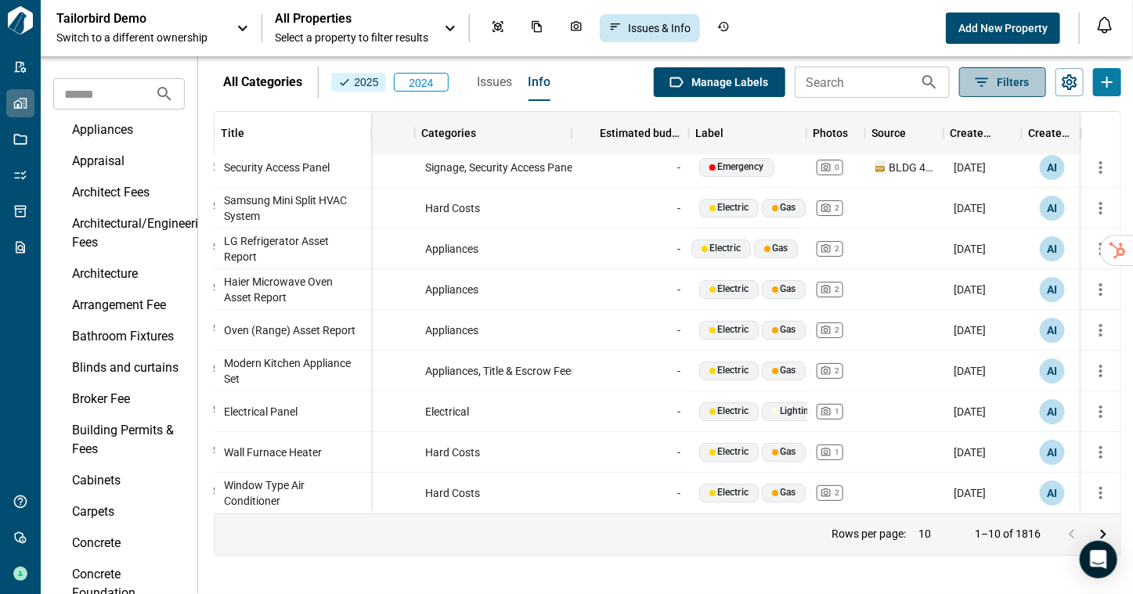
click at [990, 84] on icon "button" at bounding box center [981, 82] width 17 height 17
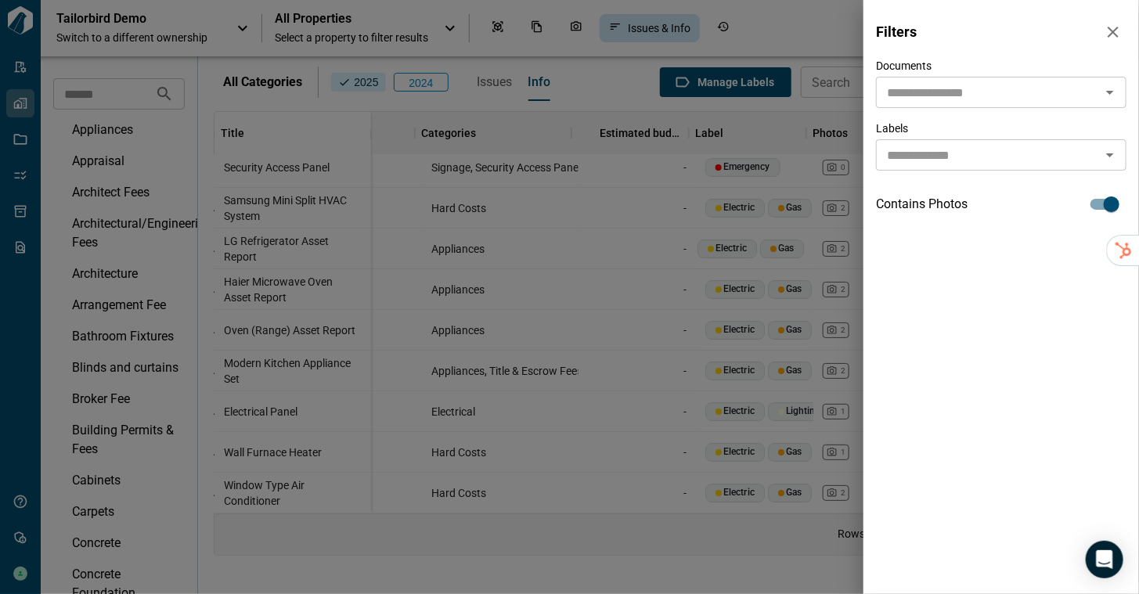
click at [1112, 30] on icon "button" at bounding box center [1113, 32] width 19 height 19
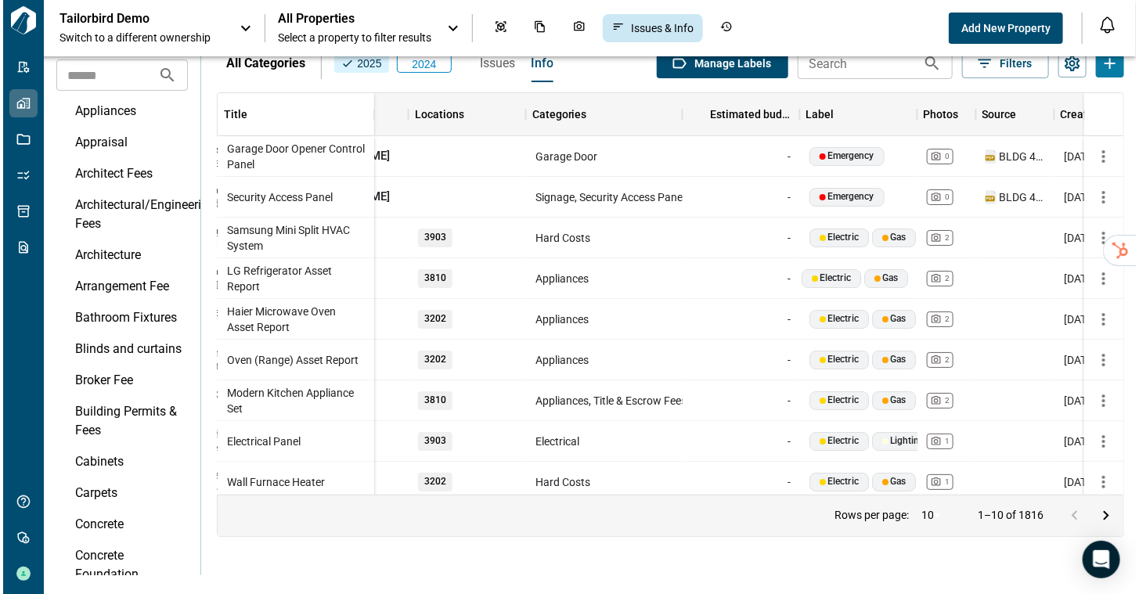
scroll to position [0, 316]
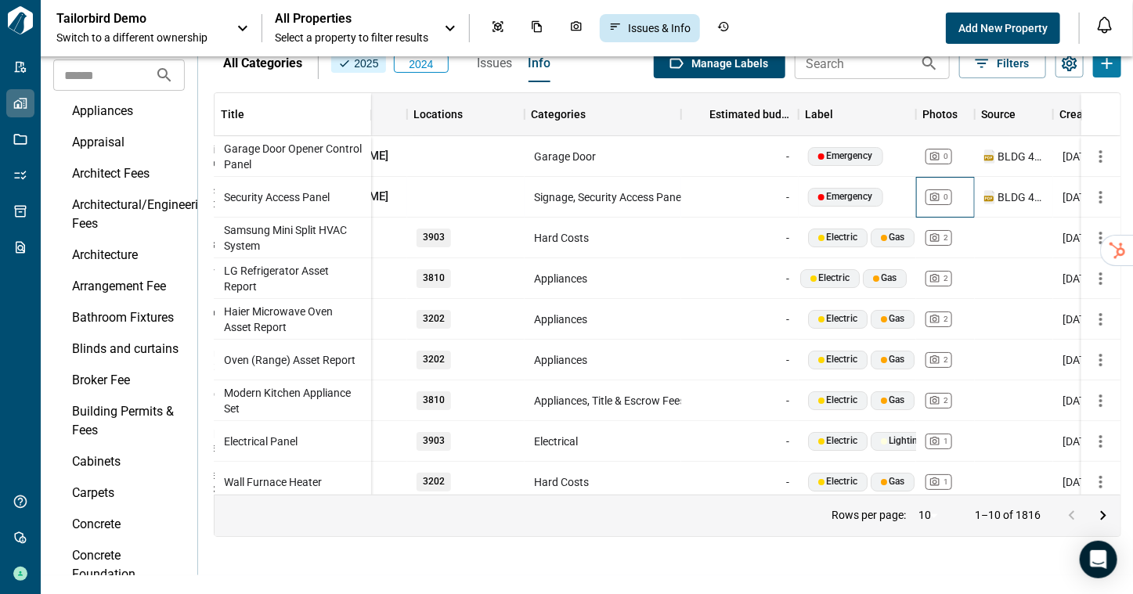
click at [940, 200] on div "0" at bounding box center [938, 197] width 27 height 16
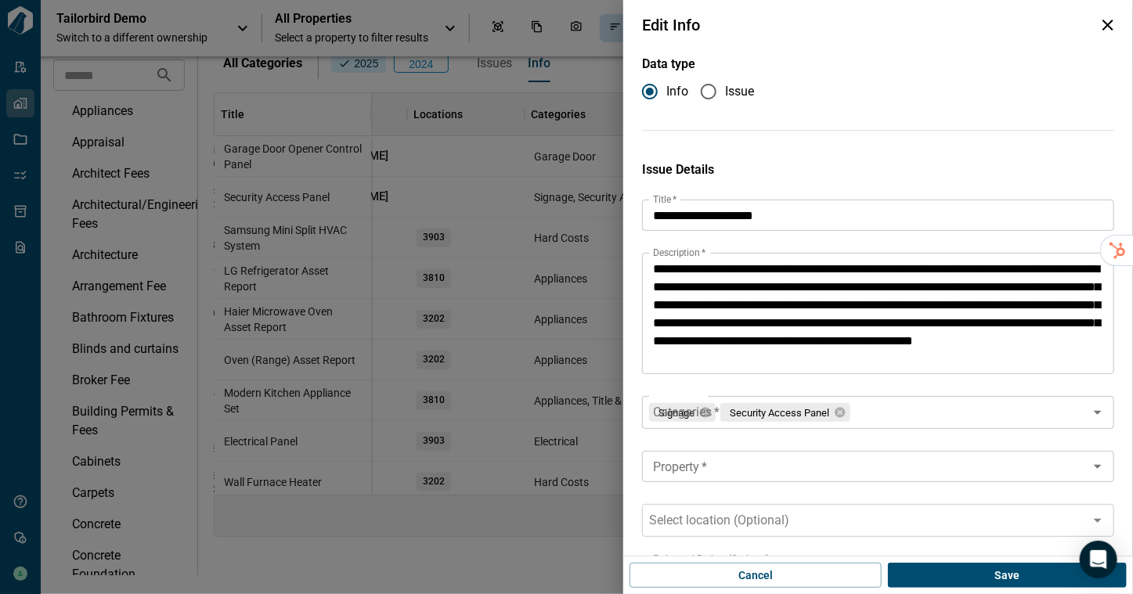
type input "**********"
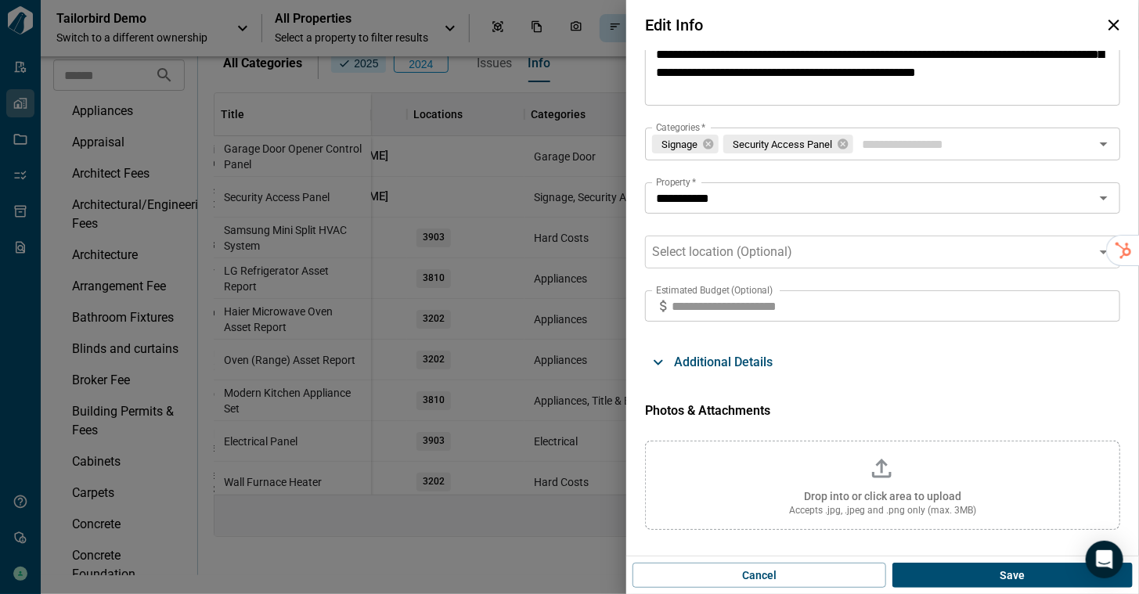
scroll to position [268, 0]
click at [708, 368] on span "Additional Details" at bounding box center [723, 363] width 99 height 16
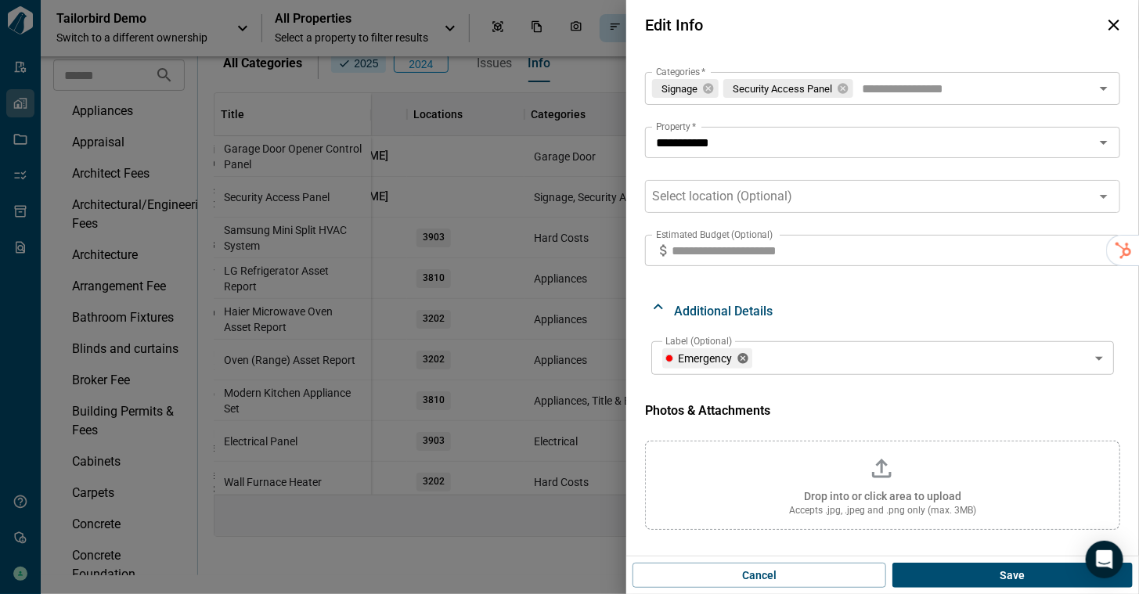
scroll to position [0, 0]
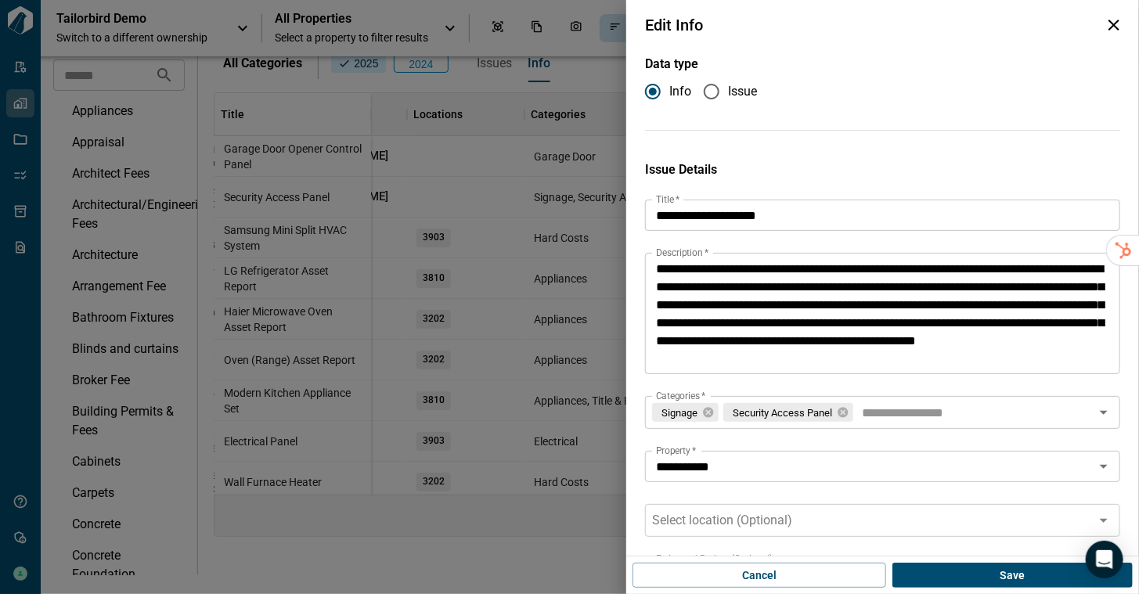
click at [746, 96] on span "Issue" at bounding box center [742, 91] width 29 height 19
click at [1113, 20] on icon "button" at bounding box center [1114, 25] width 19 height 19
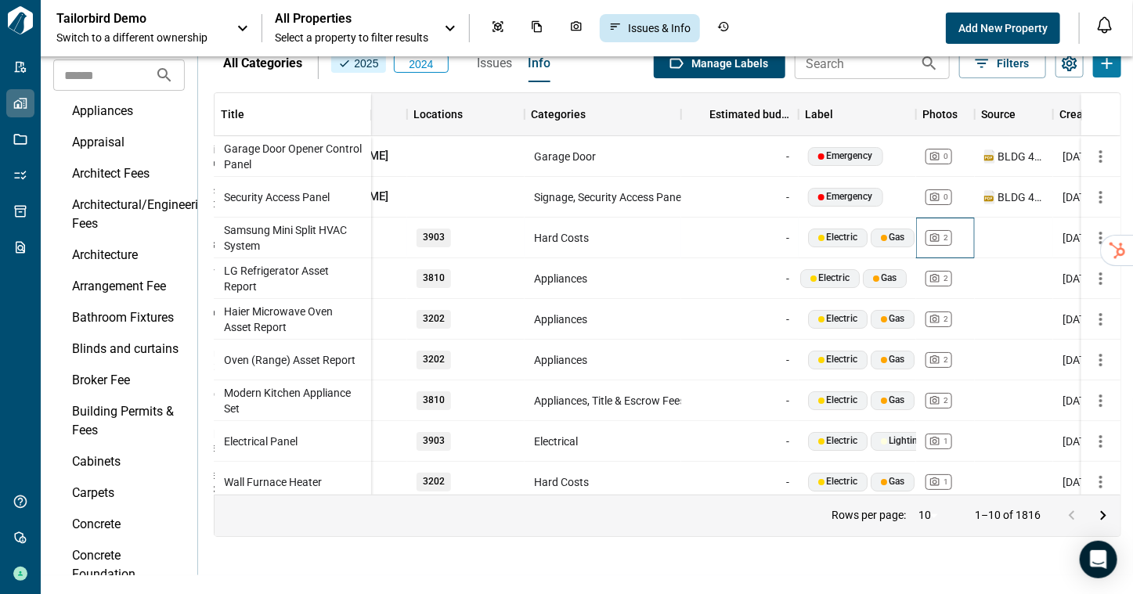
click at [939, 238] on div "2" at bounding box center [938, 238] width 27 height 16
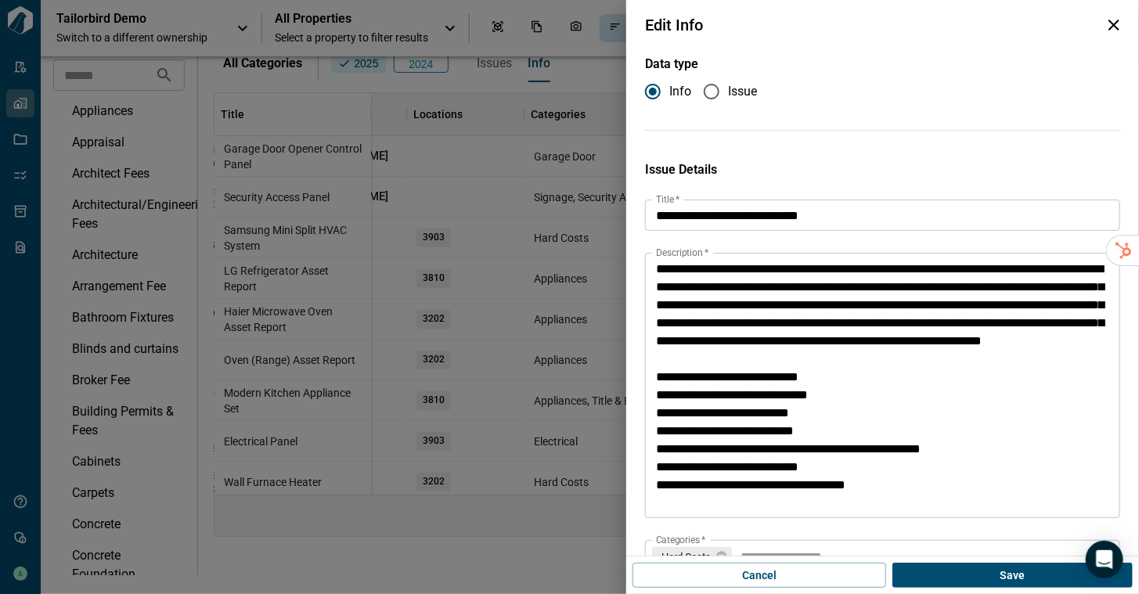
click at [1108, 27] on icon "button" at bounding box center [1114, 25] width 19 height 19
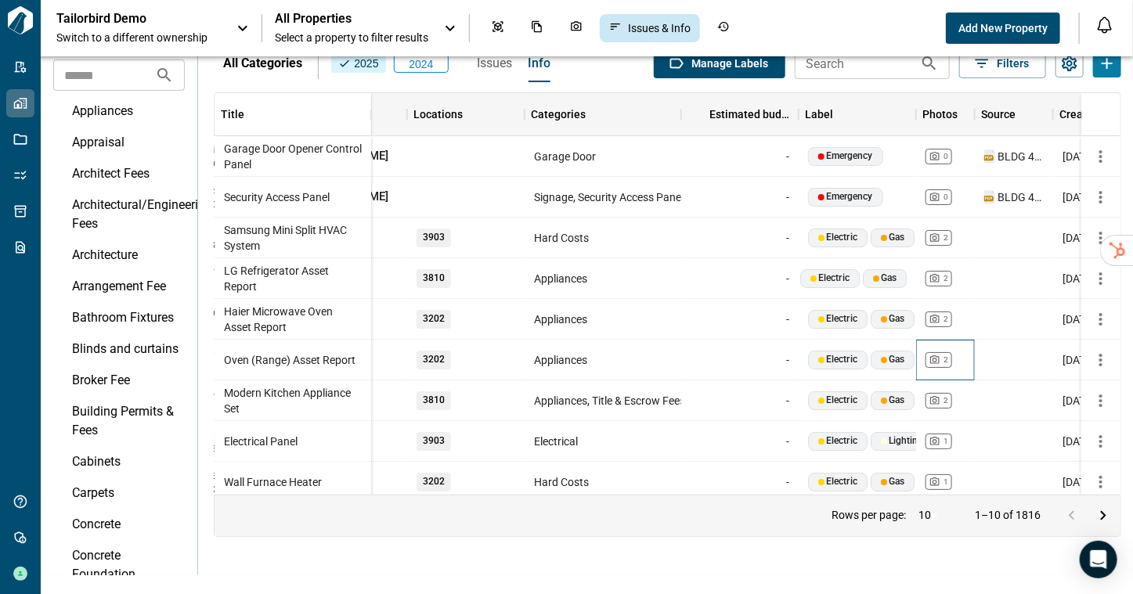
click at [937, 362] on icon at bounding box center [934, 359] width 9 height 9
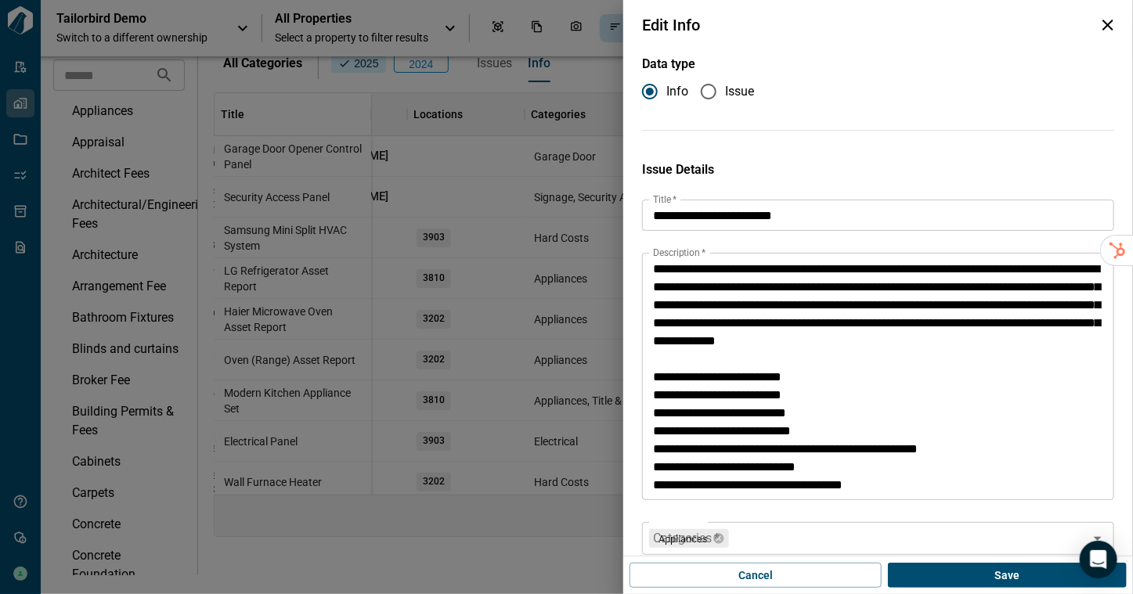
type input "****"
click at [1113, 23] on icon "button" at bounding box center [1113, 25] width 11 height 11
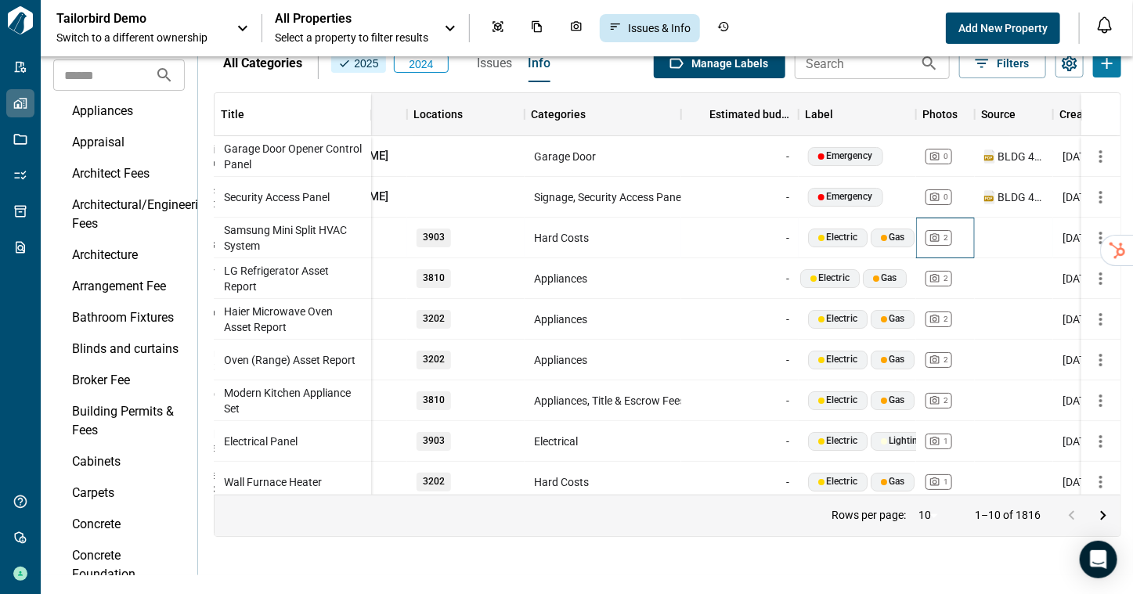
click at [940, 231] on div "2" at bounding box center [938, 238] width 27 height 16
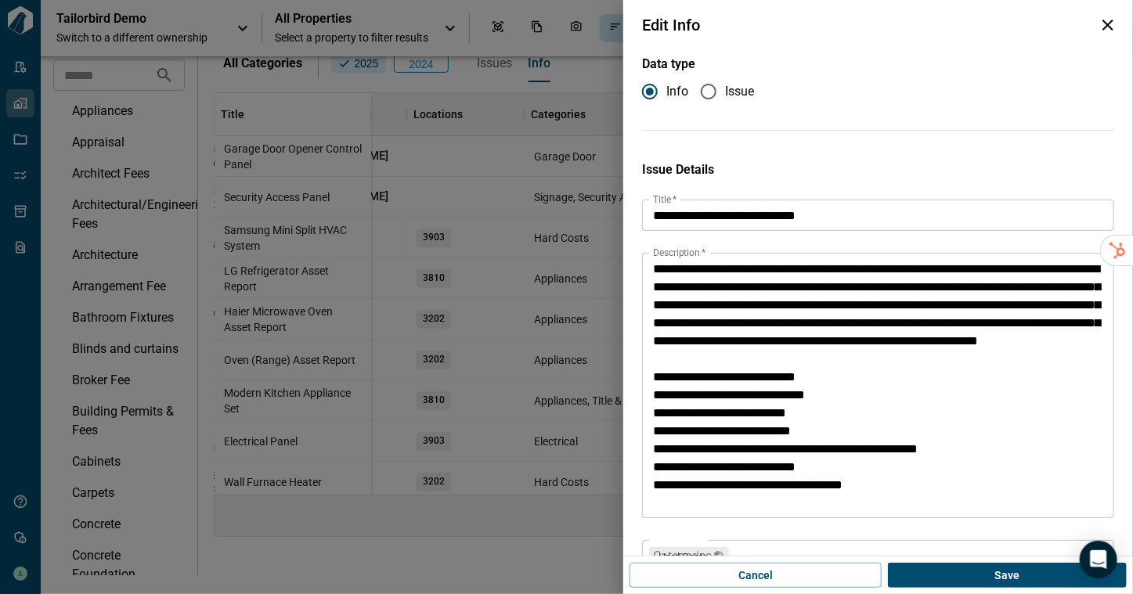
type input "****"
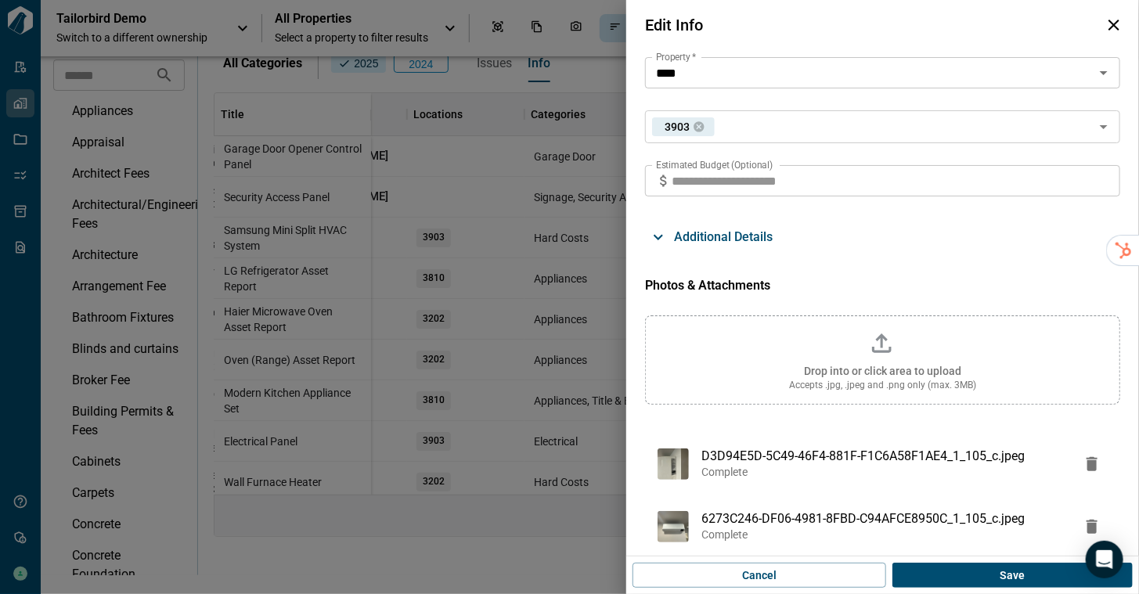
scroll to position [537, 0]
click at [672, 467] on img at bounding box center [673, 464] width 31 height 31
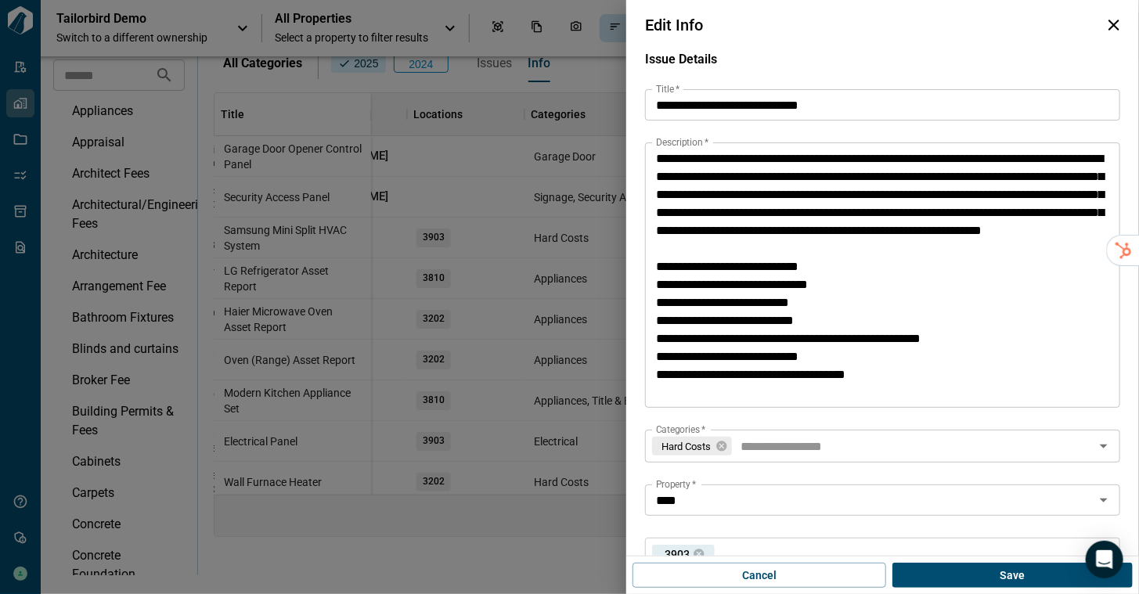
scroll to position [110, 0]
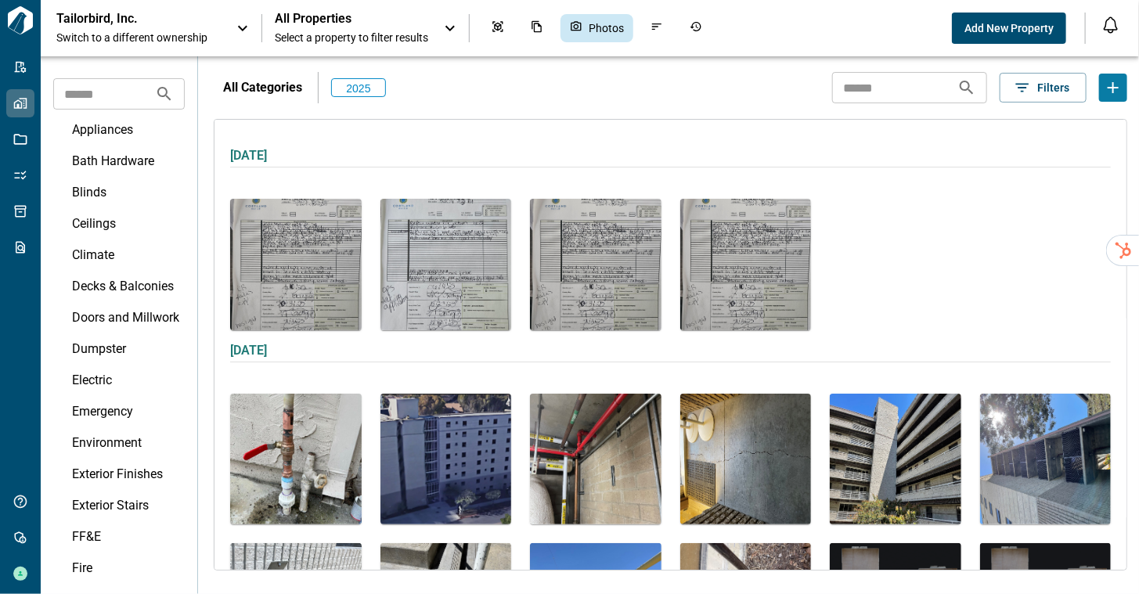
click at [131, 15] on p "Tailorbird, Inc." at bounding box center [126, 19] width 141 height 16
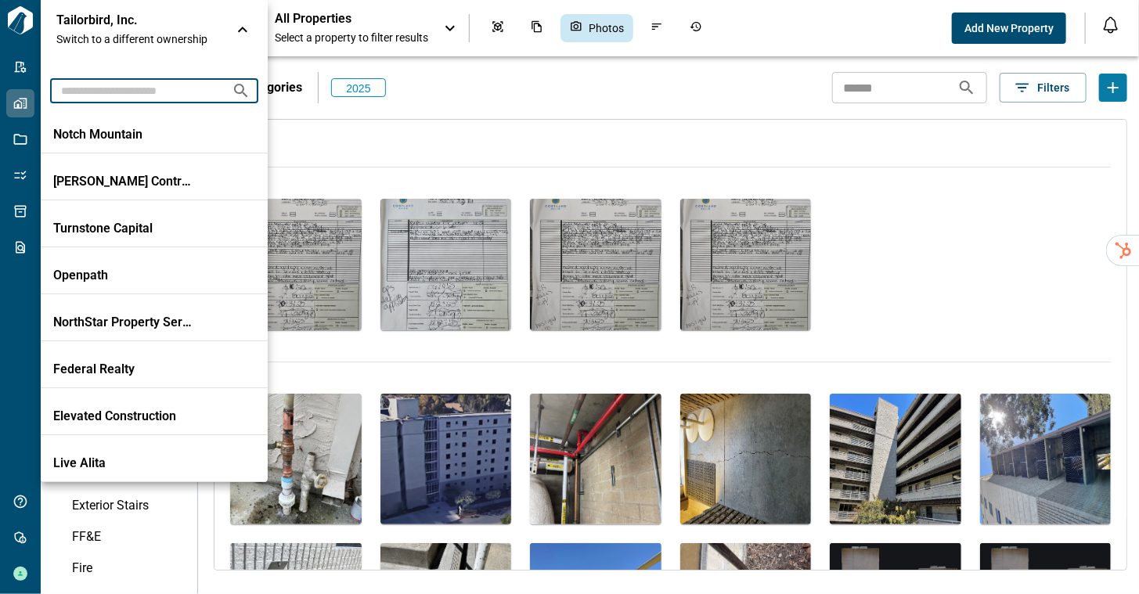
click at [114, 94] on input "text" at bounding box center [134, 90] width 169 height 29
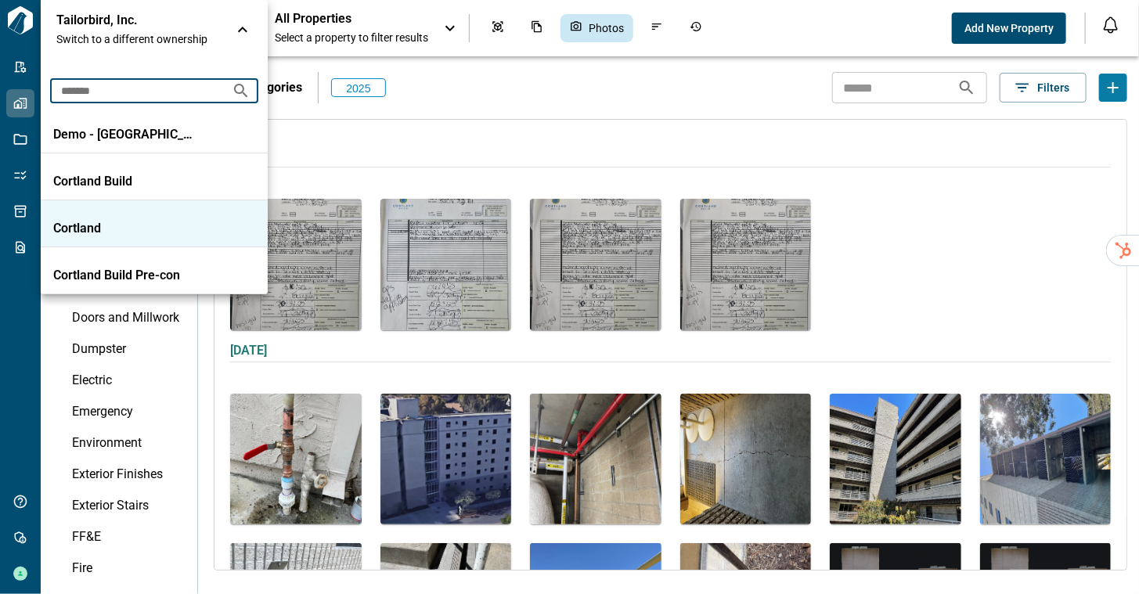
type input "*******"
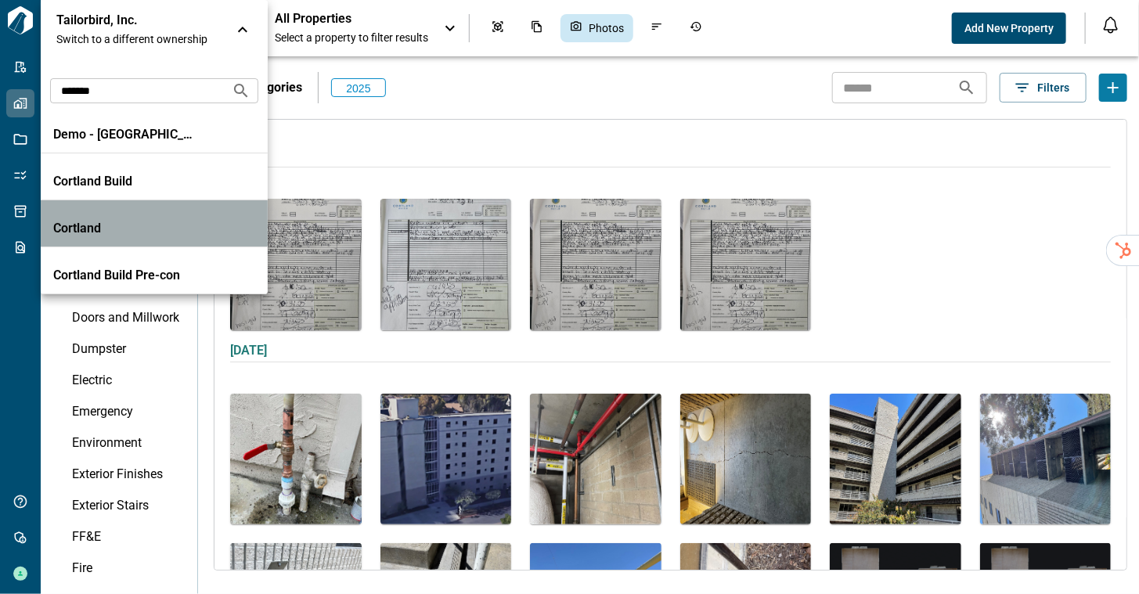
click at [82, 226] on p "Cortland" at bounding box center [123, 229] width 141 height 16
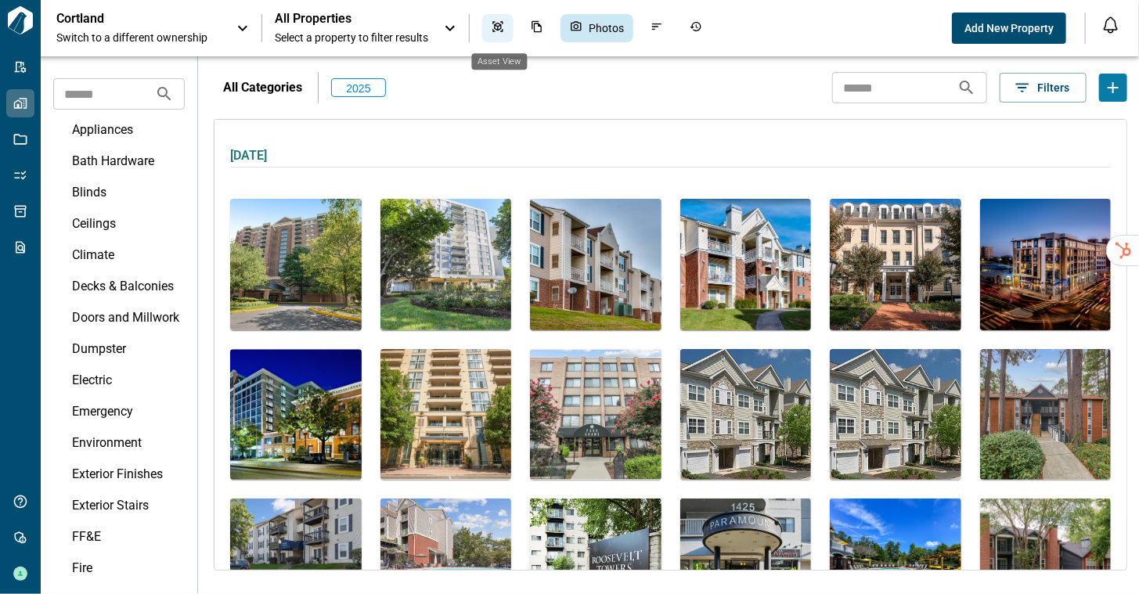
click at [506, 26] on div "Asset View" at bounding box center [497, 28] width 31 height 28
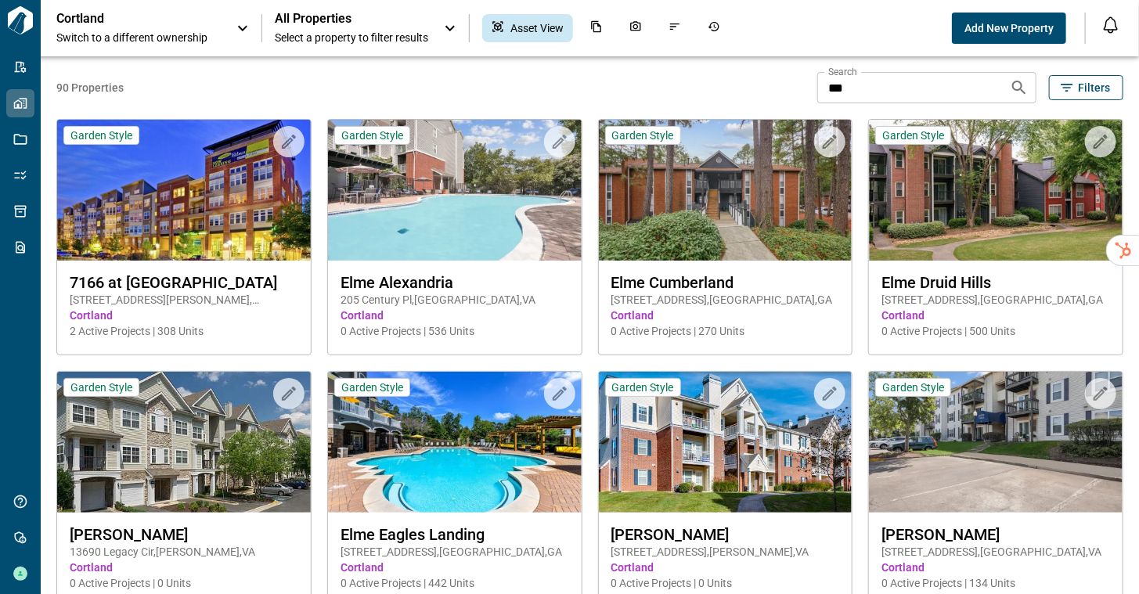
click at [860, 91] on input "***" at bounding box center [907, 87] width 180 height 31
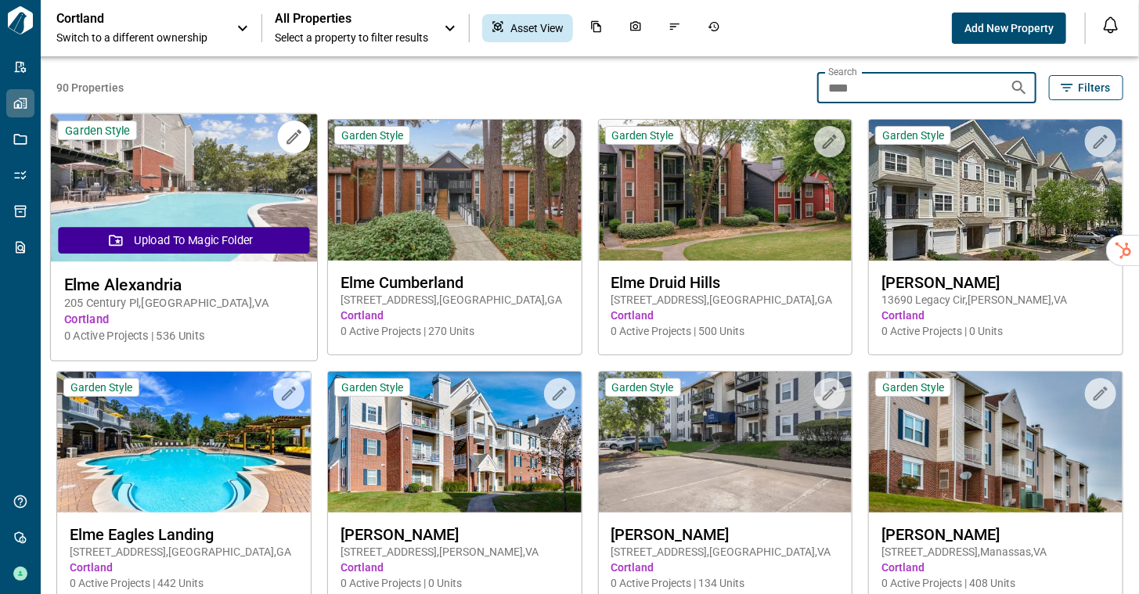
type input "****"
click at [209, 200] on img at bounding box center [184, 188] width 266 height 148
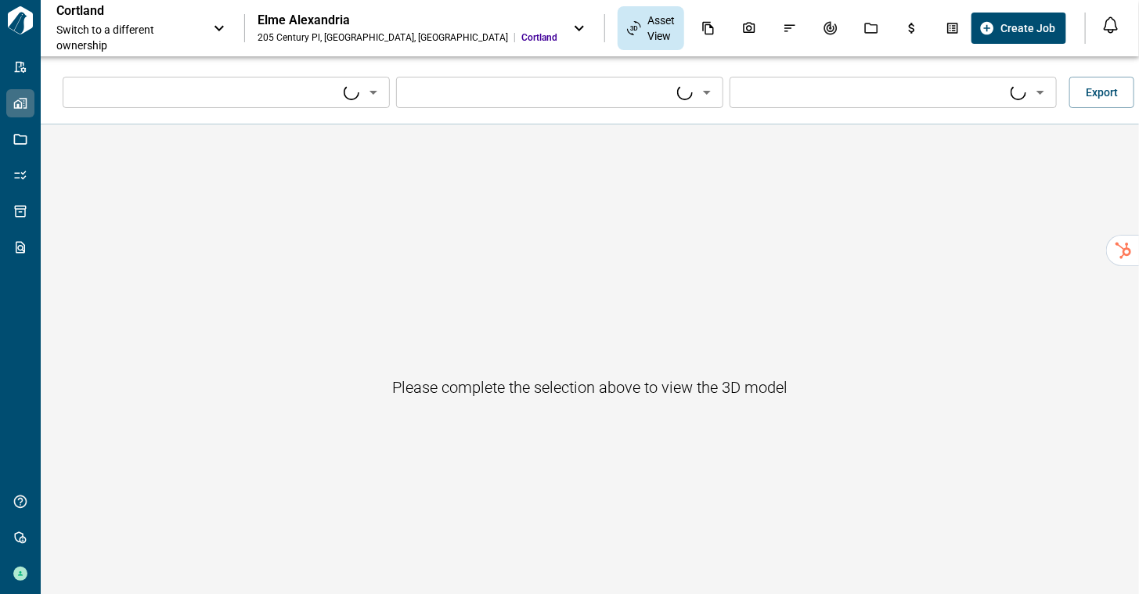
type input "****"
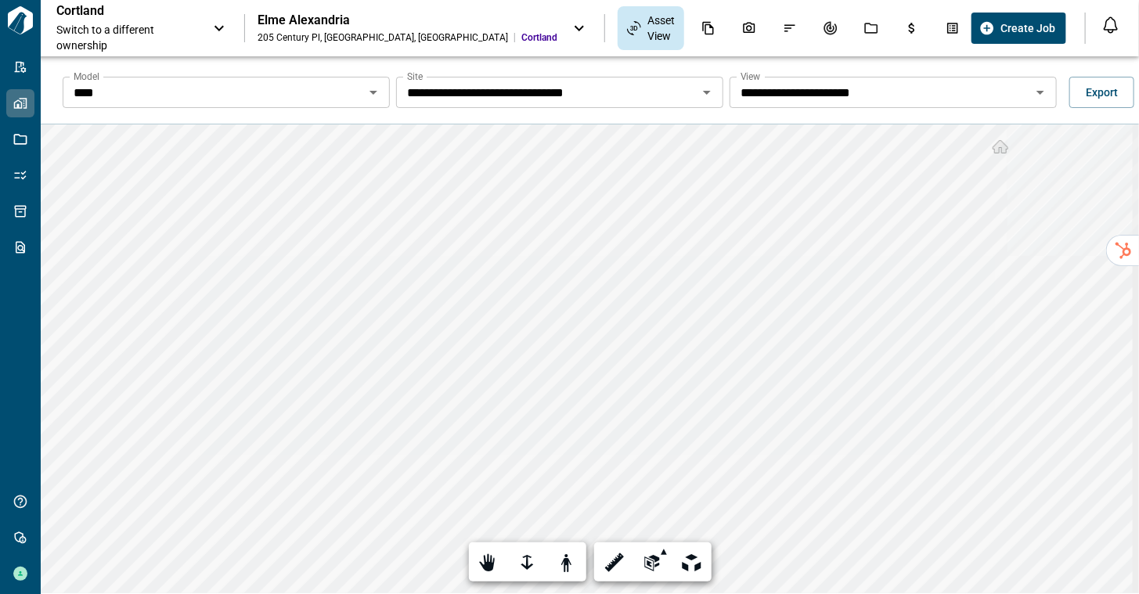
click at [359, 97] on input "**********" at bounding box center [213, 92] width 292 height 22
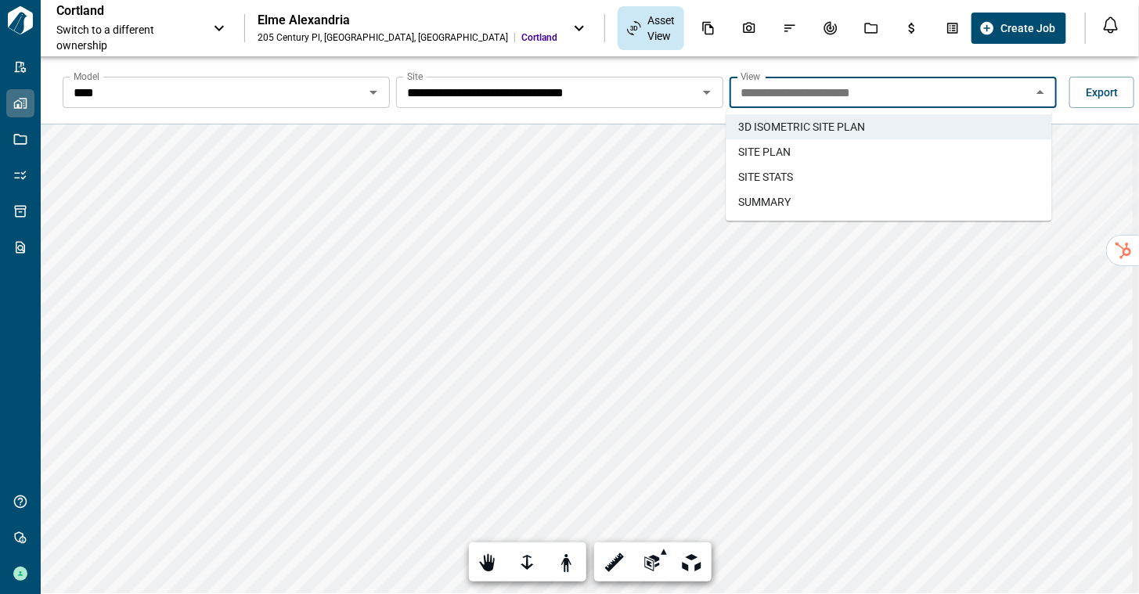
click at [837, 160] on li "SITE PLAN" at bounding box center [889, 151] width 326 height 25
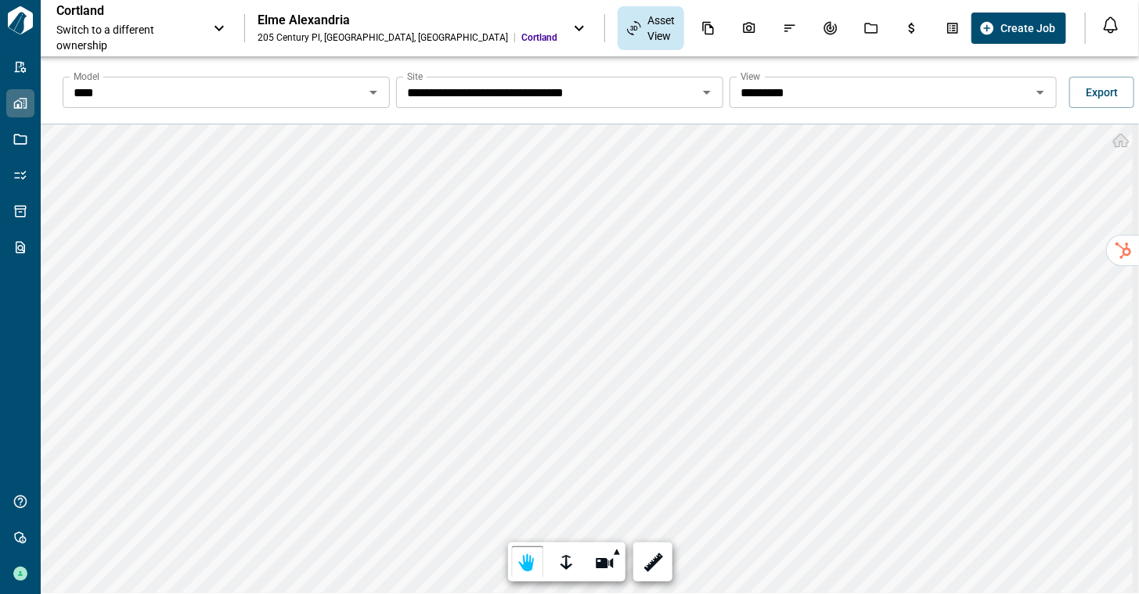
click at [359, 88] on input "*********" at bounding box center [213, 92] width 292 height 22
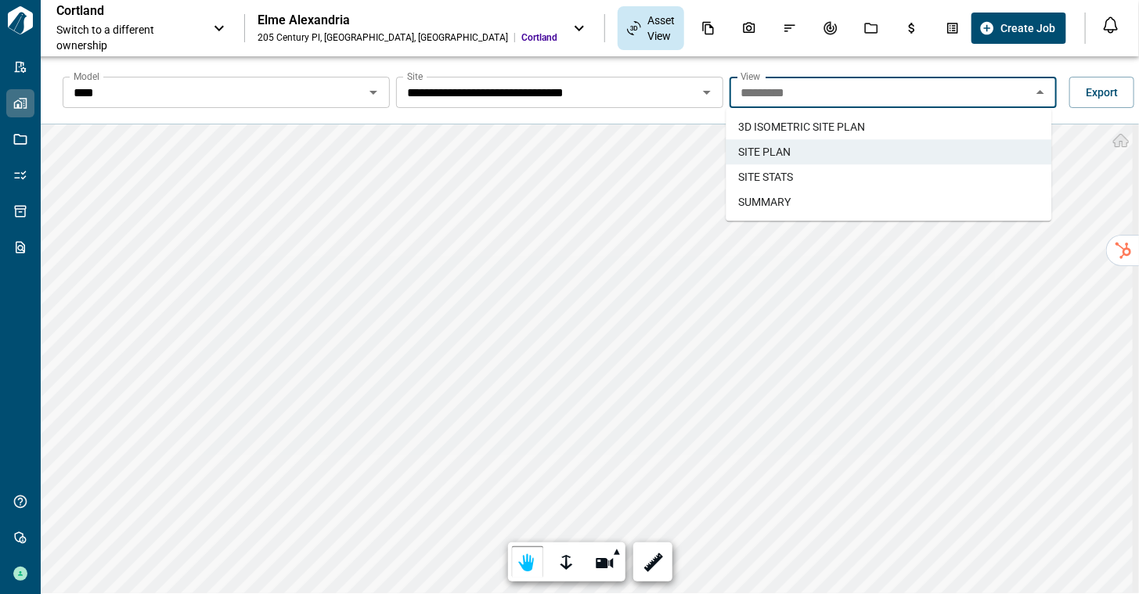
click at [762, 176] on span "SITE STATS" at bounding box center [765, 177] width 55 height 16
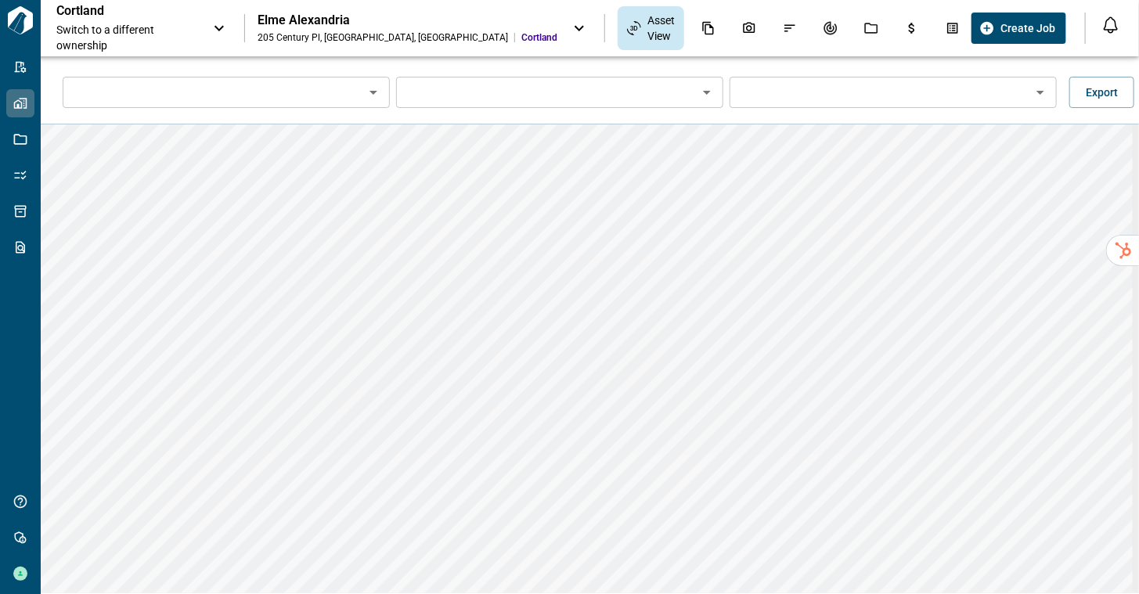
type input "****"
type input "**********"
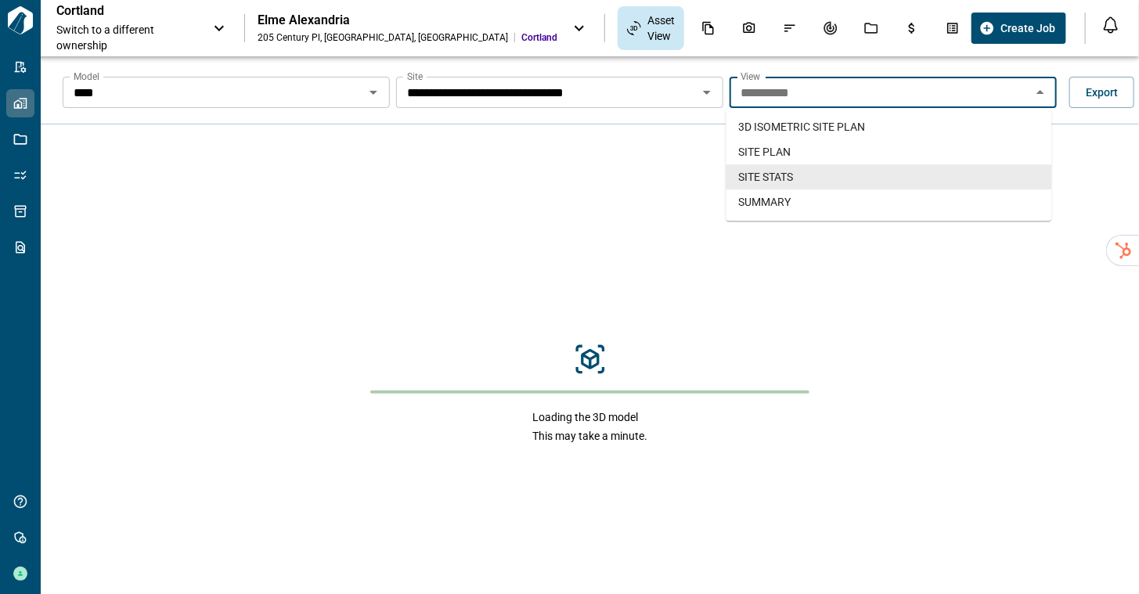
click at [809, 95] on input "**********" at bounding box center [880, 92] width 292 height 22
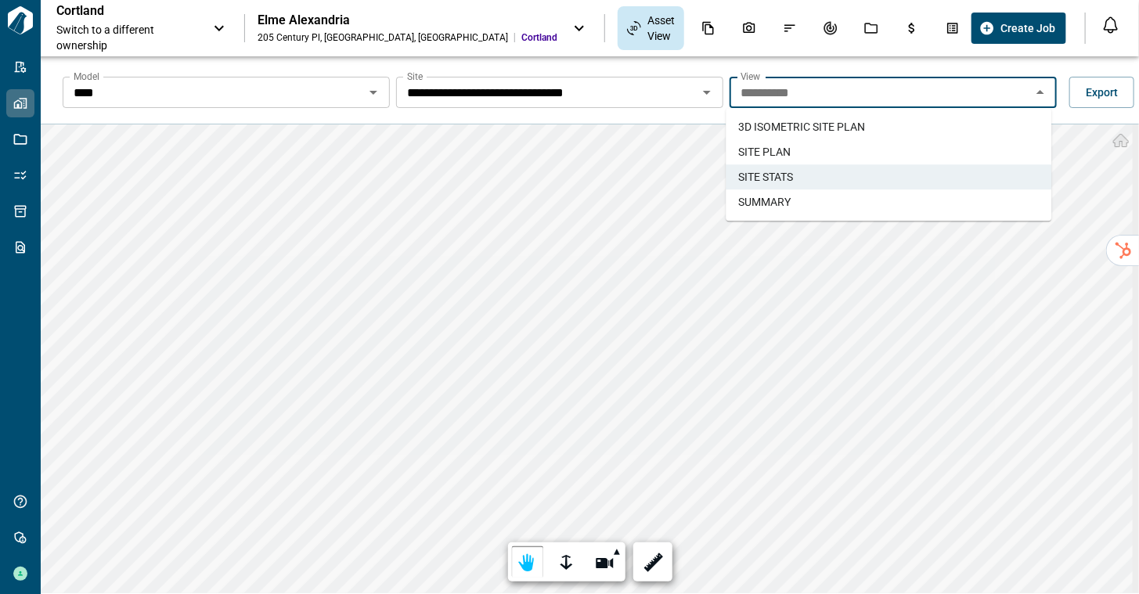
click at [768, 196] on span "SUMMARY" at bounding box center [764, 202] width 52 height 16
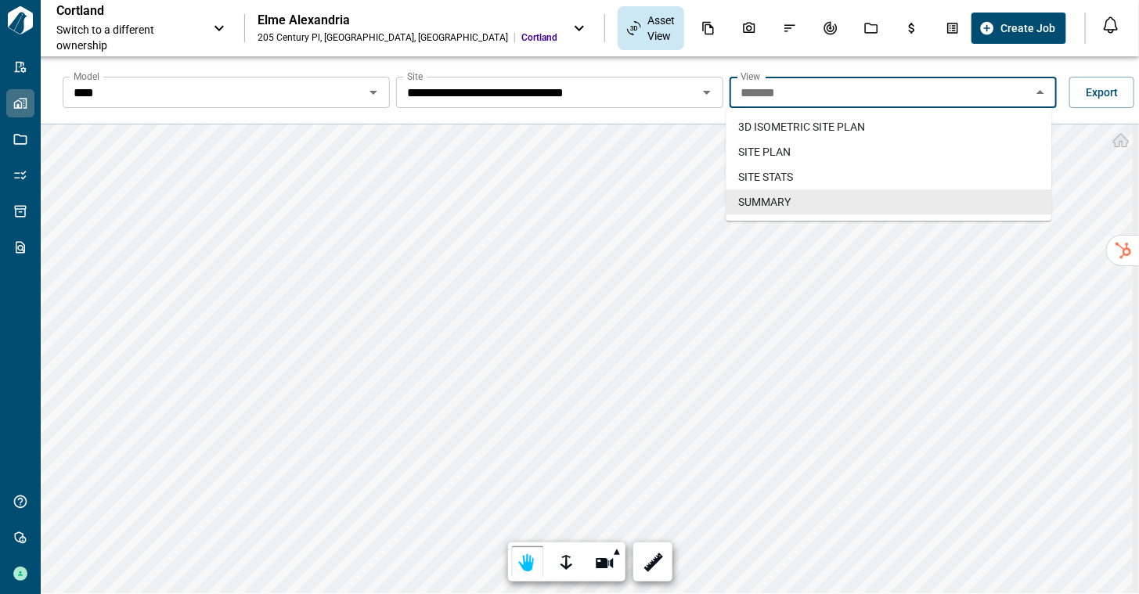
click at [799, 92] on input "*******" at bounding box center [880, 92] width 292 height 22
click at [783, 133] on span "3D ISOMETRIC SITE PLAN​" at bounding box center [801, 127] width 127 height 16
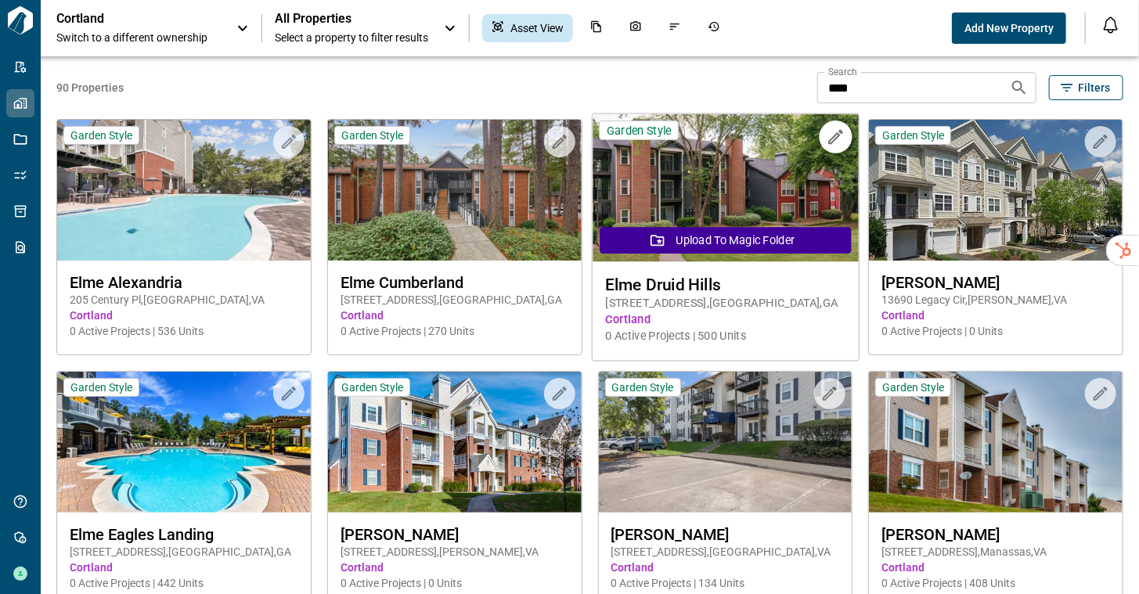
click at [648, 198] on img at bounding box center [725, 188] width 266 height 148
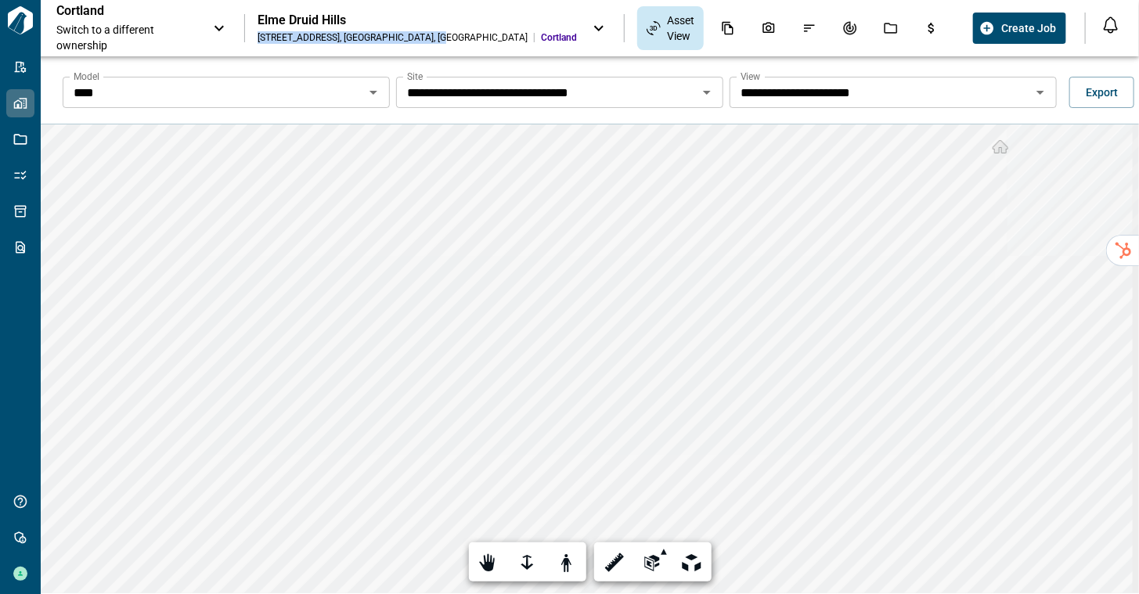
drag, startPoint x: 280, startPoint y: 34, endPoint x: 411, endPoint y: 42, distance: 131.0
click at [411, 42] on div "[STREET_ADDRESS] [GEOGRAPHIC_DATA]" at bounding box center [417, 37] width 319 height 13
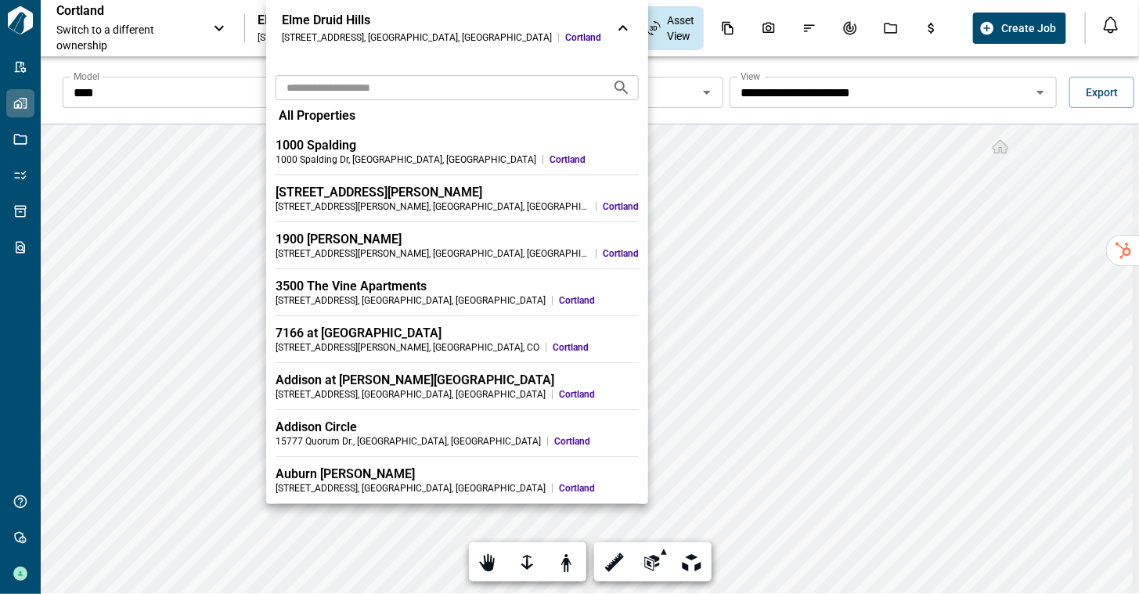
drag, startPoint x: 280, startPoint y: 34, endPoint x: 415, endPoint y: 36, distance: 134.7
click at [415, 36] on div "[GEOGRAPHIC_DATA] [STREET_ADDRESS] [GEOGRAPHIC_DATA]" at bounding box center [457, 28] width 382 height 56
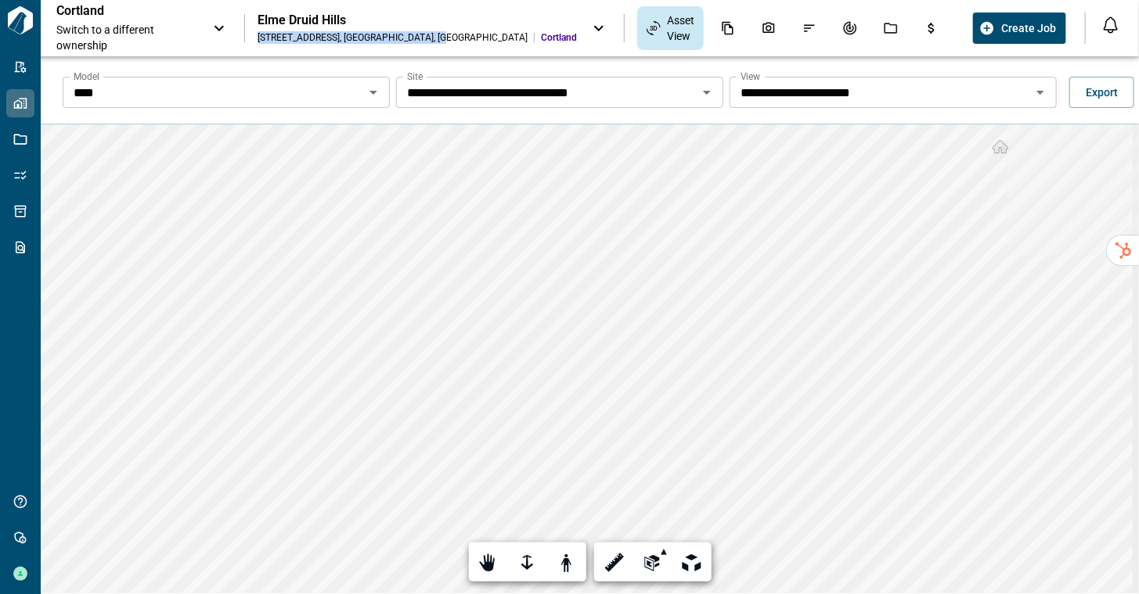
copy div "[STREET_ADDRESS]"
drag, startPoint x: 415, startPoint y: 36, endPoint x: 279, endPoint y: 36, distance: 136.2
click at [279, 36] on div "Cortland Switch to a different ownership [GEOGRAPHIC_DATA] [STREET_ADDRESS] [GE…" at bounding box center [511, 28] width 910 height 50
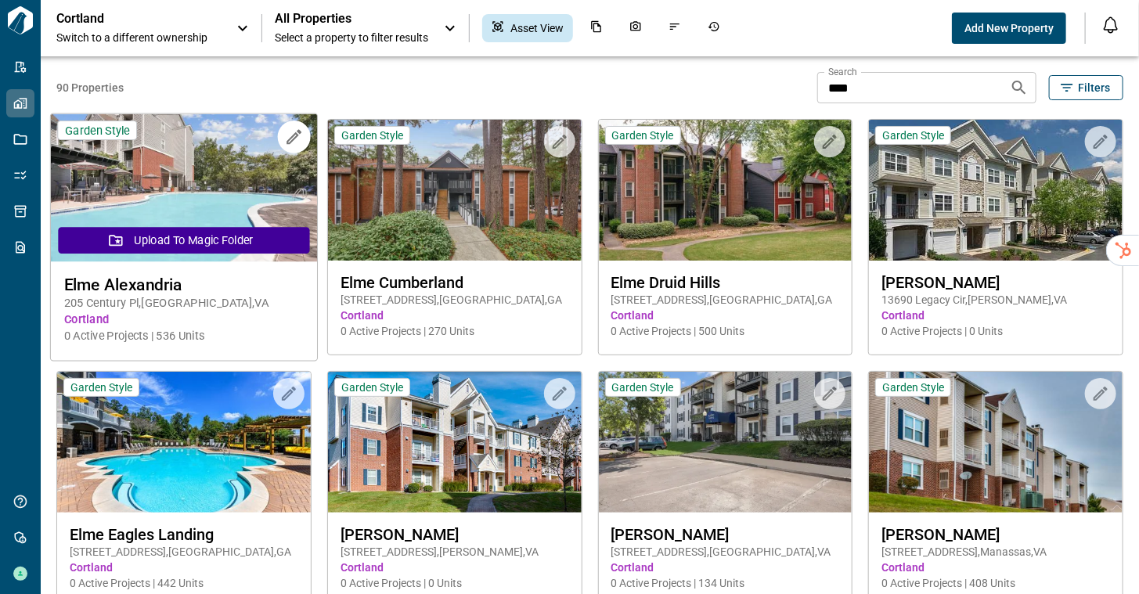
click at [204, 207] on img at bounding box center [184, 188] width 266 height 148
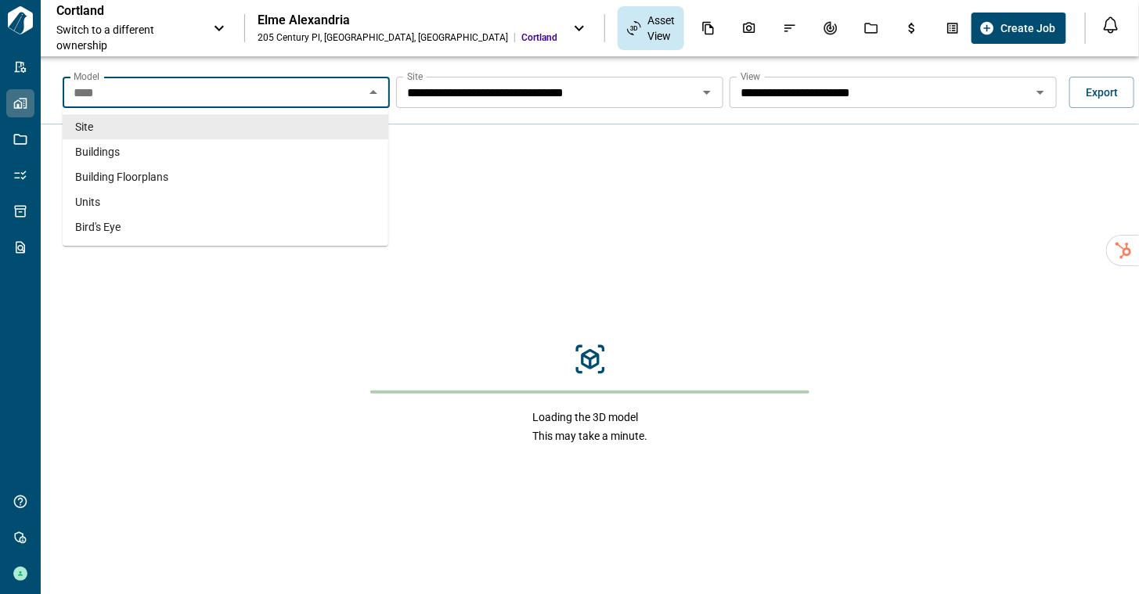
click at [222, 99] on input "****" at bounding box center [213, 92] width 292 height 22
click at [198, 154] on li "Buildings" at bounding box center [226, 151] width 326 height 25
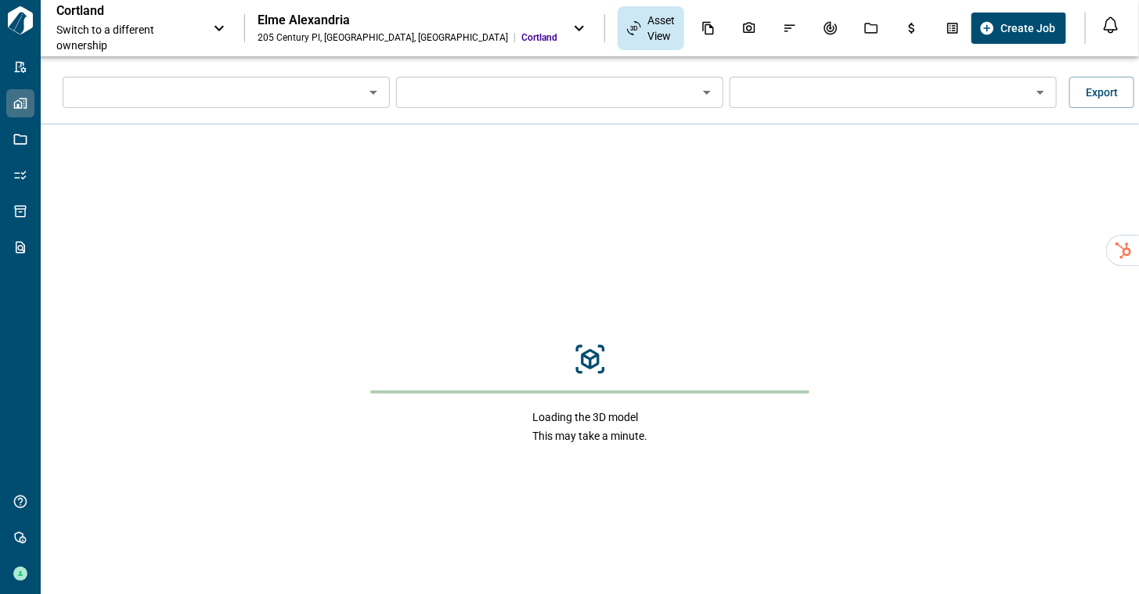
type input "*********"
type input "**********"
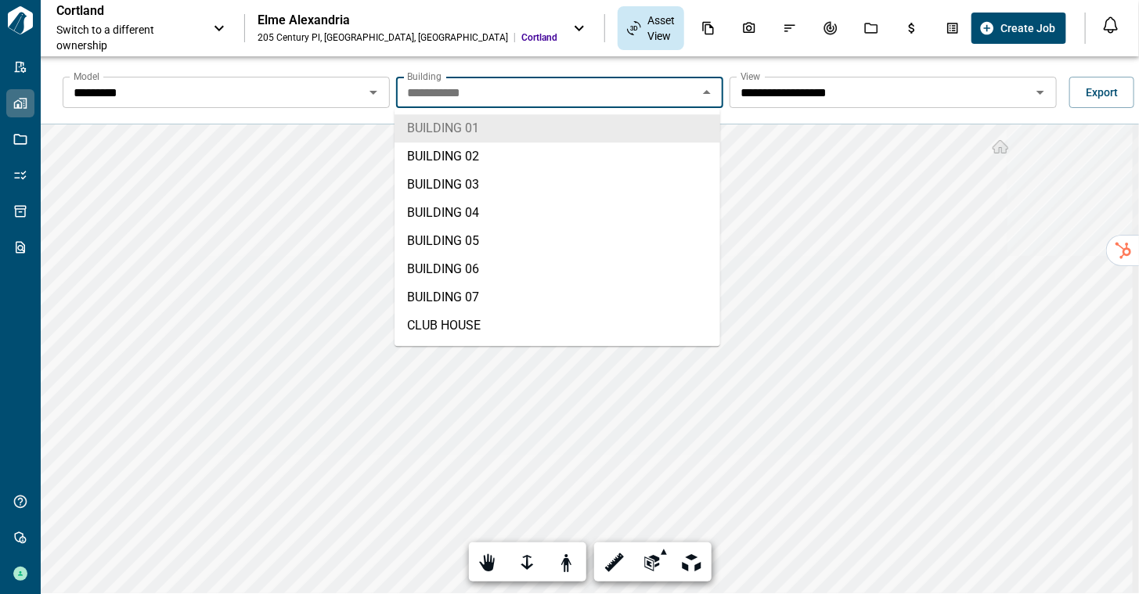
click at [512, 94] on input "**********" at bounding box center [547, 92] width 292 height 22
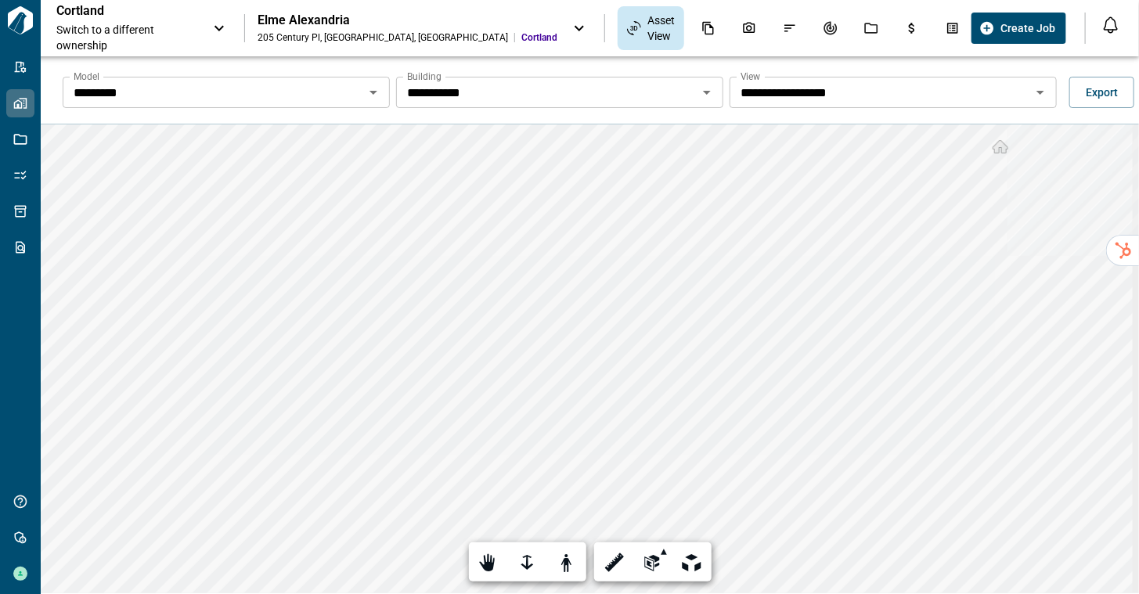
click at [359, 97] on input "**********" at bounding box center [213, 92] width 292 height 22
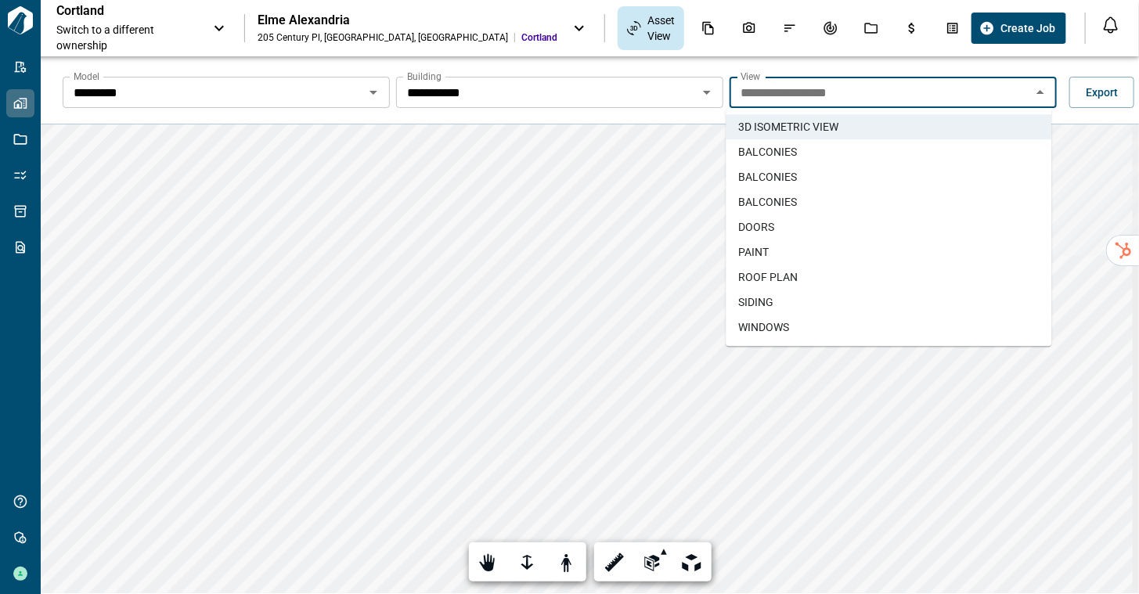
click at [798, 153] on li "BALCONIES" at bounding box center [889, 151] width 326 height 25
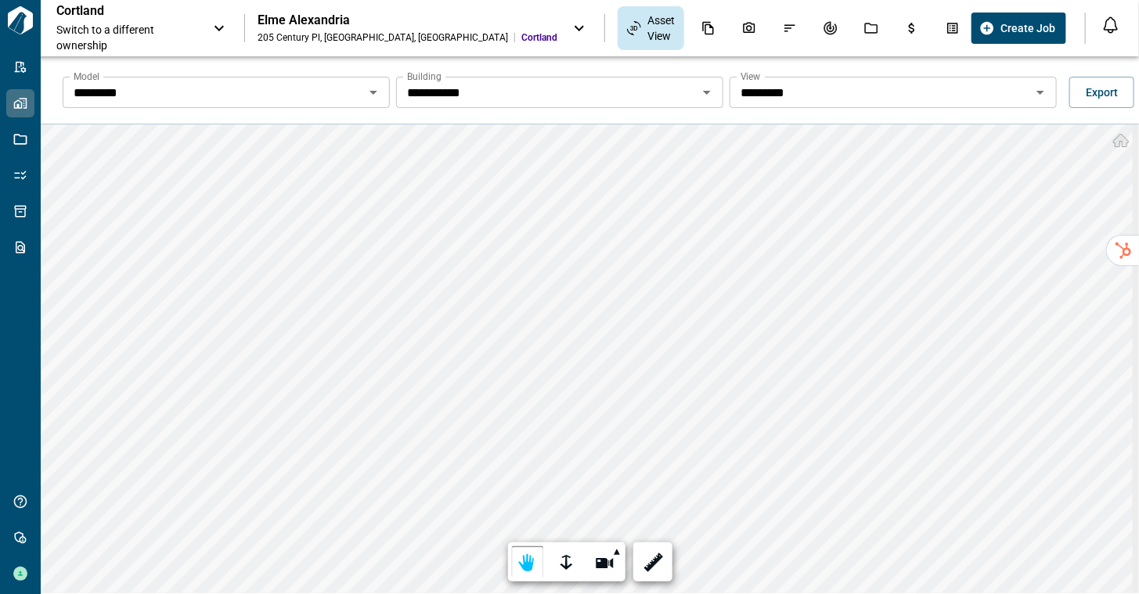
click at [847, 105] on div "********* View" at bounding box center [893, 92] width 327 height 31
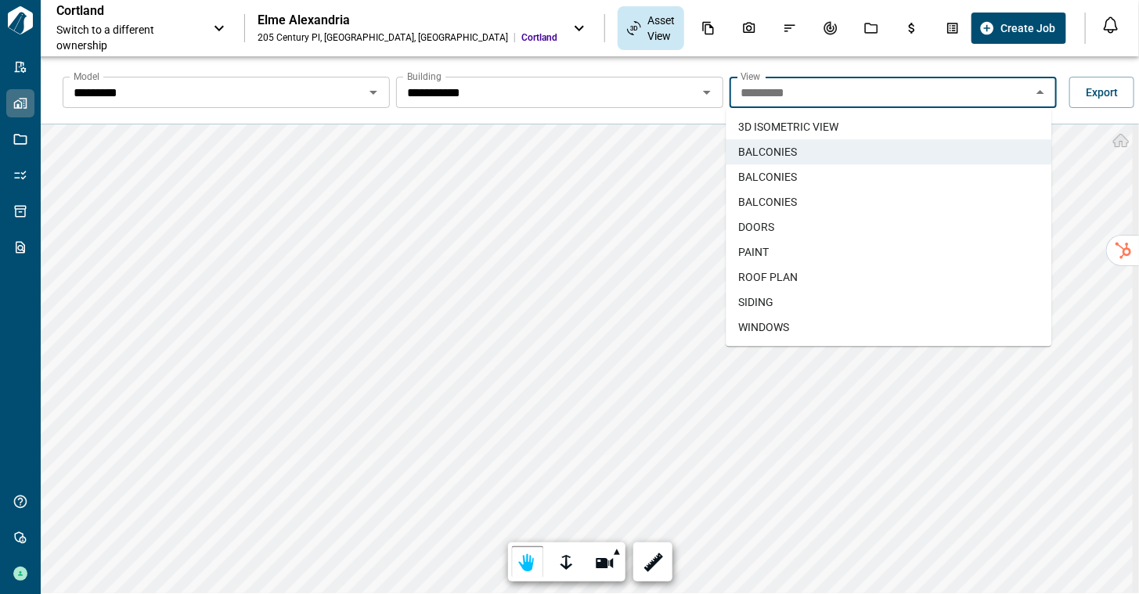
click at [827, 173] on li "BALCONIES" at bounding box center [889, 176] width 326 height 25
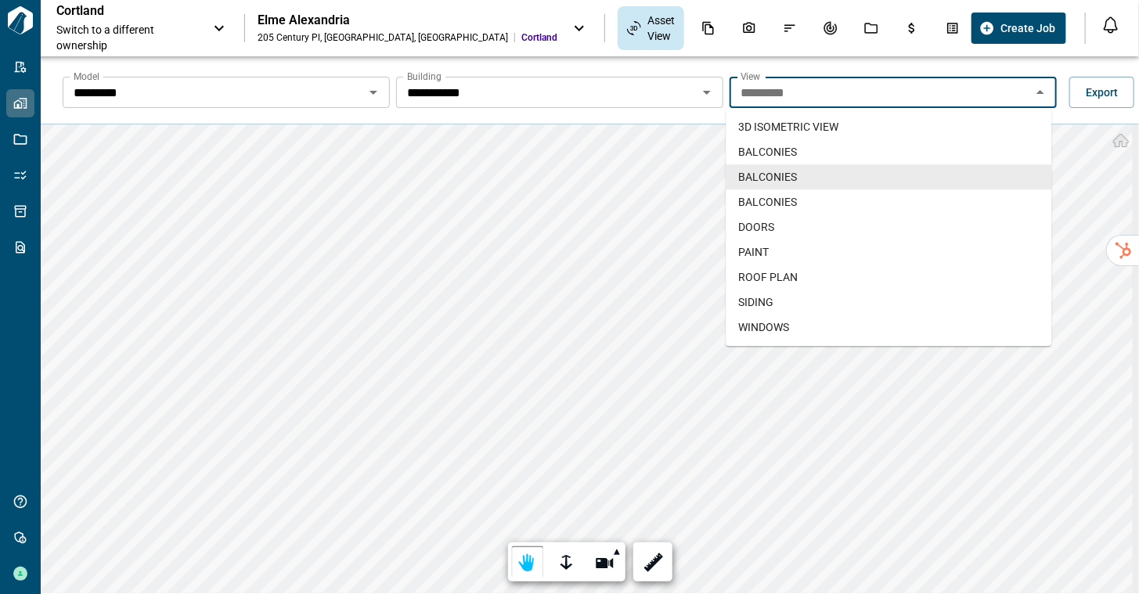
click at [882, 92] on input "*********" at bounding box center [880, 92] width 292 height 22
click at [835, 211] on li "BALCONIES" at bounding box center [889, 201] width 326 height 25
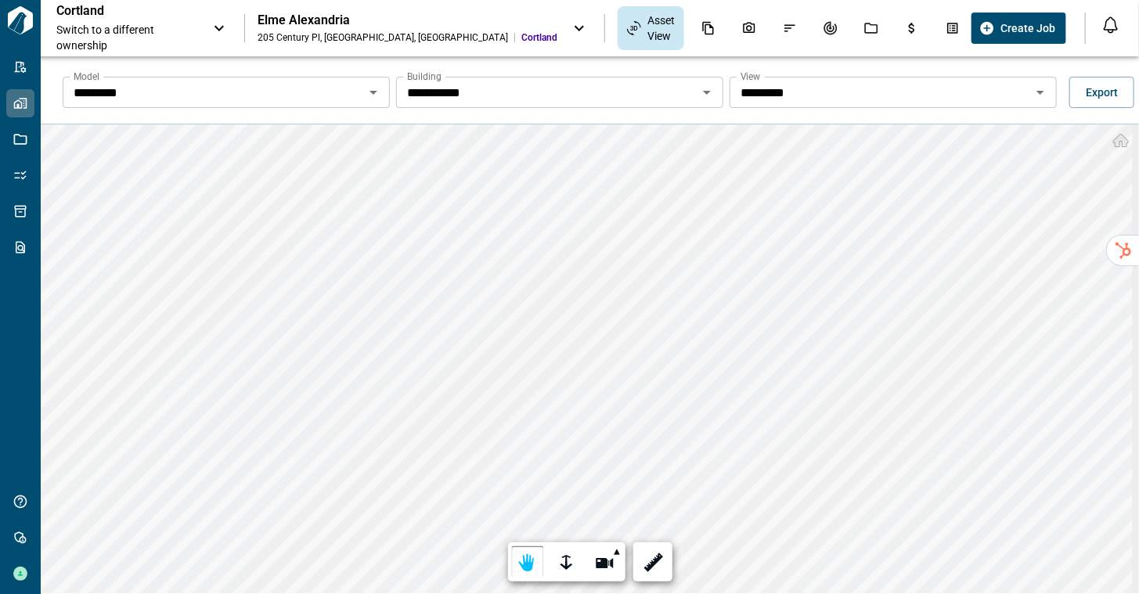
click at [359, 86] on input "*********" at bounding box center [213, 92] width 292 height 22
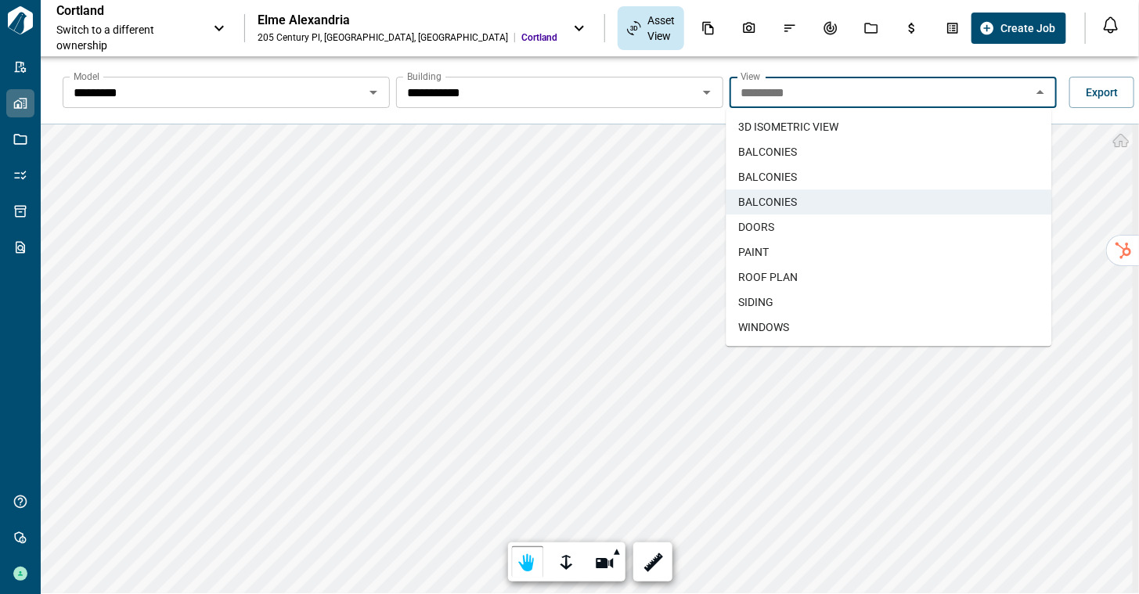
click at [875, 225] on li "DOORS" at bounding box center [889, 226] width 326 height 25
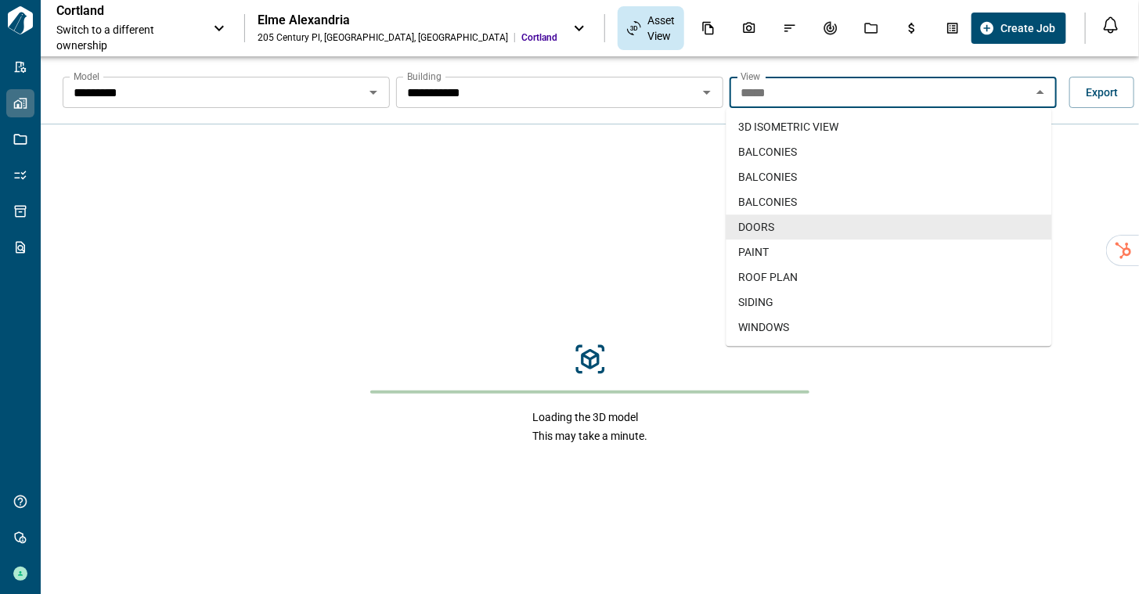
click at [939, 88] on input "*****" at bounding box center [880, 92] width 292 height 22
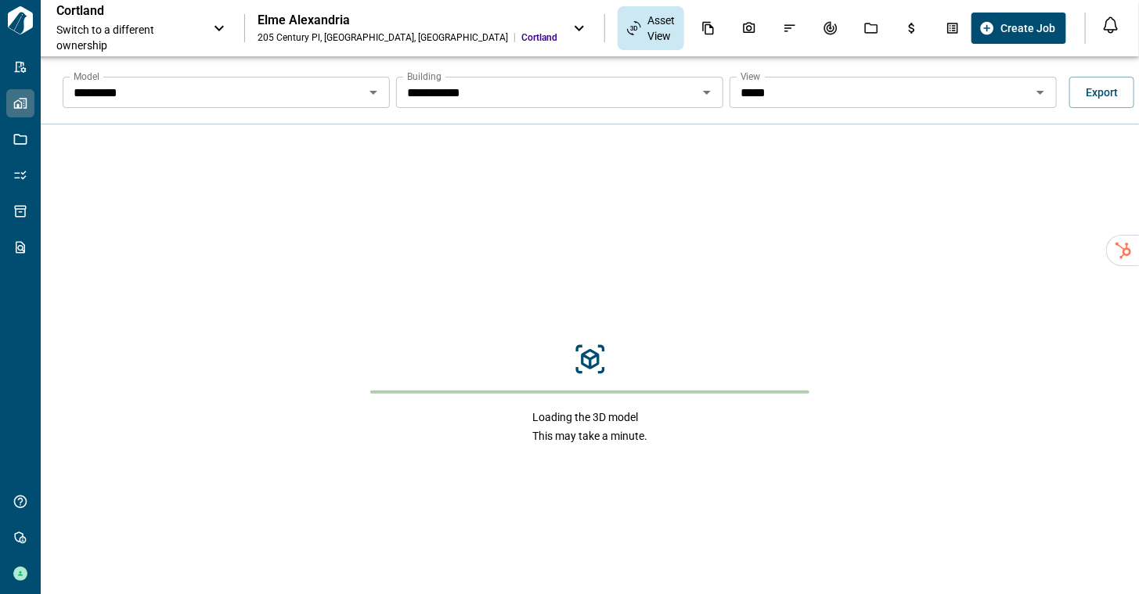
click at [820, 427] on div "Loading the 3D model This may take a minute." at bounding box center [590, 393] width 1098 height 538
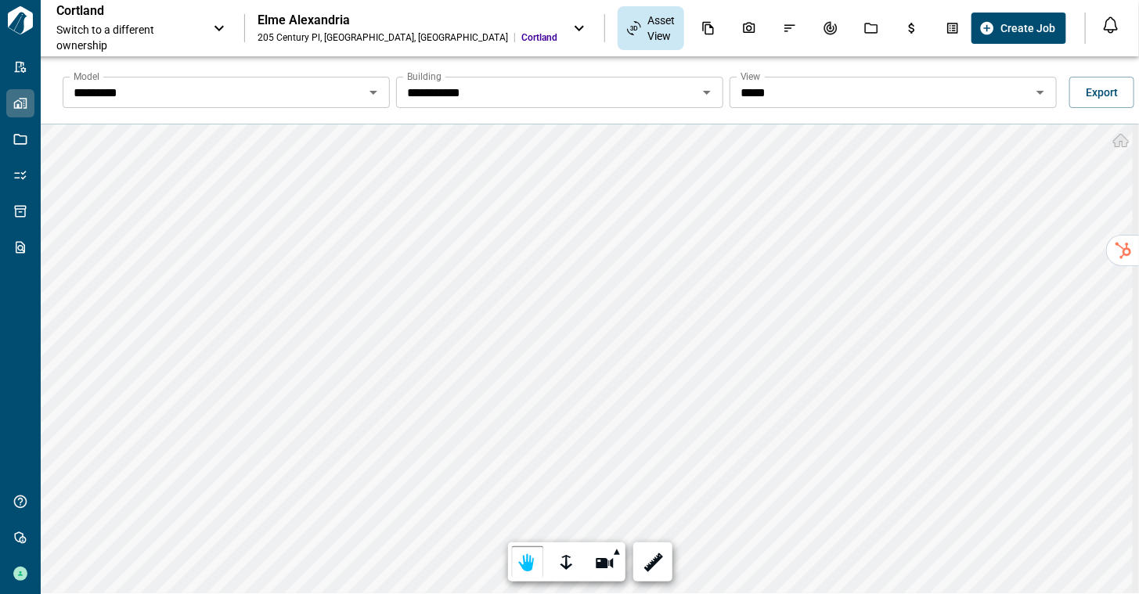
click at [359, 97] on input "*****" at bounding box center [213, 92] width 292 height 22
